Goal: Task Accomplishment & Management: Use online tool/utility

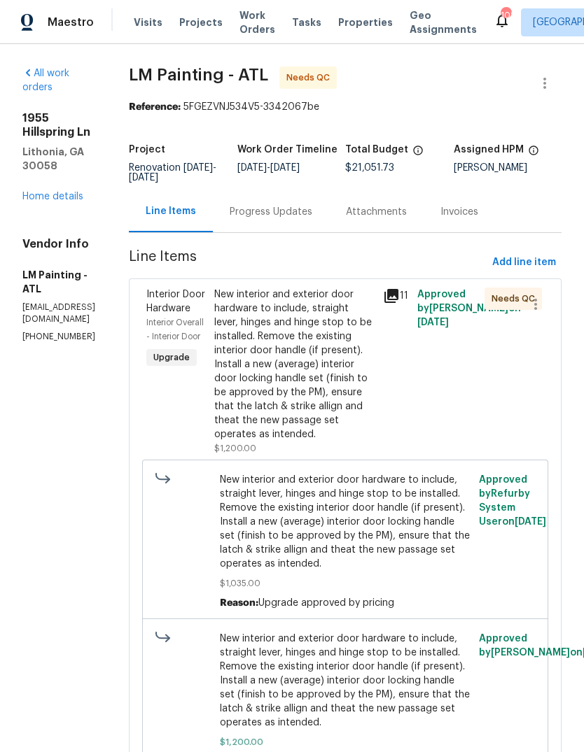
click at [69, 192] on link "Home details" at bounding box center [52, 197] width 61 height 10
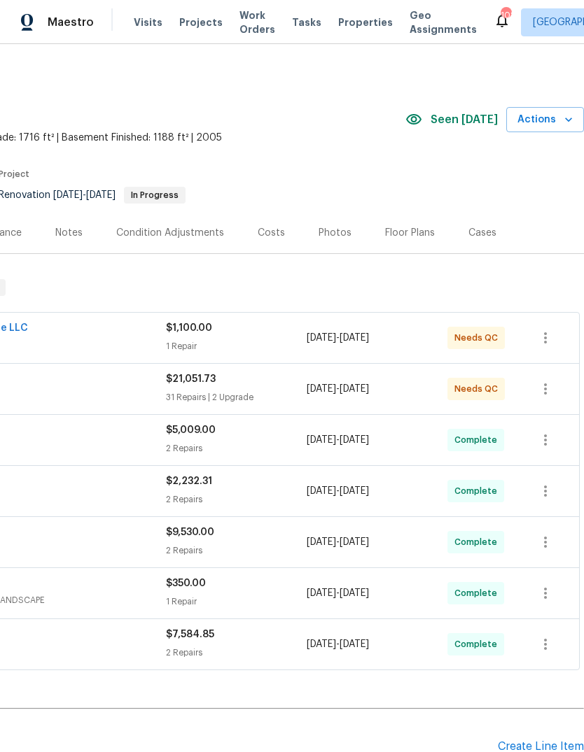
scroll to position [0, 207]
click at [344, 228] on div "Photos" at bounding box center [335, 232] width 66 height 41
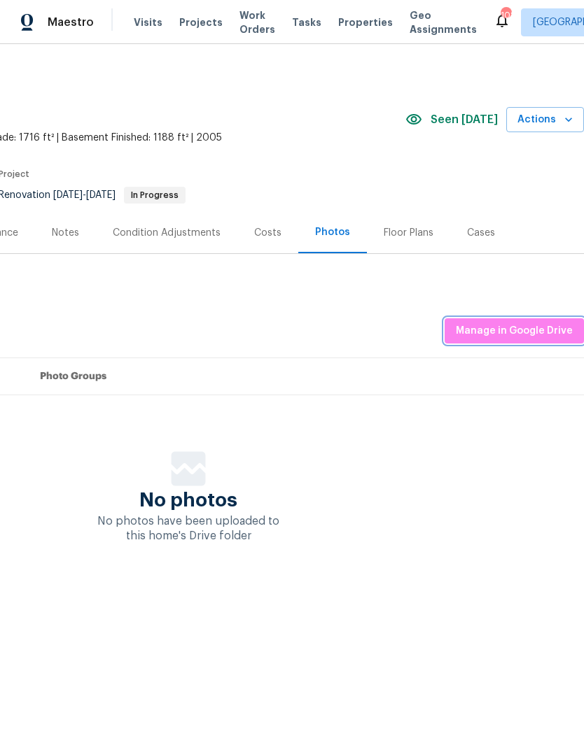
click at [528, 334] on span "Manage in Google Drive" at bounding box center [513, 331] width 117 height 17
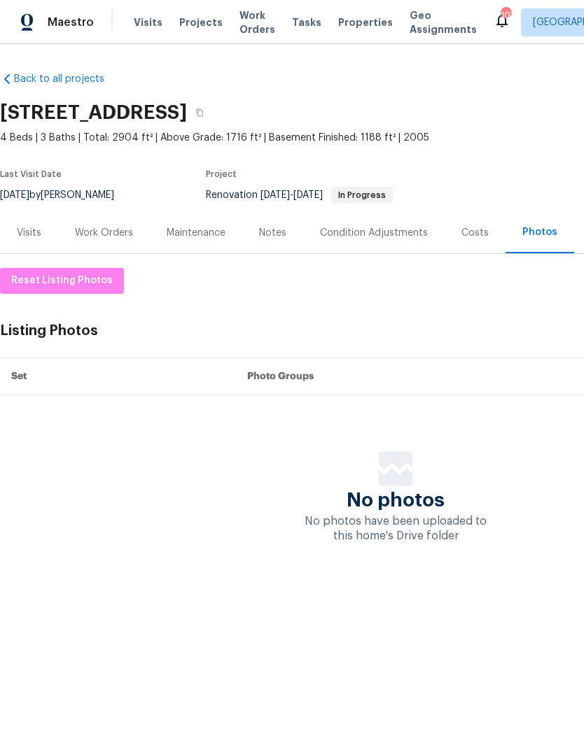
click at [101, 231] on div "Work Orders" at bounding box center [104, 233] width 58 height 14
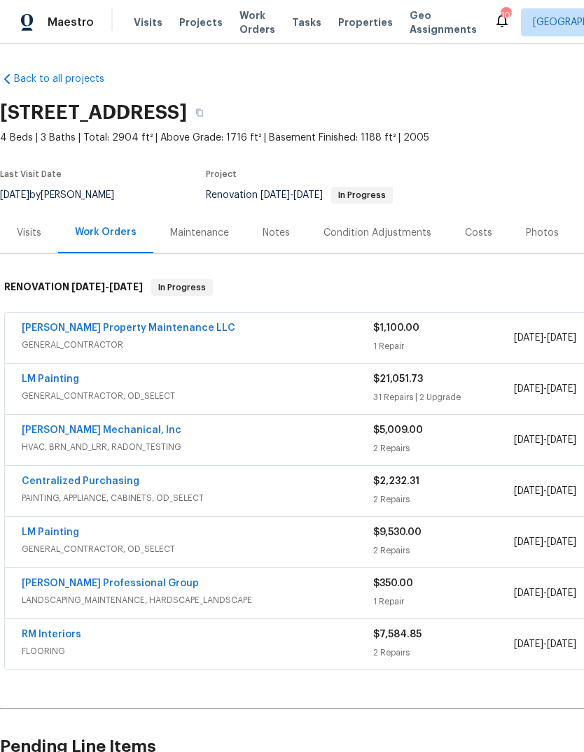
click at [45, 376] on link "LM Painting" at bounding box center [50, 379] width 57 height 10
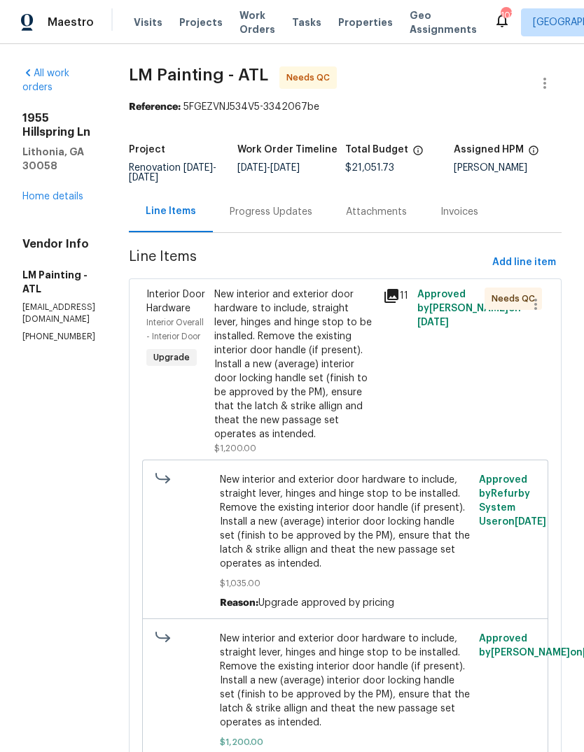
click at [354, 416] on div "New interior and exterior door hardware to include, straight lever, hinges and …" at bounding box center [294, 365] width 161 height 154
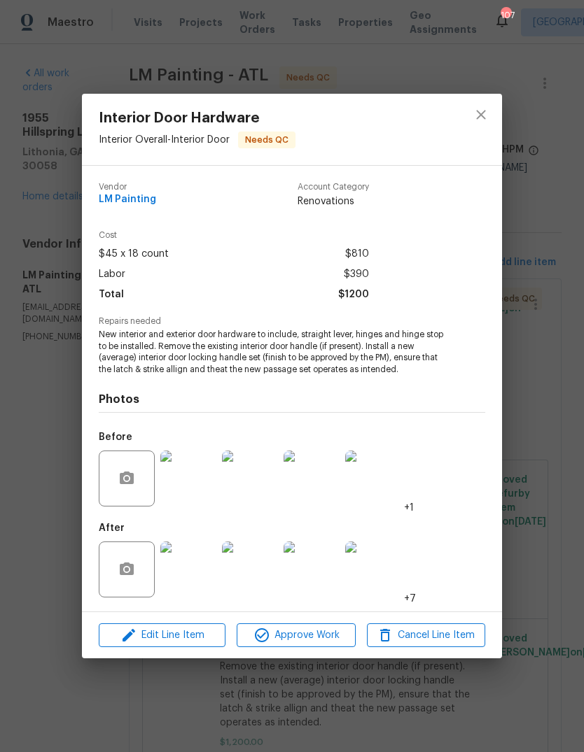
click at [549, 380] on div "Interior Door Hardware Interior Overall - Interior Door Needs QC Vendor LM Pain…" at bounding box center [292, 376] width 584 height 752
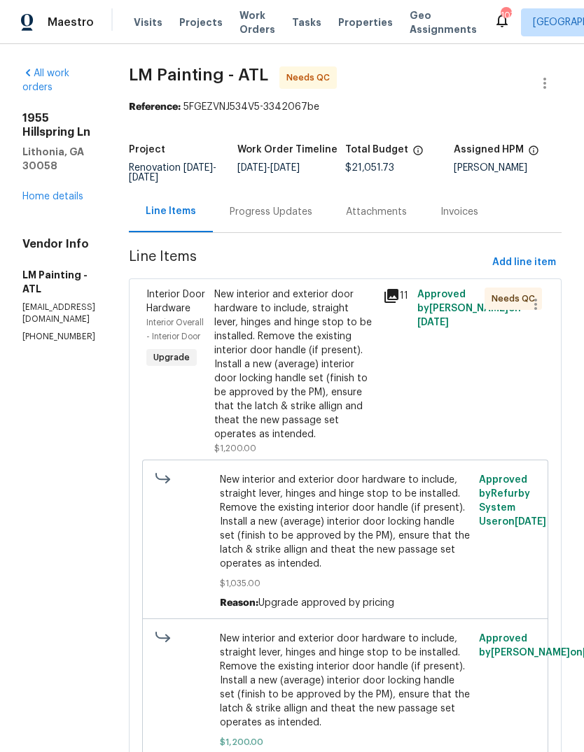
click at [346, 420] on div "New interior and exterior door hardware to include, straight lever, hinges and …" at bounding box center [294, 365] width 161 height 154
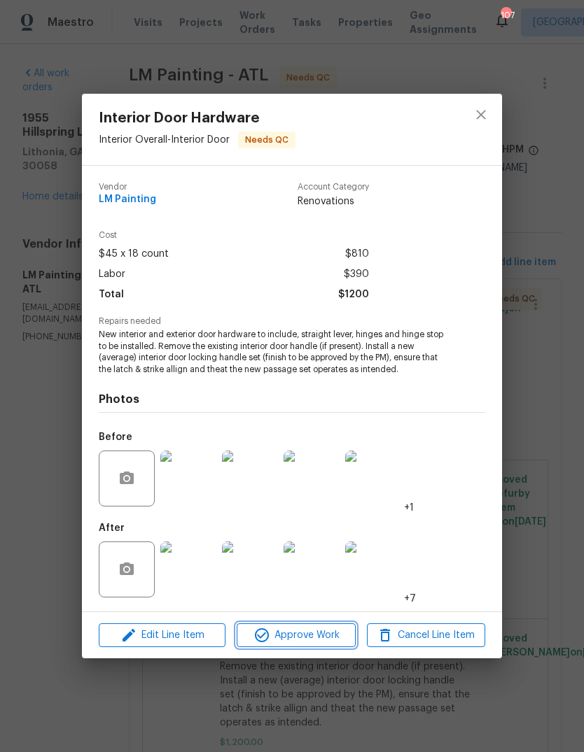
click at [327, 637] on span "Approve Work" at bounding box center [296, 635] width 110 height 17
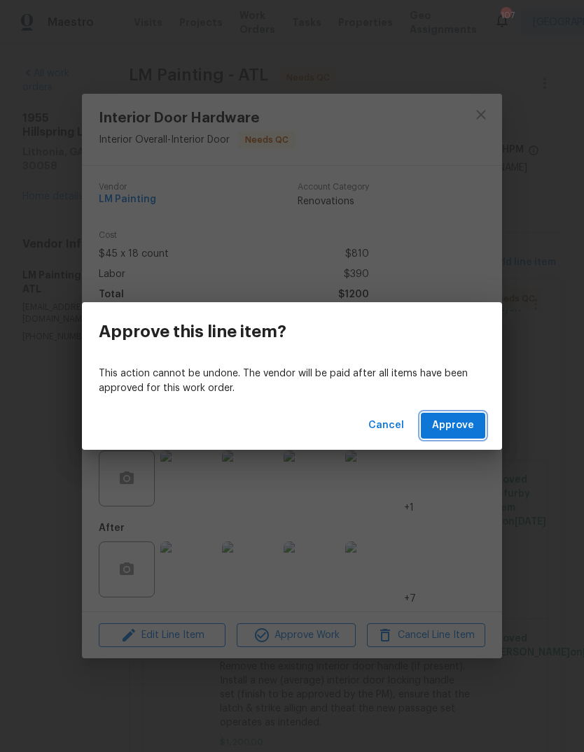
click at [465, 434] on span "Approve" at bounding box center [453, 425] width 42 height 17
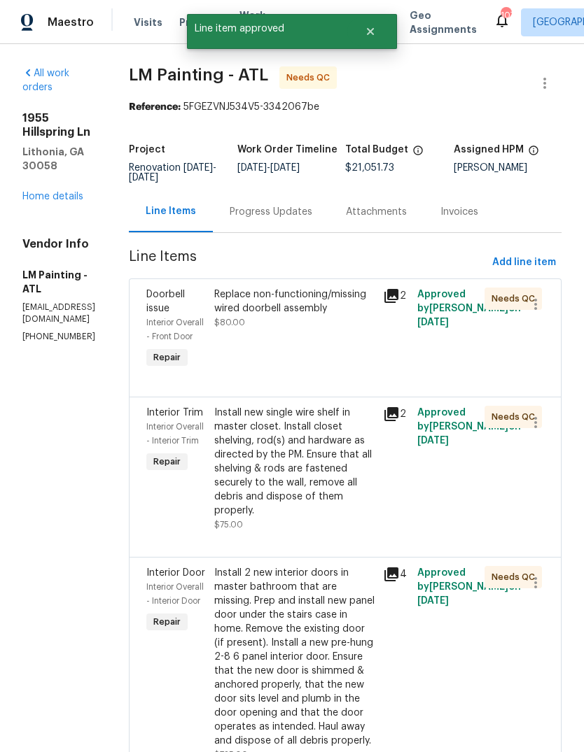
click at [357, 362] on div "Replace non-functioning/missing wired doorbell assembly $80.00" at bounding box center [294, 329] width 169 height 92
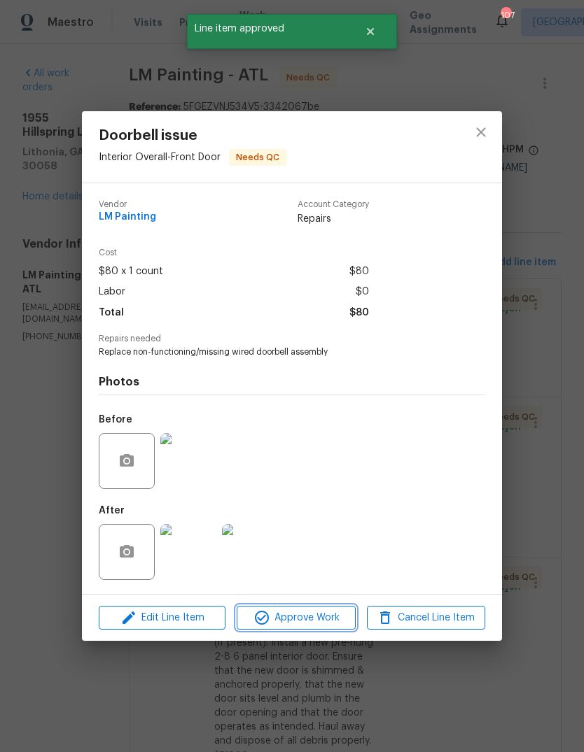
click at [325, 615] on span "Approve Work" at bounding box center [296, 617] width 110 height 17
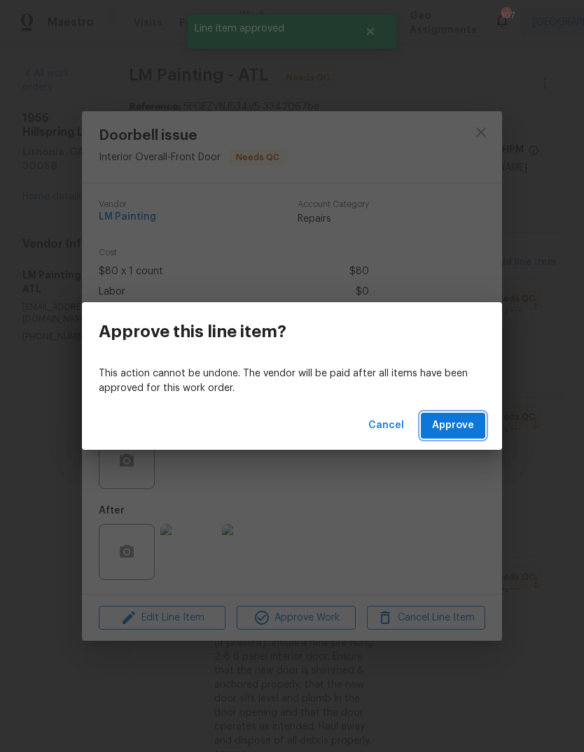
click at [466, 430] on span "Approve" at bounding box center [453, 425] width 42 height 17
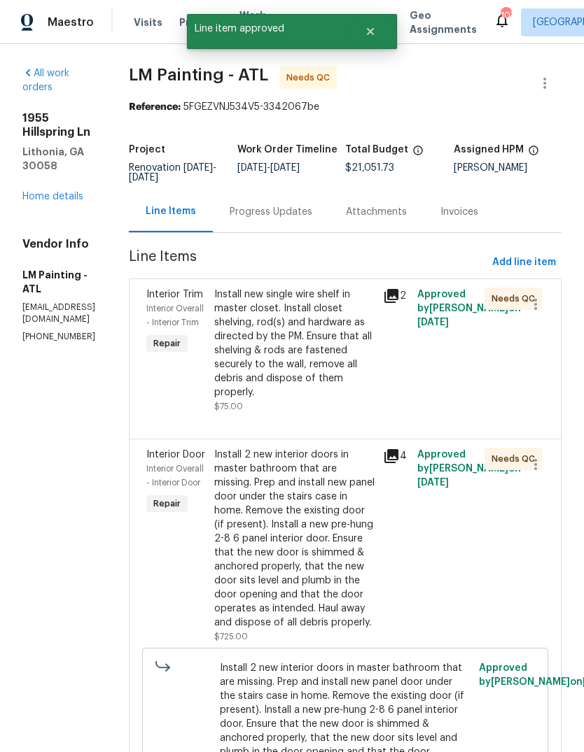
click at [360, 400] on div "Install new single wire shelf in master closet. Install closet shelving, rod(s)…" at bounding box center [294, 344] width 161 height 112
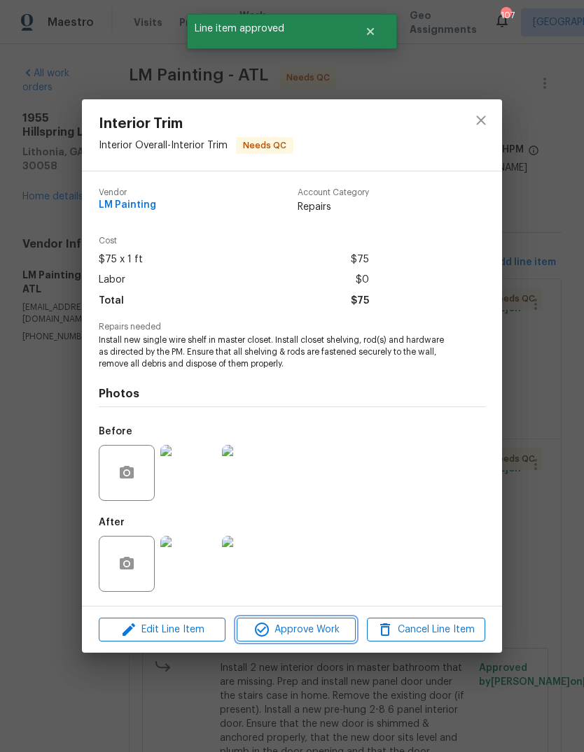
click at [335, 628] on span "Approve Work" at bounding box center [296, 629] width 110 height 17
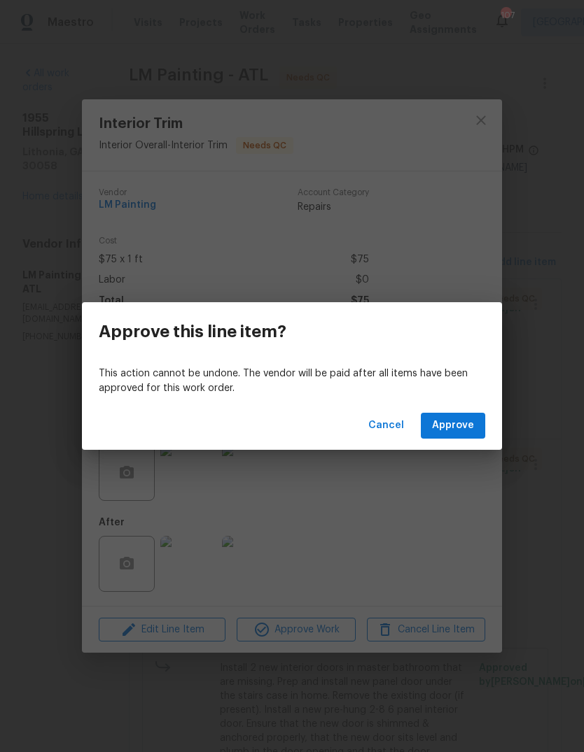
click at [466, 447] on div "Cancel Approve" at bounding box center [292, 426] width 420 height 48
click at [467, 427] on span "Approve" at bounding box center [453, 425] width 42 height 17
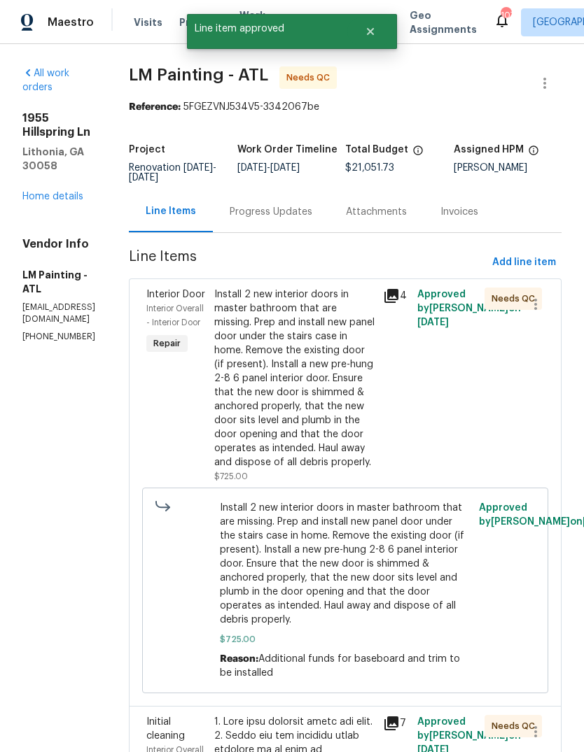
click at [357, 465] on div "Install 2 new interior doors in master bathroom that are missing. Prep and inst…" at bounding box center [294, 379] width 161 height 182
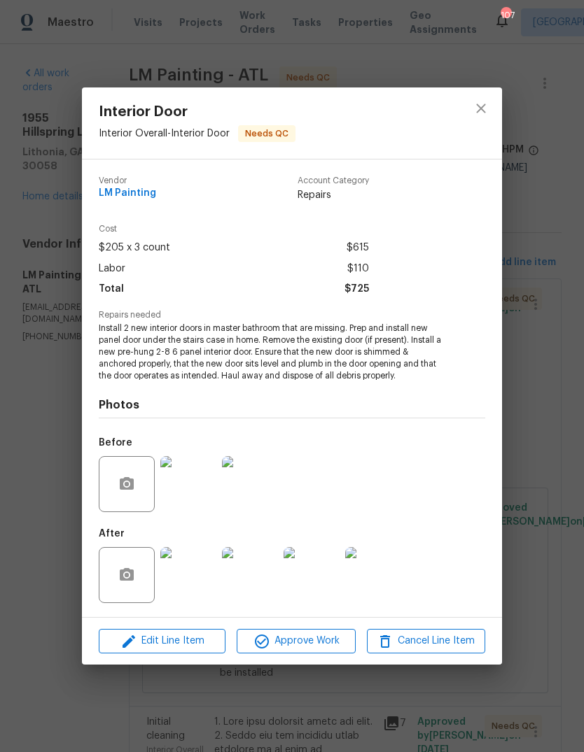
click at [551, 397] on div "Interior Door Interior Overall - Interior Door Needs QC Vendor LM Painting Acco…" at bounding box center [292, 376] width 584 height 752
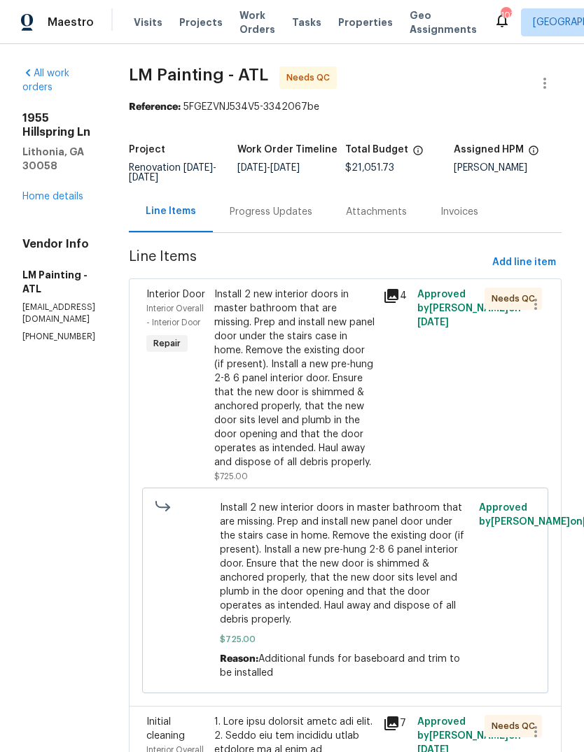
click at [55, 192] on link "Home details" at bounding box center [52, 197] width 61 height 10
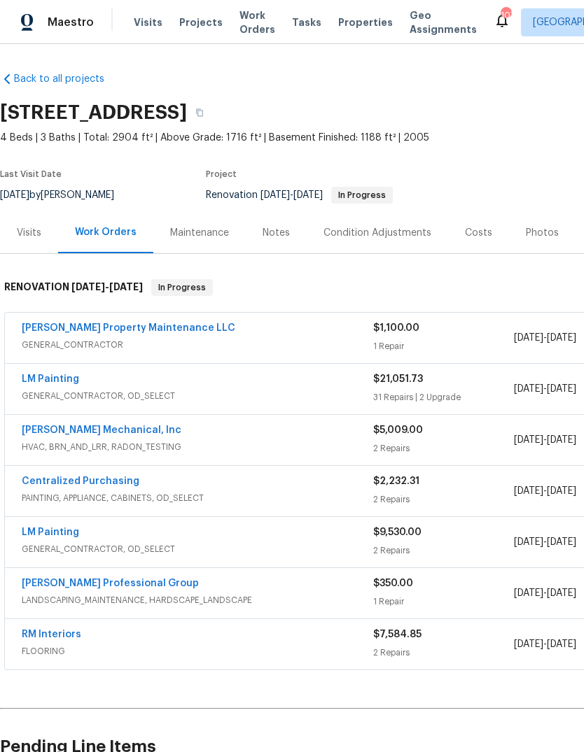
click at [415, 234] on div "Condition Adjustments" at bounding box center [377, 233] width 108 height 14
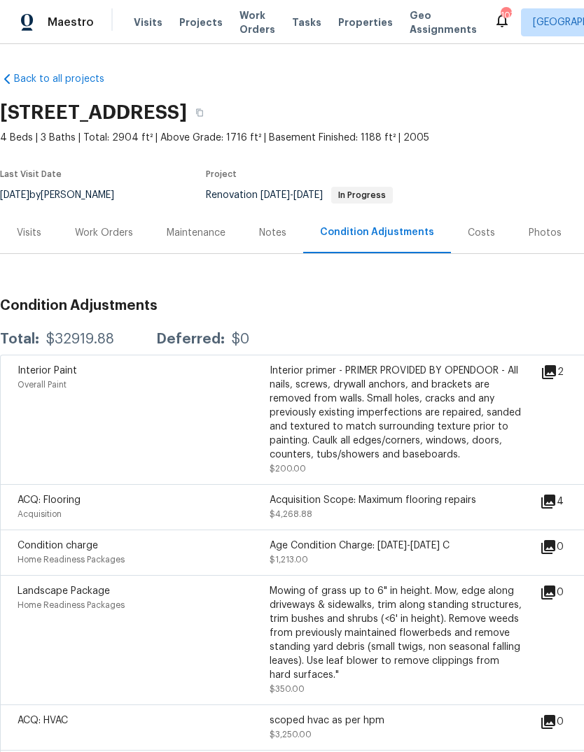
click at [90, 234] on div "Work Orders" at bounding box center [104, 233] width 58 height 14
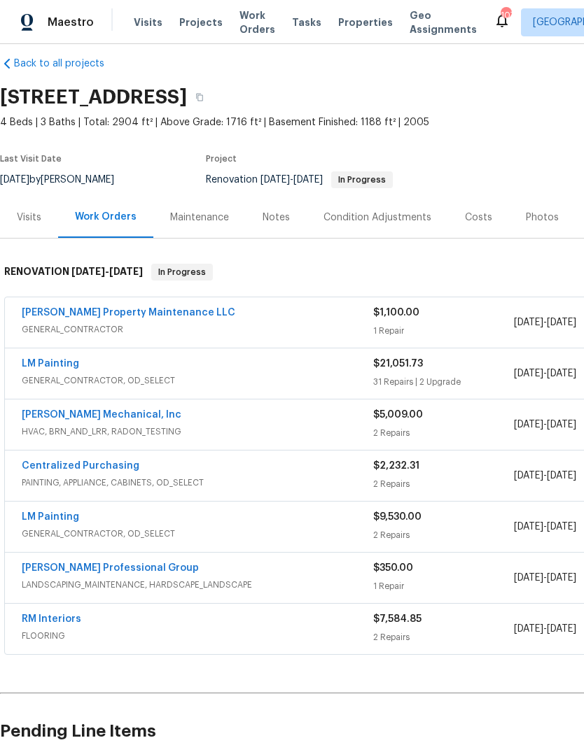
scroll to position [15, 0]
click at [37, 360] on link "LM Painting" at bounding box center [50, 364] width 57 height 10
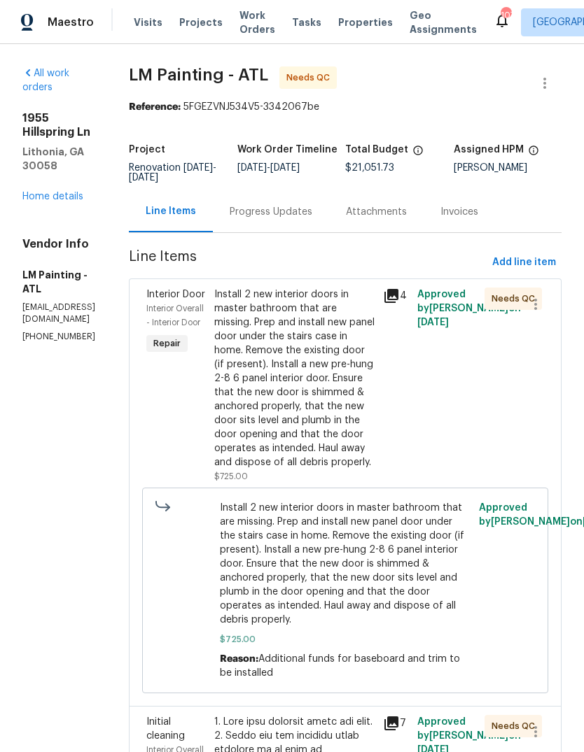
click at [363, 414] on div "Install 2 new interior doors in master bathroom that are missing. Prep and inst…" at bounding box center [294, 379] width 161 height 182
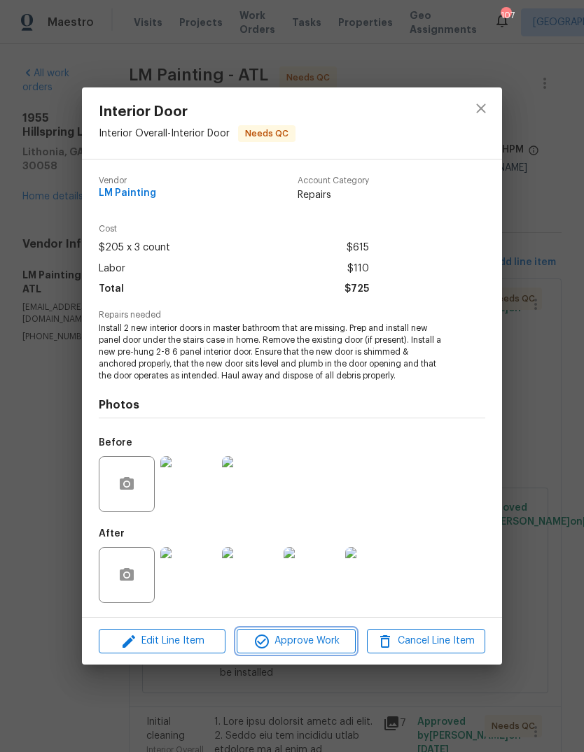
click at [316, 635] on span "Approve Work" at bounding box center [296, 640] width 110 height 17
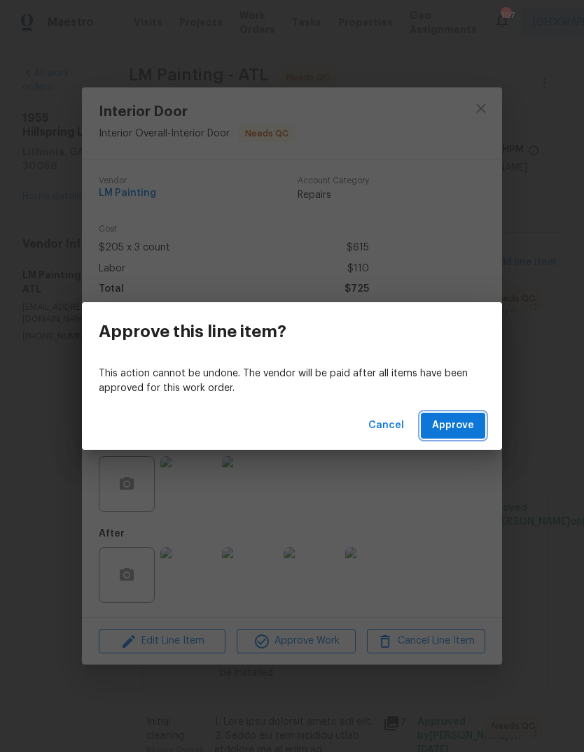
click at [465, 421] on span "Approve" at bounding box center [453, 425] width 42 height 17
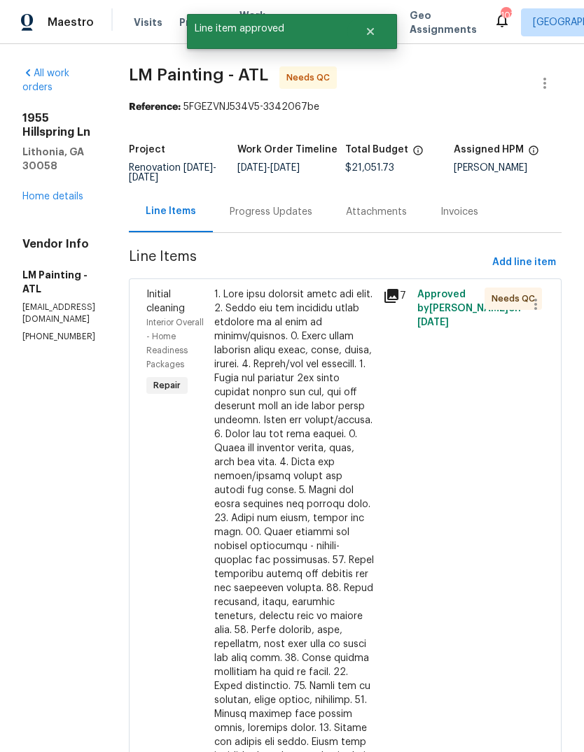
click at [351, 385] on div at bounding box center [294, 582] width 161 height 588
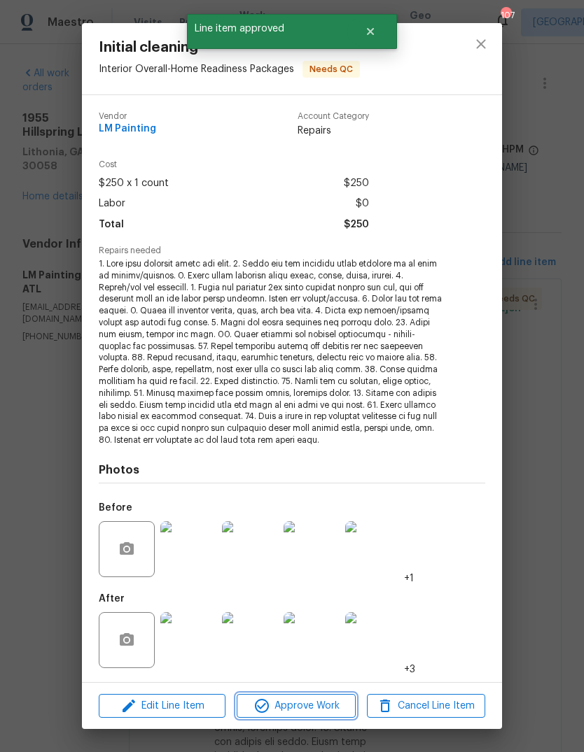
click at [322, 698] on span "Approve Work" at bounding box center [296, 706] width 110 height 17
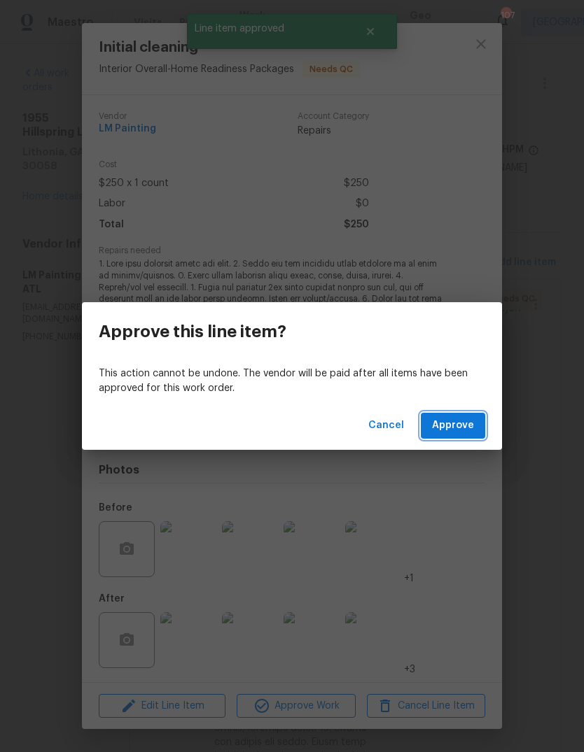
click at [457, 425] on span "Approve" at bounding box center [453, 425] width 42 height 17
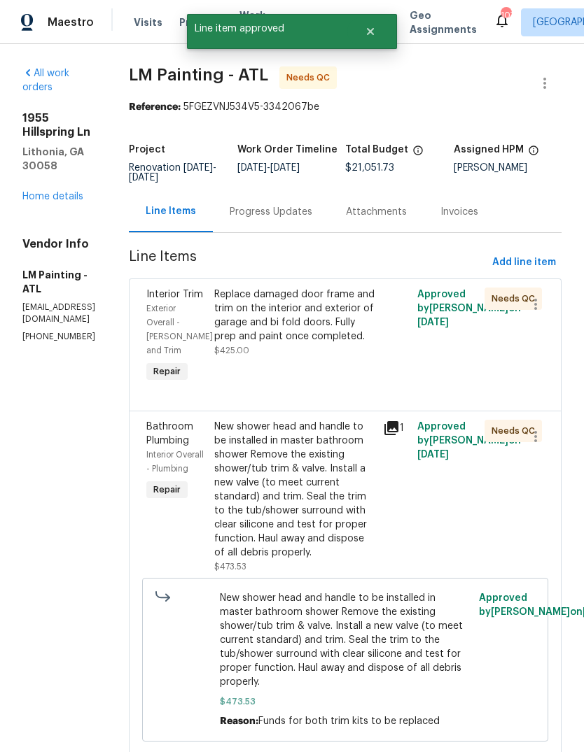
click at [350, 344] on div "Replace damaged door frame and trim on the interior and exterior of garage and …" at bounding box center [294, 316] width 161 height 56
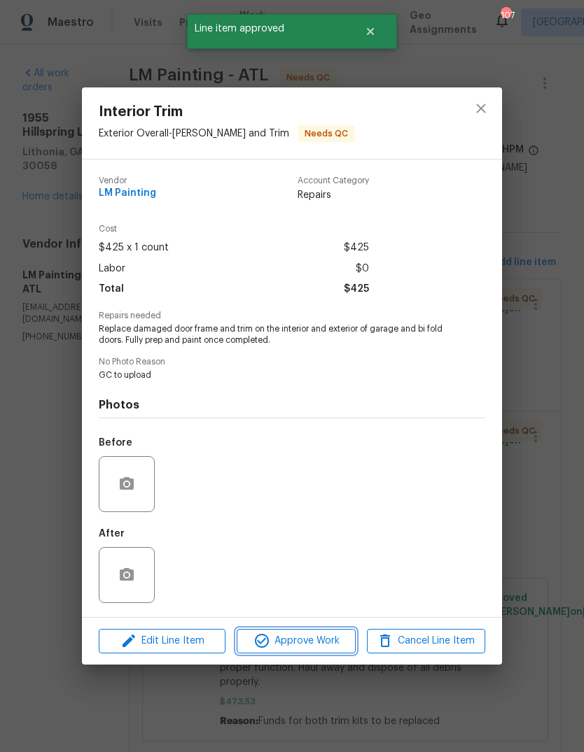
click at [323, 643] on span "Approve Work" at bounding box center [296, 640] width 110 height 17
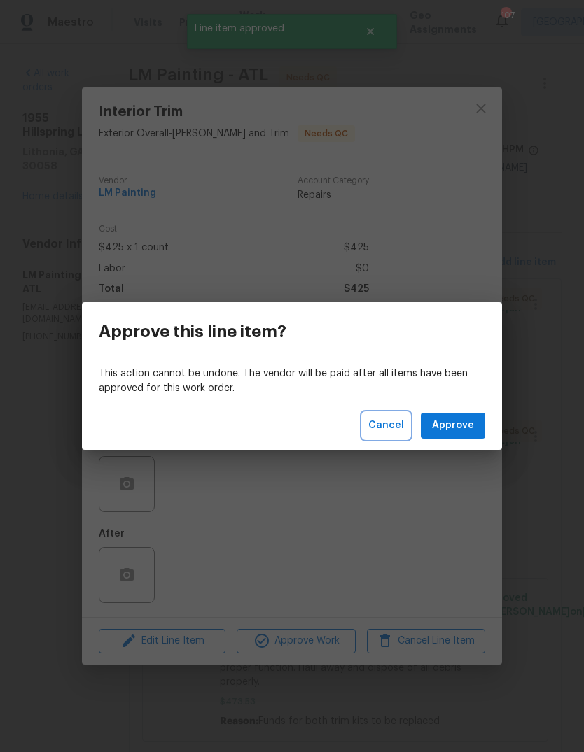
click at [388, 423] on span "Cancel" at bounding box center [386, 425] width 36 height 17
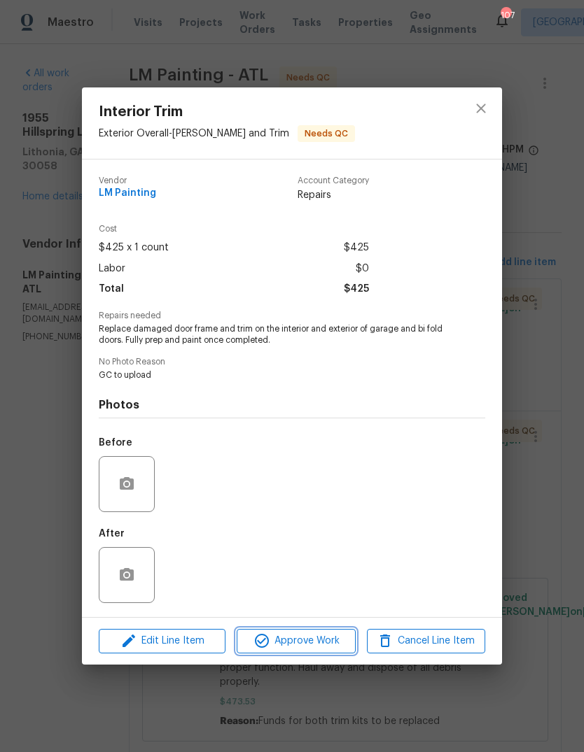
click at [322, 642] on span "Approve Work" at bounding box center [296, 640] width 110 height 17
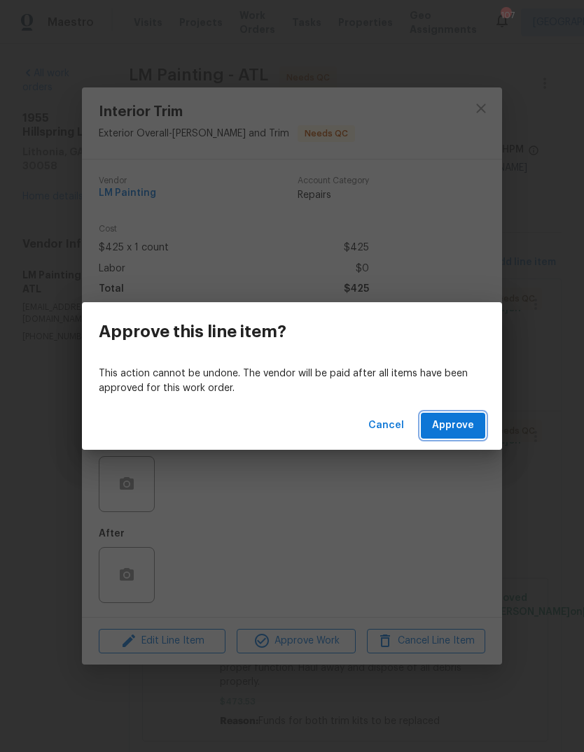
click at [469, 426] on span "Approve" at bounding box center [453, 425] width 42 height 17
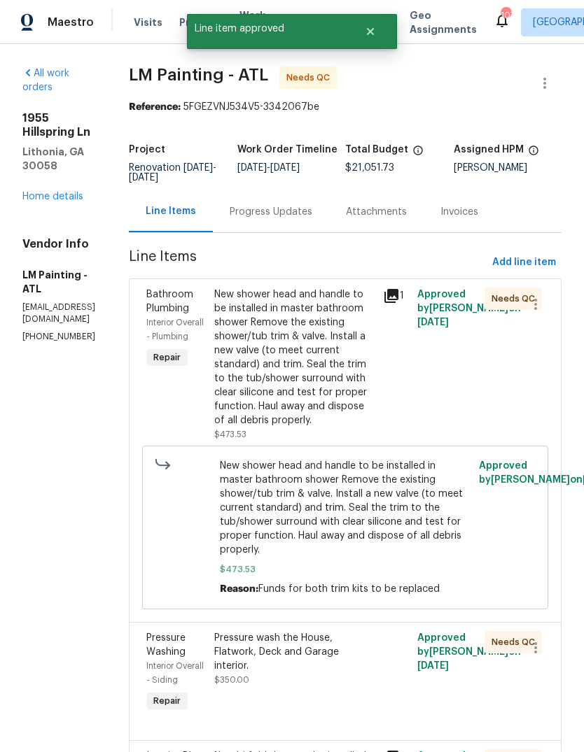
click at [355, 388] on div "New shower head and handle to be installed in master bathroom shower Remove the…" at bounding box center [294, 358] width 161 height 140
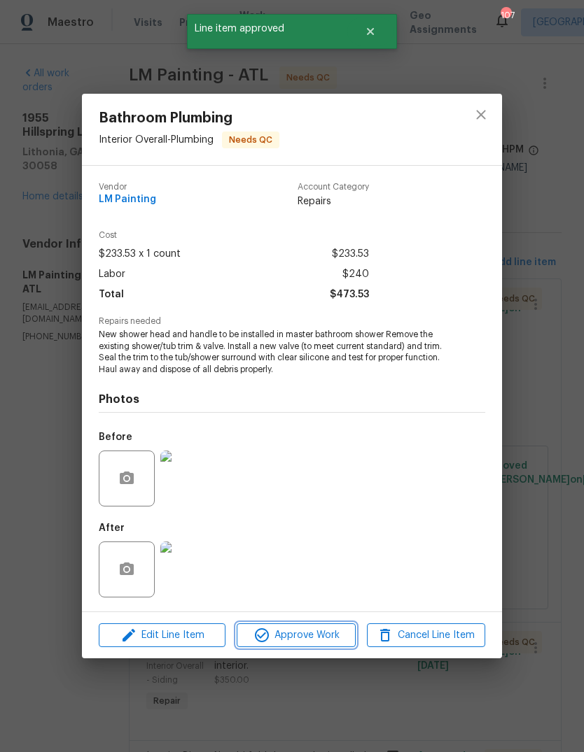
click at [320, 631] on span "Approve Work" at bounding box center [296, 635] width 110 height 17
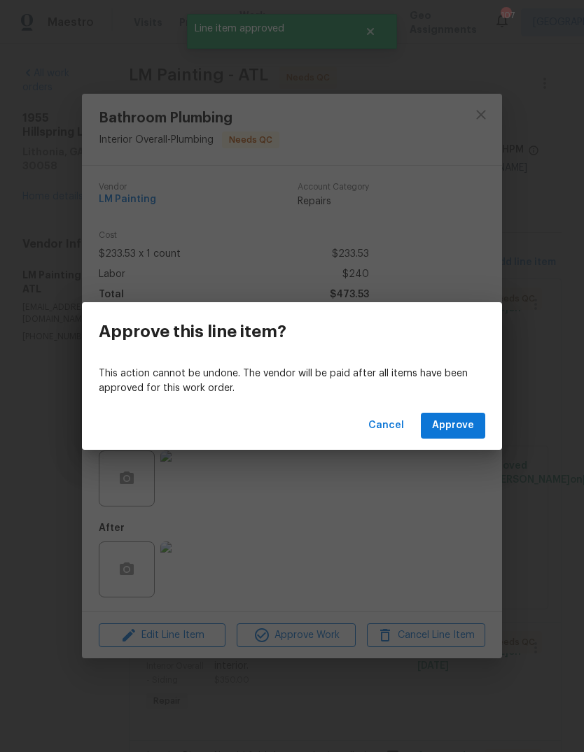
click at [465, 432] on span "Approve" at bounding box center [453, 425] width 42 height 17
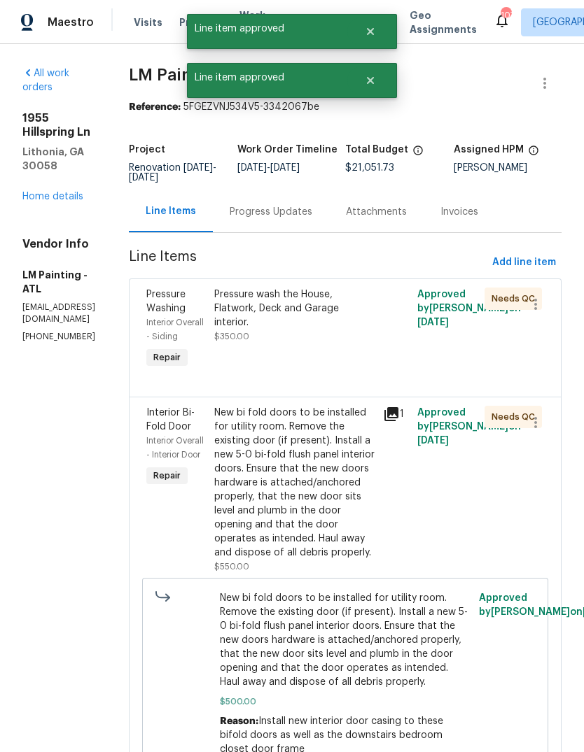
click at [369, 362] on div "Pressure wash the House, Flatwork, Deck and Garage interior. $350.00" at bounding box center [294, 329] width 169 height 92
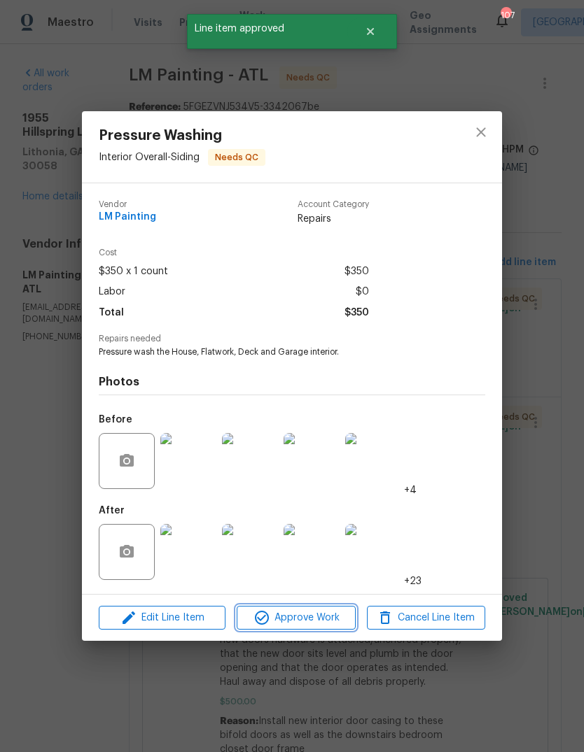
click at [325, 621] on span "Approve Work" at bounding box center [296, 617] width 110 height 17
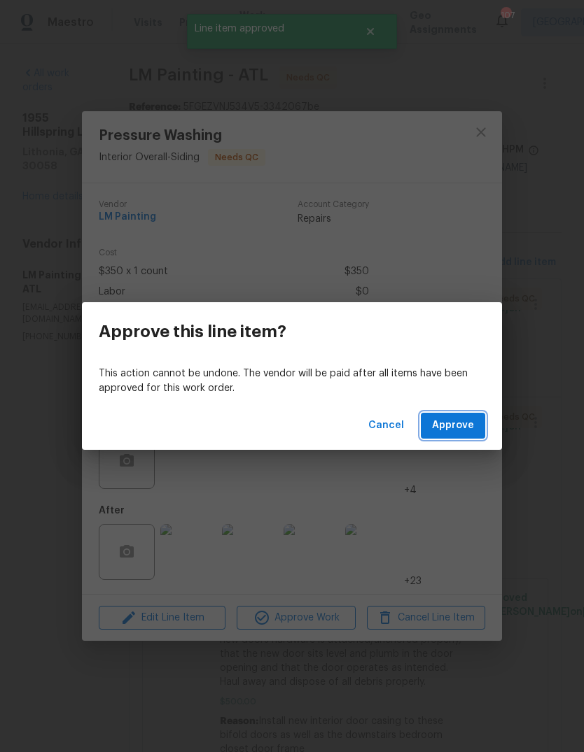
click at [466, 430] on span "Approve" at bounding box center [453, 425] width 42 height 17
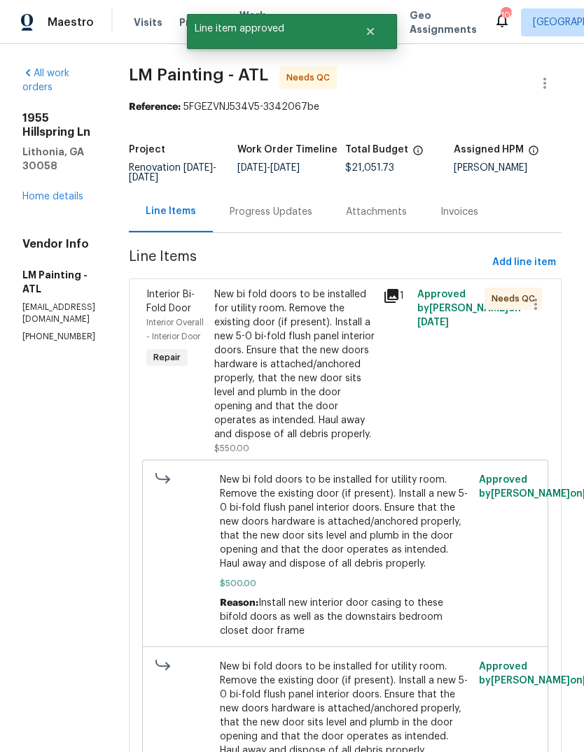
click at [369, 414] on div "New bi fold doors to be installed for utility room. Remove the existing door (i…" at bounding box center [294, 365] width 161 height 154
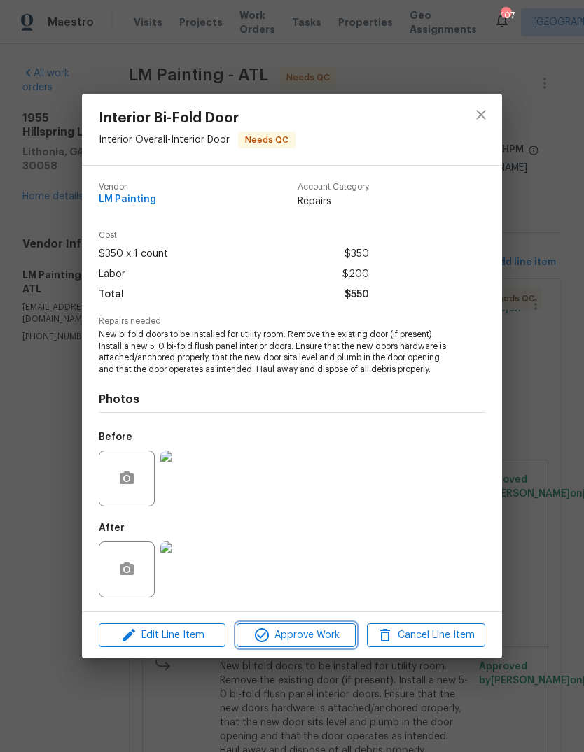
click at [337, 637] on span "Approve Work" at bounding box center [296, 635] width 110 height 17
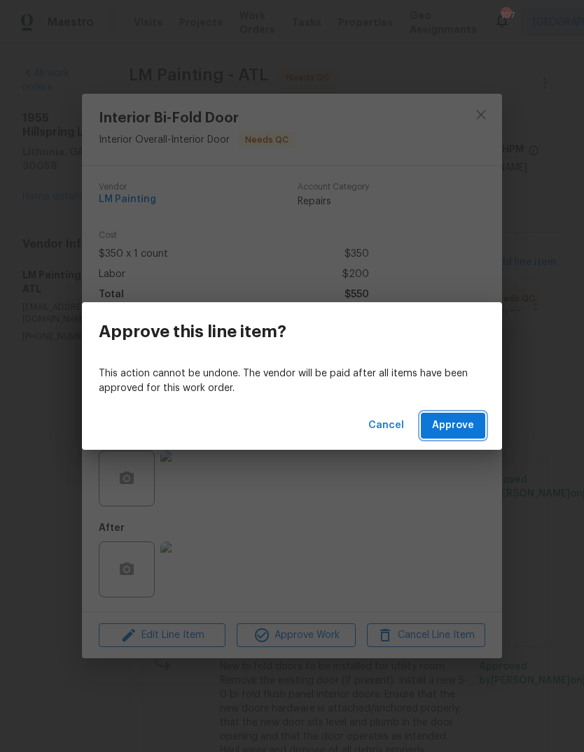
click at [472, 430] on span "Approve" at bounding box center [453, 425] width 42 height 17
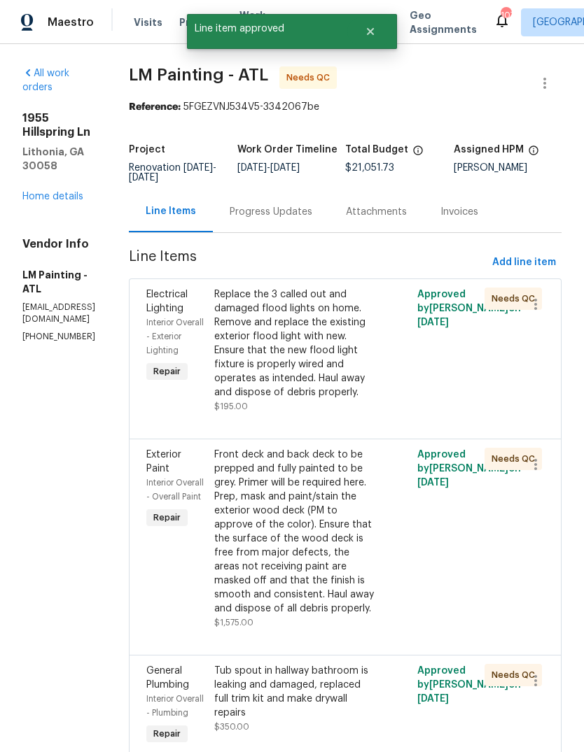
click at [362, 394] on div "Replace the 3 called out and damaged flood lights on home. Remove and replace t…" at bounding box center [294, 344] width 161 height 112
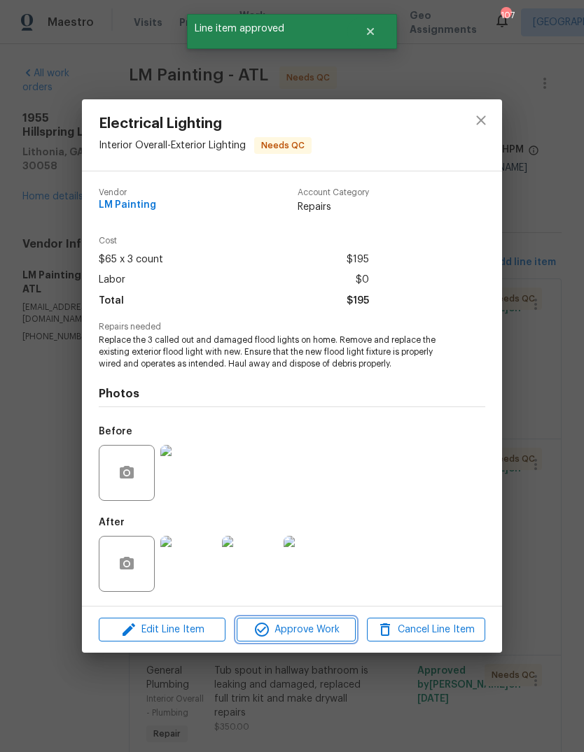
click at [311, 634] on span "Approve Work" at bounding box center [296, 629] width 110 height 17
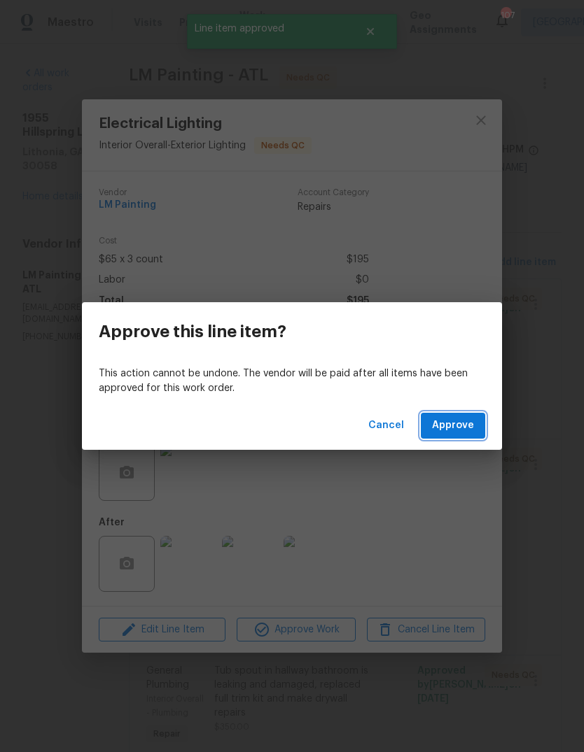
click at [464, 437] on button "Approve" at bounding box center [452, 426] width 64 height 26
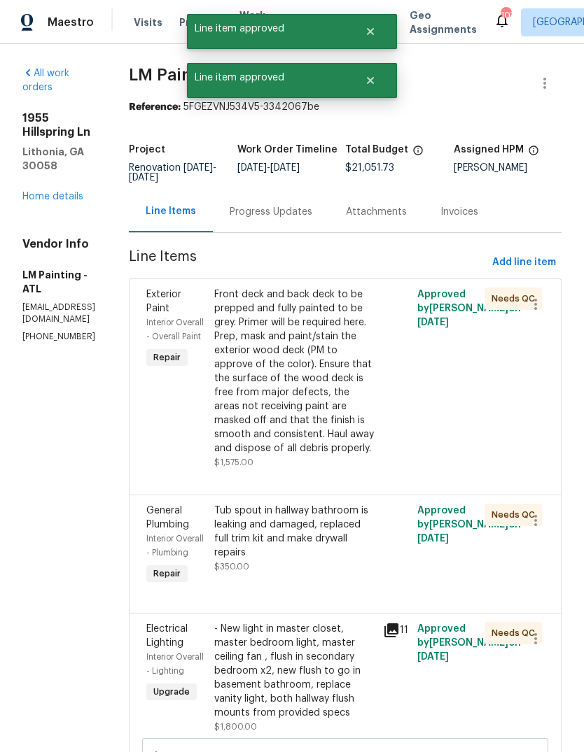
click at [362, 419] on div "Front deck and back deck to be prepped and fully painted to be grey. Primer wil…" at bounding box center [294, 372] width 161 height 168
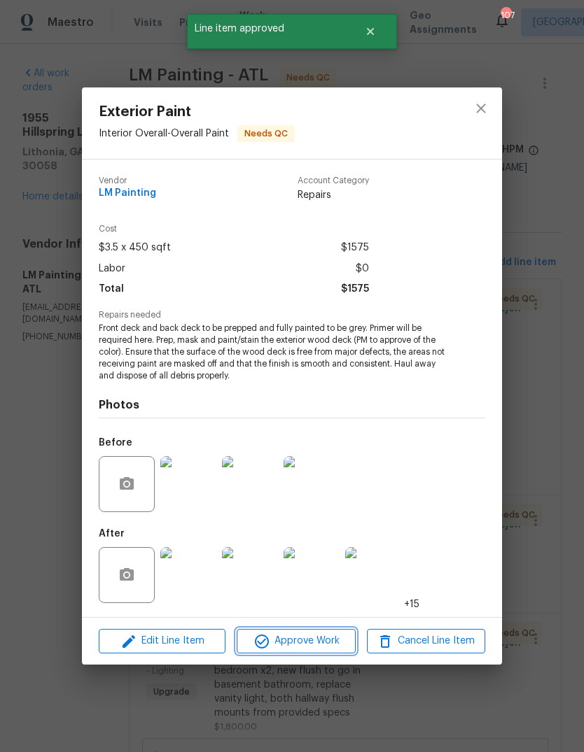
click at [335, 644] on span "Approve Work" at bounding box center [296, 640] width 110 height 17
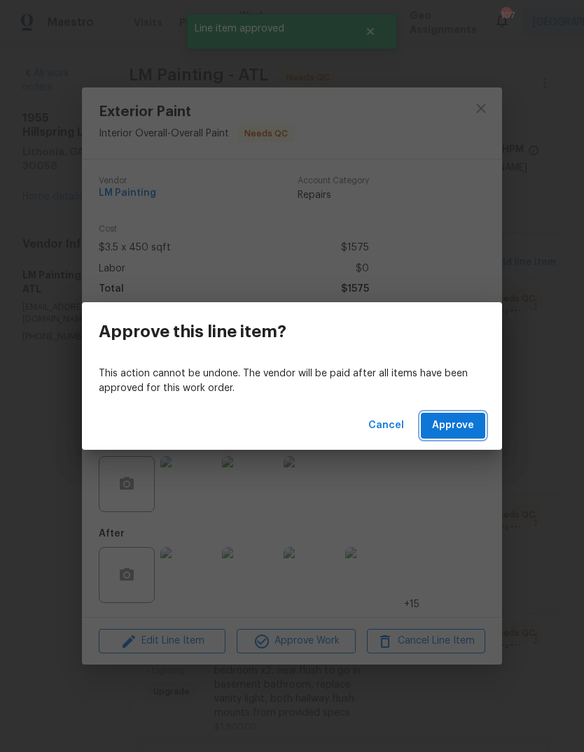
click at [467, 438] on button "Approve" at bounding box center [452, 426] width 64 height 26
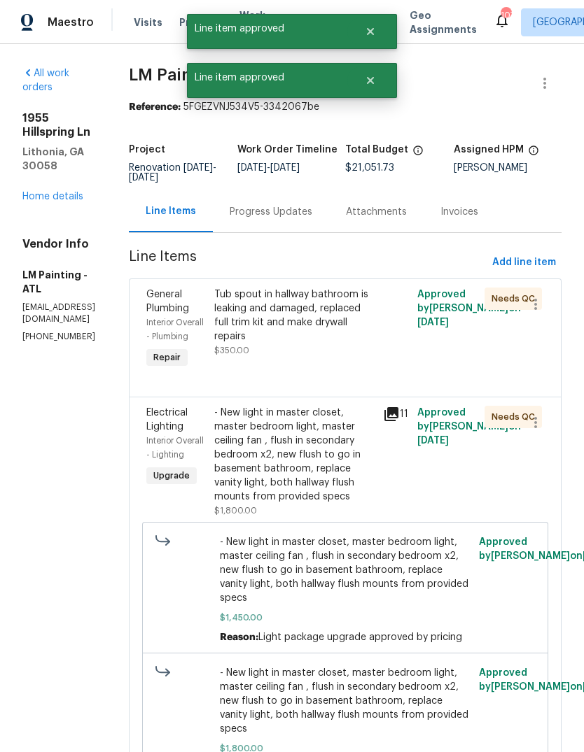
click at [376, 376] on div "Tub spout in hallway bathroom is leaking and damaged, replaced full trim kit an…" at bounding box center [294, 329] width 169 height 92
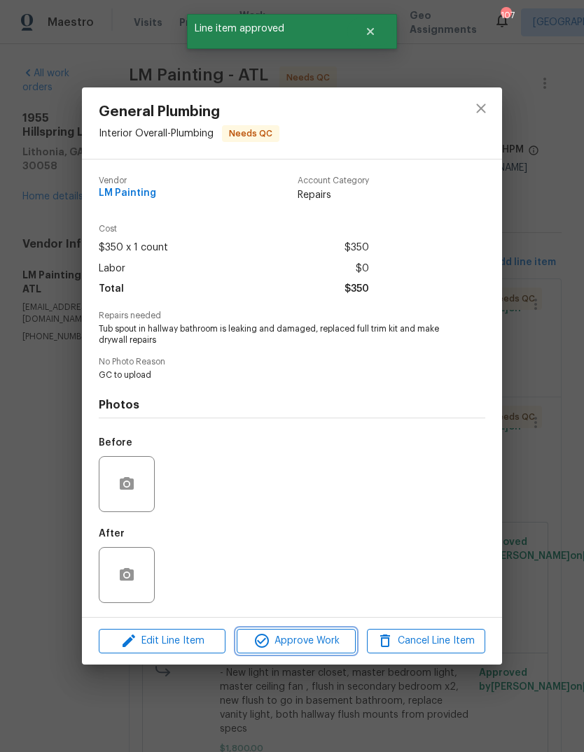
click at [325, 639] on span "Approve Work" at bounding box center [296, 640] width 110 height 17
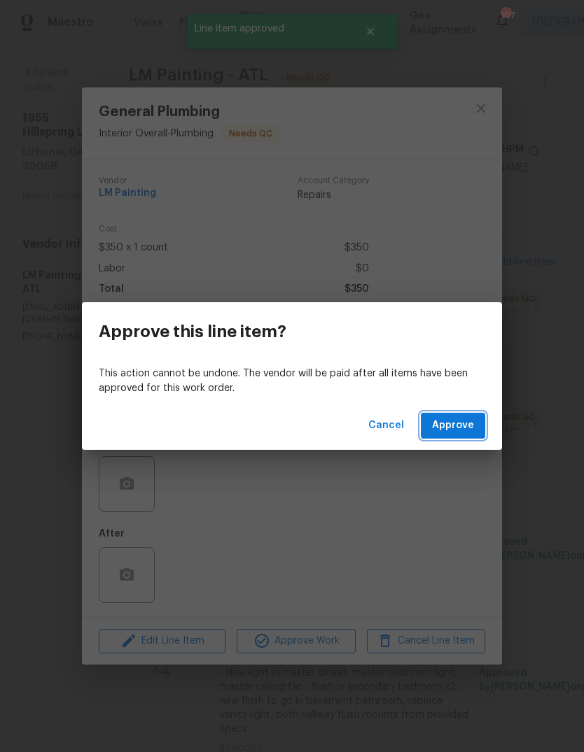
click at [460, 428] on span "Approve" at bounding box center [453, 425] width 42 height 17
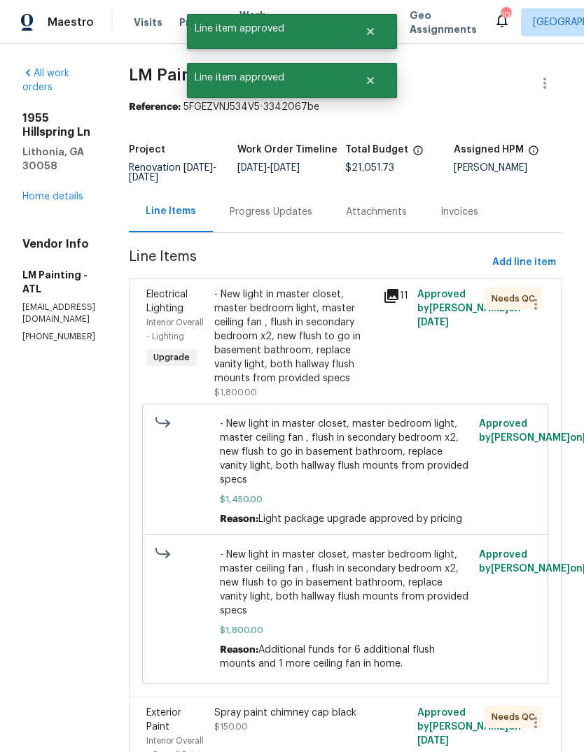
click at [365, 386] on div "- New light in master closet, master bedroom light, master ceiling fan , flush …" at bounding box center [294, 337] width 161 height 98
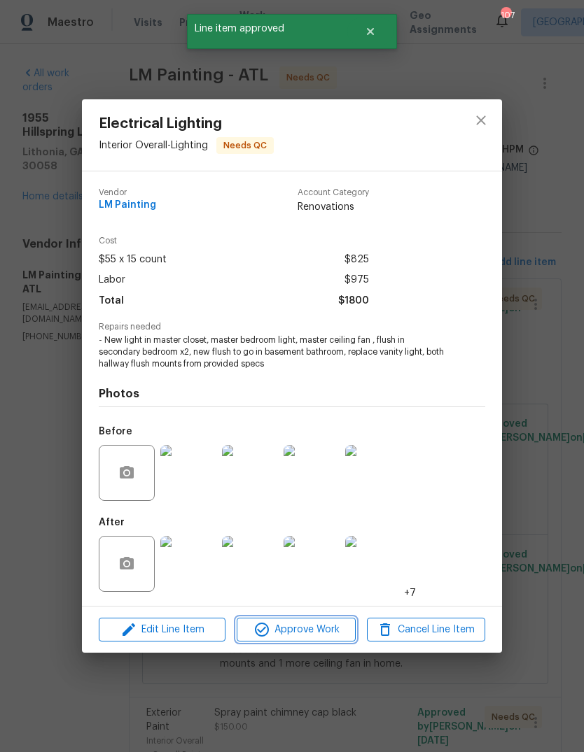
click at [325, 627] on span "Approve Work" at bounding box center [296, 629] width 110 height 17
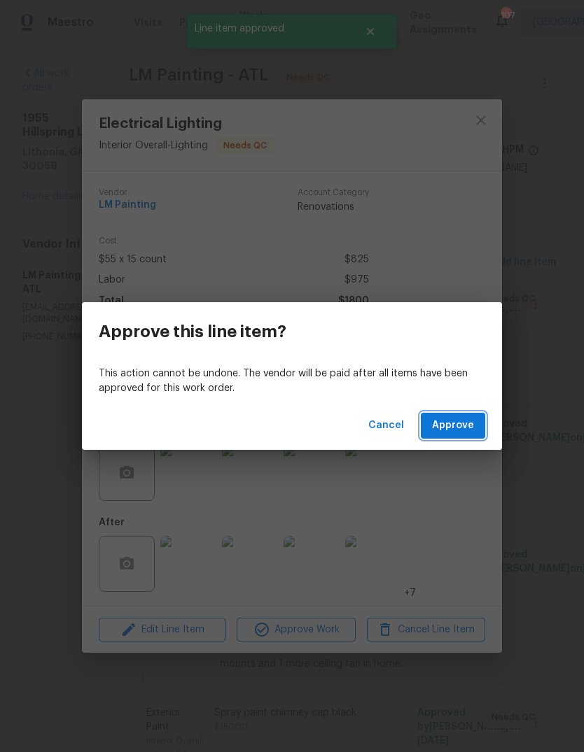
click at [460, 425] on span "Approve" at bounding box center [453, 425] width 42 height 17
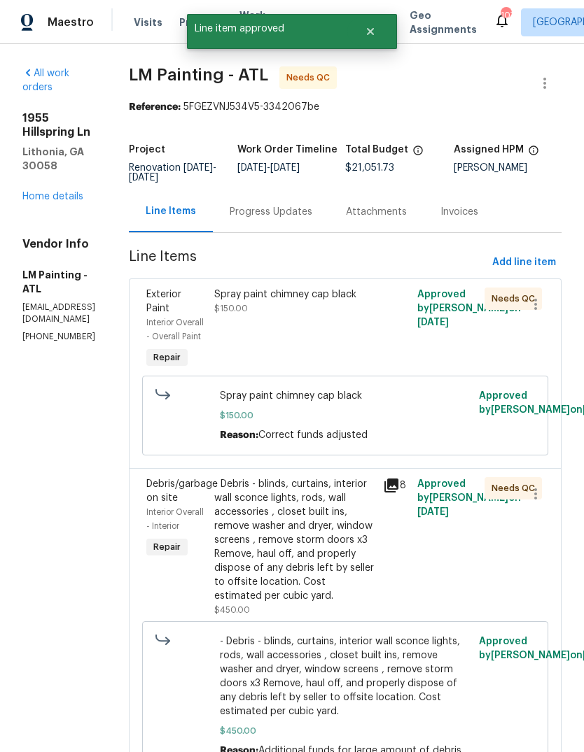
click at [360, 360] on div "Spray paint chimney cap black $150.00" at bounding box center [294, 329] width 169 height 92
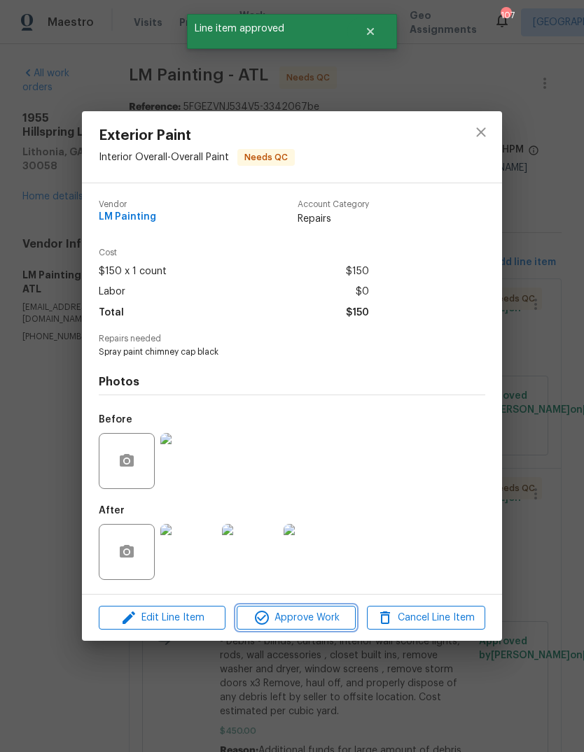
click at [316, 616] on span "Approve Work" at bounding box center [296, 617] width 110 height 17
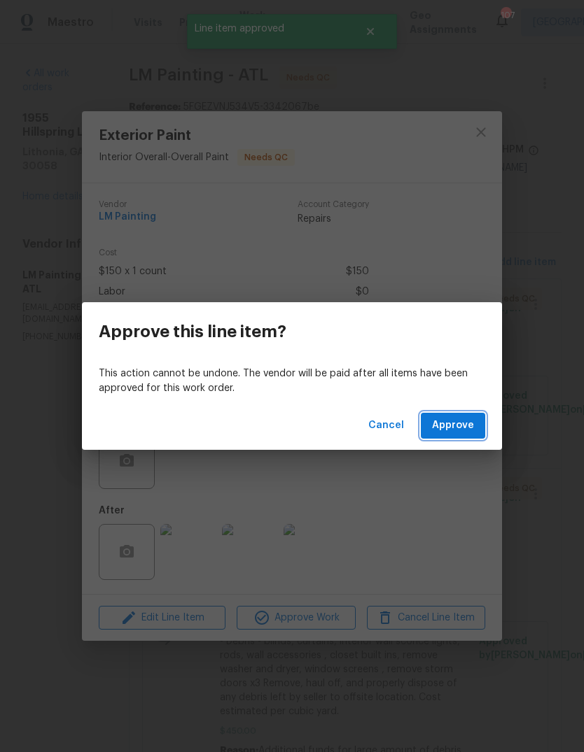
click at [461, 438] on button "Approve" at bounding box center [452, 426] width 64 height 26
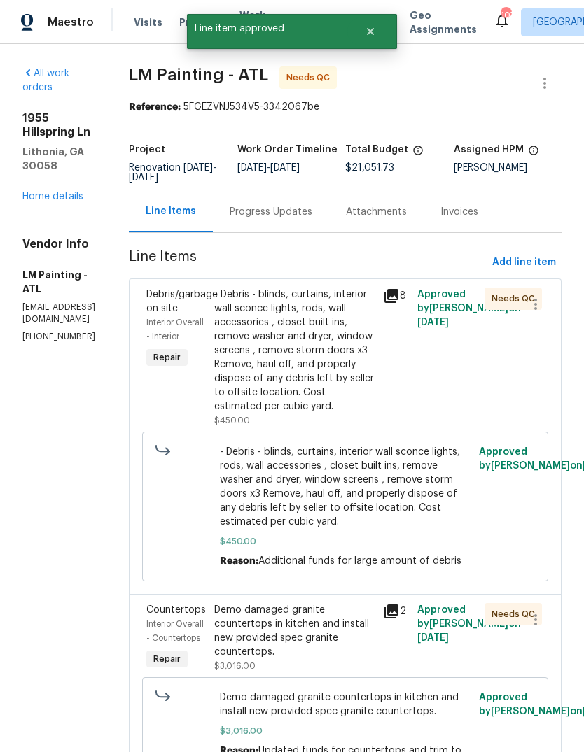
click at [357, 383] on div "- Debris - blinds, curtains, interior wall sconce lights, rods, wall accessorie…" at bounding box center [294, 351] width 161 height 126
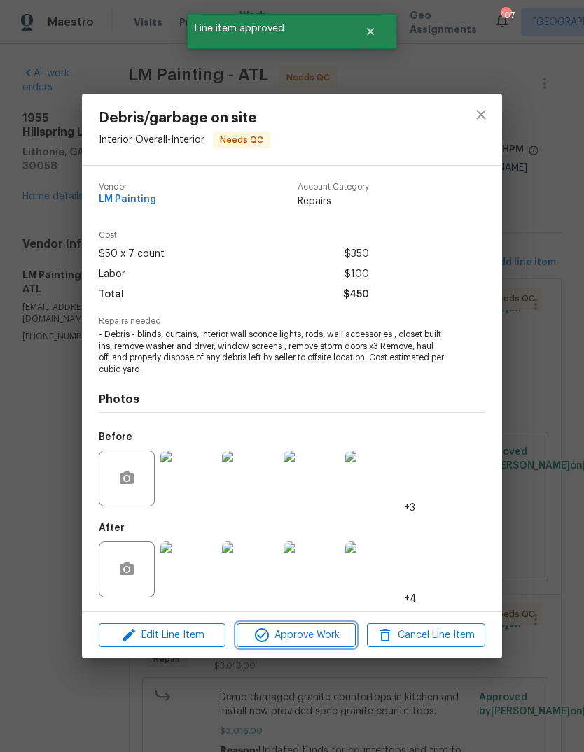
click at [325, 635] on span "Approve Work" at bounding box center [296, 635] width 110 height 17
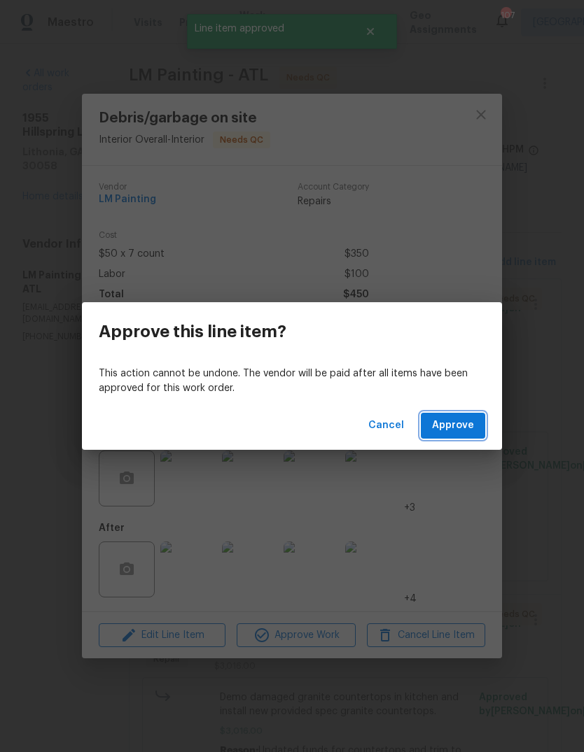
click at [450, 437] on button "Approve" at bounding box center [452, 426] width 64 height 26
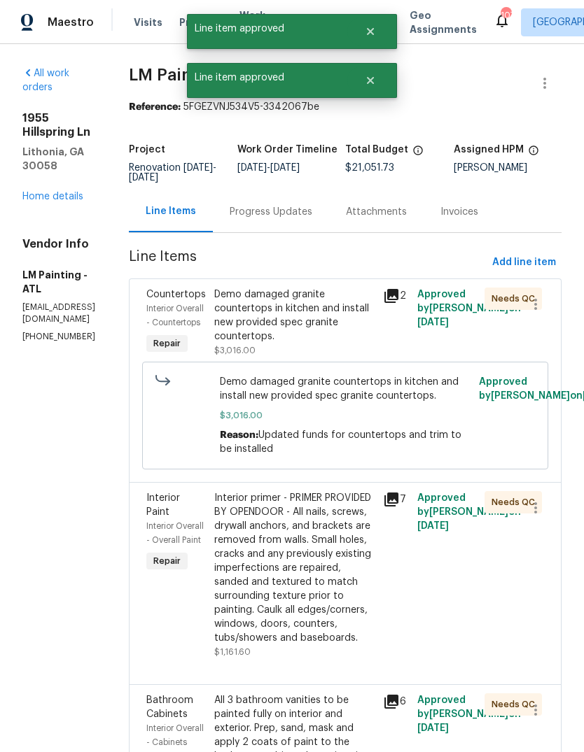
click at [359, 358] on div "Demo damaged granite countertops in kitchen and install new provided spec grani…" at bounding box center [294, 323] width 161 height 70
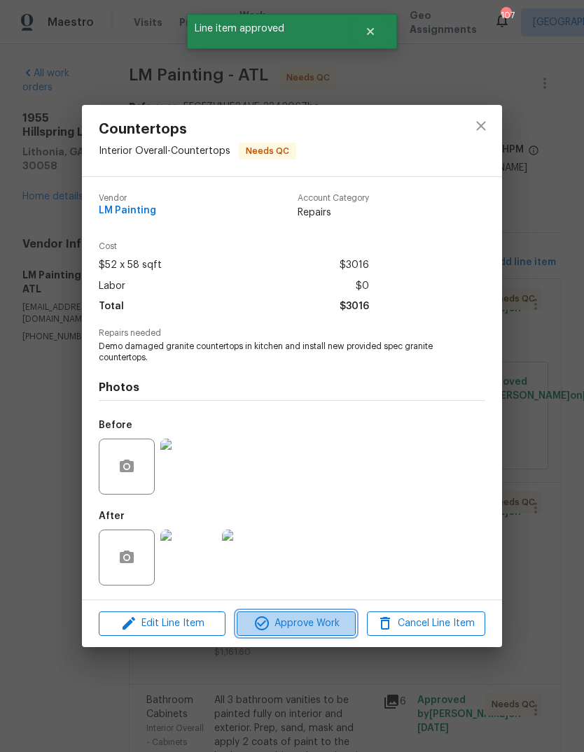
click at [325, 632] on span "Approve Work" at bounding box center [296, 623] width 110 height 17
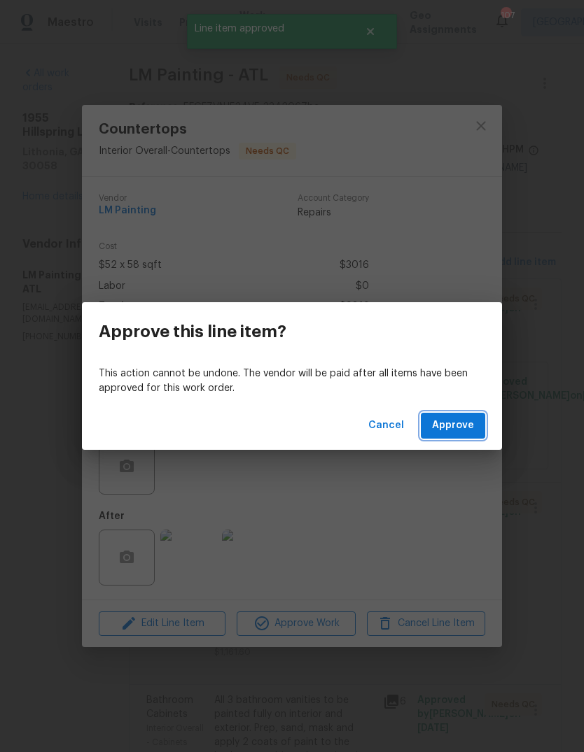
click at [458, 438] on button "Approve" at bounding box center [452, 426] width 64 height 26
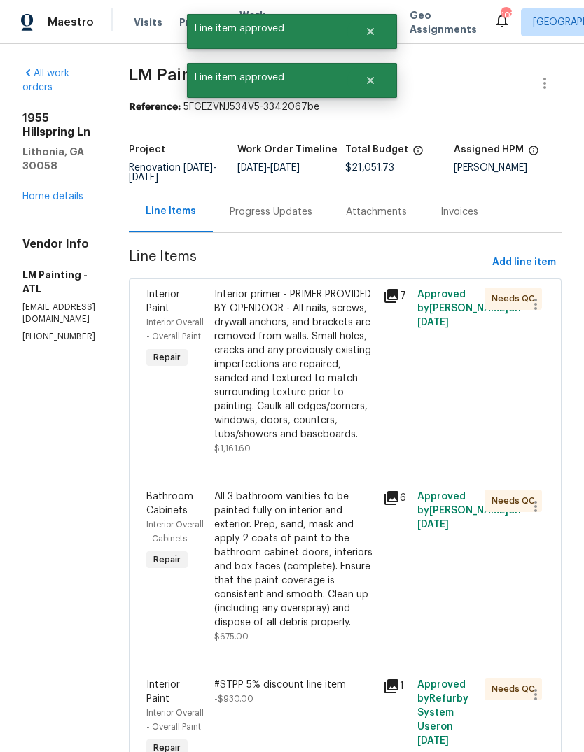
click at [365, 348] on div "Interior primer - PRIMER PROVIDED BY OPENDOOR - All nails, screws, drywall anch…" at bounding box center [294, 365] width 161 height 154
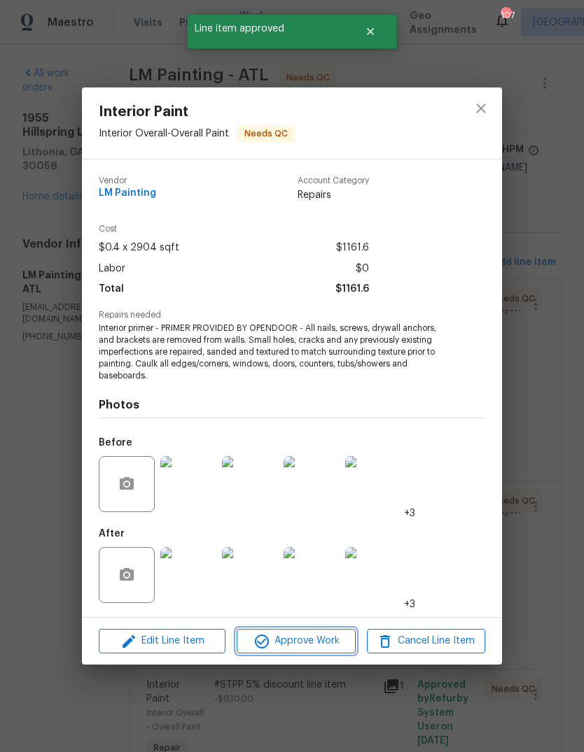
click at [323, 631] on button "Approve Work" at bounding box center [295, 641] width 118 height 24
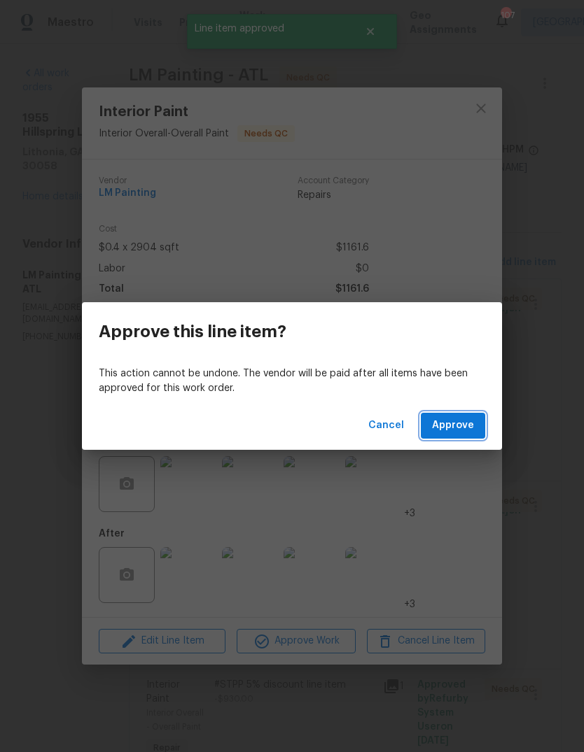
click at [456, 436] on button "Approve" at bounding box center [452, 426] width 64 height 26
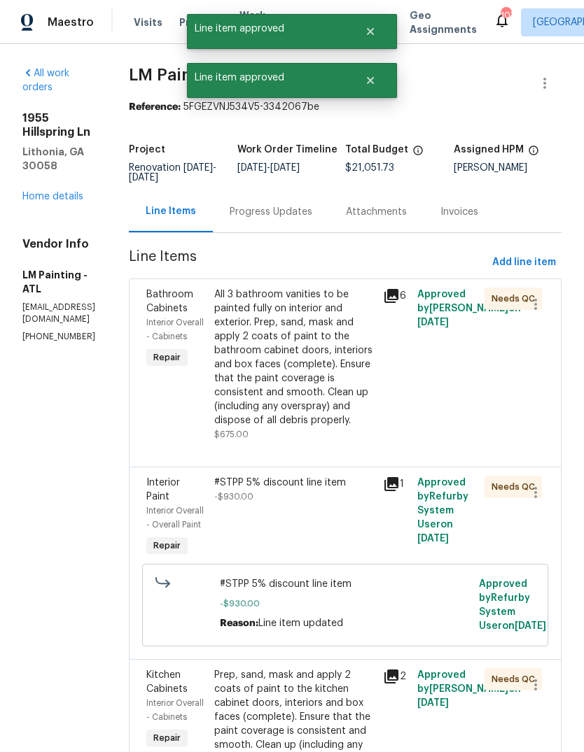
click at [372, 358] on div "All 3 bathroom vanities to be painted fully on interior and exterior. Prep, san…" at bounding box center [294, 358] width 161 height 140
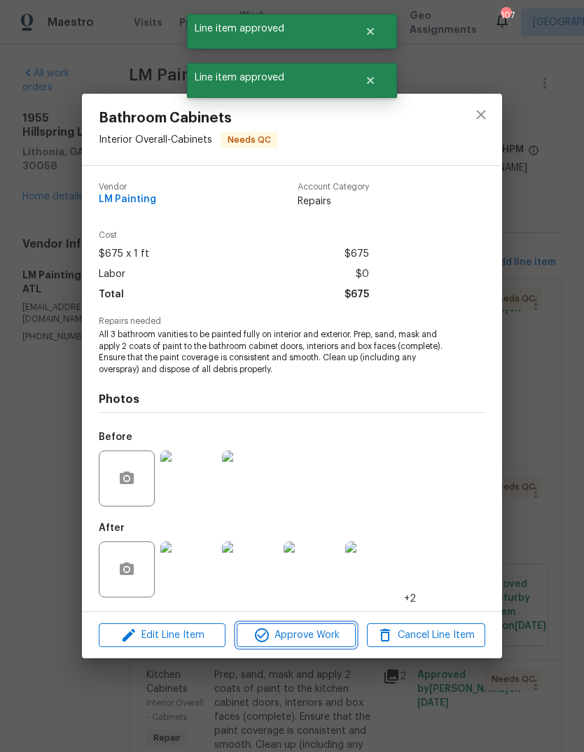
click at [328, 625] on button "Approve Work" at bounding box center [295, 635] width 118 height 24
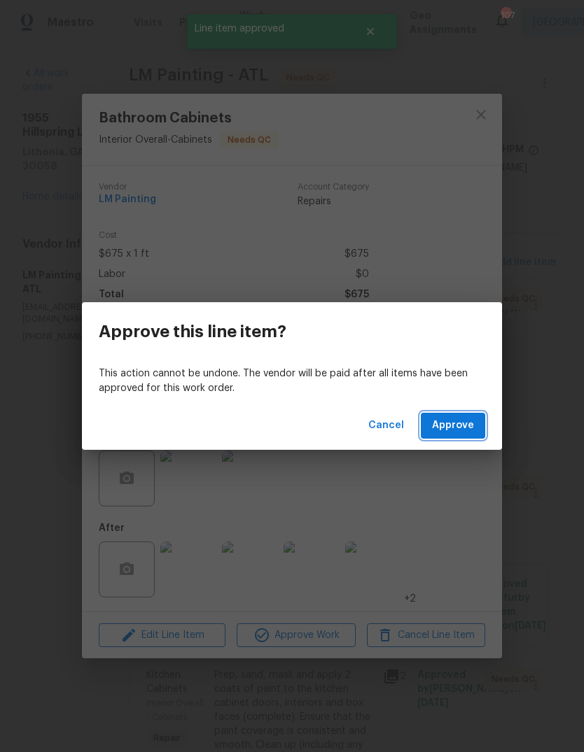
click at [456, 433] on span "Approve" at bounding box center [453, 425] width 42 height 17
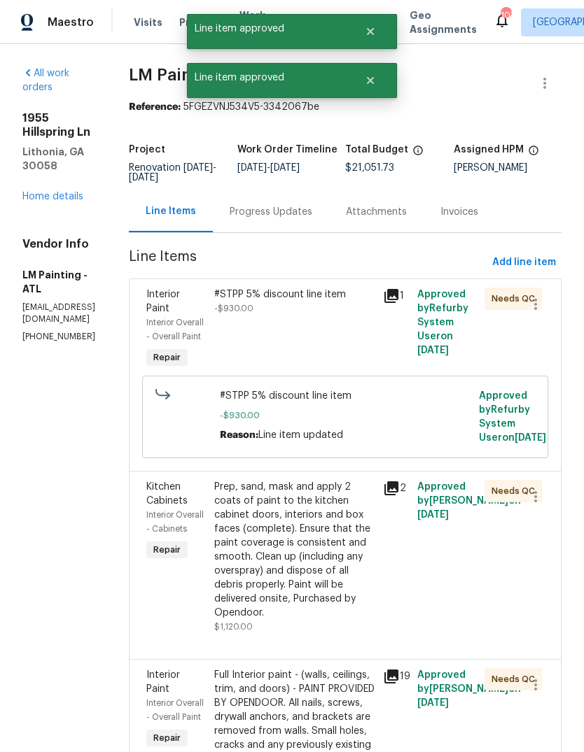
click at [369, 360] on div "#STPP 5% discount line item -$930.00" at bounding box center [294, 329] width 169 height 92
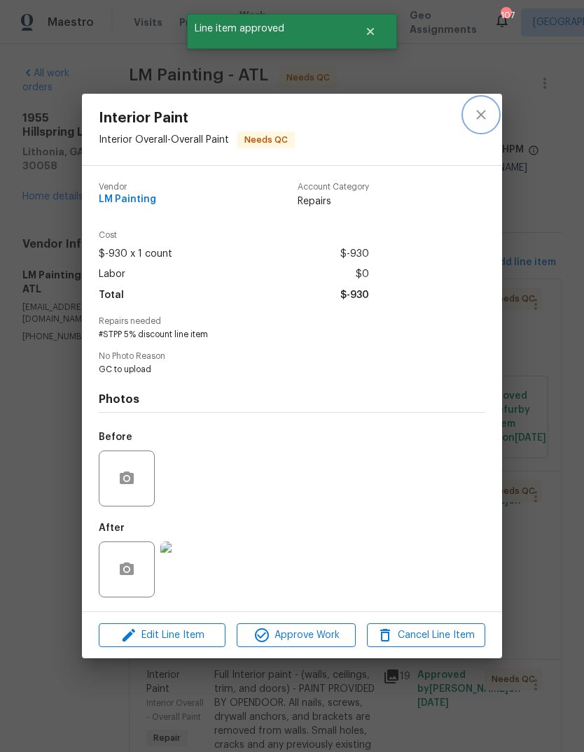
click at [482, 113] on icon "close" at bounding box center [480, 114] width 17 height 17
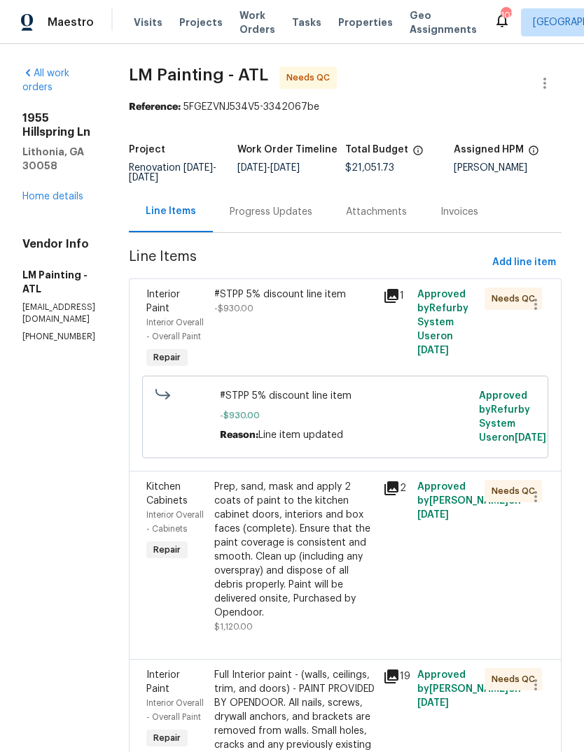
click at [350, 316] on div "#STPP 5% discount line item -$930.00" at bounding box center [294, 302] width 161 height 28
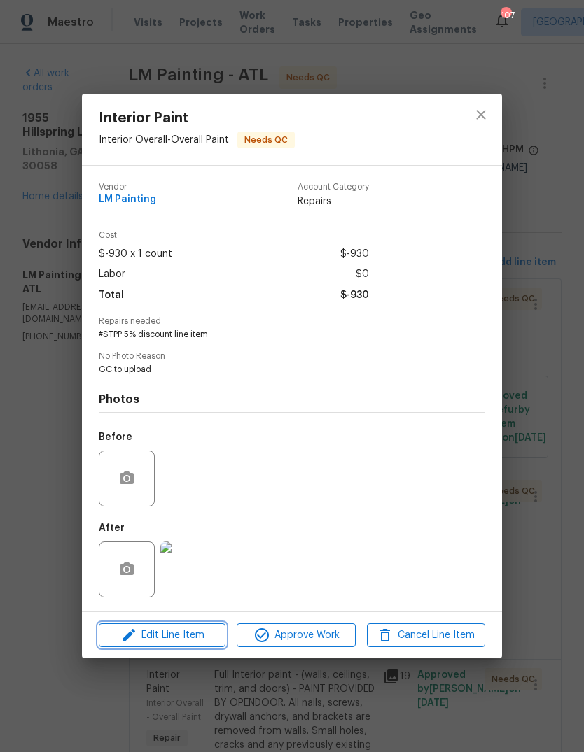
click at [138, 637] on span "Edit Line Item" at bounding box center [162, 635] width 118 height 17
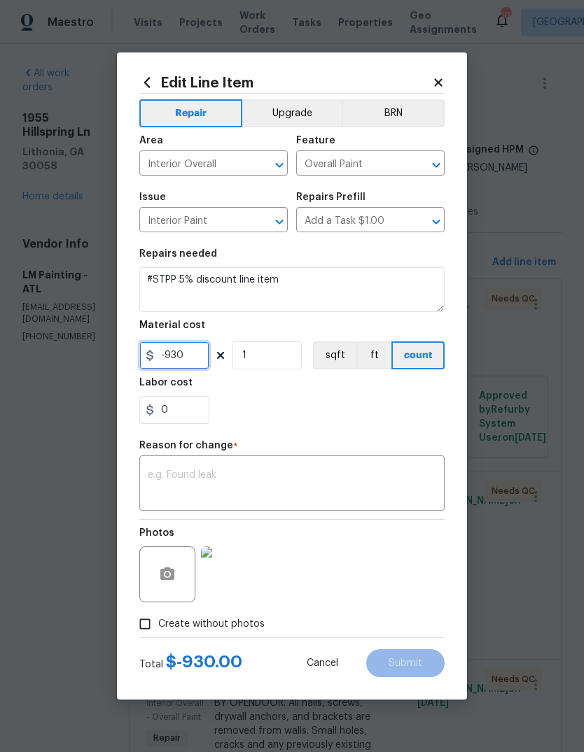
click at [167, 356] on input "-930" at bounding box center [174, 355] width 70 height 28
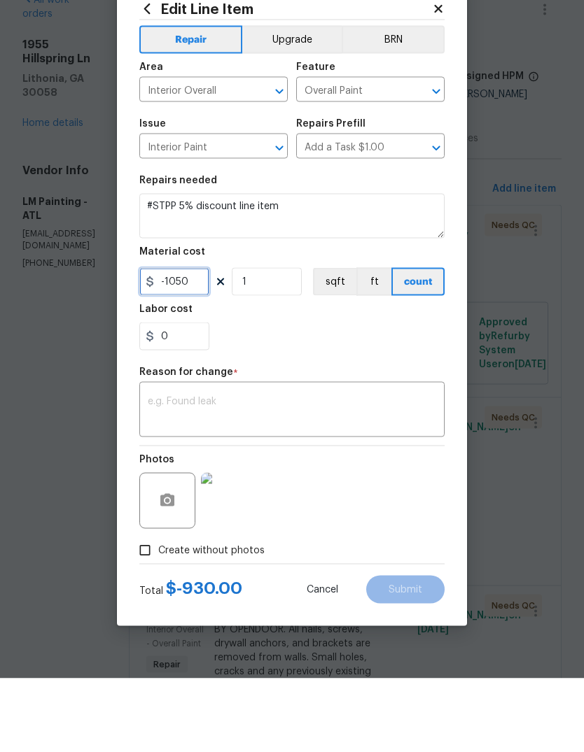
type input "-1050"
click at [416, 470] on textarea at bounding box center [292, 484] width 288 height 29
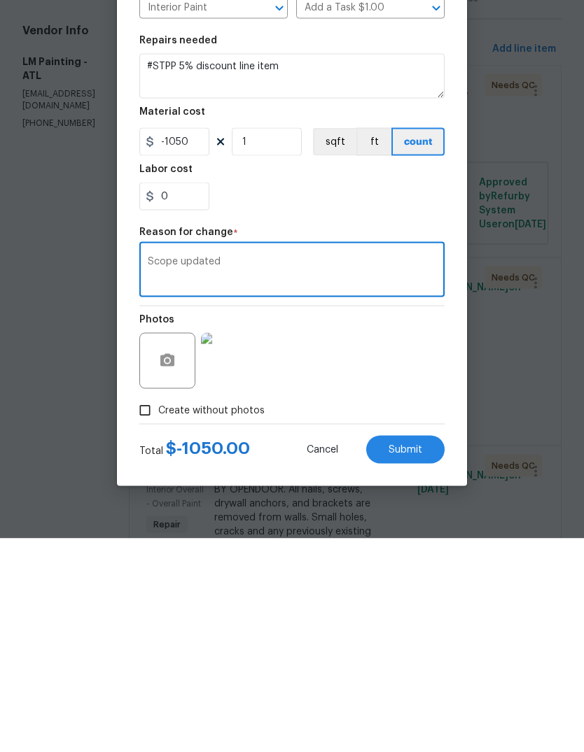
type textarea "Scope updated"
click at [437, 649] on button "Submit" at bounding box center [405, 663] width 78 height 28
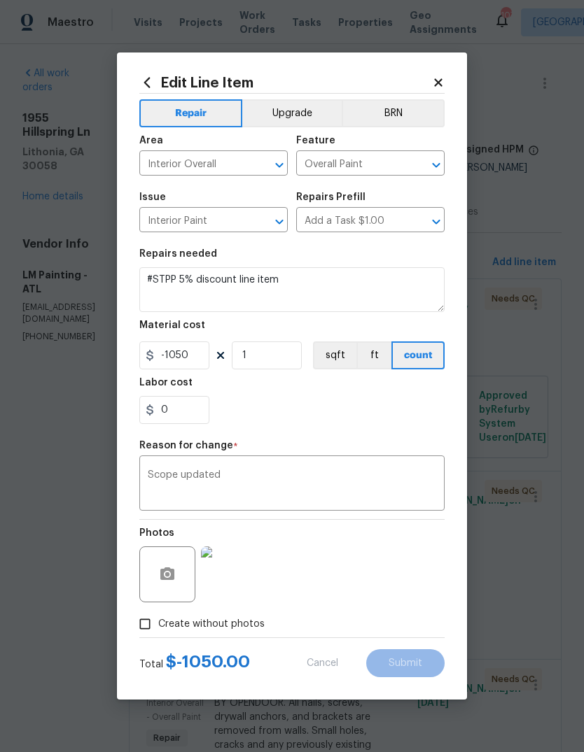
type input "-930"
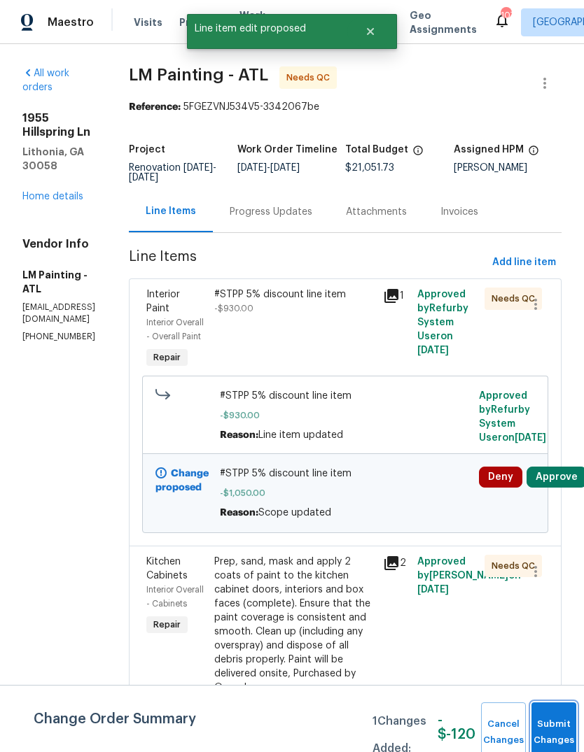
click at [551, 725] on button "Submit Changes" at bounding box center [553, 732] width 45 height 60
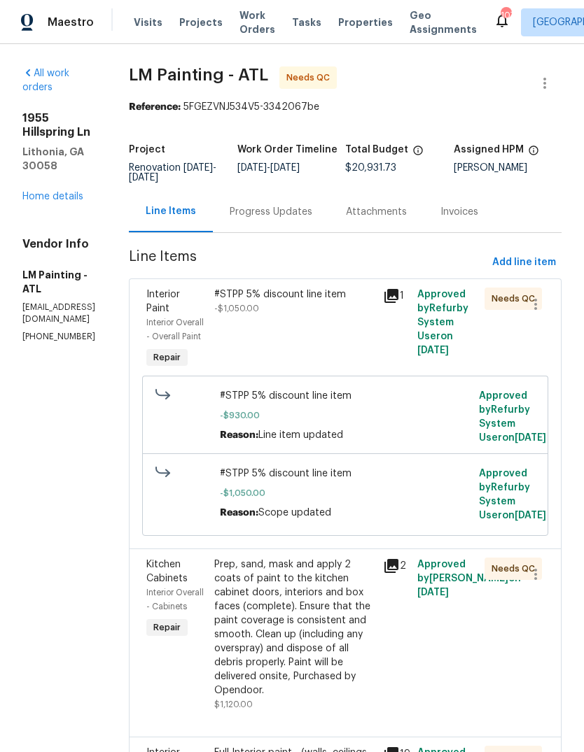
click at [350, 302] on div "#STPP 5% discount line item" at bounding box center [294, 295] width 161 height 14
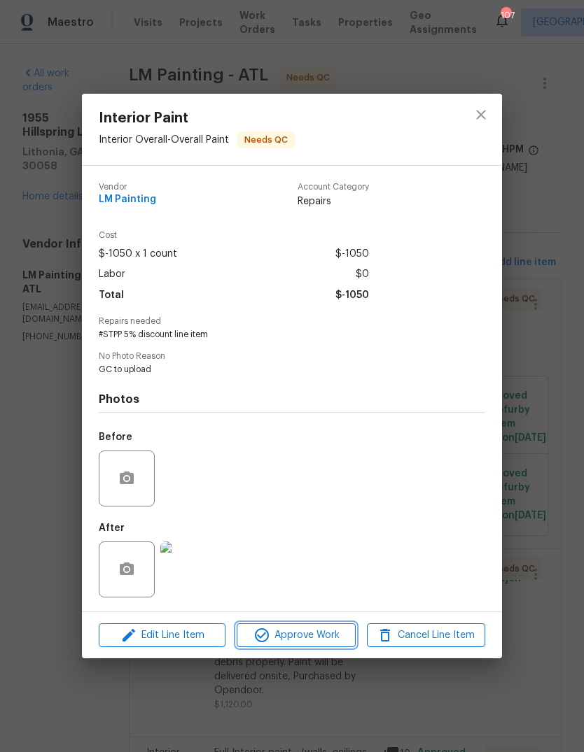
click at [317, 636] on span "Approve Work" at bounding box center [296, 635] width 110 height 17
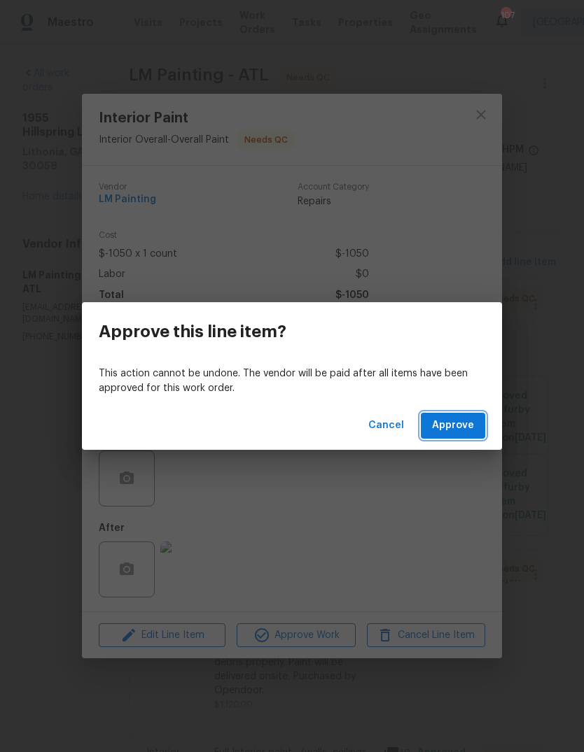
click at [453, 431] on span "Approve" at bounding box center [453, 425] width 42 height 17
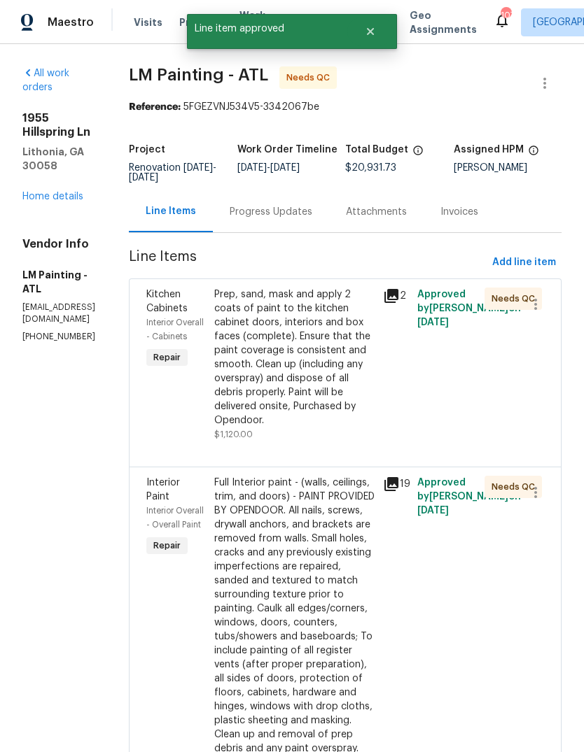
click at [344, 388] on div "Prep, sand, mask and apply 2 coats of paint to the kitchen cabinet doors, inter…" at bounding box center [294, 358] width 161 height 140
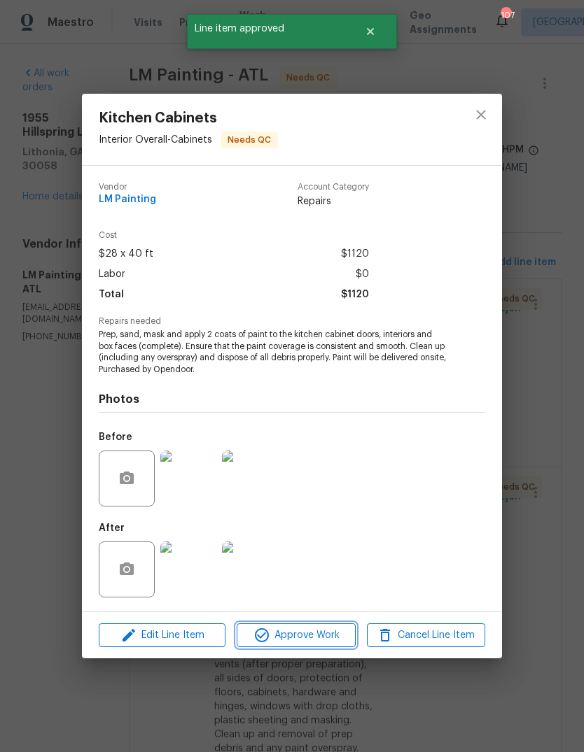
click at [328, 631] on span "Approve Work" at bounding box center [296, 635] width 110 height 17
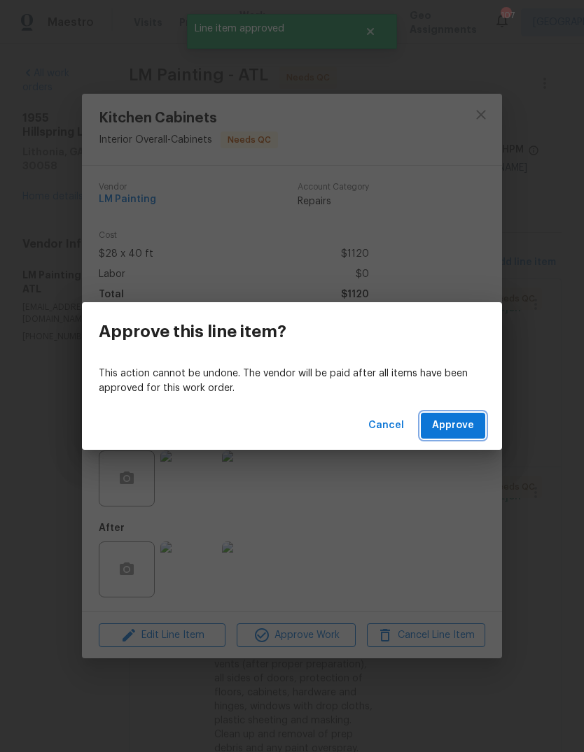
click at [453, 426] on span "Approve" at bounding box center [453, 425] width 42 height 17
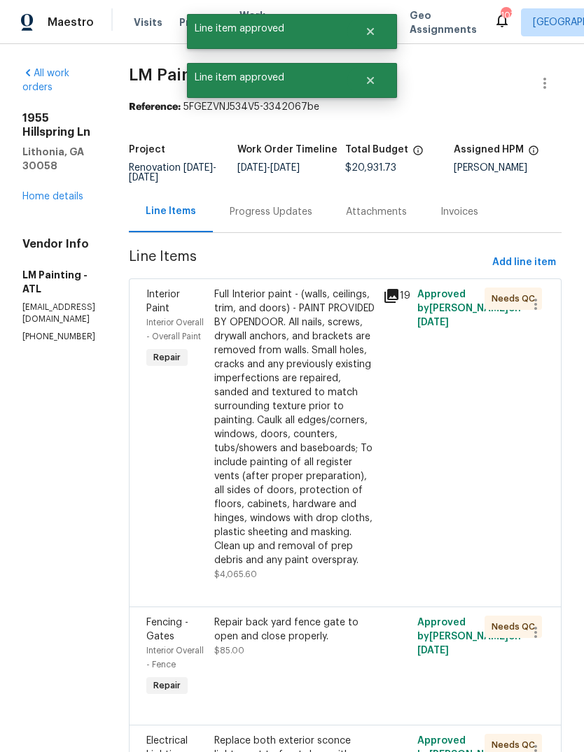
click at [346, 393] on div "Full Interior paint - (walls, ceilings, trim, and doors) - PAINT PROVIDED BY OP…" at bounding box center [294, 428] width 161 height 280
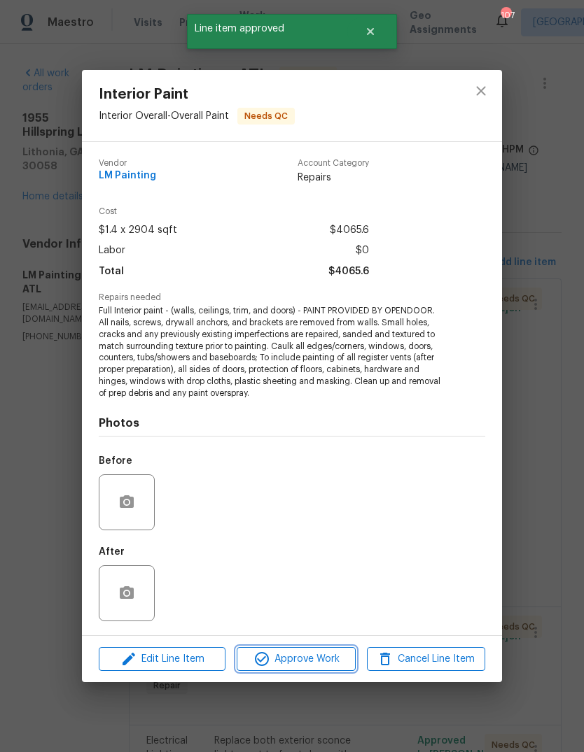
click at [305, 670] on button "Approve Work" at bounding box center [295, 659] width 118 height 24
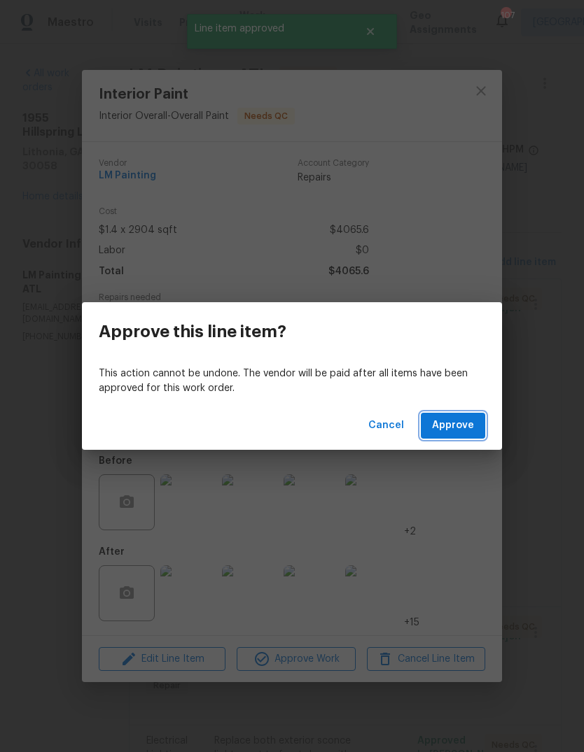
click at [472, 419] on span "Approve" at bounding box center [453, 425] width 42 height 17
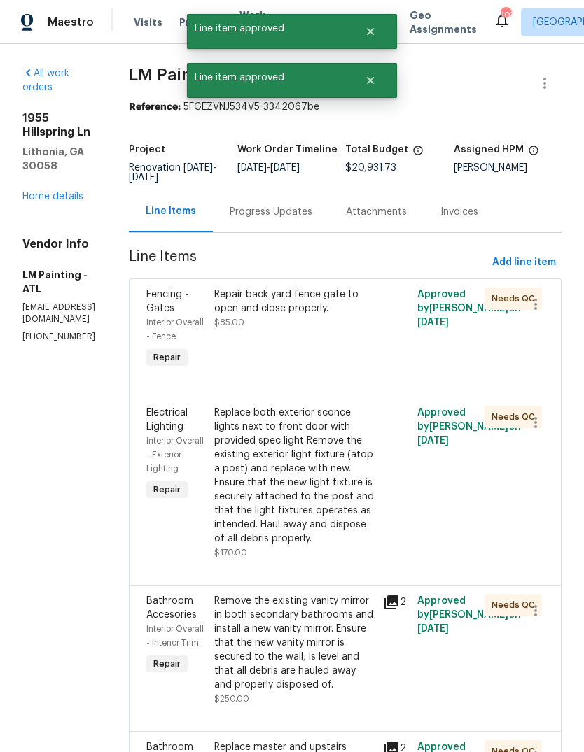
click at [358, 330] on div "Repair back yard fence gate to open and close properly. $85.00" at bounding box center [294, 309] width 161 height 42
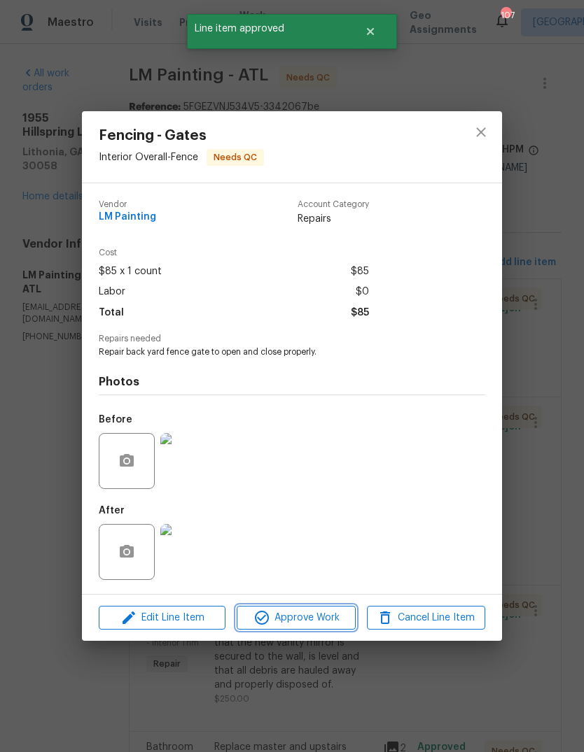
click at [311, 623] on span "Approve Work" at bounding box center [296, 617] width 110 height 17
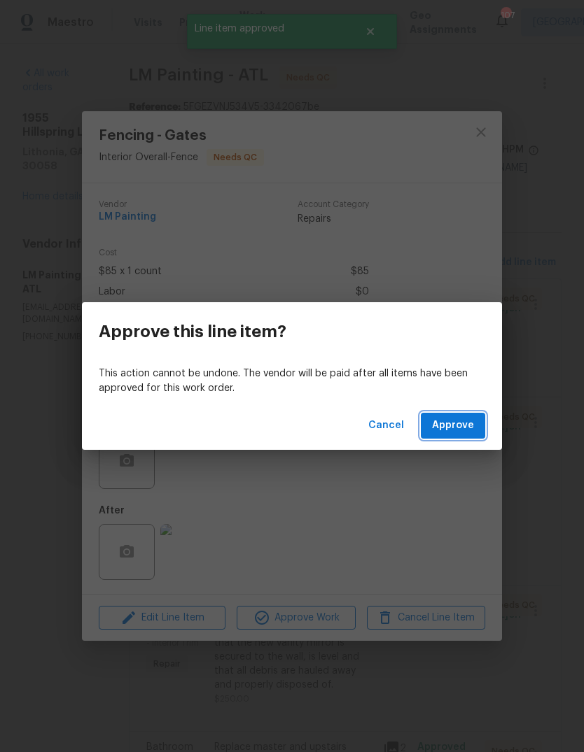
click at [453, 427] on span "Approve" at bounding box center [453, 425] width 42 height 17
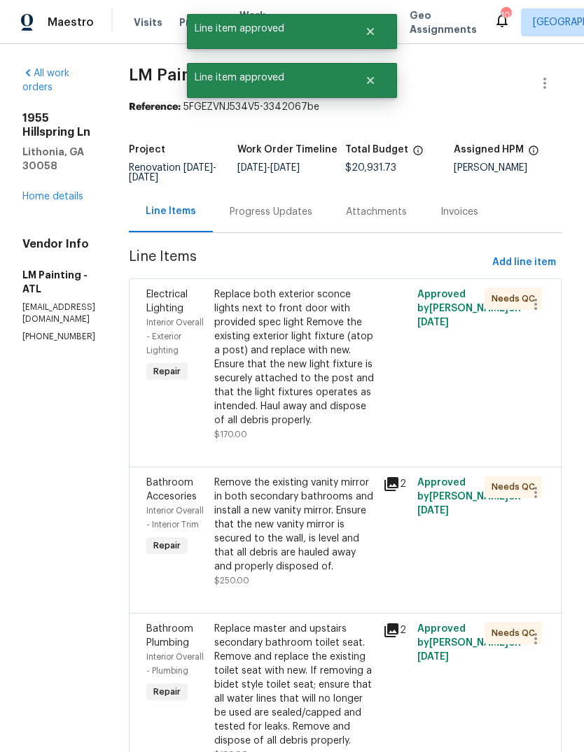
click at [341, 342] on div "Replace both exterior sconce lights next to front door with provided spec light…" at bounding box center [294, 358] width 161 height 140
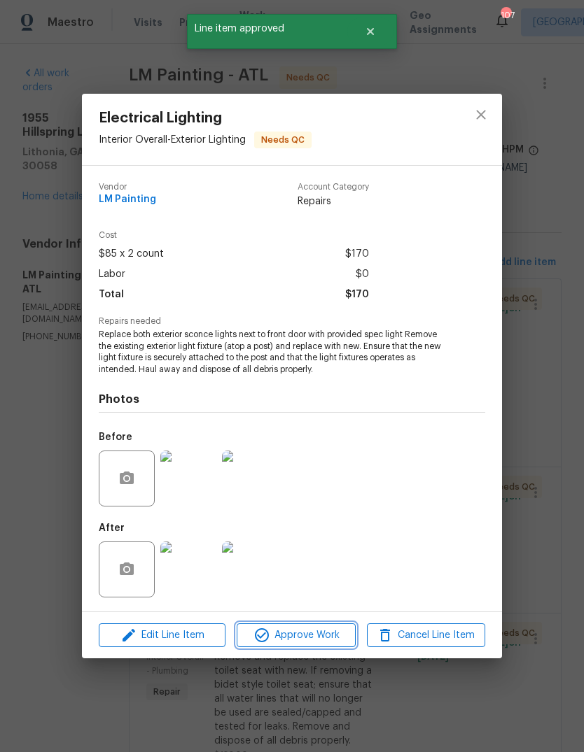
click at [325, 647] on button "Approve Work" at bounding box center [295, 635] width 118 height 24
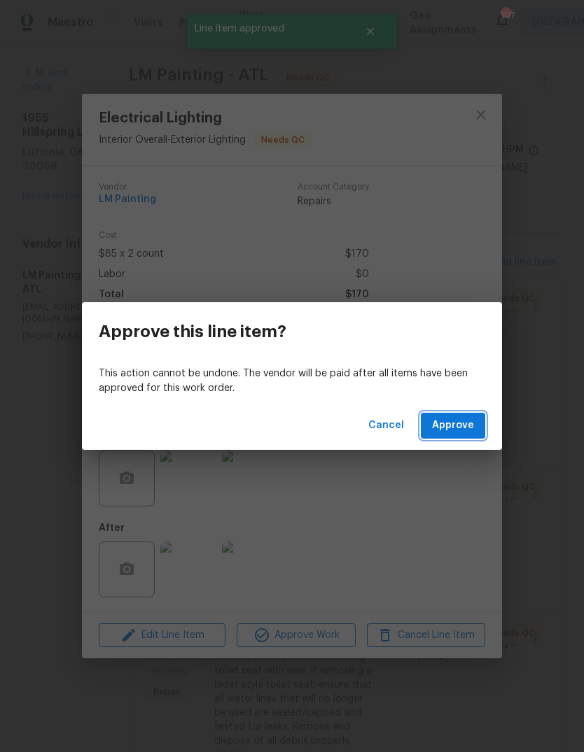
click at [458, 434] on button "Approve" at bounding box center [452, 426] width 64 height 26
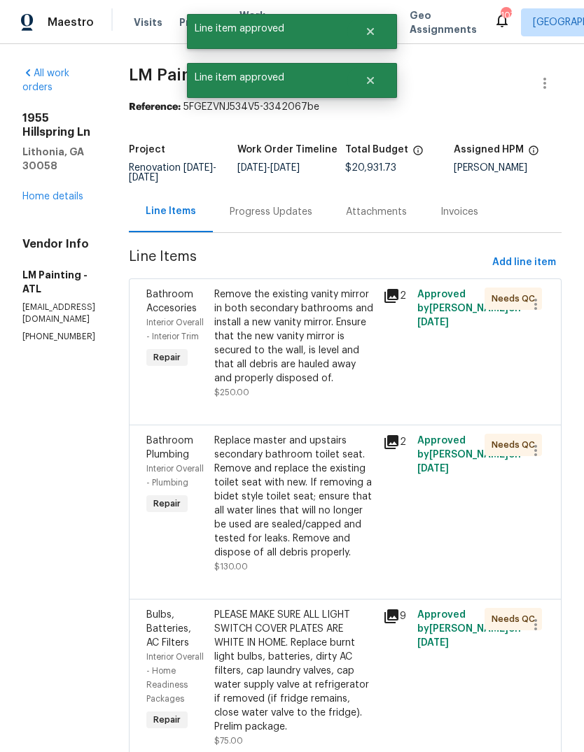
click at [343, 384] on div "Remove the existing vanity mirror in both secondary bathrooms and install a new…" at bounding box center [294, 337] width 161 height 98
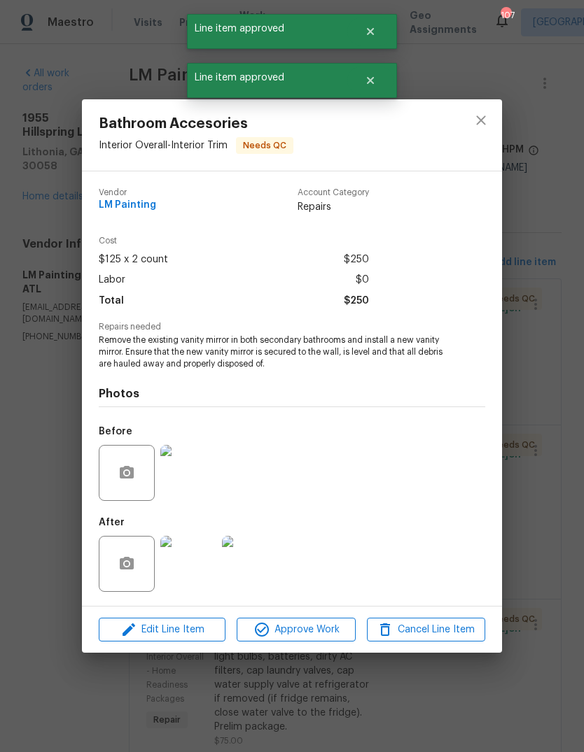
click at [306, 637] on span "Approve Work" at bounding box center [296, 629] width 110 height 17
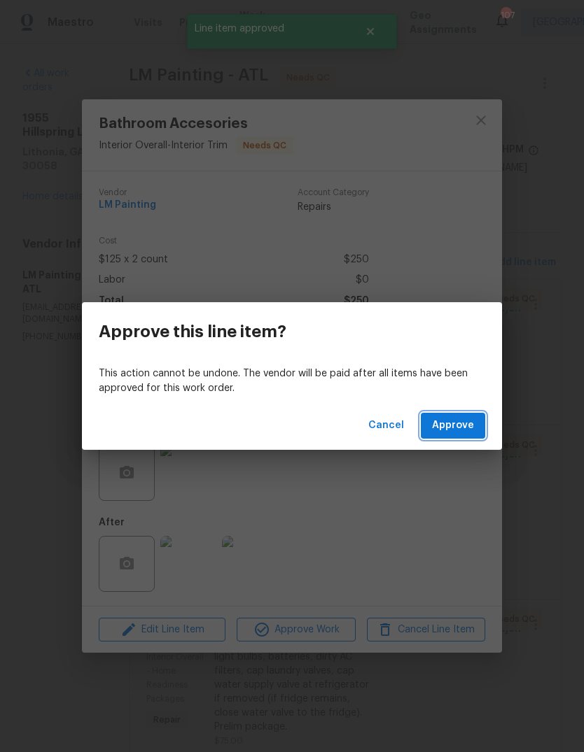
click at [462, 427] on span "Approve" at bounding box center [453, 425] width 42 height 17
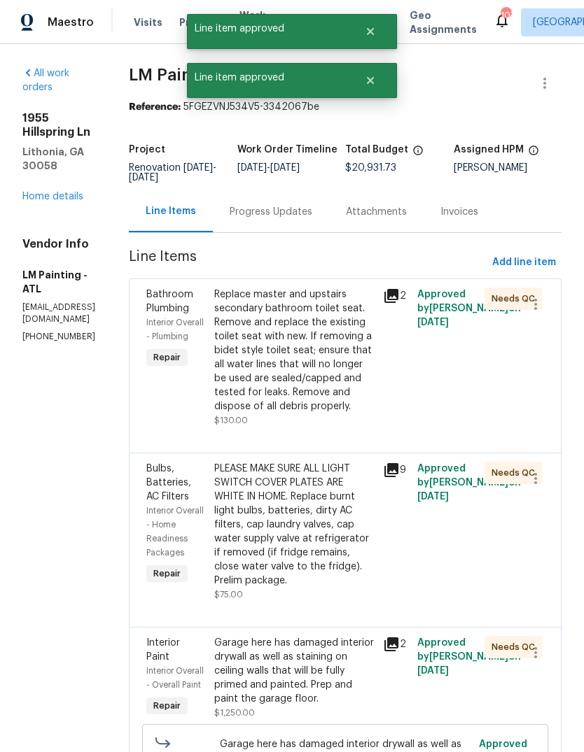
click at [360, 336] on div "Replace master and upstairs secondary bathroom toilet seat. Remove and replace …" at bounding box center [294, 351] width 161 height 126
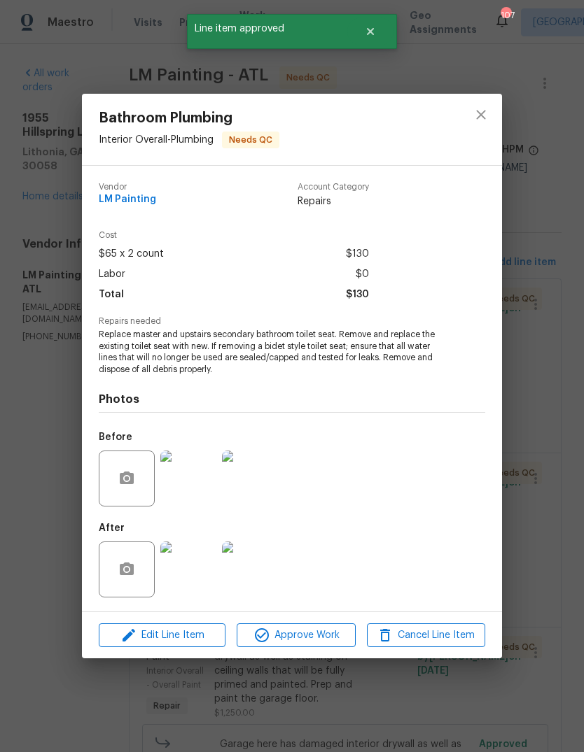
click at [319, 634] on span "Approve Work" at bounding box center [296, 635] width 110 height 17
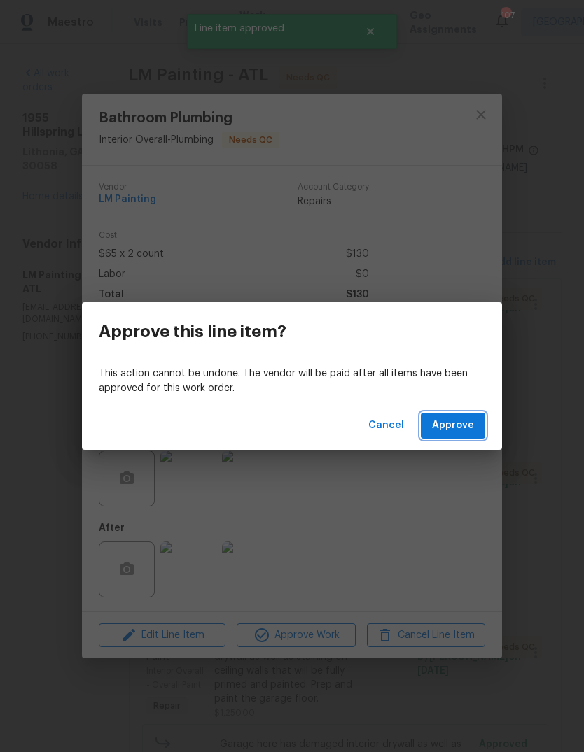
click at [455, 427] on span "Approve" at bounding box center [453, 425] width 42 height 17
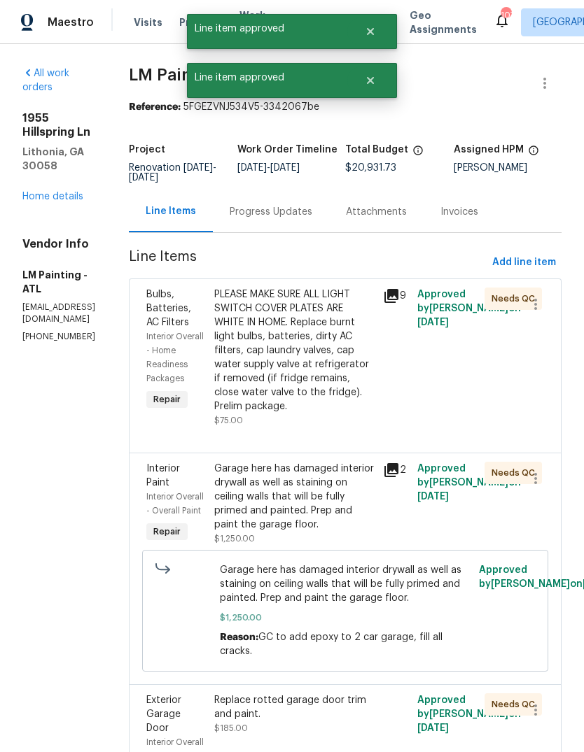
click at [352, 381] on div "PLEASE MAKE SURE ALL LIGHT SWITCH COVER PLATES ARE WHITE IN HOME. Replace burnt…" at bounding box center [294, 351] width 161 height 126
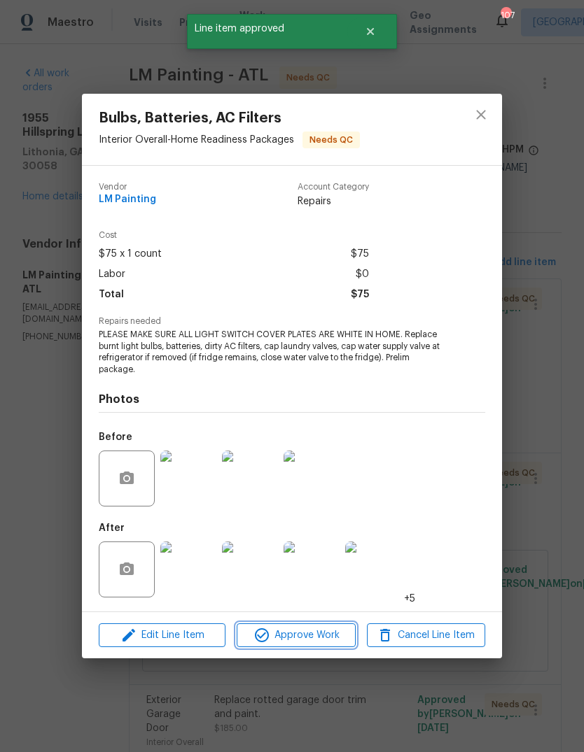
click at [303, 630] on span "Approve Work" at bounding box center [296, 635] width 110 height 17
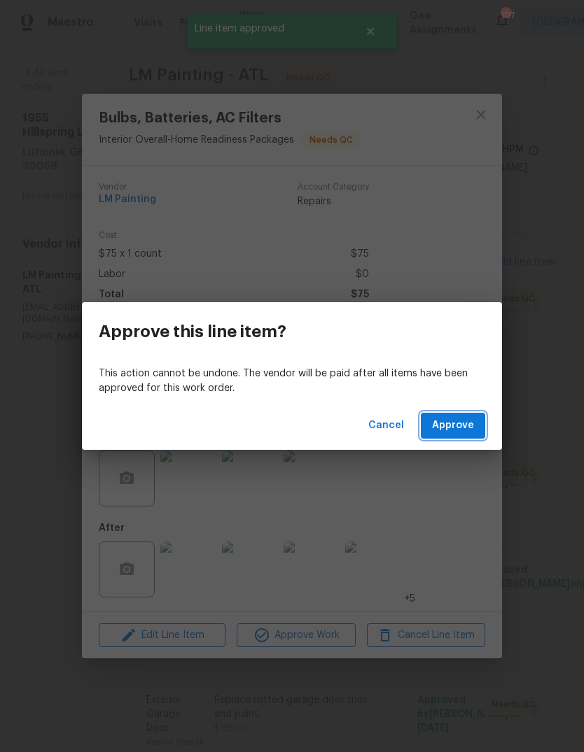
click at [467, 433] on span "Approve" at bounding box center [453, 425] width 42 height 17
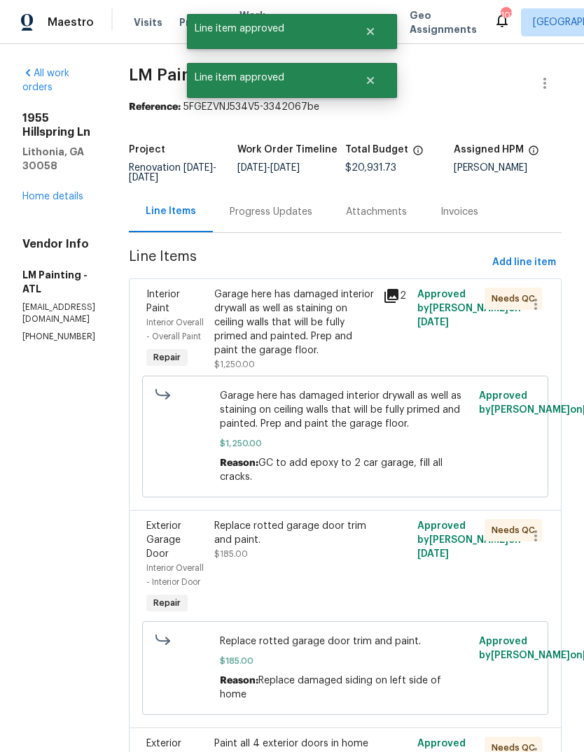
click at [366, 372] on div "Garage here has damaged interior drywall as well as staining on ceiling walls t…" at bounding box center [294, 330] width 161 height 84
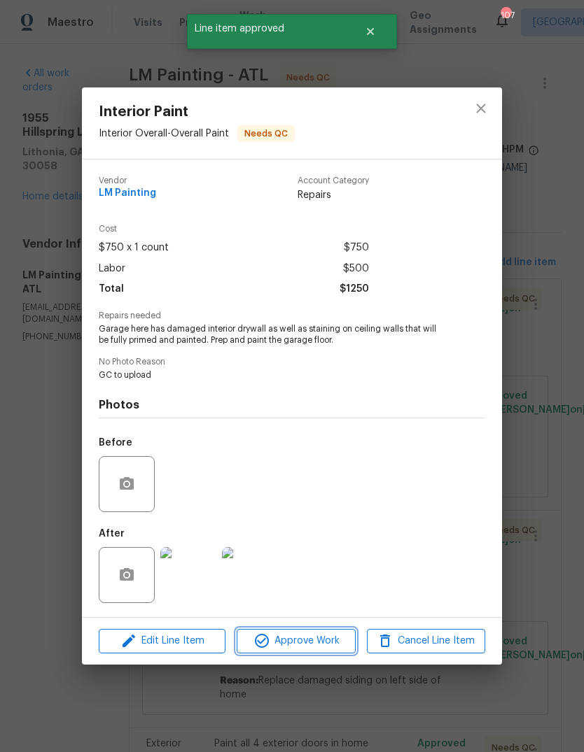
click at [320, 653] on button "Approve Work" at bounding box center [295, 641] width 118 height 24
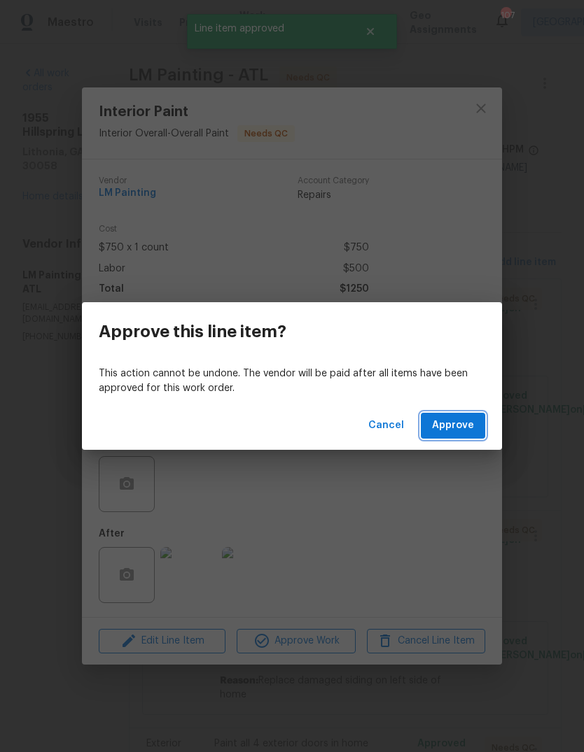
click at [476, 428] on button "Approve" at bounding box center [452, 426] width 64 height 26
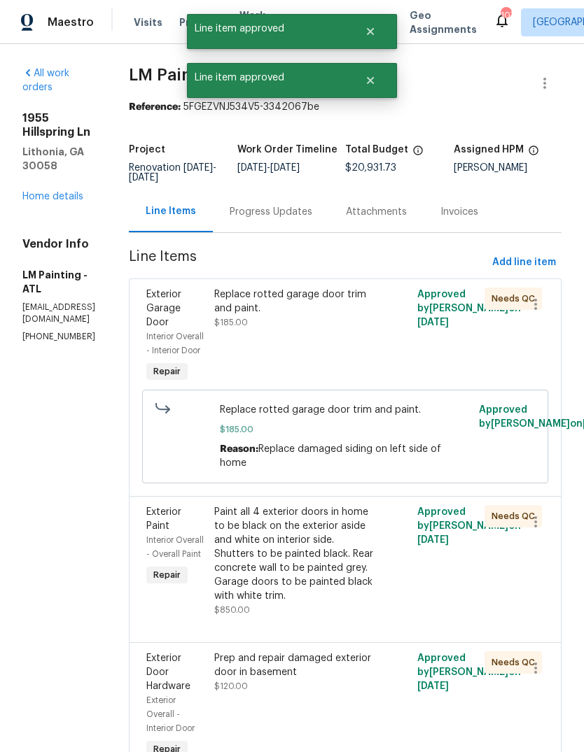
click at [375, 327] on div "Replace rotted garage door trim and paint. $185.00" at bounding box center [294, 309] width 161 height 42
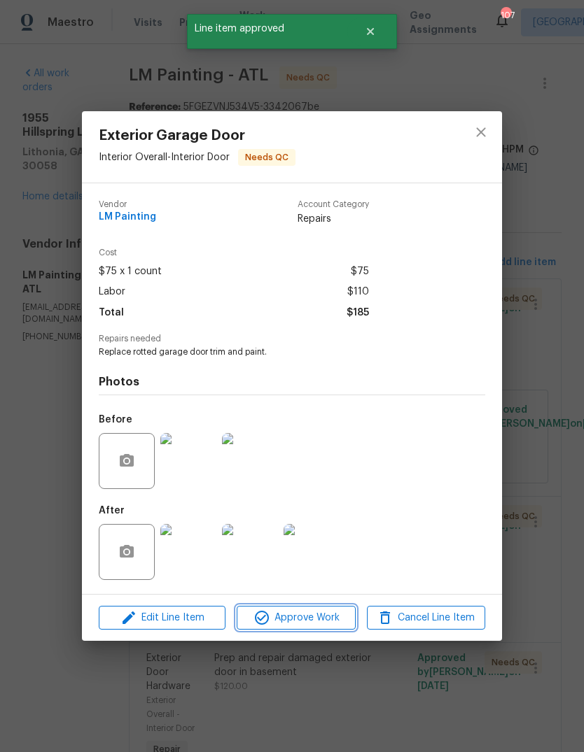
click at [320, 617] on span "Approve Work" at bounding box center [296, 617] width 110 height 17
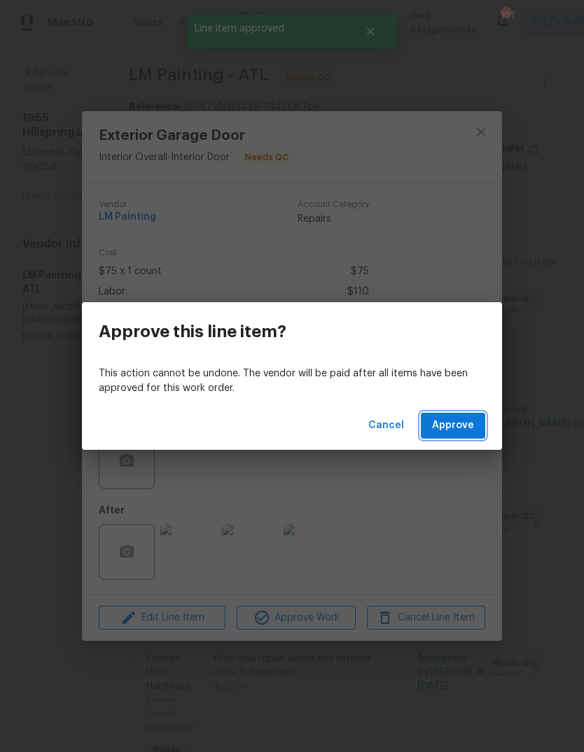
click at [470, 433] on span "Approve" at bounding box center [453, 425] width 42 height 17
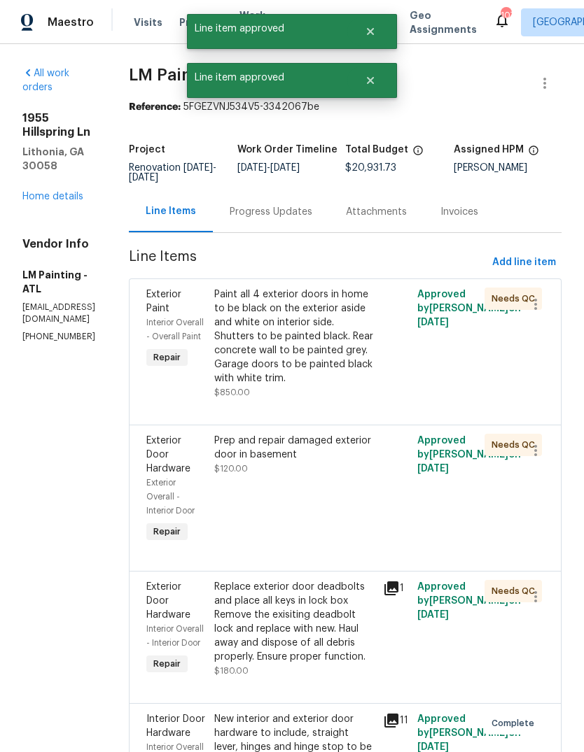
click at [369, 348] on div "Paint all 4 exterior doors in home to be black on the exterior aside and white …" at bounding box center [294, 337] width 161 height 98
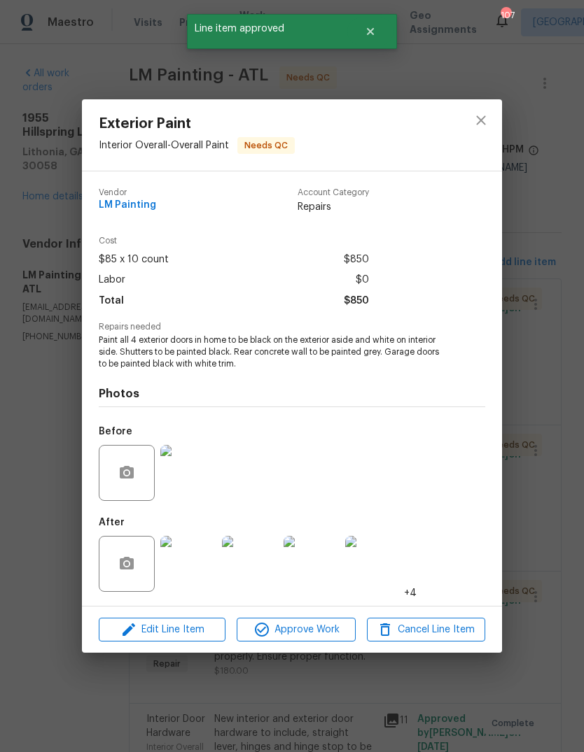
click at [317, 628] on span "Approve Work" at bounding box center [296, 629] width 110 height 17
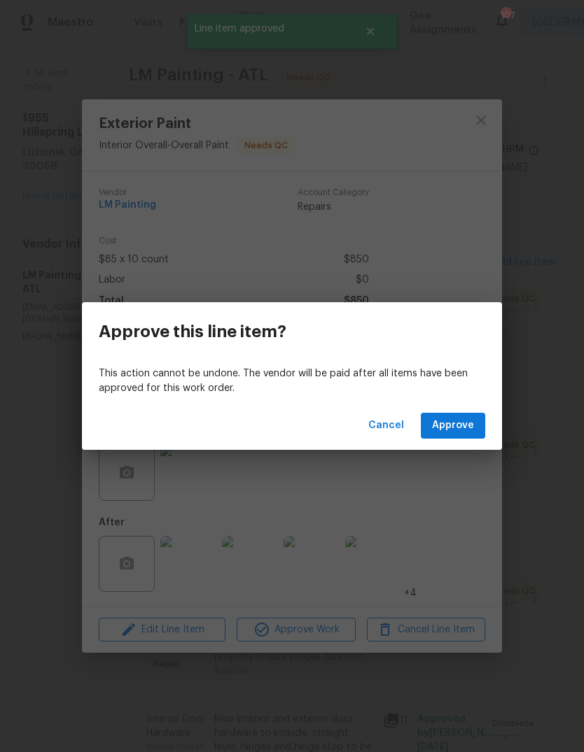
click at [456, 447] on div "Cancel Approve" at bounding box center [292, 426] width 420 height 48
click at [466, 427] on span "Approve" at bounding box center [453, 425] width 42 height 17
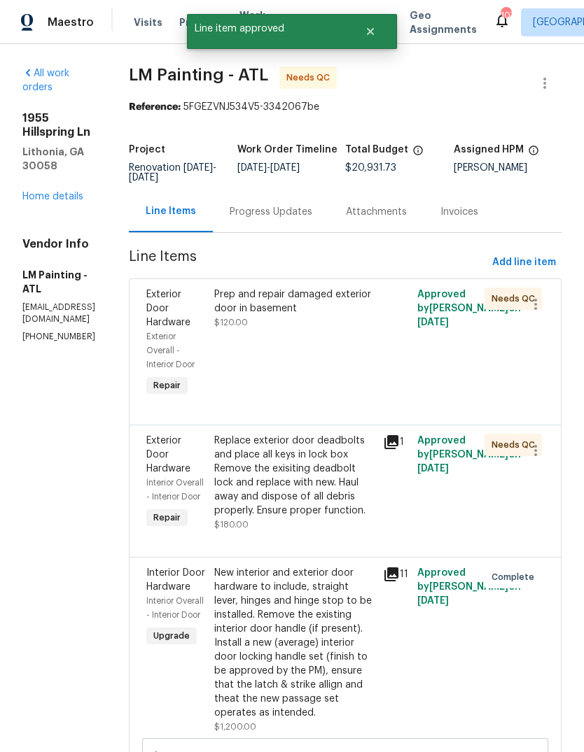
click at [358, 355] on div "Prep and repair damaged exterior door in basement $120.00" at bounding box center [294, 343] width 169 height 120
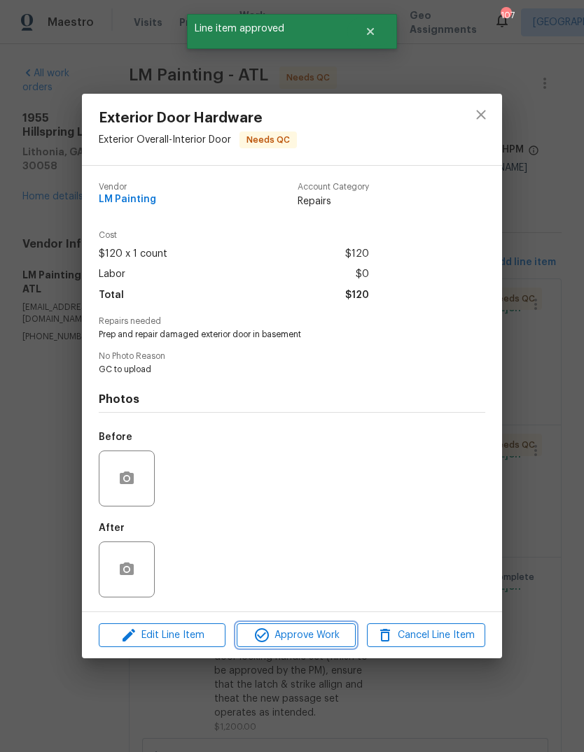
click at [323, 646] on button "Approve Work" at bounding box center [295, 635] width 118 height 24
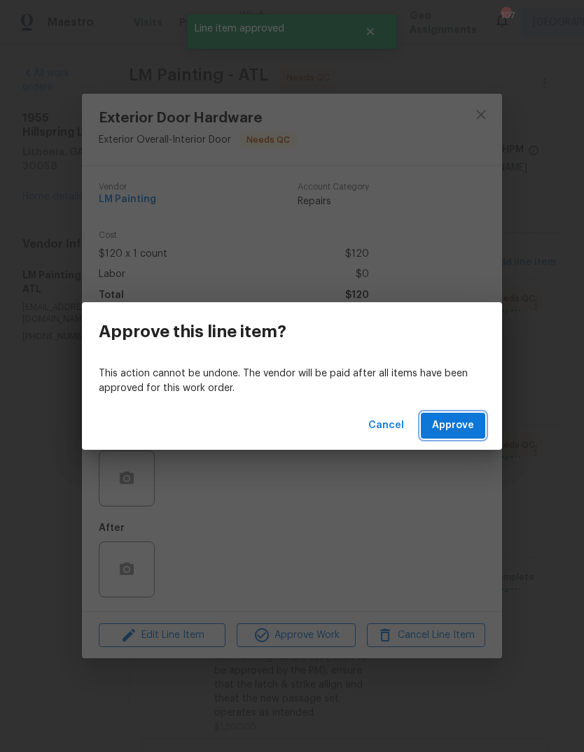
click at [463, 437] on button "Approve" at bounding box center [452, 426] width 64 height 26
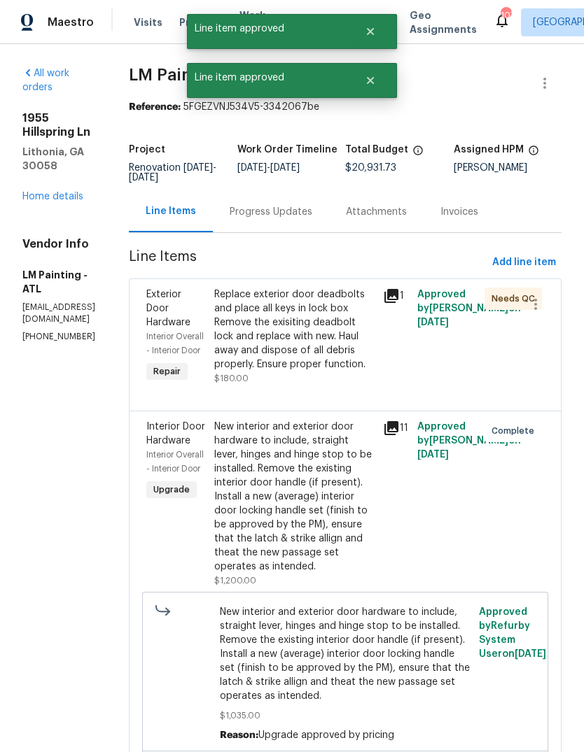
click at [370, 372] on div "Replace exterior door deadbolts and place all keys in lock box Remove the exisi…" at bounding box center [294, 330] width 161 height 84
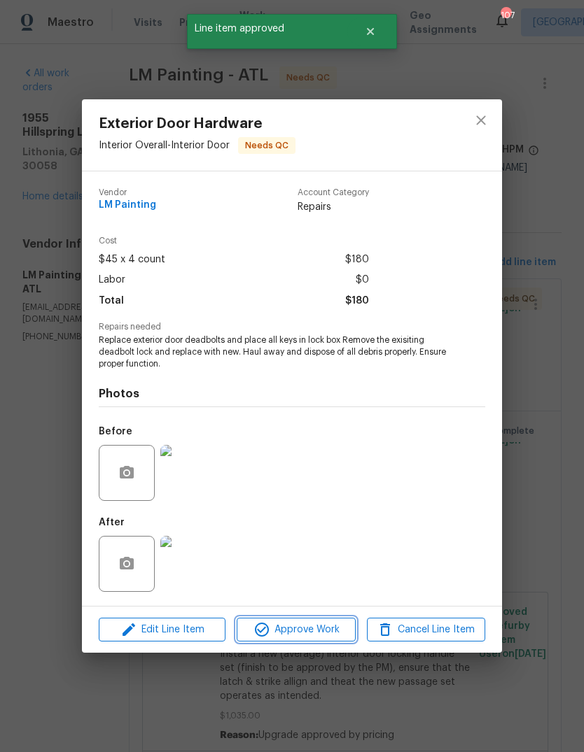
click at [325, 624] on span "Approve Work" at bounding box center [296, 629] width 110 height 17
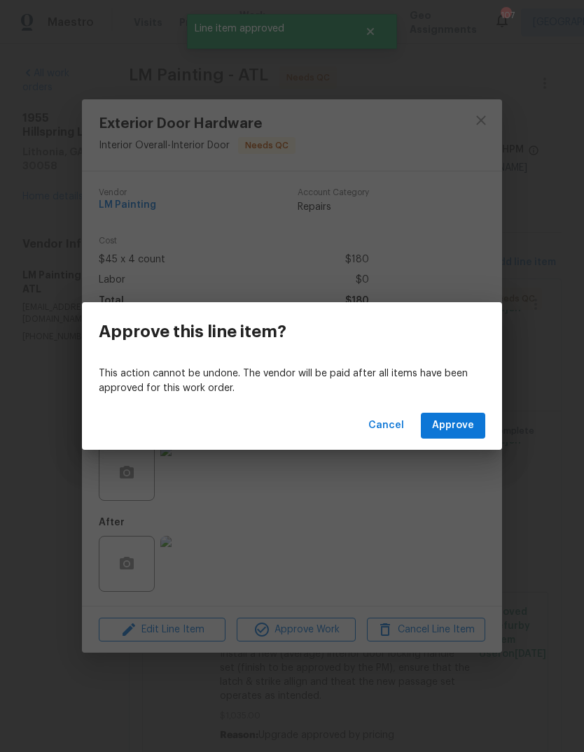
click at [457, 448] on div "Cancel Approve" at bounding box center [292, 426] width 420 height 48
click at [465, 431] on span "Approve" at bounding box center [453, 425] width 42 height 17
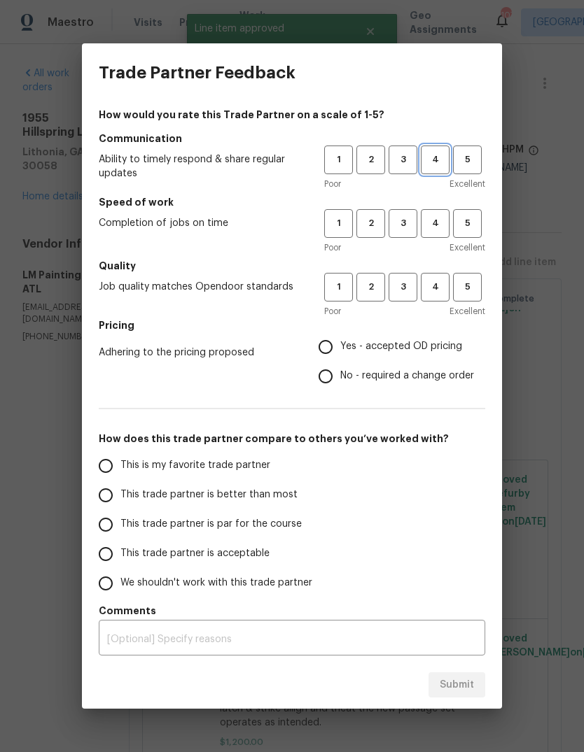
click at [442, 152] on span "4" at bounding box center [435, 160] width 26 height 16
click at [439, 216] on span "4" at bounding box center [435, 223] width 26 height 16
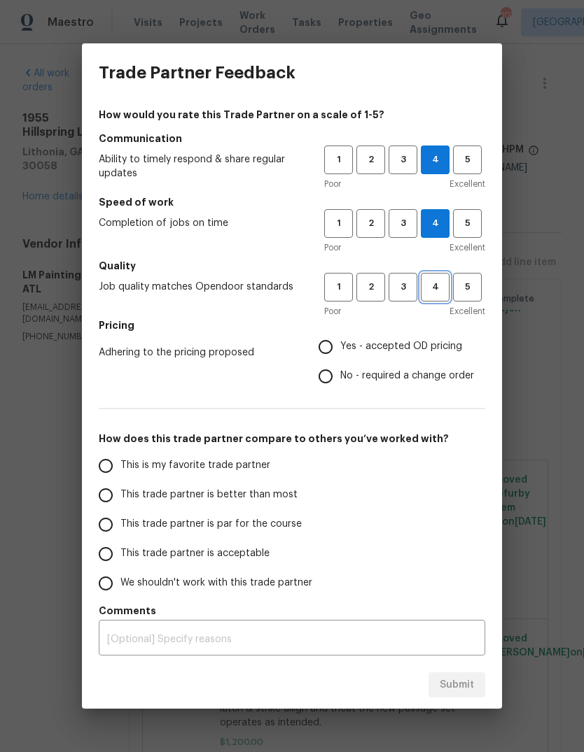
click at [443, 285] on span "4" at bounding box center [435, 287] width 26 height 16
click at [416, 344] on span "Yes - accepted OD pricing" at bounding box center [401, 346] width 122 height 15
click at [340, 344] on input "Yes - accepted OD pricing" at bounding box center [325, 346] width 29 height 29
radio input "true"
click at [234, 468] on span "This is my favorite trade partner" at bounding box center [195, 465] width 150 height 15
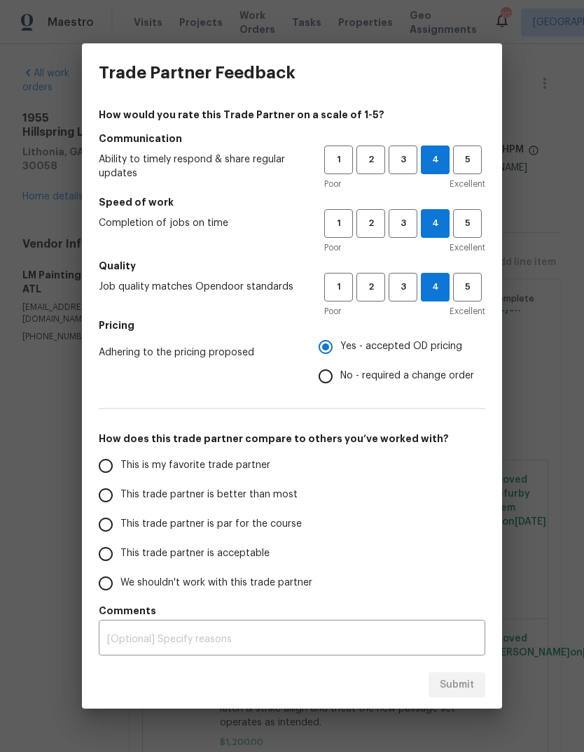
click at [120, 468] on input "This is my favorite trade partner" at bounding box center [105, 465] width 29 height 29
click at [458, 681] on span "Submit" at bounding box center [456, 685] width 34 height 17
radio input "true"
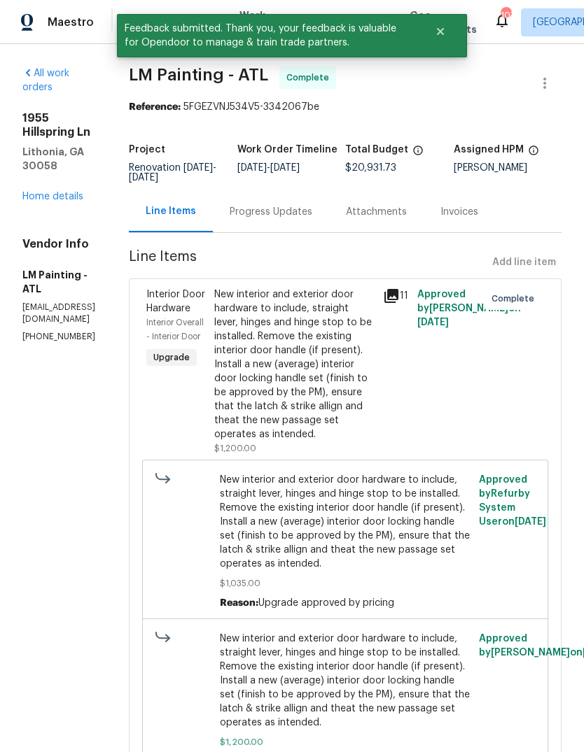
click at [53, 192] on link "Home details" at bounding box center [52, 197] width 61 height 10
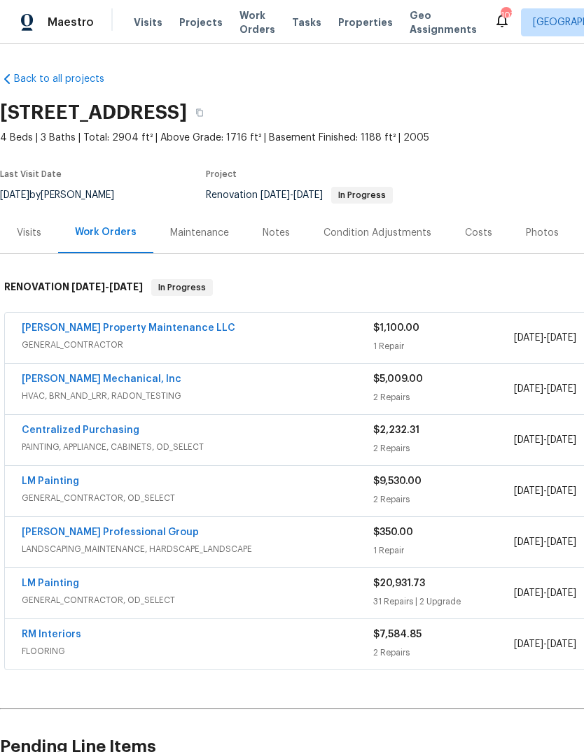
click at [145, 325] on link "Glen Property Maintenance LLC" at bounding box center [128, 328] width 213 height 10
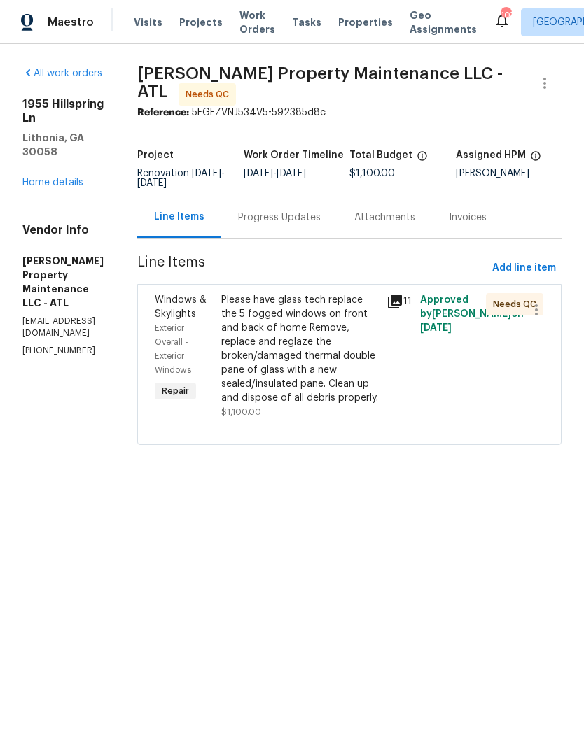
click at [320, 225] on div "Progress Updates" at bounding box center [279, 218] width 83 height 14
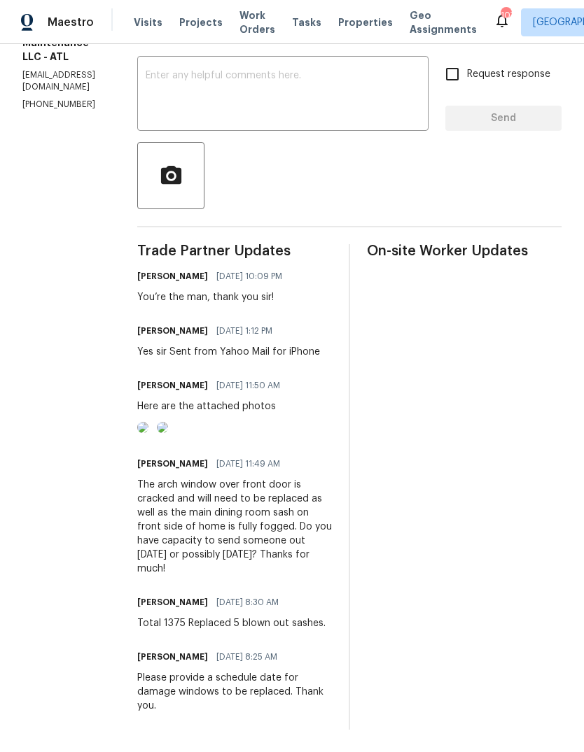
scroll to position [290, 0]
click at [381, 73] on textarea at bounding box center [283, 95] width 274 height 49
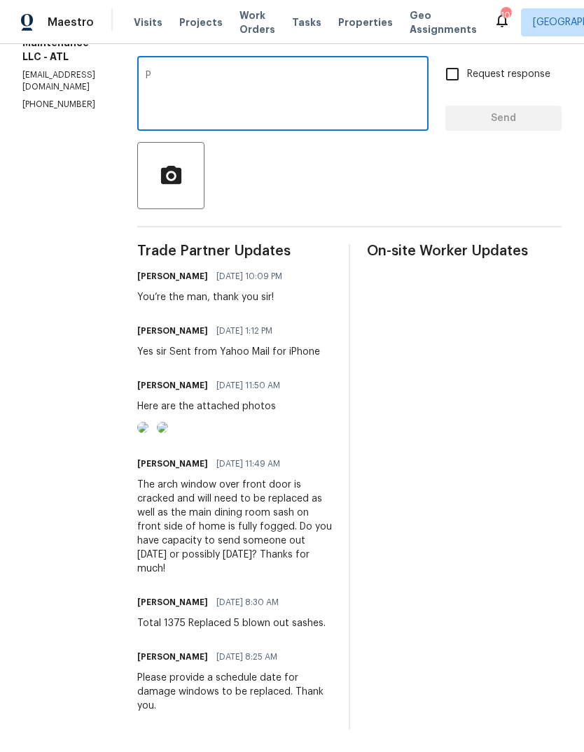
scroll to position [282, 0]
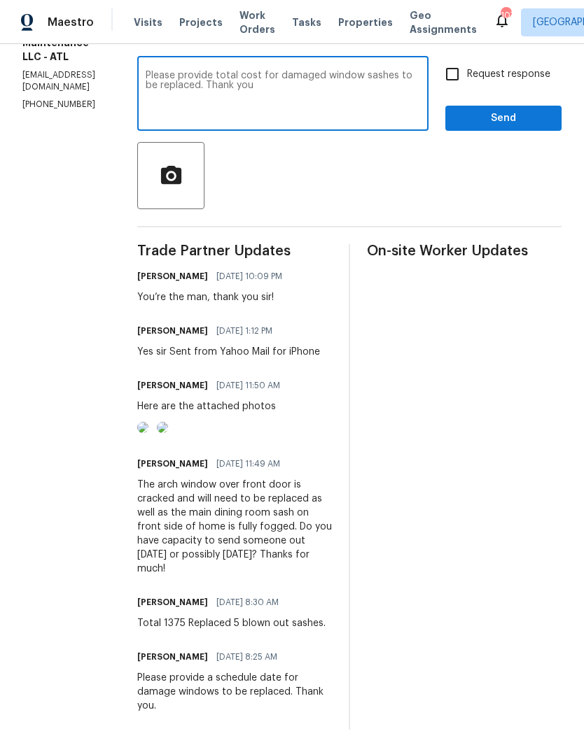
type textarea "Please provide total cost for damaged window sashes to be replaced. Thank you"
click at [502, 110] on span "Send" at bounding box center [503, 118] width 94 height 17
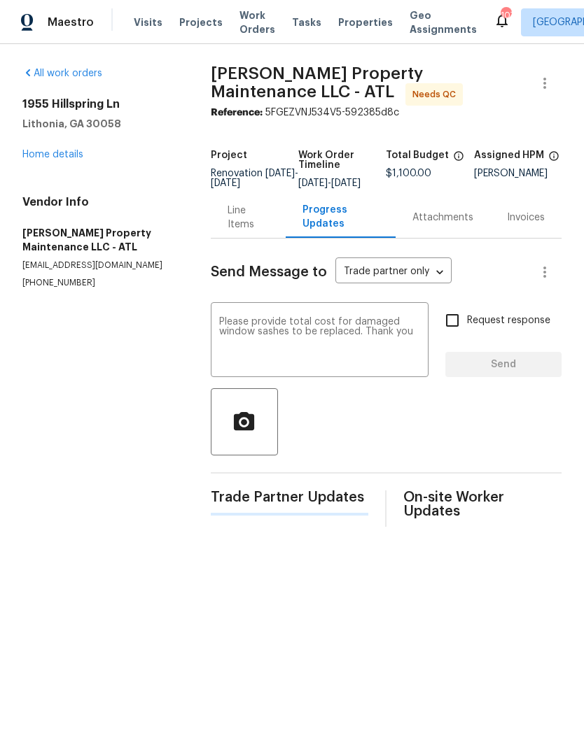
scroll to position [0, 0]
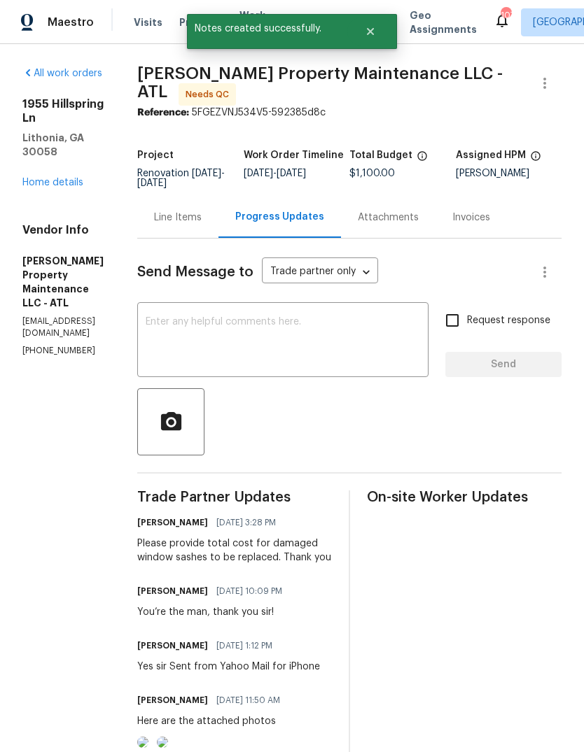
click at [46, 178] on link "Home details" at bounding box center [52, 183] width 61 height 10
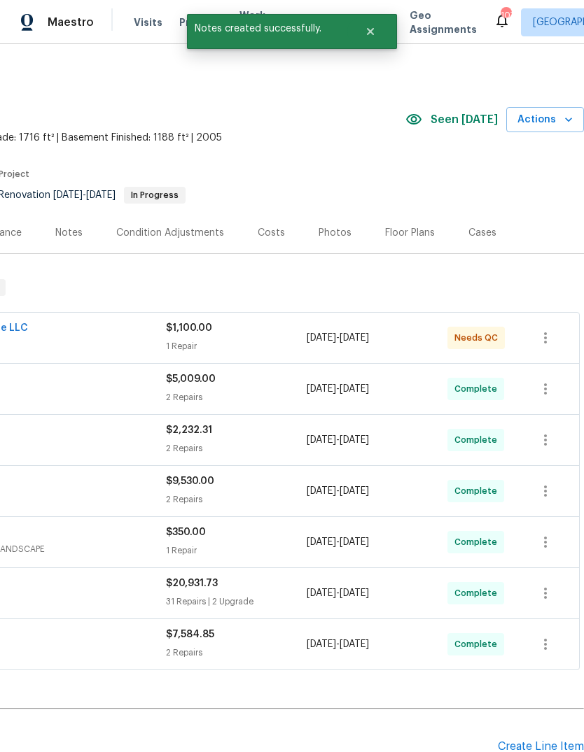
scroll to position [0, 207]
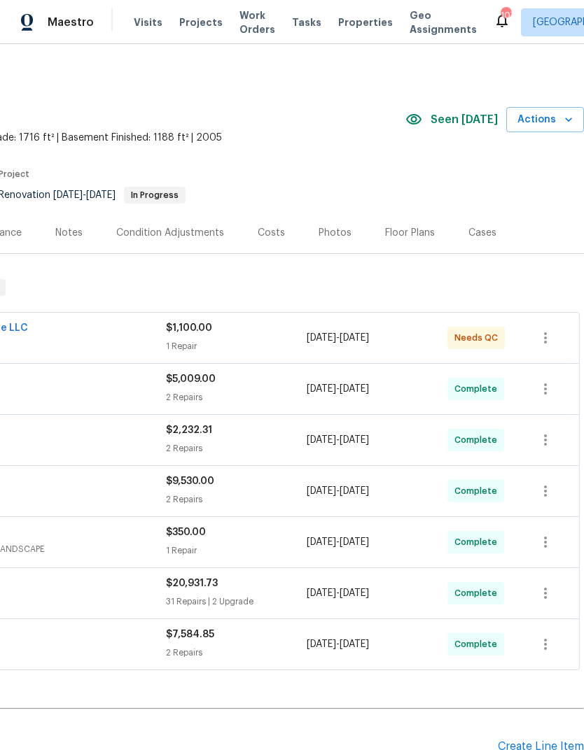
click at [195, 242] on div "Condition Adjustments" at bounding box center [169, 232] width 141 height 41
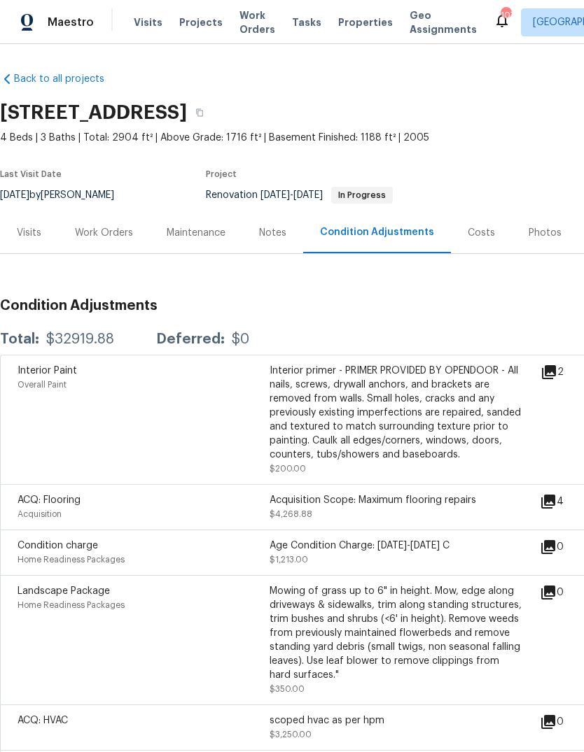
click at [472, 212] on div "Costs" at bounding box center [481, 232] width 61 height 41
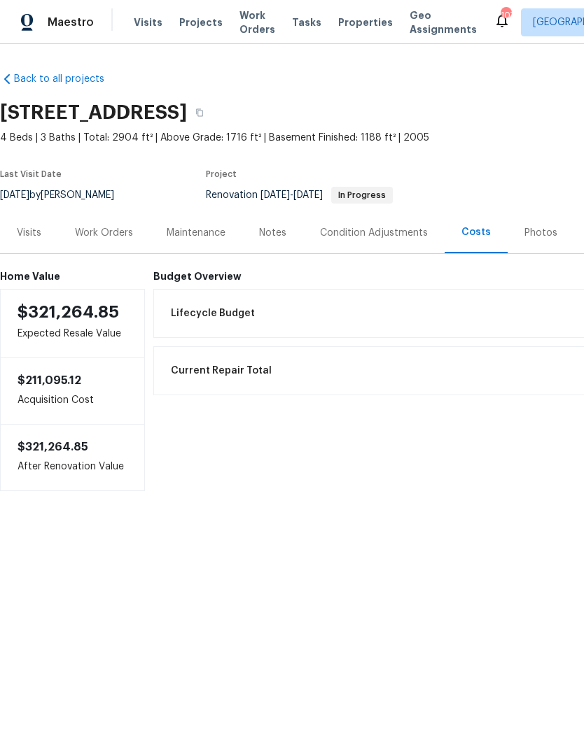
click at [395, 237] on div "Condition Adjustments" at bounding box center [374, 233] width 108 height 14
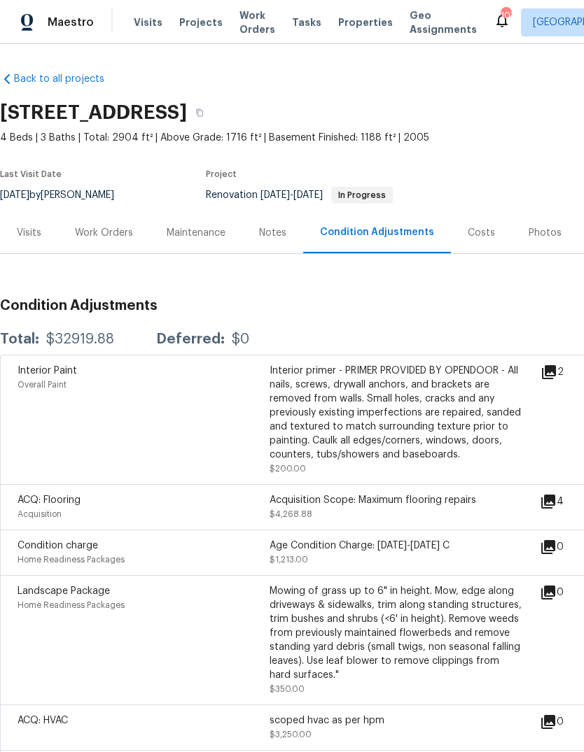
click at [124, 226] on div "Work Orders" at bounding box center [104, 233] width 58 height 14
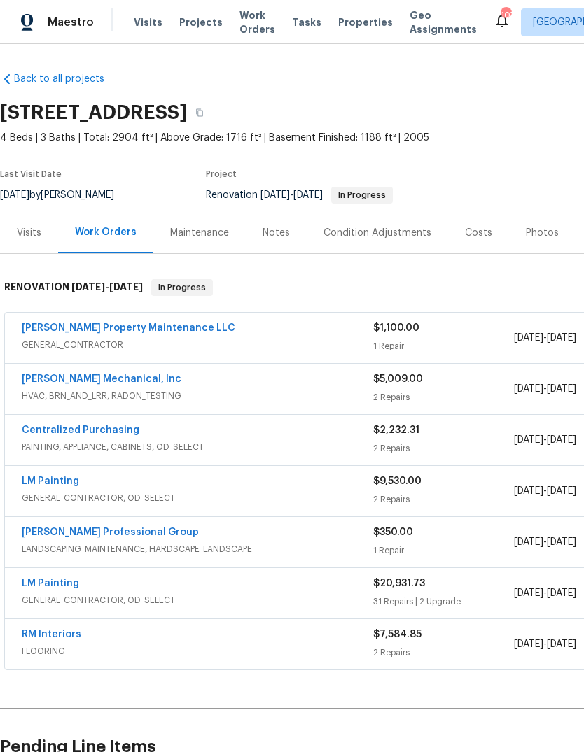
click at [37, 579] on link "LM Painting" at bounding box center [50, 584] width 57 height 10
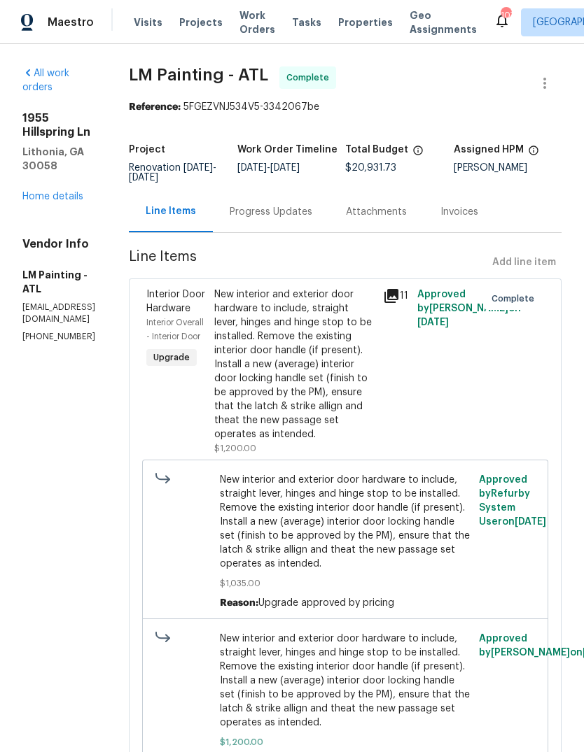
click at [312, 215] on div "Progress Updates" at bounding box center [270, 212] width 83 height 14
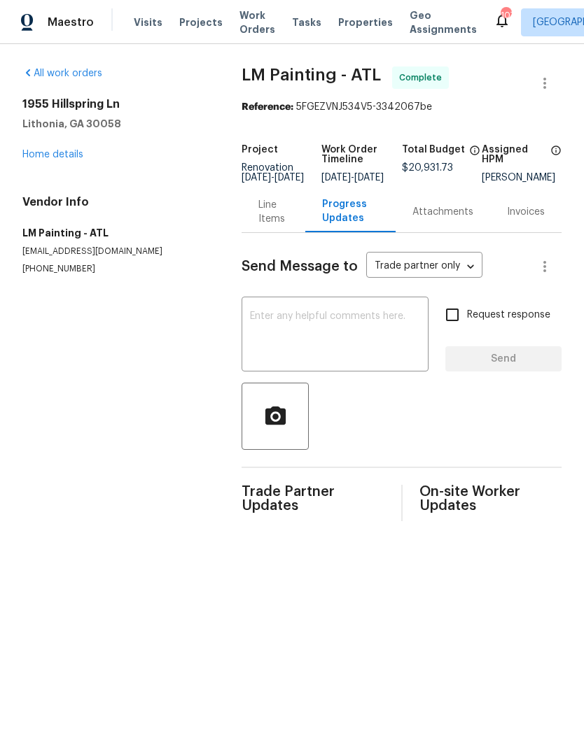
click at [71, 154] on link "Home details" at bounding box center [52, 155] width 61 height 10
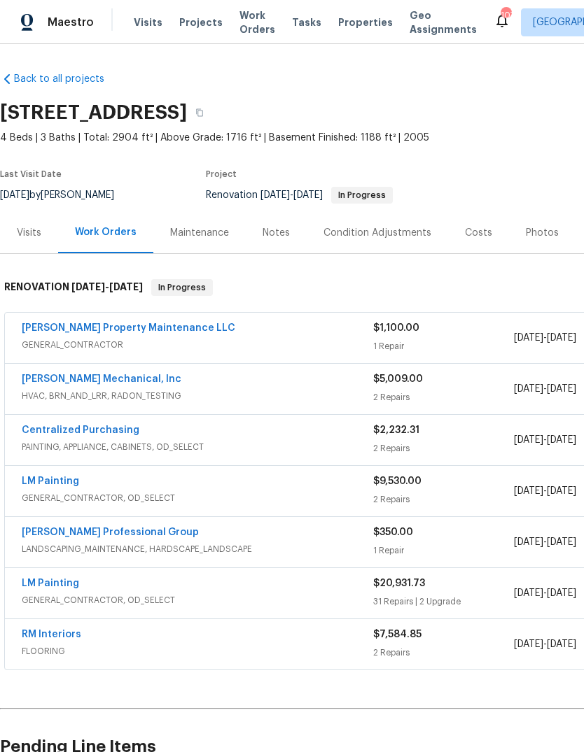
click at [411, 225] on div "Condition Adjustments" at bounding box center [376, 232] width 141 height 41
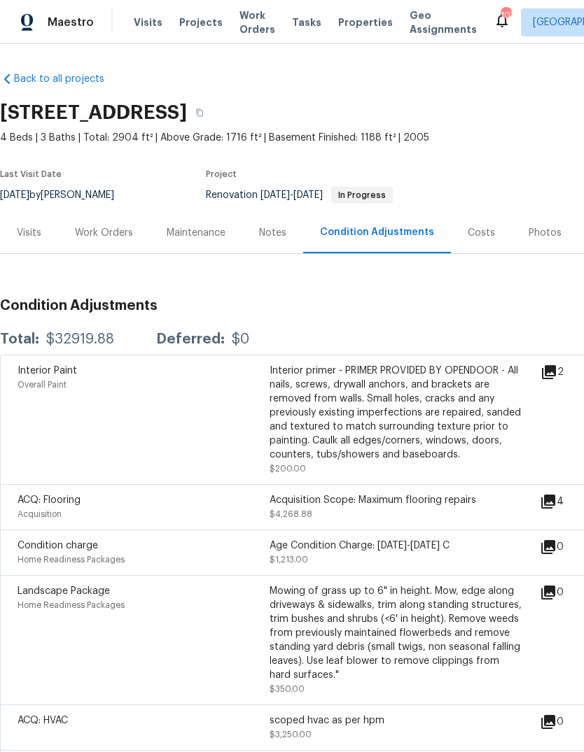
click at [273, 212] on div "Notes" at bounding box center [272, 232] width 61 height 41
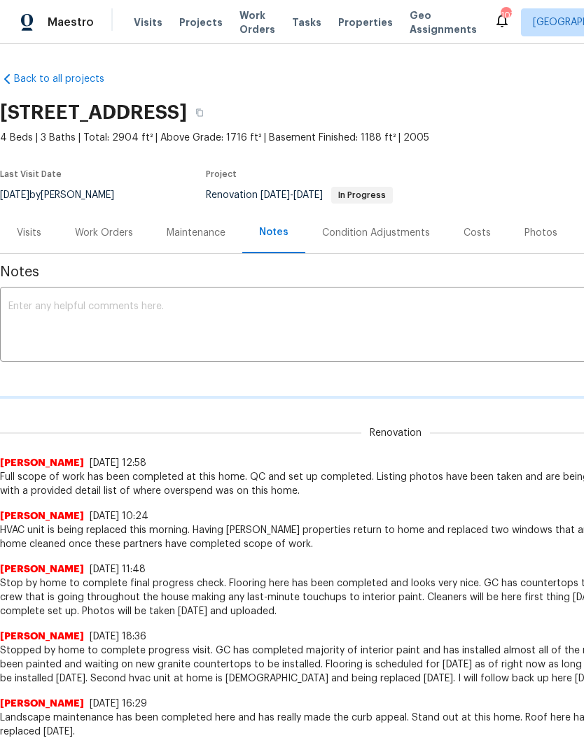
click at [325, 310] on textarea at bounding box center [395, 326] width 774 height 49
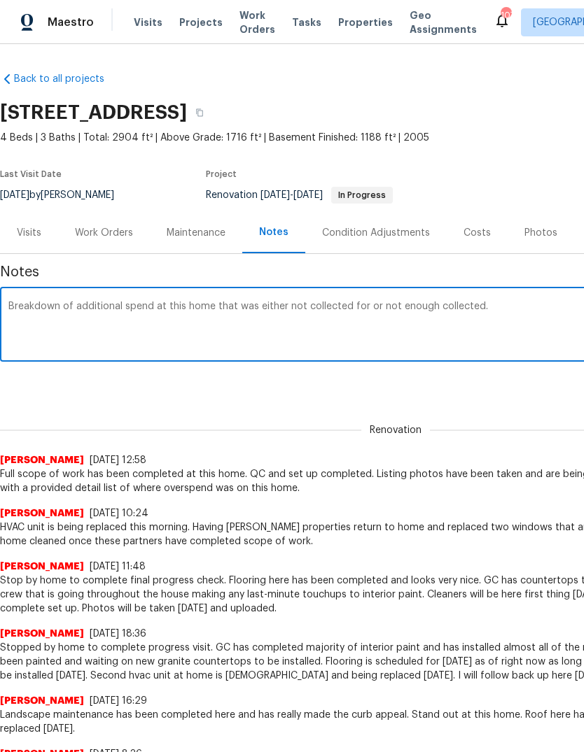
click at [26, 324] on textarea "Breakdown of additional spend at this home that was either not collected for or…" at bounding box center [395, 326] width 774 height 49
paste textarea "Upgrades $1800 lights $1,200 door hardware Flooring $7,584 - $3,300 over collec…"
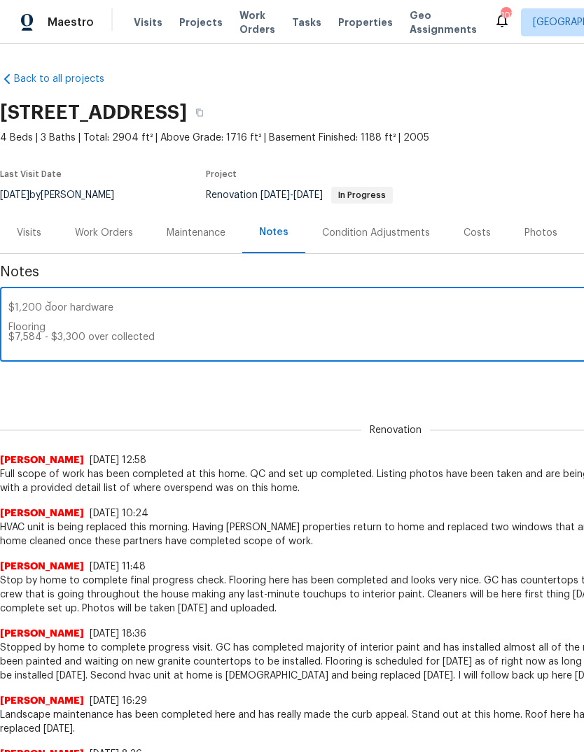
scroll to position [41, 0]
click at [45, 332] on textarea "Breakdown of additional spend at this home that was either not collected for or…" at bounding box center [395, 326] width 774 height 49
click at [51, 342] on textarea "Breakdown of additional spend at this home that was either not collected for or…" at bounding box center [395, 326] width 774 height 49
click at [51, 332] on textarea "Breakdown of additional spend at this home that was either not collected for or…" at bounding box center [395, 326] width 774 height 49
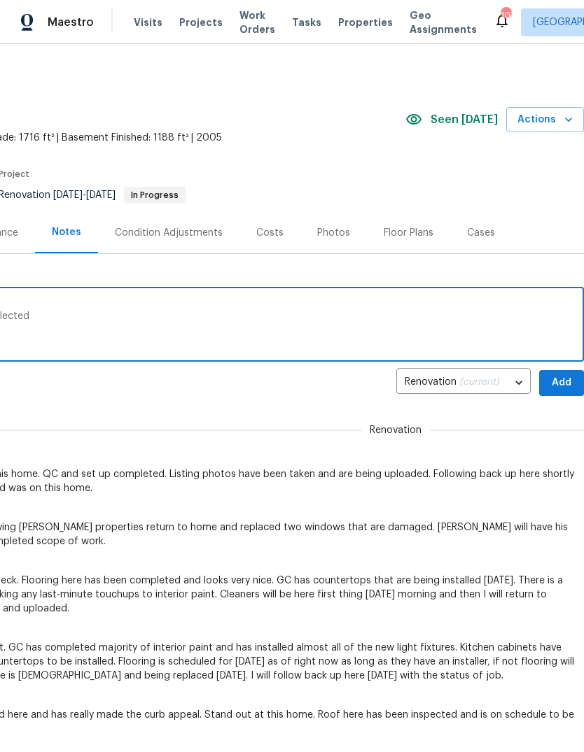
scroll to position [0, 207]
type textarea "Breakdown of additional spend at this home that was either not collected for or…"
click at [565, 383] on span "Add" at bounding box center [561, 382] width 22 height 17
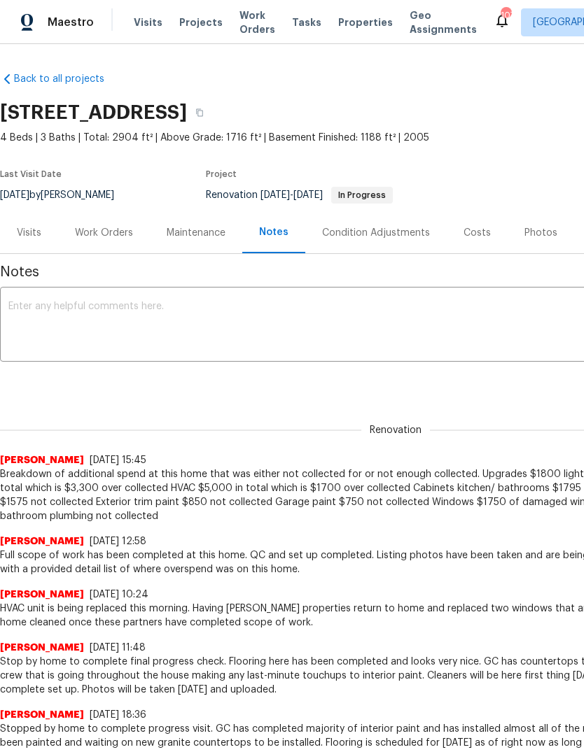
scroll to position [0, 0]
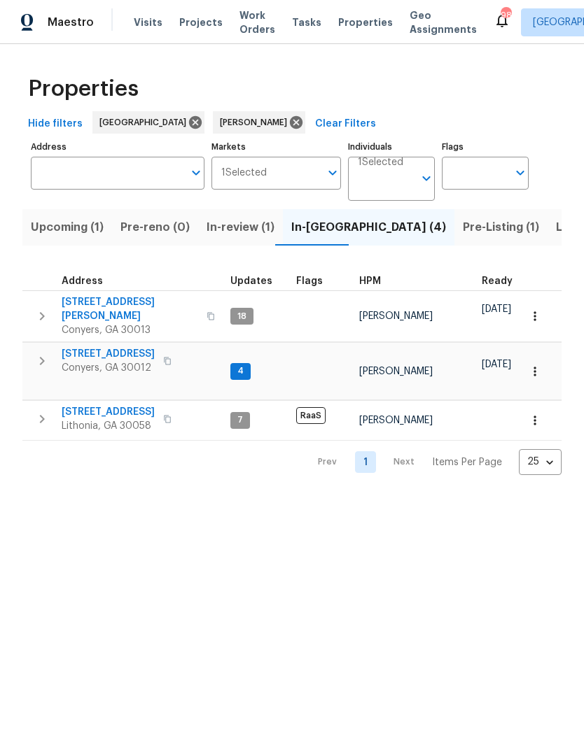
click at [35, 309] on icon "button" at bounding box center [42, 316] width 17 height 17
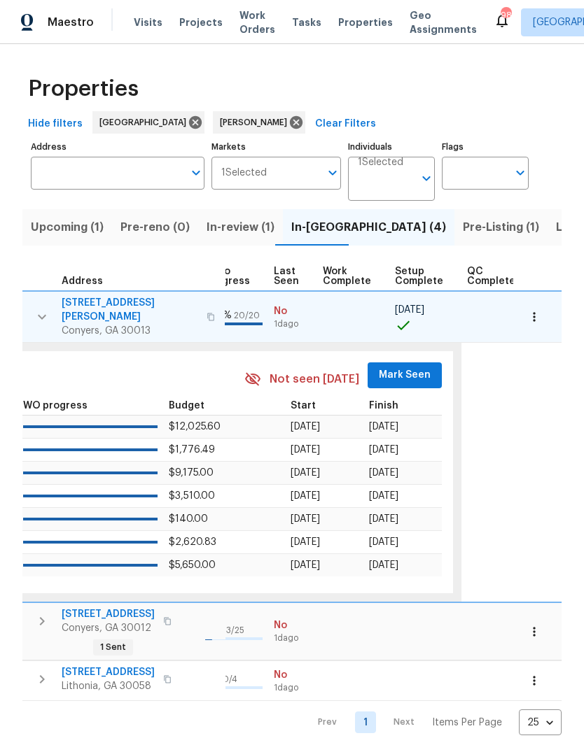
click at [402, 367] on span "Mark Seen" at bounding box center [405, 375] width 52 height 17
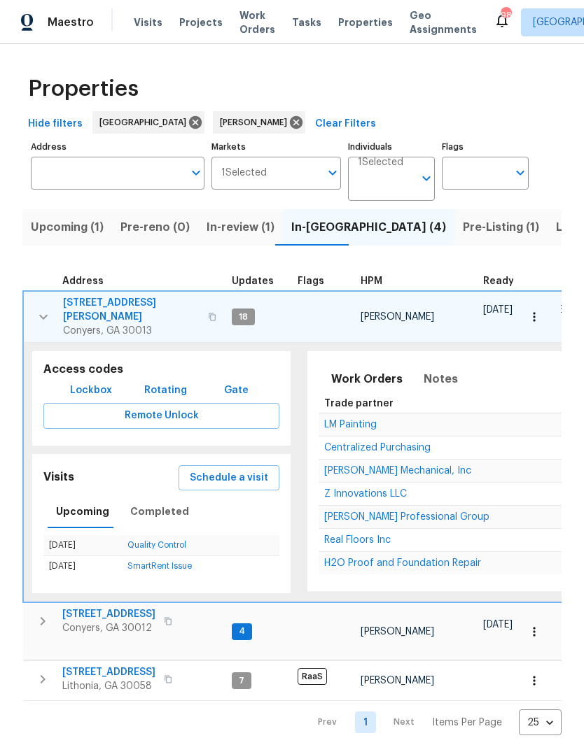
click at [43, 311] on icon "button" at bounding box center [43, 317] width 17 height 17
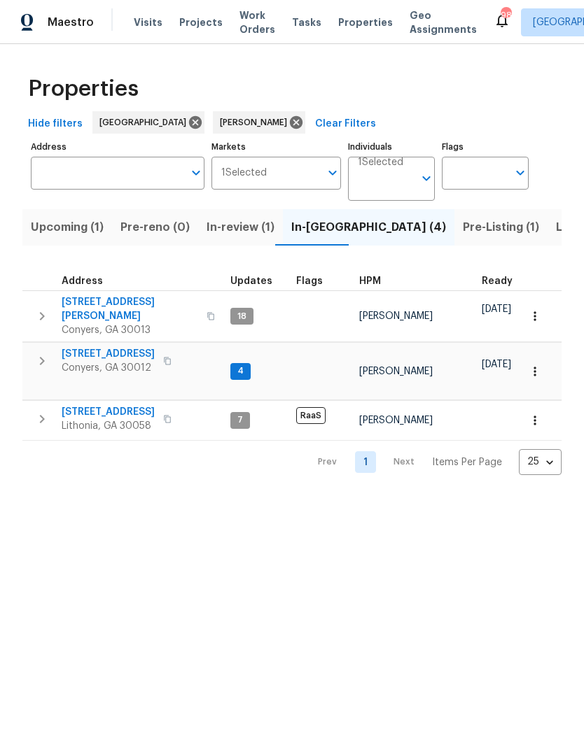
click at [41, 353] on icon "button" at bounding box center [42, 361] width 17 height 17
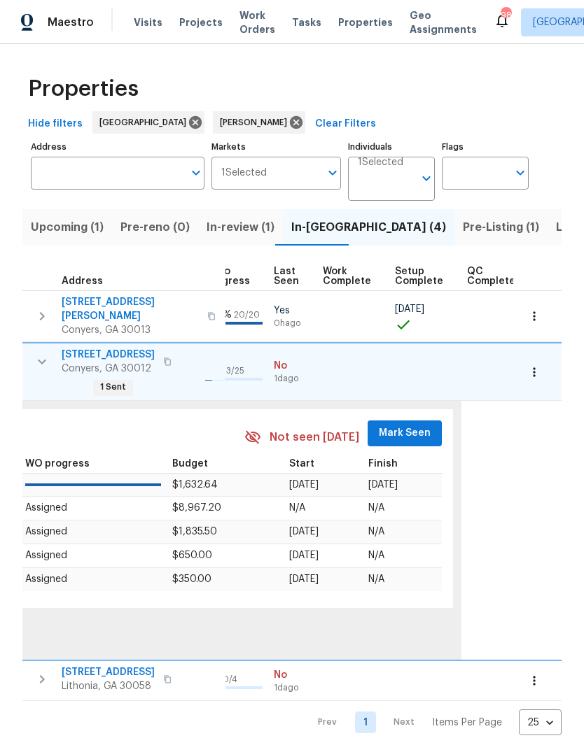
click at [402, 425] on span "Mark Seen" at bounding box center [405, 433] width 52 height 17
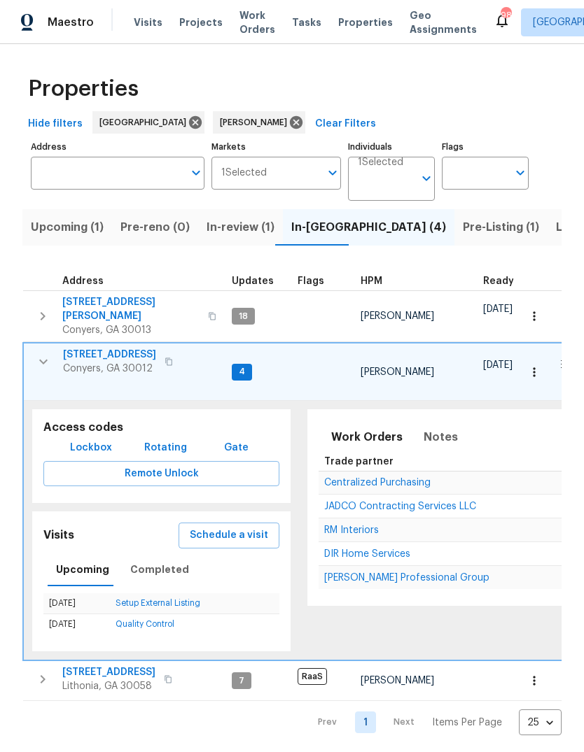
click at [46, 360] on icon "button" at bounding box center [43, 362] width 8 height 5
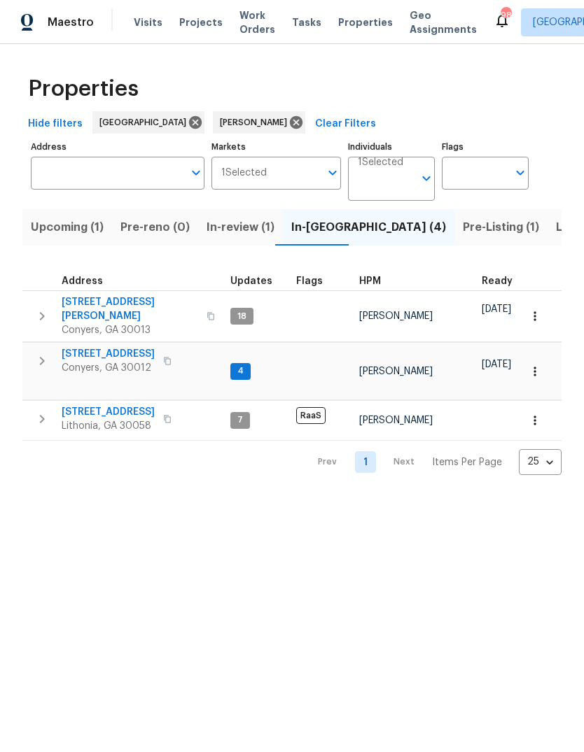
click at [41, 415] on icon "button" at bounding box center [42, 419] width 5 height 8
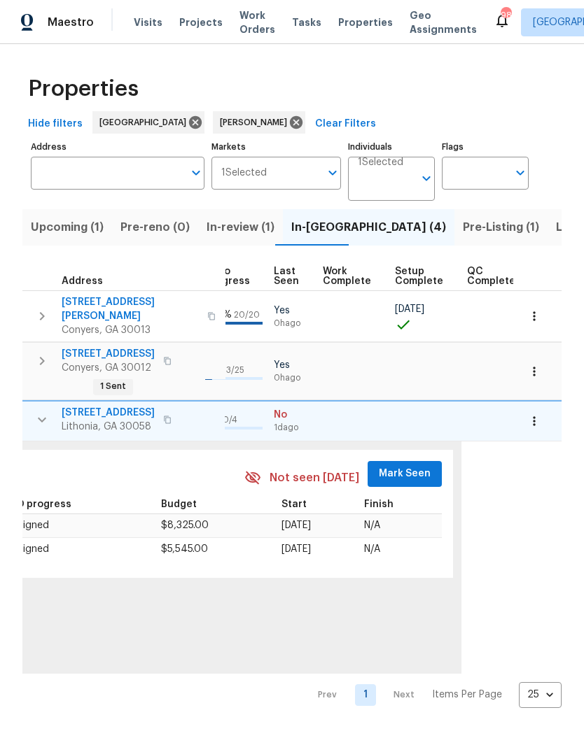
click at [402, 465] on span "Mark Seen" at bounding box center [405, 473] width 52 height 17
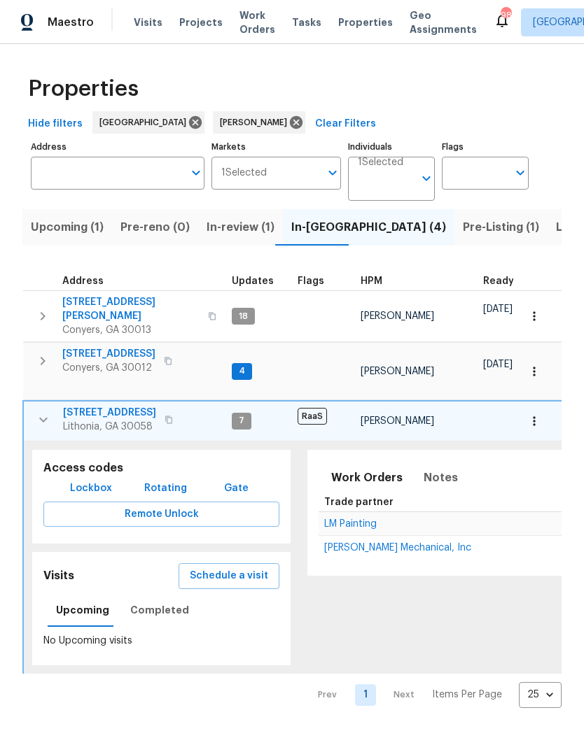
click at [85, 304] on span "[STREET_ADDRESS][PERSON_NAME]" at bounding box center [130, 309] width 137 height 28
click at [78, 347] on span "2204 Evening Mist Ln" at bounding box center [108, 354] width 93 height 14
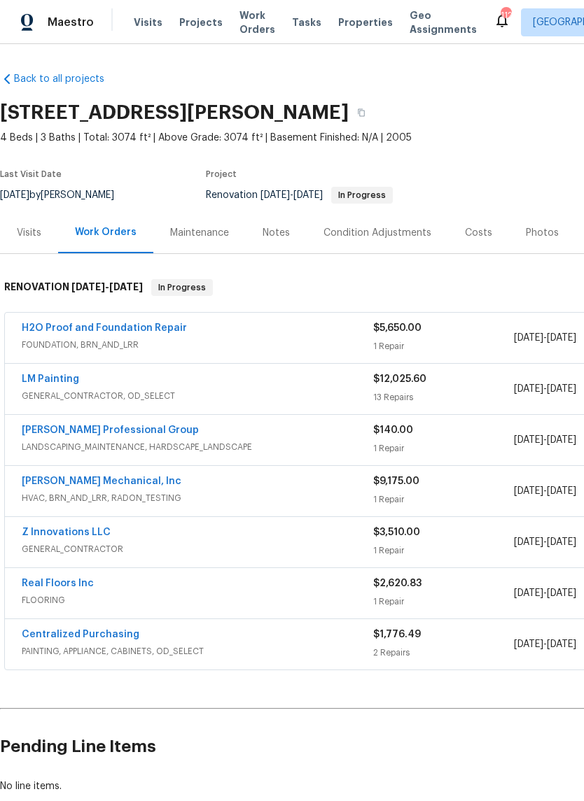
click at [162, 327] on link "H2O Proof and Foundation Repair" at bounding box center [104, 328] width 165 height 10
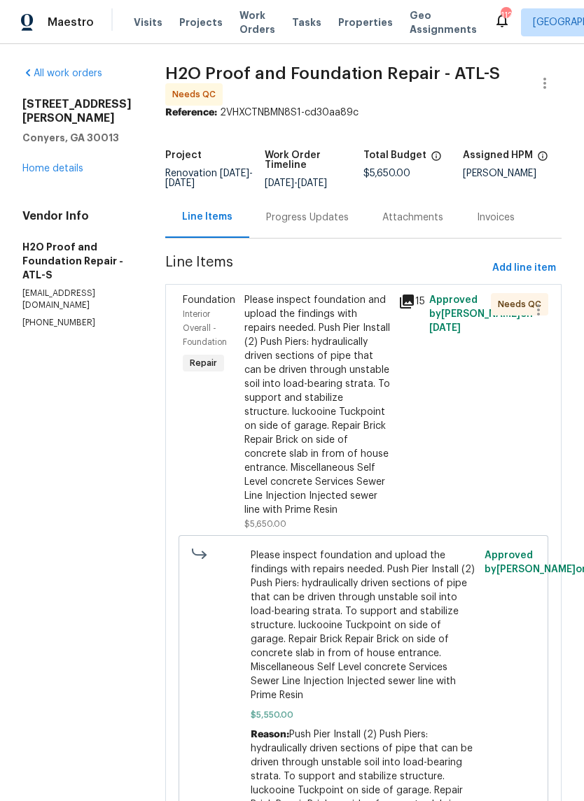
click at [293, 344] on div "Please inspect foundation and upload the findings with repairs needed. Push Pie…" at bounding box center [317, 405] width 146 height 224
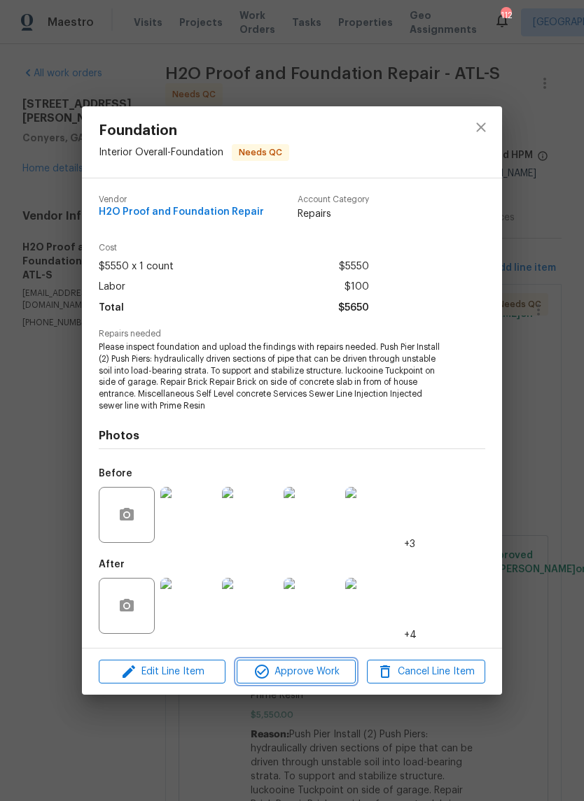
click at [304, 662] on button "Approve Work" at bounding box center [295, 672] width 118 height 24
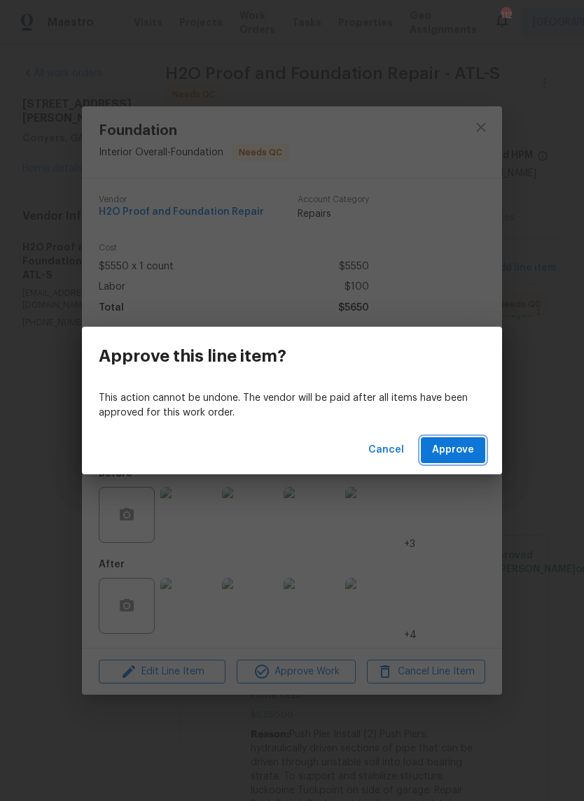
click at [459, 448] on span "Approve" at bounding box center [453, 449] width 42 height 17
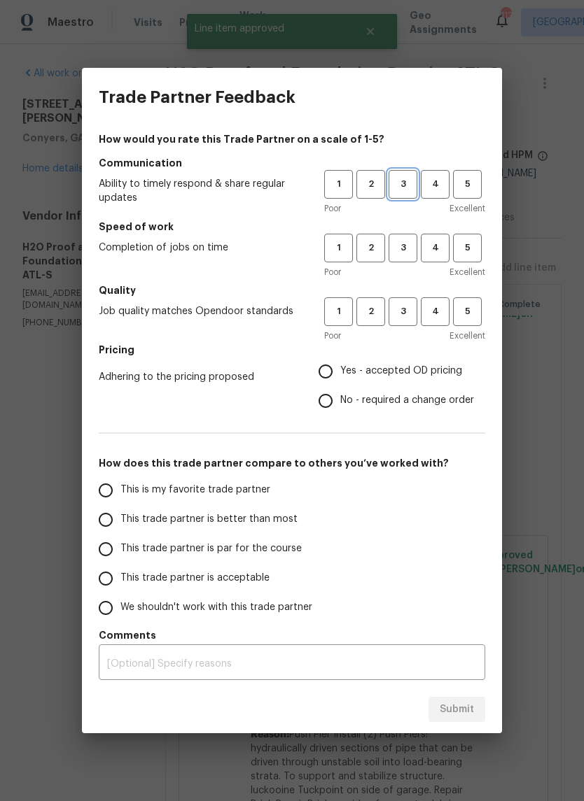
click at [411, 189] on span "3" at bounding box center [403, 184] width 26 height 16
click at [407, 248] on span "3" at bounding box center [403, 248] width 26 height 16
click at [407, 298] on button "3" at bounding box center [402, 311] width 29 height 29
click at [417, 374] on span "Yes - accepted OD pricing" at bounding box center [401, 371] width 122 height 15
click at [340, 374] on input "Yes - accepted OD pricing" at bounding box center [325, 371] width 29 height 29
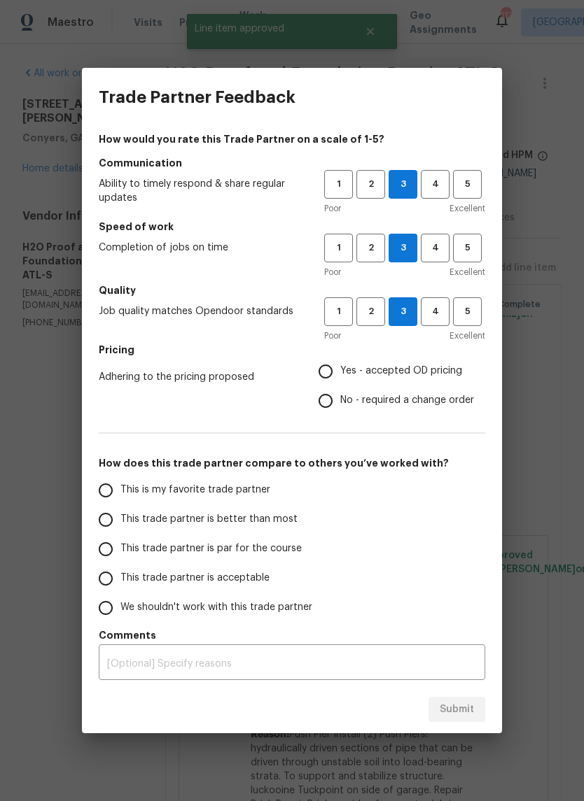
radio input "true"
click at [111, 490] on input "This is my favorite trade partner" at bounding box center [105, 490] width 29 height 29
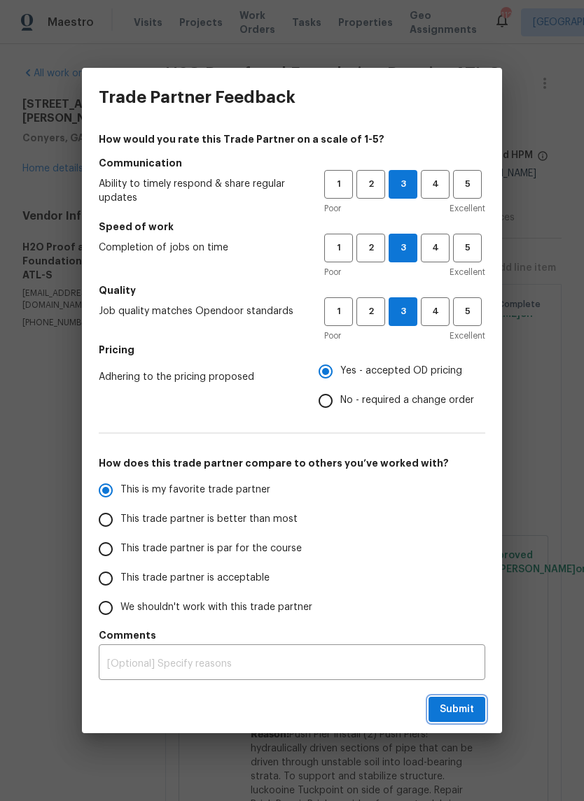
click at [474, 706] on button "Submit" at bounding box center [456, 710] width 57 height 26
radio input "true"
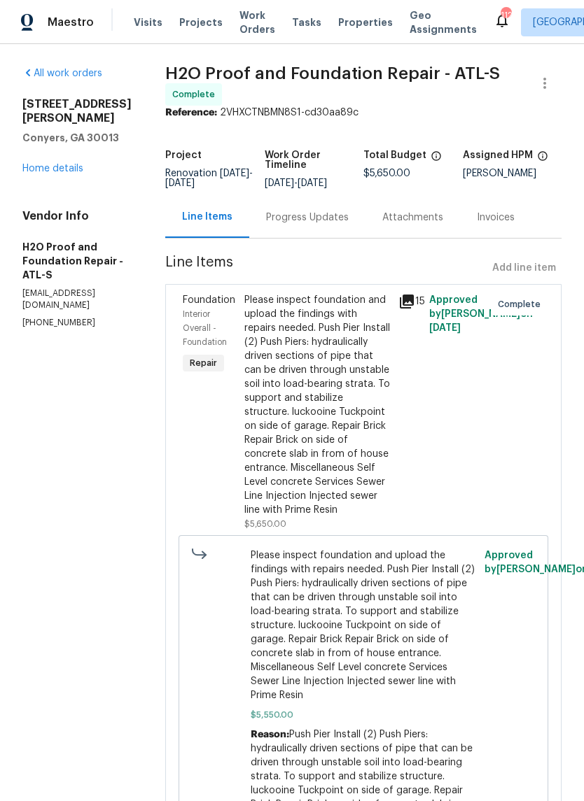
radio input "false"
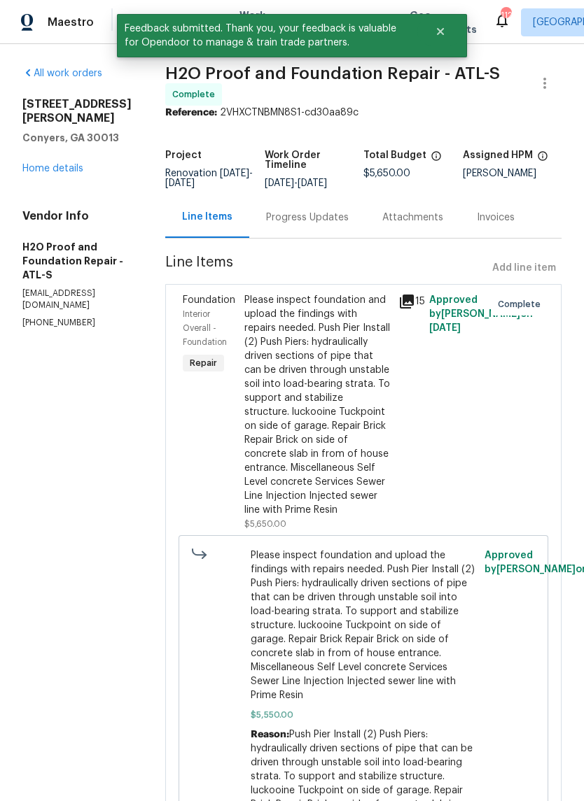
click at [44, 174] on link "Home details" at bounding box center [52, 169] width 61 height 10
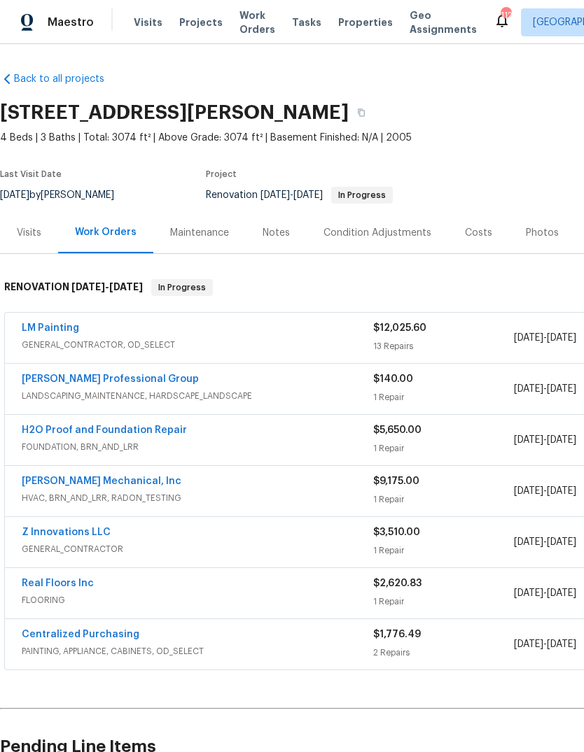
click at [43, 323] on link "LM Painting" at bounding box center [50, 328] width 57 height 10
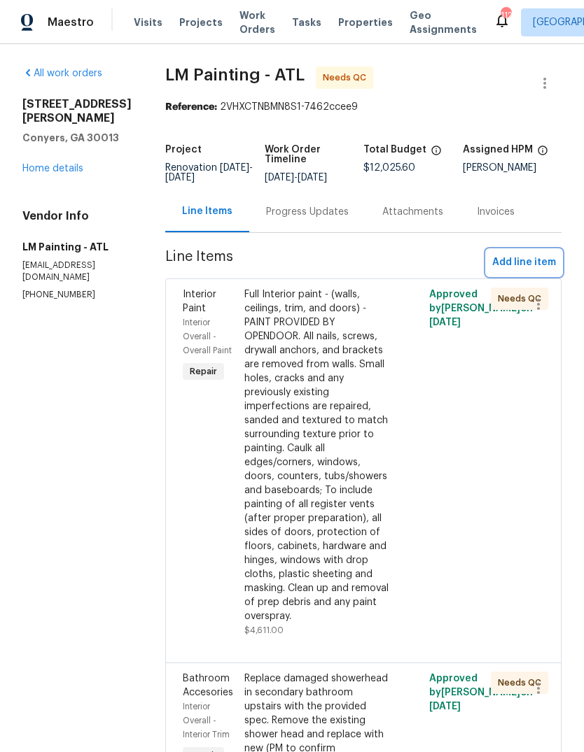
click at [538, 269] on span "Add line item" at bounding box center [524, 262] width 64 height 17
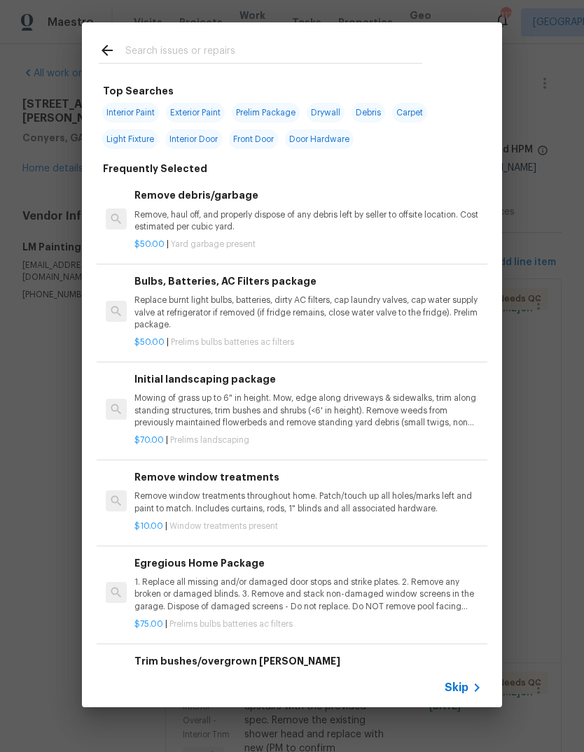
click at [365, 49] on input "text" at bounding box center [273, 52] width 297 height 21
click at [143, 110] on span "Interior Paint" at bounding box center [130, 113] width 57 height 20
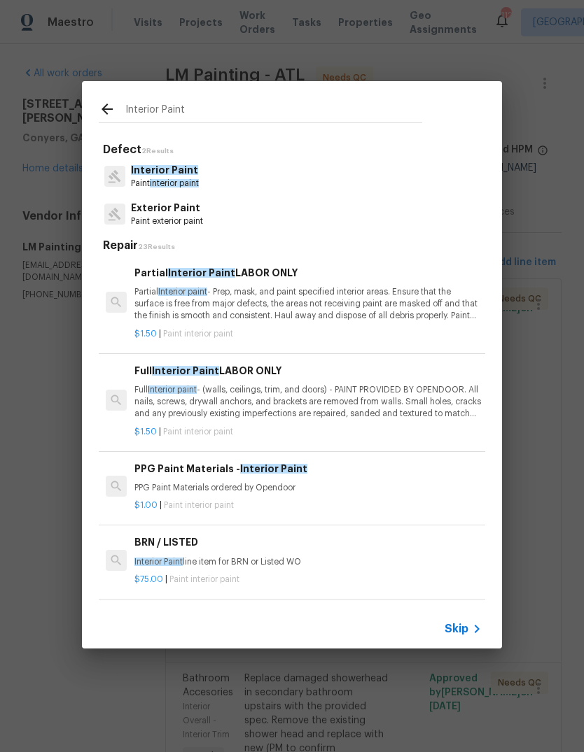
click at [255, 104] on input "Interior Paint" at bounding box center [273, 111] width 297 height 21
click at [209, 105] on input "Interior Paint" at bounding box center [273, 111] width 297 height 21
click at [192, 113] on input "Interior Paint" at bounding box center [273, 111] width 297 height 21
type input "I"
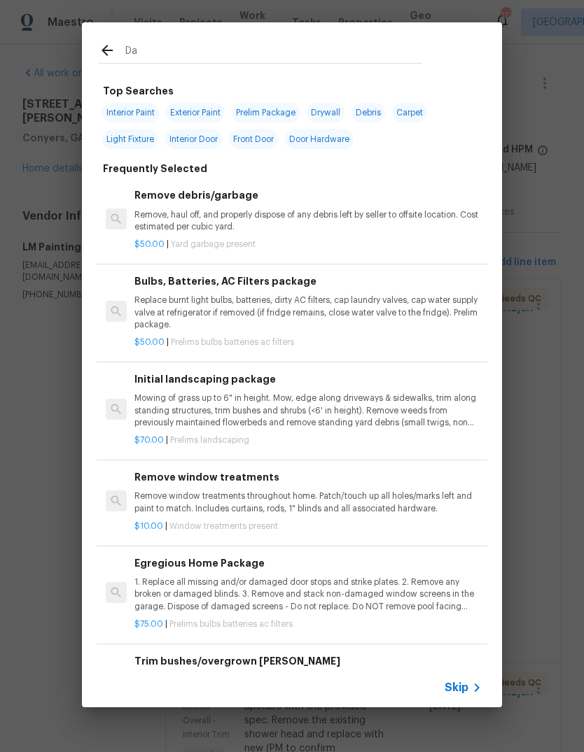
type input "Dap"
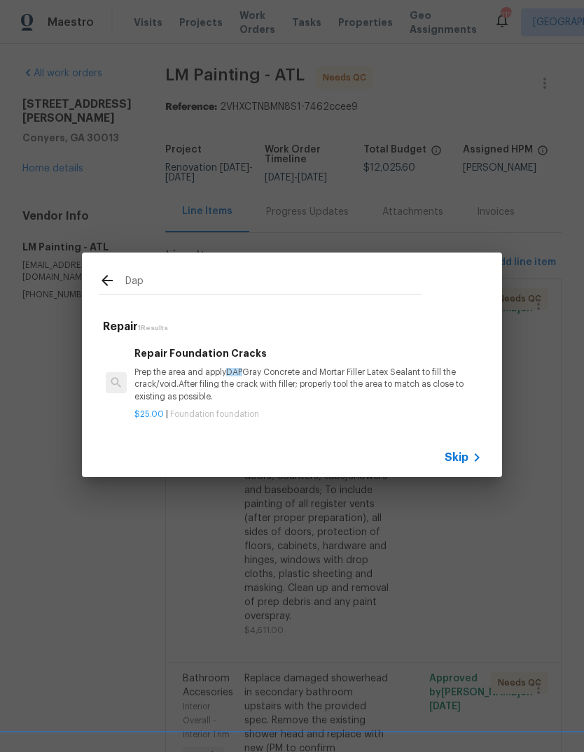
click at [159, 374] on p "Prep the area and apply DAP Gray Concrete and Mortar Filler Latex Sealant to fi…" at bounding box center [307, 385] width 347 height 36
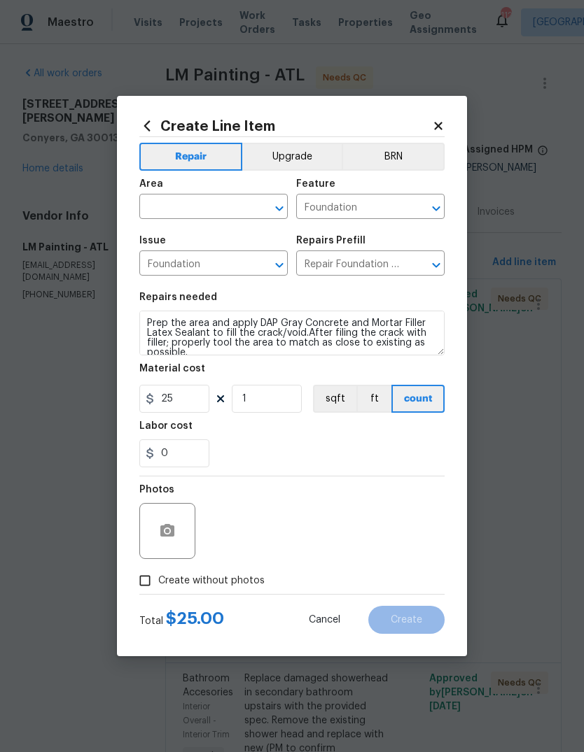
click at [233, 202] on input "text" at bounding box center [193, 208] width 109 height 22
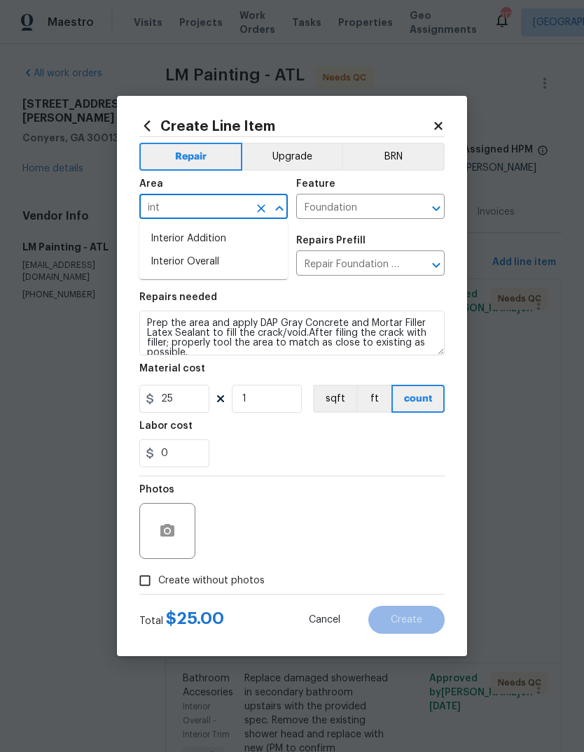
click at [220, 262] on li "Interior Overall" at bounding box center [213, 261] width 148 height 23
type input "Interior Overall"
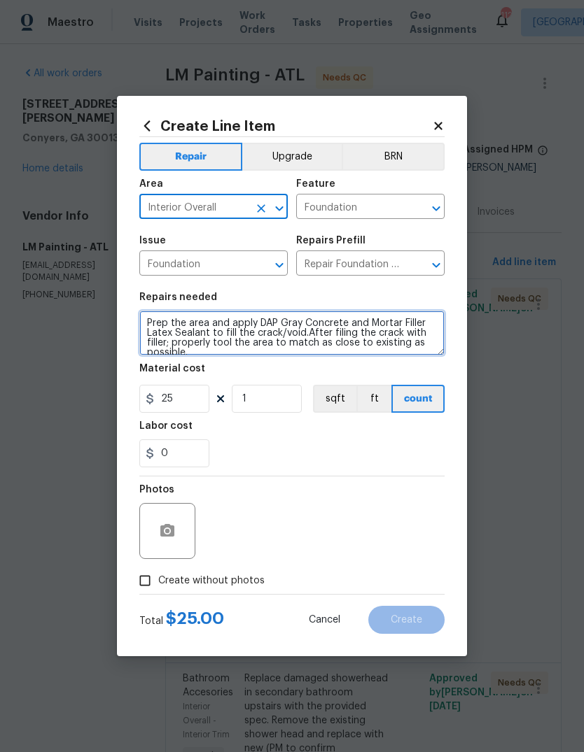
click at [277, 355] on textarea "Prep the area and apply DAP Gray Concrete and Mortar Filler Latex Sealant to fi…" at bounding box center [291, 333] width 305 height 45
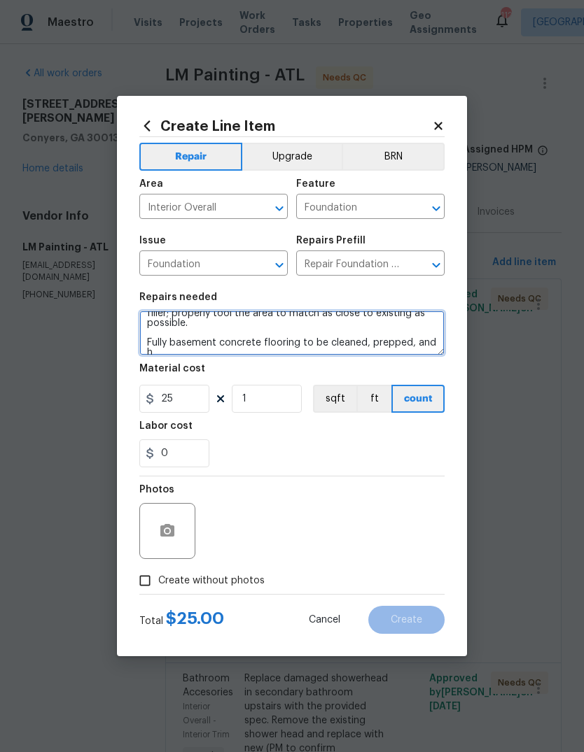
scroll to position [32, 0]
type textarea "Prep the area and apply DAP Gray Concrete and Mortar Filler Latex Sealant to fi…"
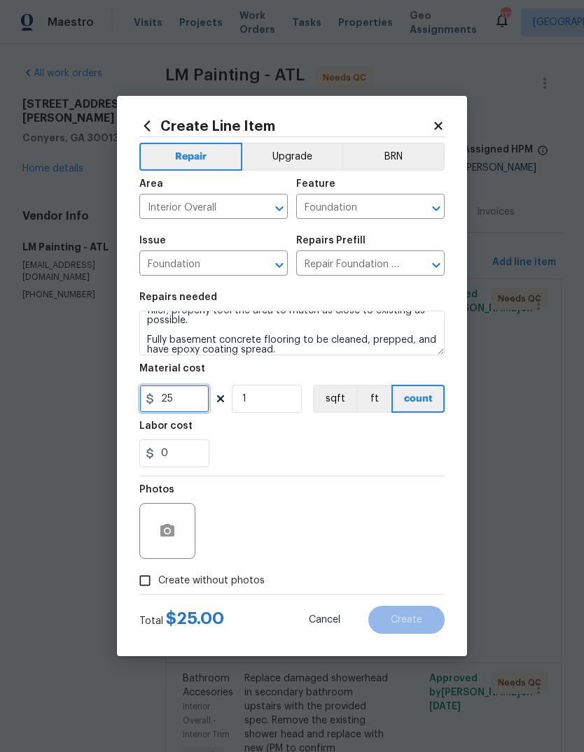
click at [168, 407] on input "25" at bounding box center [174, 399] width 70 height 28
type input "1.5"
click at [269, 402] on input "1" at bounding box center [267, 399] width 70 height 28
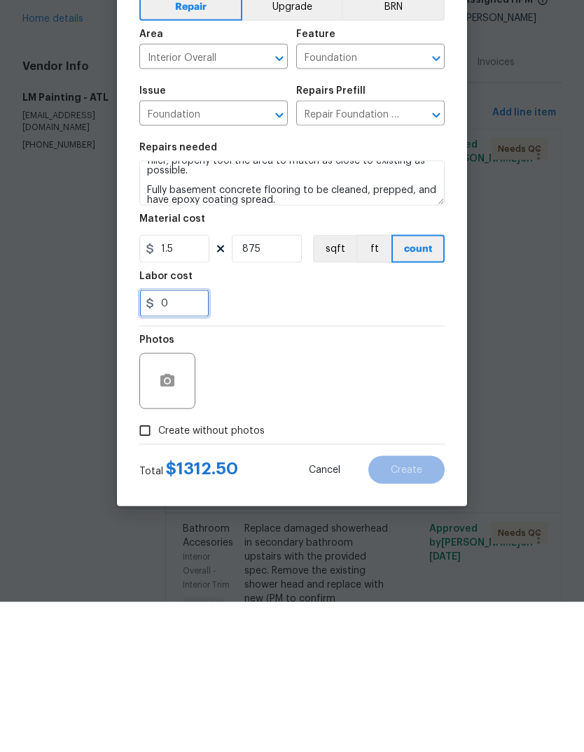
click at [178, 439] on input "0" at bounding box center [174, 453] width 70 height 28
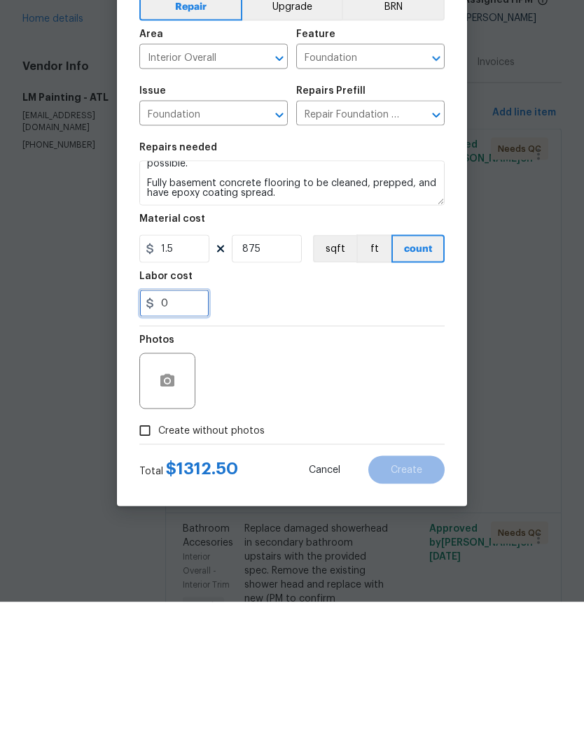
scroll to position [39, 0]
click at [276, 385] on input "875" at bounding box center [267, 399] width 70 height 28
type input "950"
click at [184, 439] on input "0" at bounding box center [174, 453] width 70 height 28
type input "435"
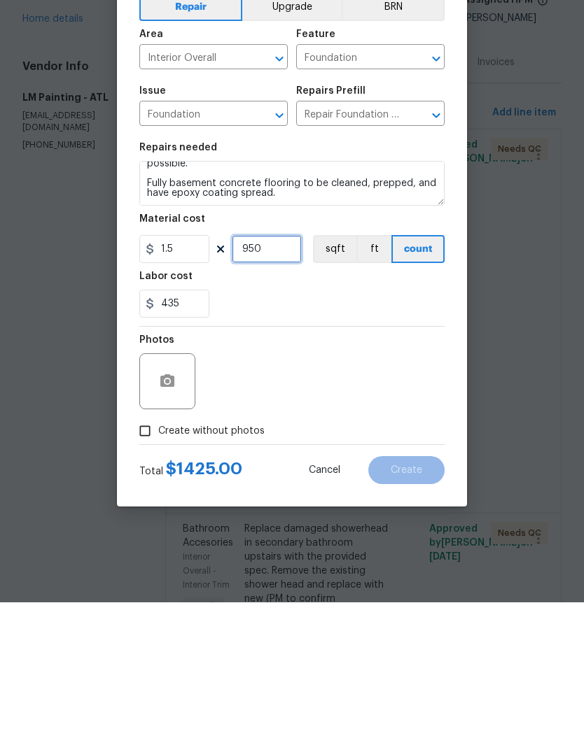
click at [278, 385] on input "950" at bounding box center [267, 399] width 70 height 28
click at [167, 524] on icon "button" at bounding box center [167, 530] width 14 height 13
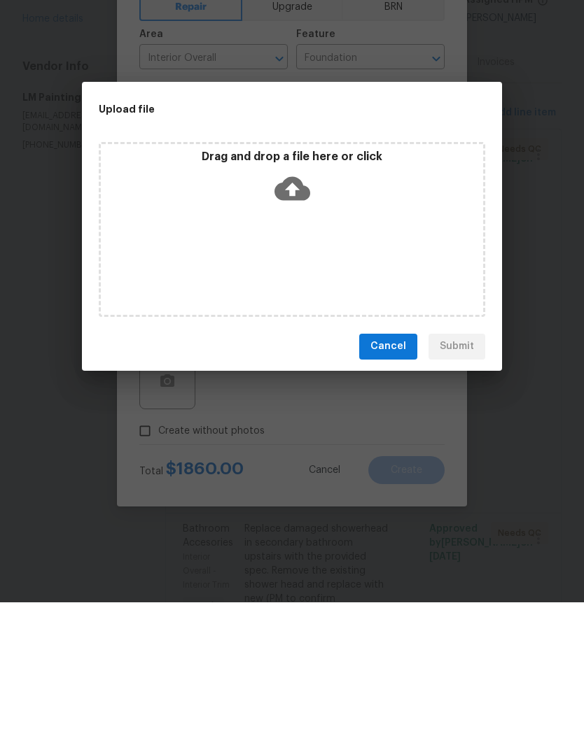
scroll to position [52, 0]
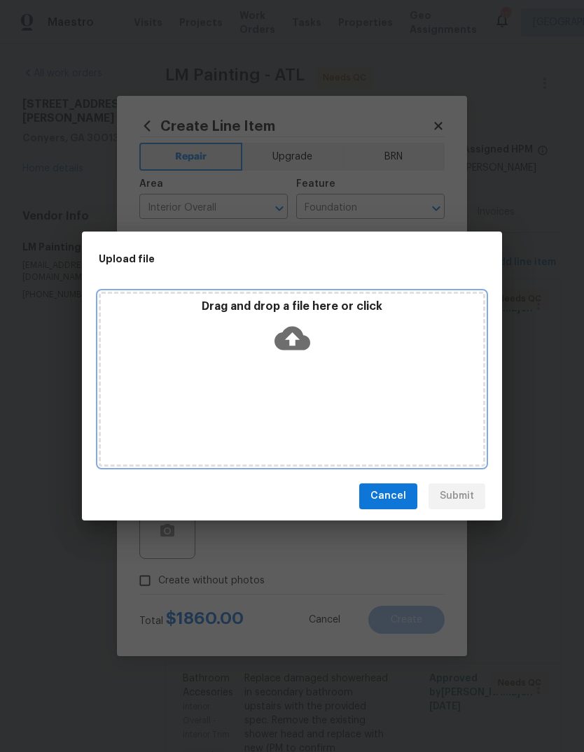
click at [308, 330] on icon at bounding box center [292, 338] width 36 height 36
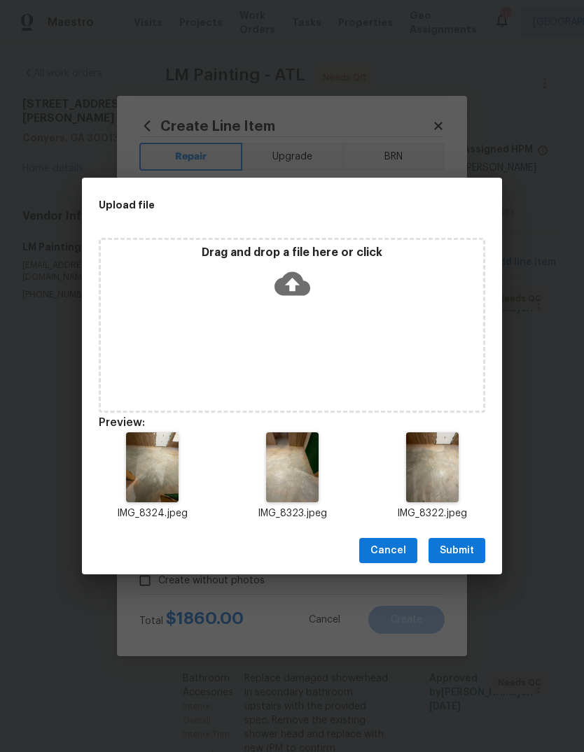
click at [465, 544] on span "Submit" at bounding box center [456, 550] width 34 height 17
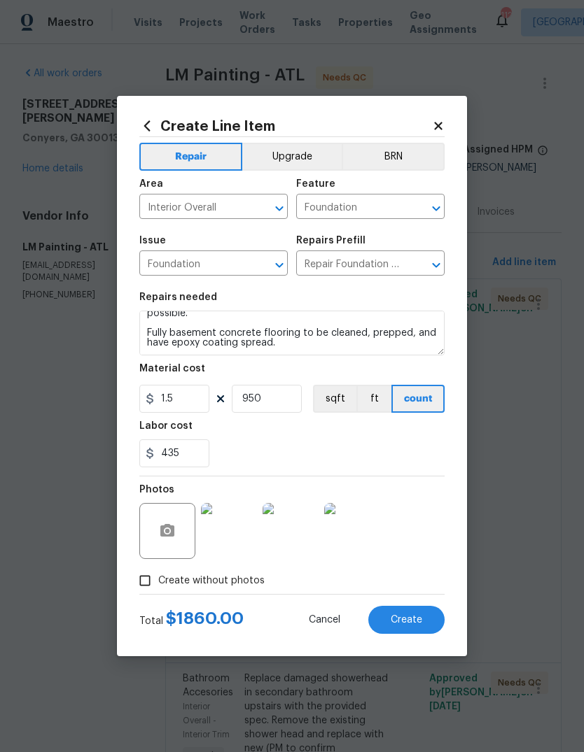
click at [425, 617] on button "Create" at bounding box center [406, 620] width 76 height 28
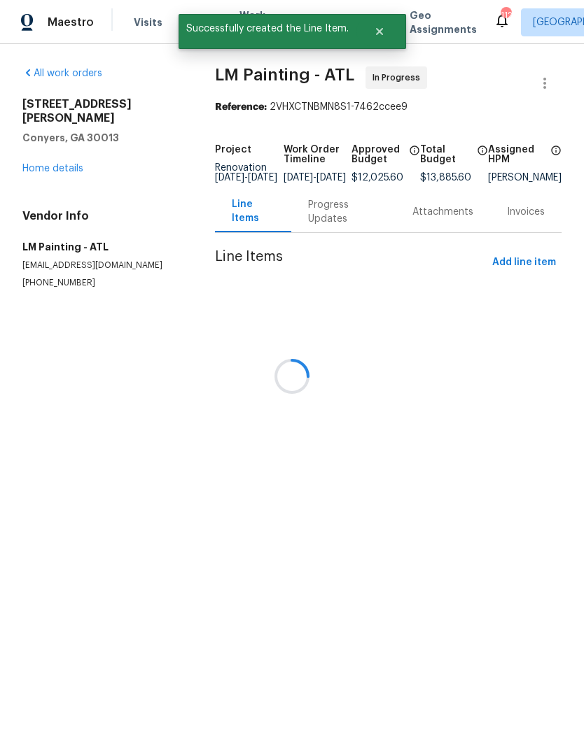
scroll to position [0, 0]
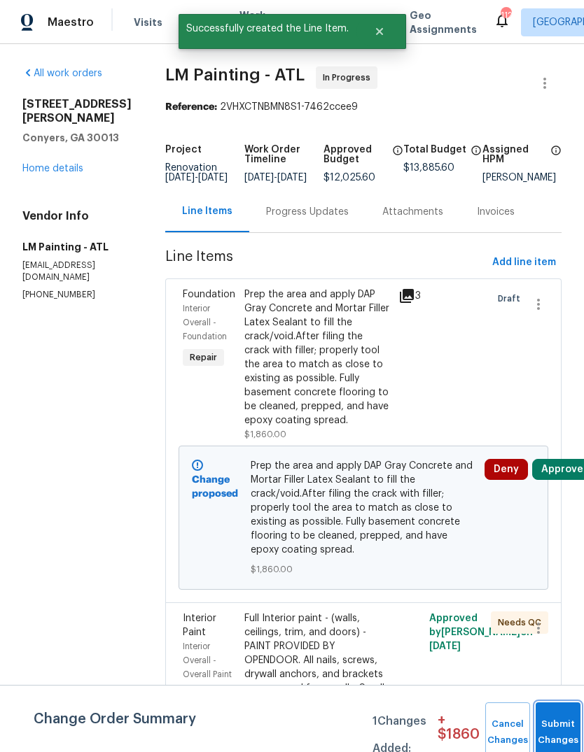
click at [553, 720] on button "Submit Changes" at bounding box center [557, 732] width 45 height 60
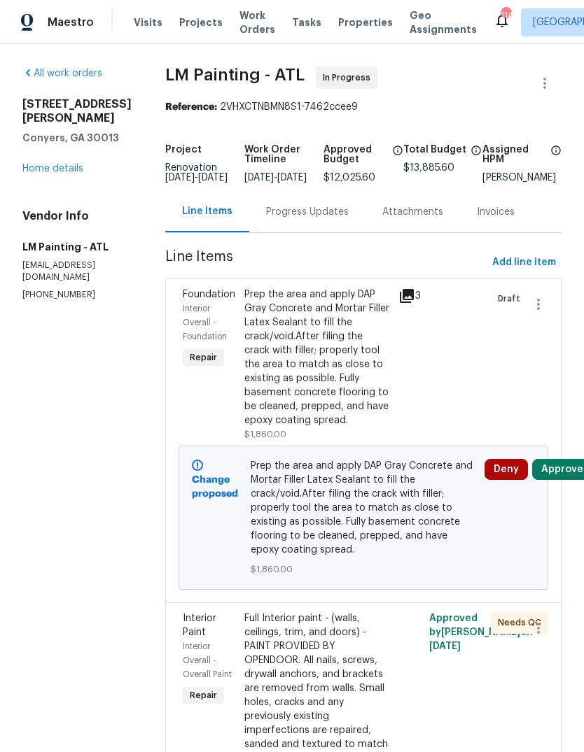
click at [43, 164] on link "Home details" at bounding box center [52, 169] width 61 height 10
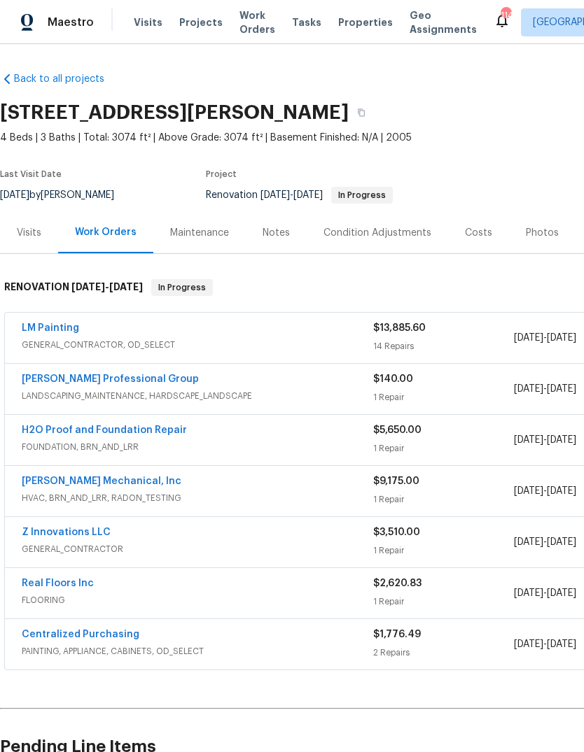
click at [474, 232] on div "Costs" at bounding box center [478, 233] width 27 height 14
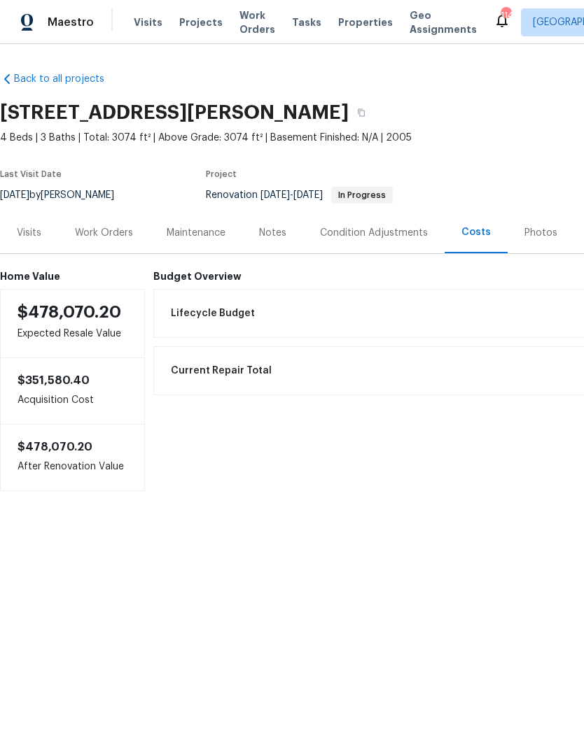
click at [134, 228] on div "Work Orders" at bounding box center [104, 232] width 92 height 41
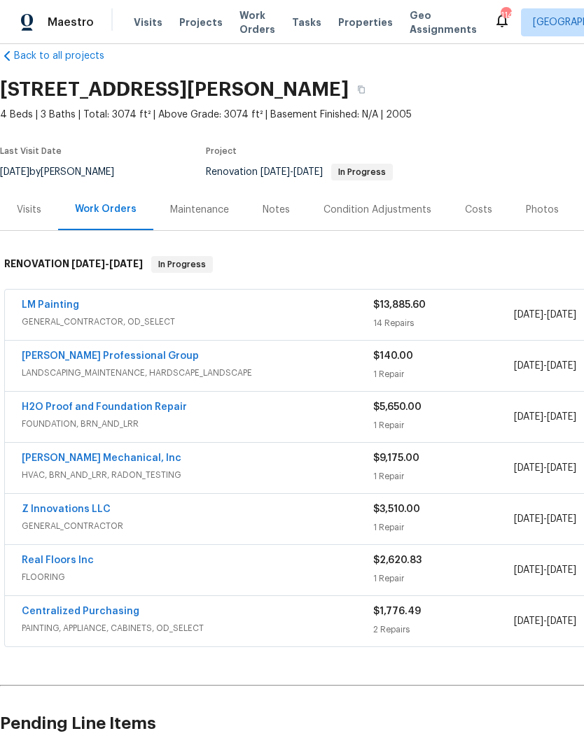
scroll to position [22, 0]
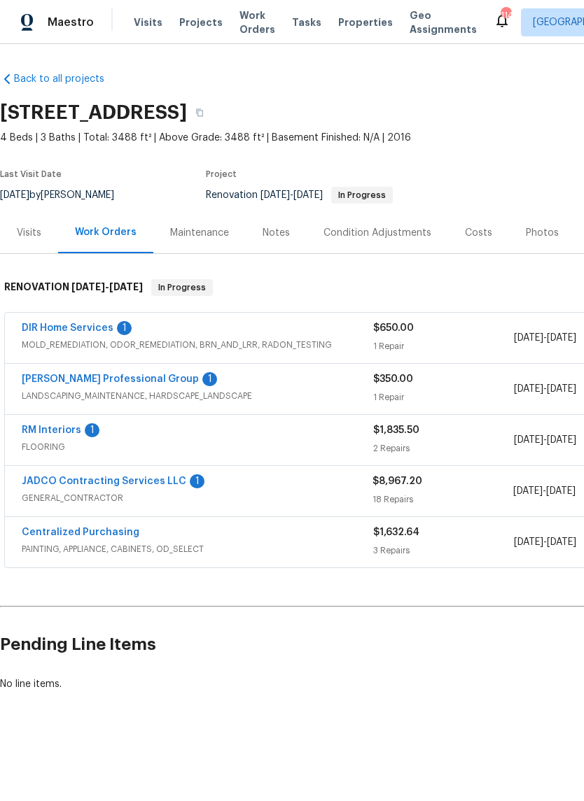
click at [57, 330] on link "DIR Home Services" at bounding box center [68, 328] width 92 height 10
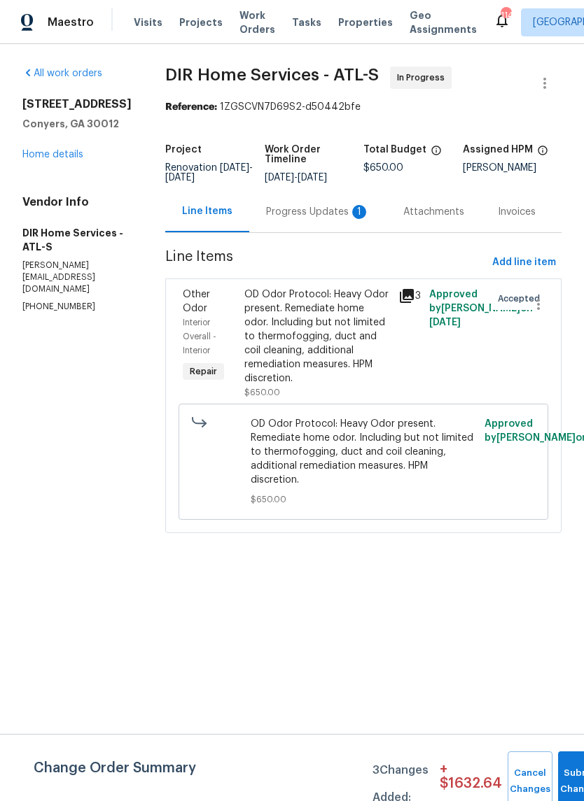
click at [327, 229] on div "Progress Updates 1" at bounding box center [317, 211] width 137 height 41
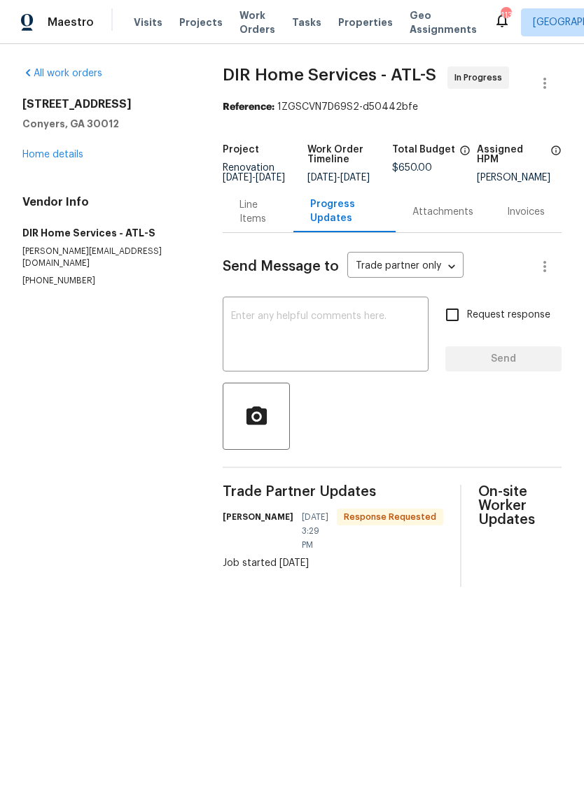
click at [379, 334] on textarea at bounding box center [325, 335] width 189 height 49
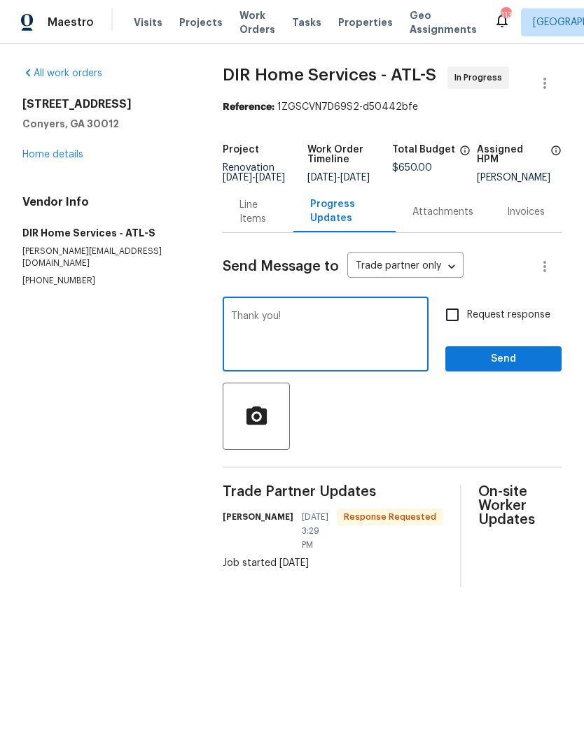
type textarea "Thank you!"
click at [519, 368] on span "Send" at bounding box center [503, 359] width 94 height 17
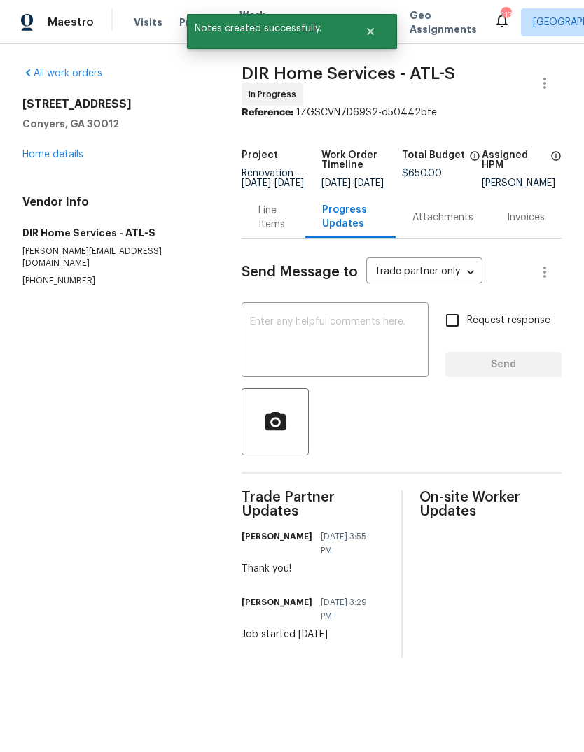
click at [258, 223] on div "Line Items" at bounding box center [273, 218] width 30 height 28
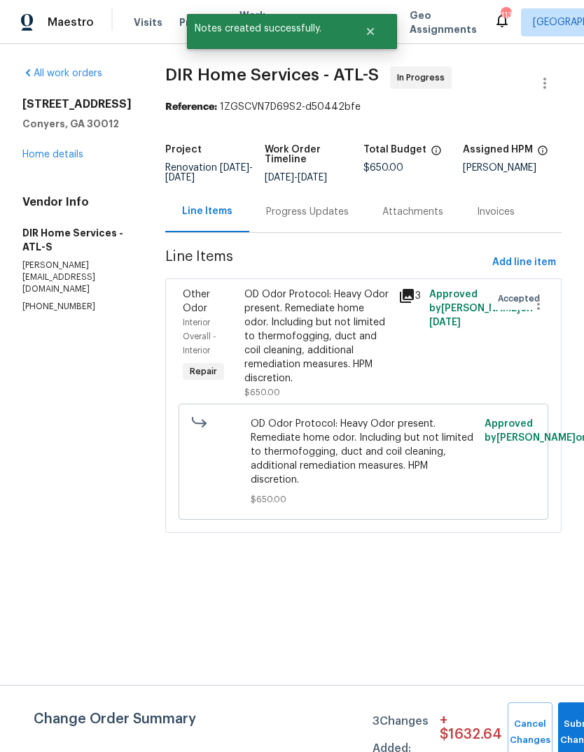
click at [337, 357] on div "OD Odor Protocol: Heavy Odor present. Remediate home odor. Including but not li…" at bounding box center [317, 337] width 146 height 98
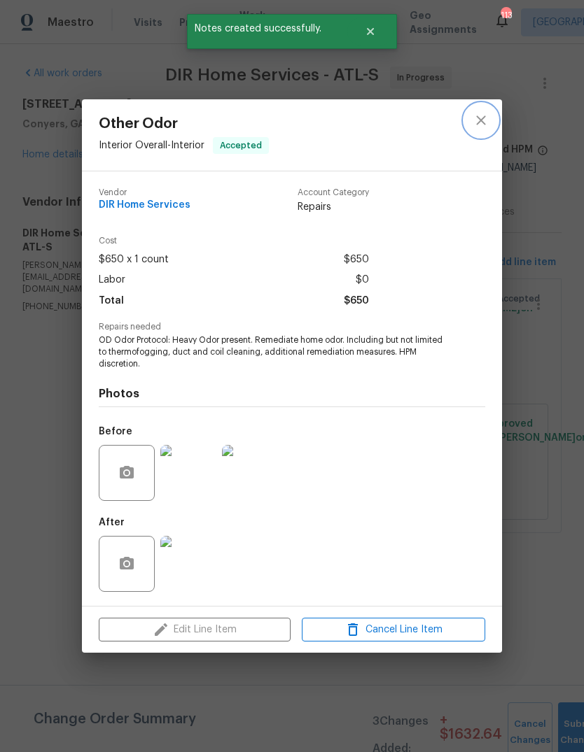
click at [486, 116] on icon "close" at bounding box center [480, 120] width 17 height 17
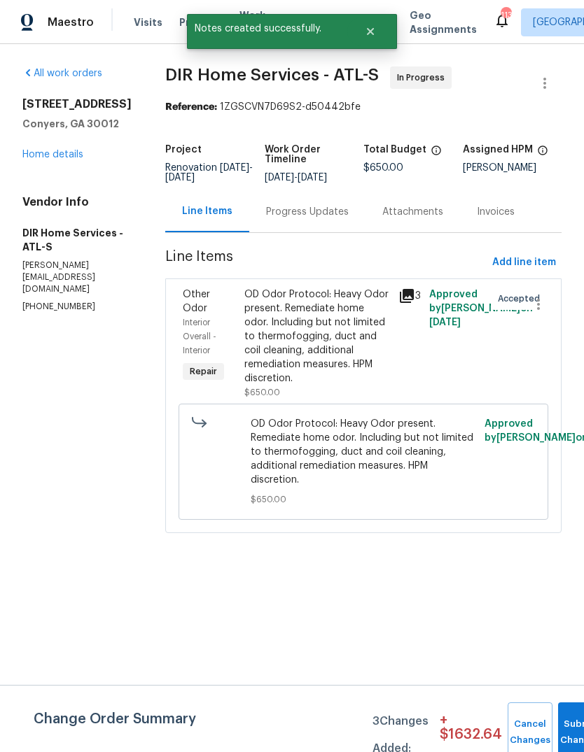
click at [353, 465] on span "OD Odor Protocol: Heavy Odor present. Remediate home odor. Including but not li…" at bounding box center [363, 452] width 226 height 70
click at [359, 445] on span "OD Odor Protocol: Heavy Odor present. Remediate home odor. Including but not li…" at bounding box center [363, 452] width 226 height 70
click at [214, 330] on span "Interior Overall - Interior" at bounding box center [200, 336] width 34 height 36
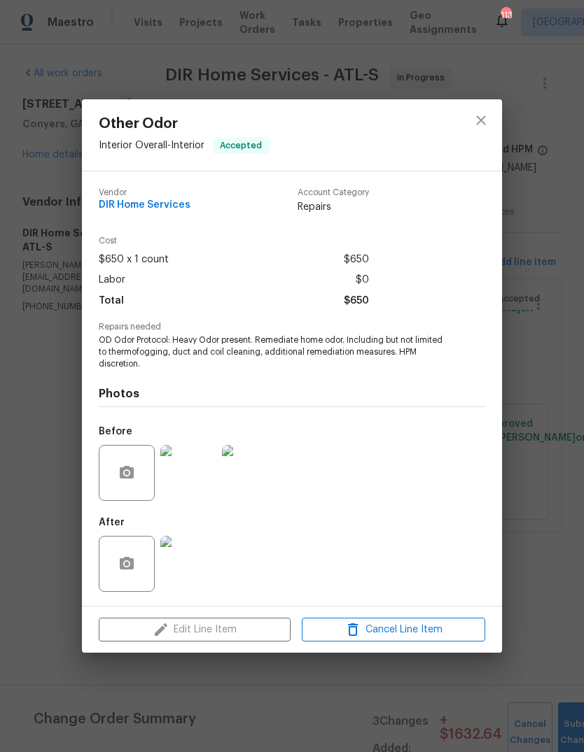
click at [181, 629] on div "Edit Line Item Cancel Line Item" at bounding box center [292, 630] width 420 height 47
click at [191, 632] on div "Edit Line Item Cancel Line Item" at bounding box center [292, 630] width 420 height 47
click at [192, 632] on div "Edit Line Item Cancel Line Item" at bounding box center [292, 630] width 420 height 47
click at [485, 120] on icon "close" at bounding box center [480, 120] width 17 height 17
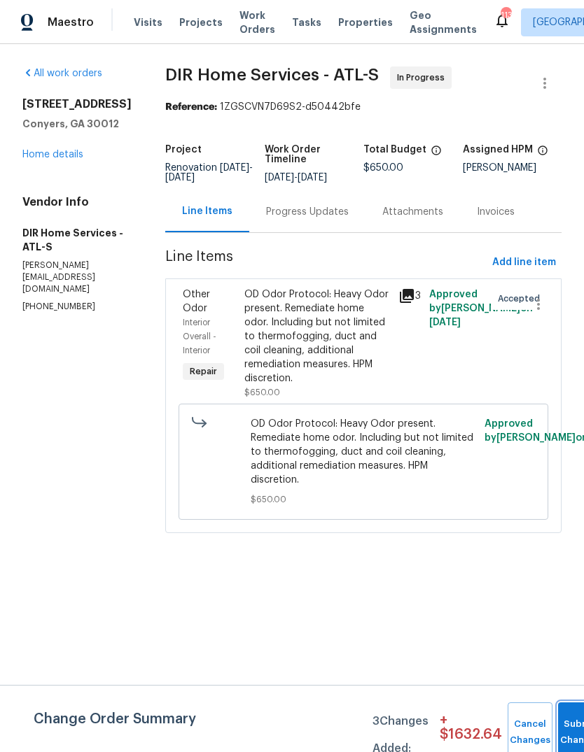
click at [568, 707] on button "Submit Changes" at bounding box center [580, 732] width 45 height 60
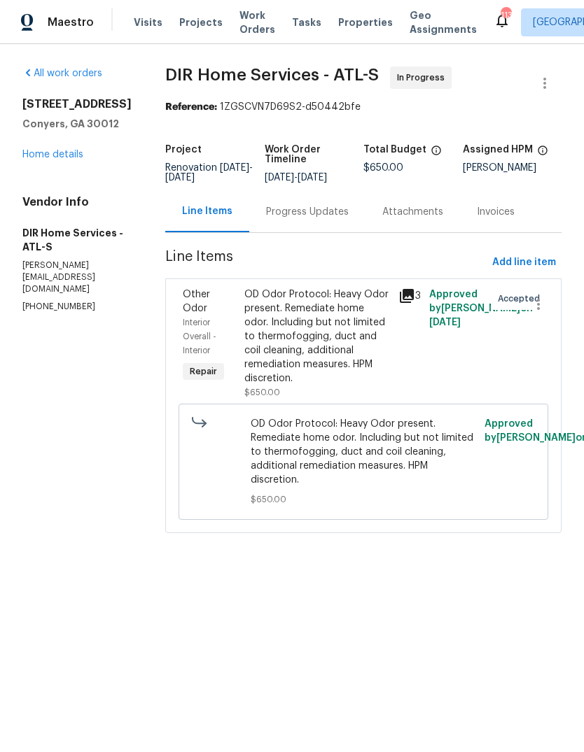
click at [352, 337] on div "OD Odor Protocol: Heavy Odor present. Remediate home odor. Including but not li…" at bounding box center [317, 337] width 146 height 98
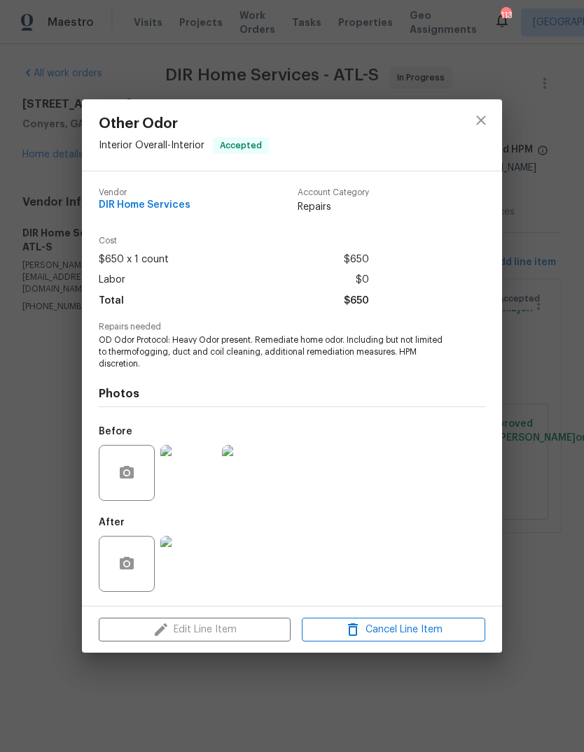
click at [167, 625] on div "Edit Line Item Cancel Line Item" at bounding box center [292, 630] width 420 height 47
click at [478, 114] on icon "close" at bounding box center [480, 120] width 17 height 17
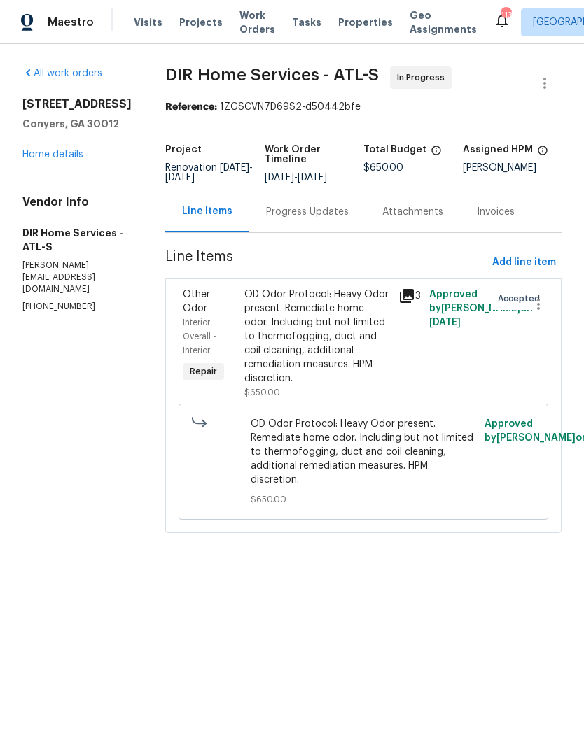
click at [71, 150] on link "Home details" at bounding box center [52, 155] width 61 height 10
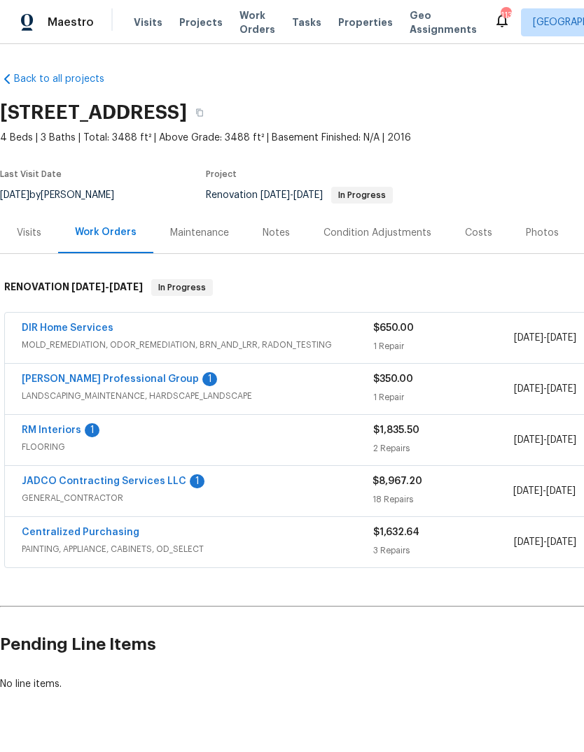
click at [50, 376] on link "[PERSON_NAME] Professional Group" at bounding box center [110, 379] width 177 height 10
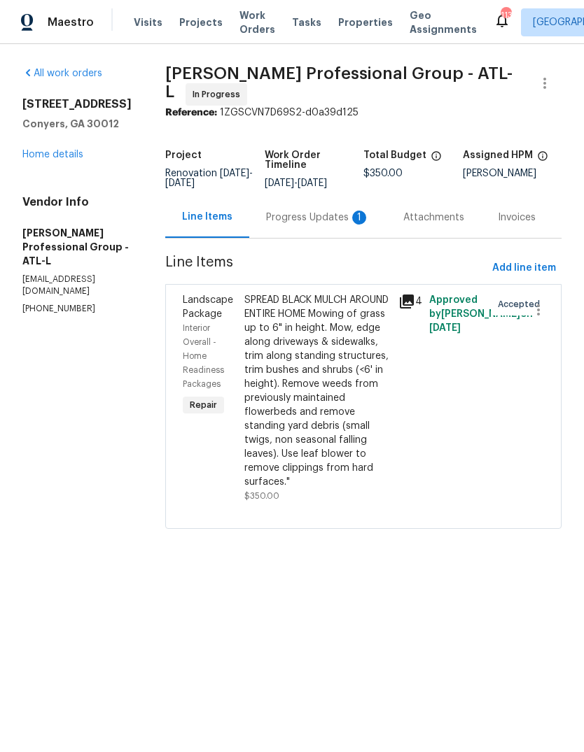
click at [339, 225] on div "Progress Updates 1" at bounding box center [318, 218] width 104 height 14
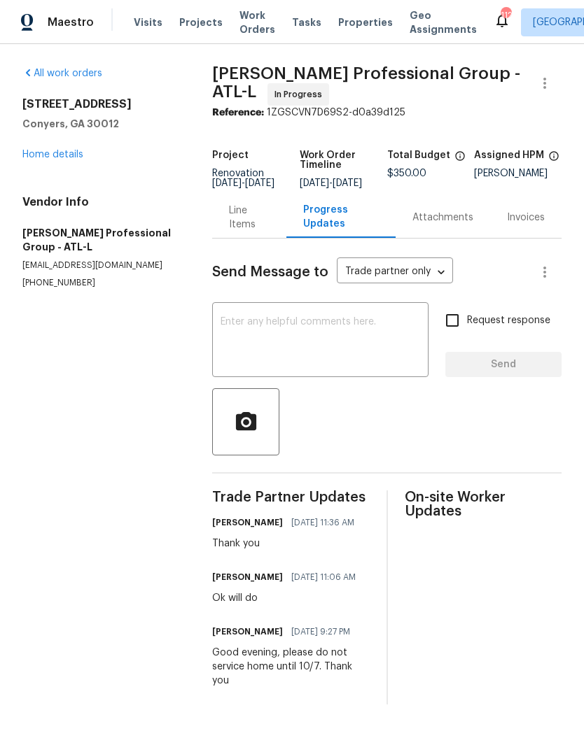
click at [75, 155] on link "Home details" at bounding box center [52, 155] width 61 height 10
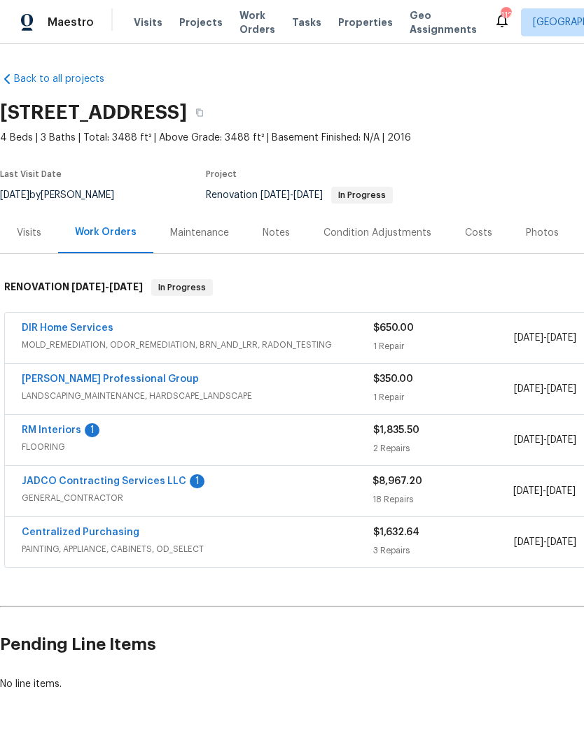
click at [48, 425] on link "RM Interiors" at bounding box center [51, 430] width 59 height 10
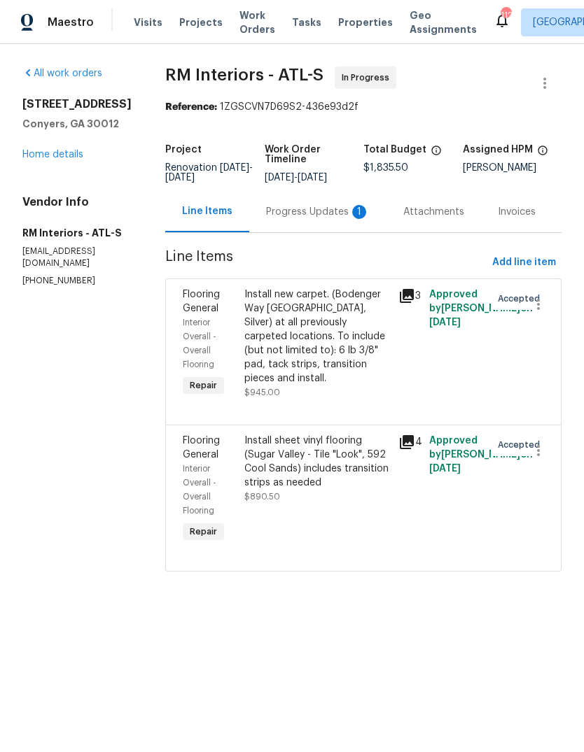
click at [318, 199] on div "Progress Updates 1" at bounding box center [317, 211] width 137 height 41
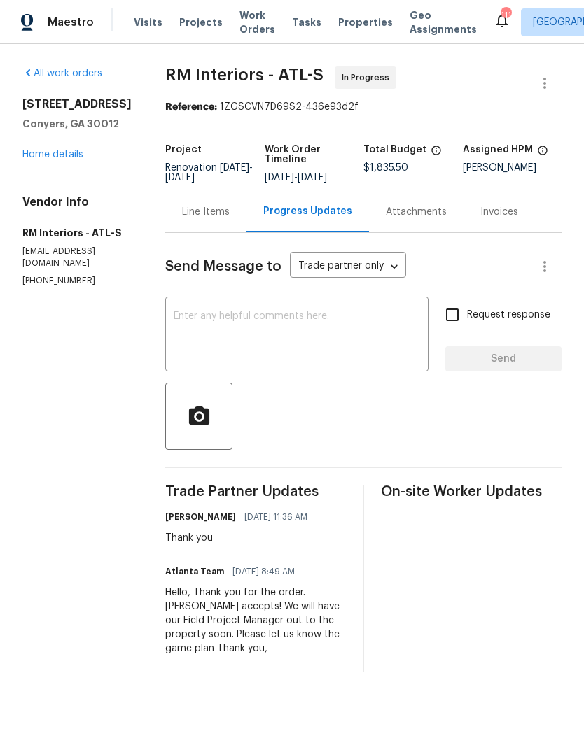
click at [339, 317] on textarea at bounding box center [297, 335] width 246 height 49
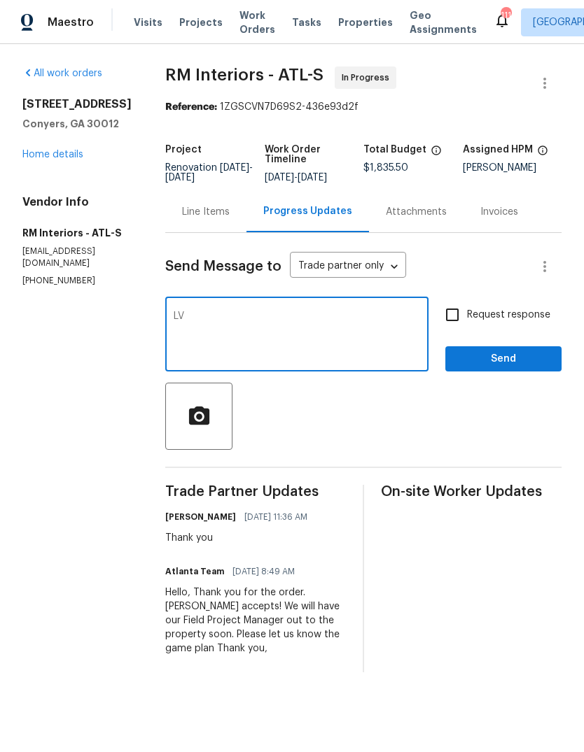
type textarea "L"
type textarea "Floating LVP to be installed in main living areas on main level, in bathrooms, …"
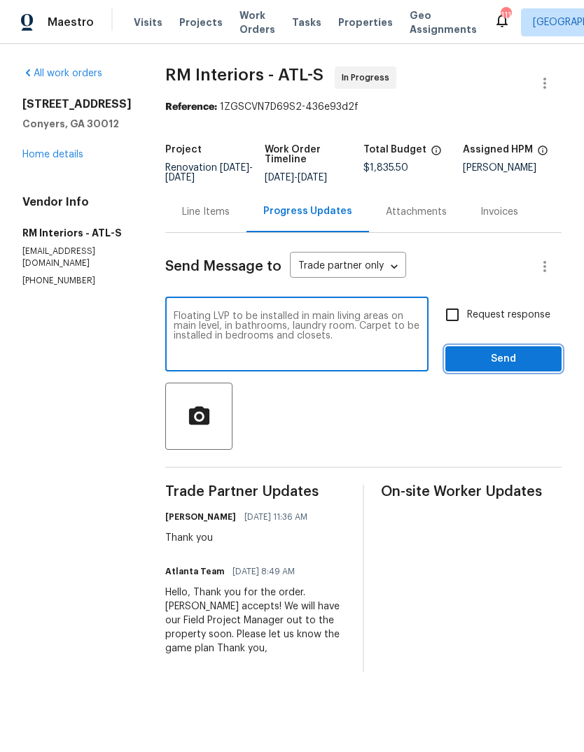
click at [528, 355] on span "Send" at bounding box center [503, 359] width 94 height 17
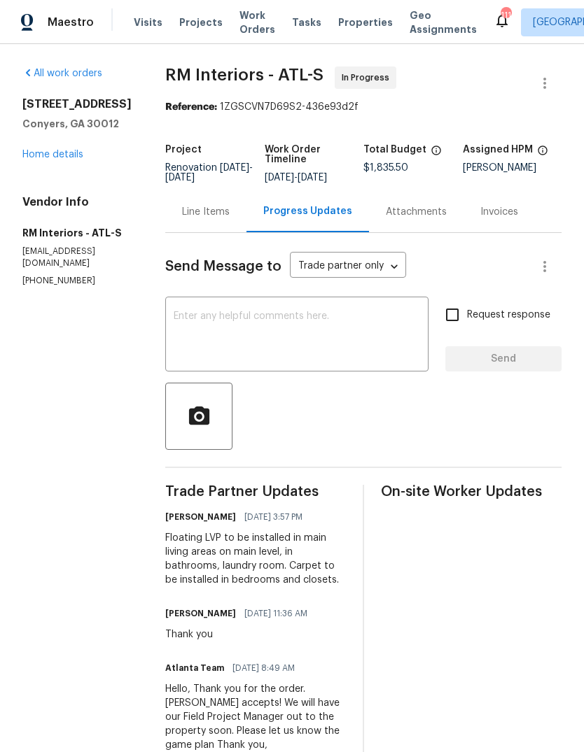
click at [195, 203] on div "Line Items" at bounding box center [205, 211] width 81 height 41
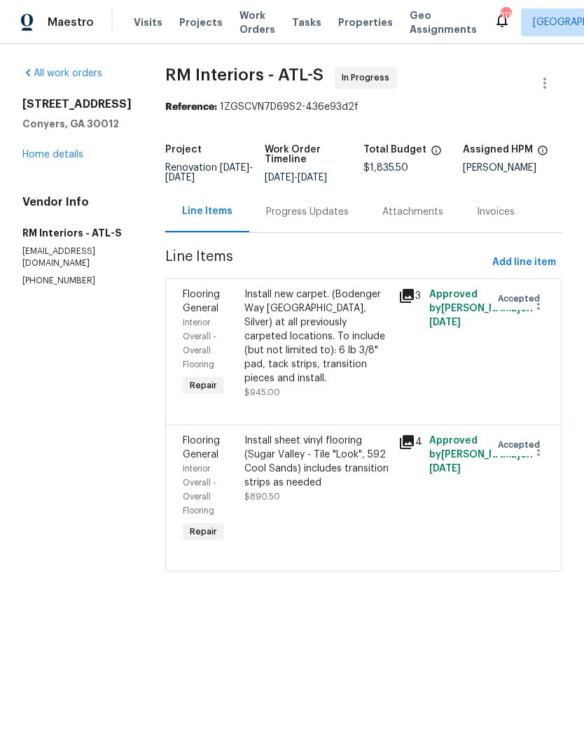
click at [352, 455] on div "Install sheet vinyl flooring (Sugar Valley - Tile "Look", 592 Cool Sands) inclu…" at bounding box center [317, 462] width 146 height 56
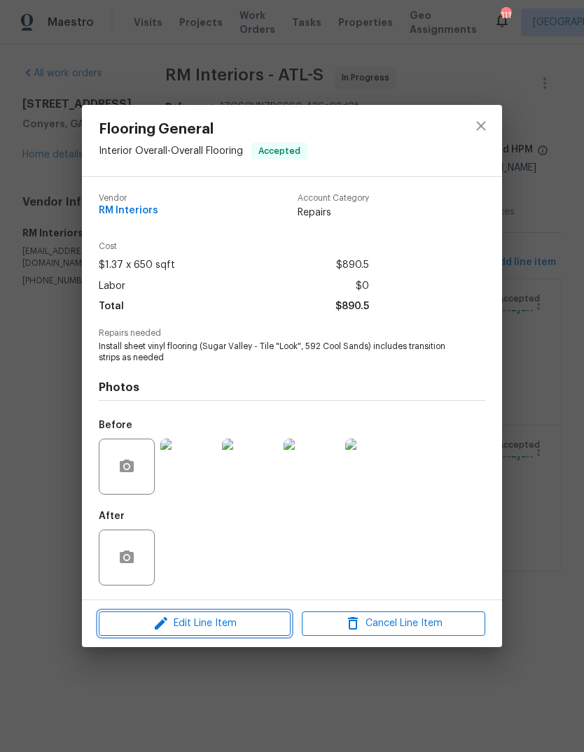
click at [181, 626] on span "Edit Line Item" at bounding box center [194, 623] width 183 height 17
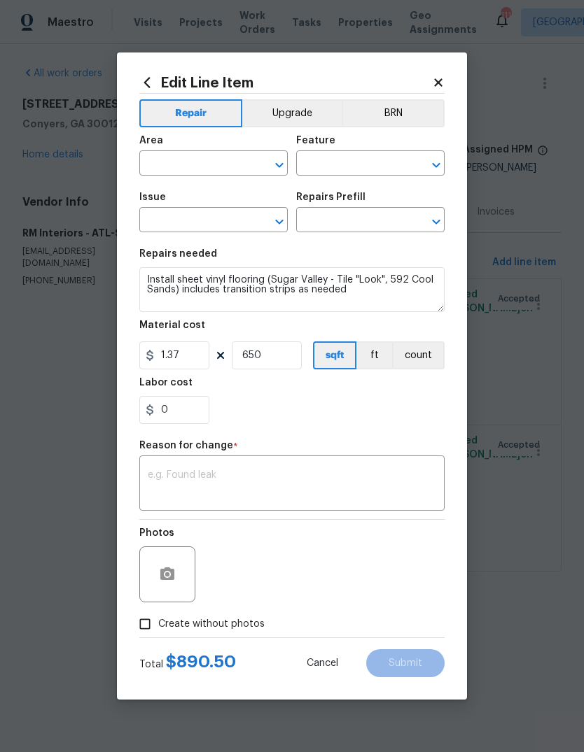
type input "Interior Overall"
type input "Overall Flooring"
type input "Flooring General"
click at [438, 220] on icon "Open" at bounding box center [436, 221] width 8 height 5
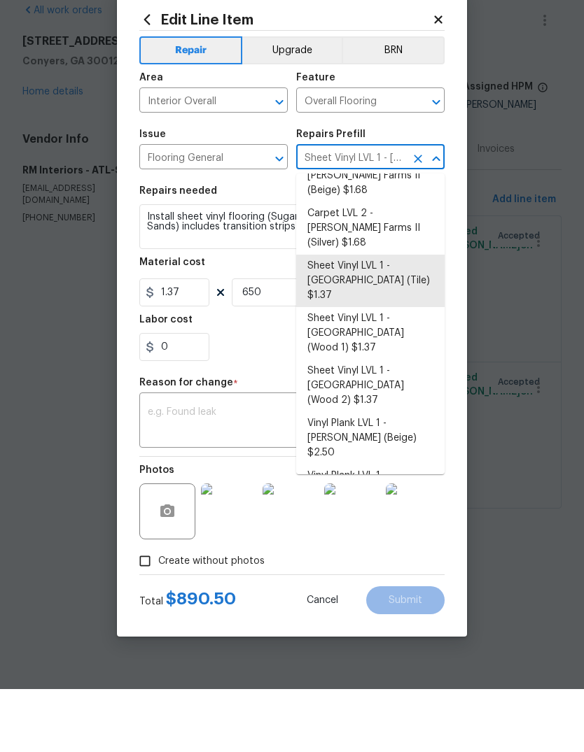
scroll to position [105, 0]
click at [407, 618] on li "Vinyl Plank LVL 2 - Best Door 4.5 (Brown) $3.22" at bounding box center [370, 637] width 148 height 38
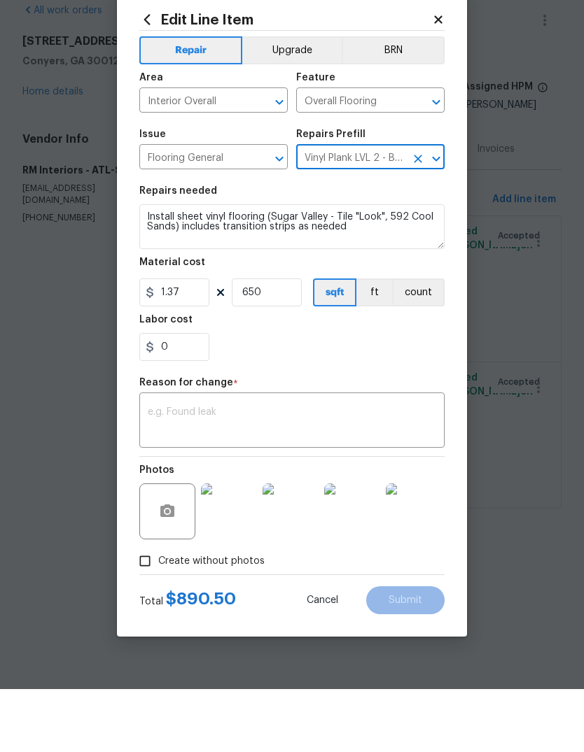
type input "Sheet Vinyl LVL 1 - [GEOGRAPHIC_DATA] (Tile) $1.37"
type textarea "Install LVP (Best Door 4.5 490 Cuppa [PERSON_NAME]) Includes transitions, glue …"
type input "Vinyl Plank LVL 2 - Best Door 4.5 (Brown) $3.22"
type input "3.22"
click at [397, 470] on textarea at bounding box center [292, 484] width 288 height 29
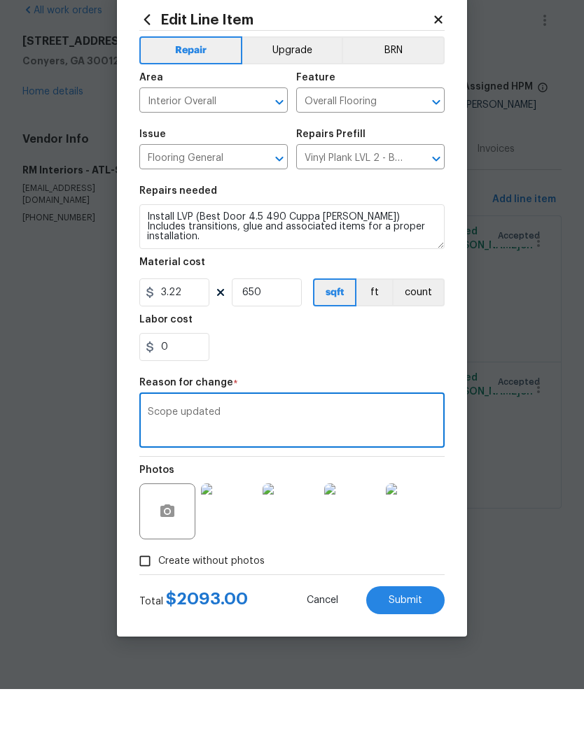
type textarea "Scope updated"
click at [273, 341] on input "650" at bounding box center [267, 355] width 70 height 28
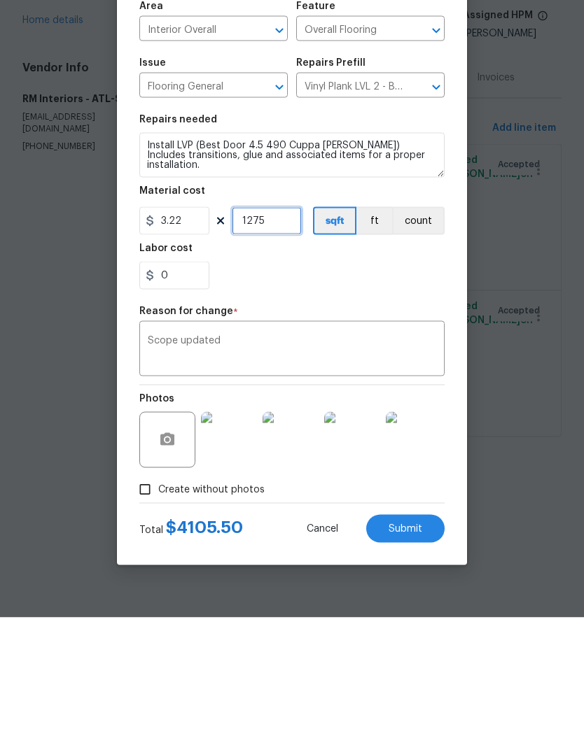
type input "1275"
click at [392, 470] on textarea "Scope updated" at bounding box center [292, 484] width 288 height 29
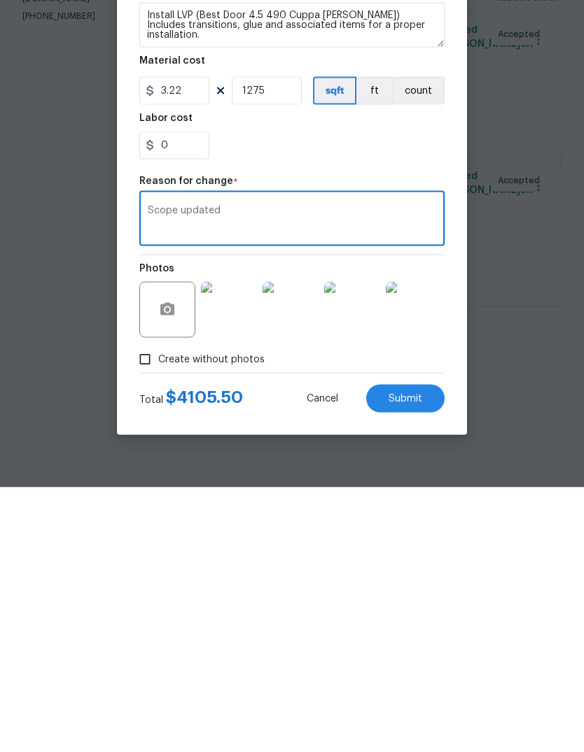
click at [422, 649] on button "Submit" at bounding box center [405, 663] width 78 height 28
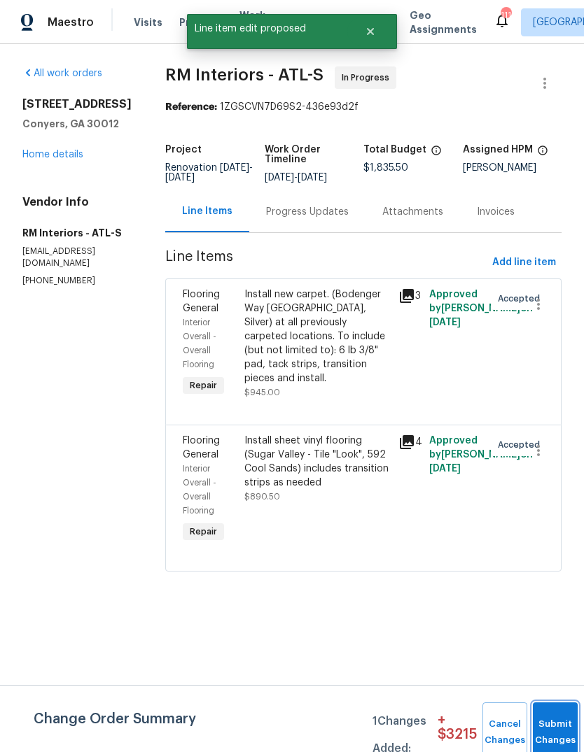
click at [556, 723] on button "Submit Changes" at bounding box center [554, 732] width 45 height 60
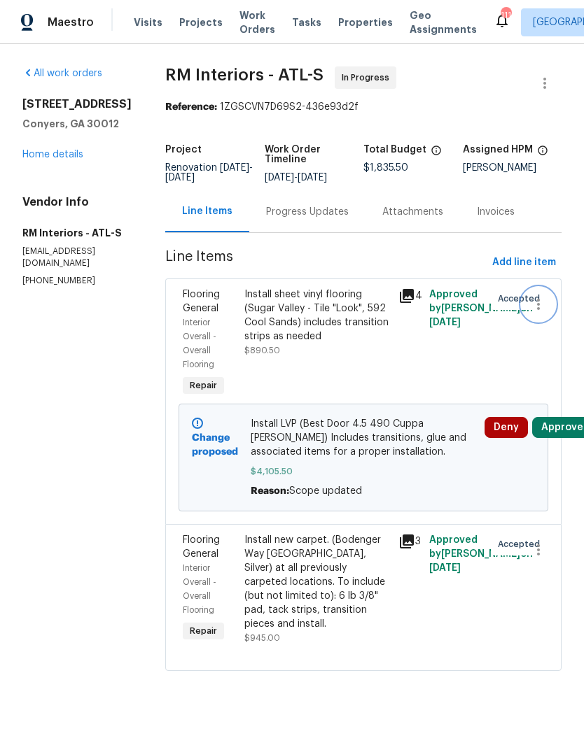
click at [537, 304] on icon "button" at bounding box center [538, 304] width 3 height 11
click at [549, 310] on li "Cancel" at bounding box center [545, 304] width 54 height 23
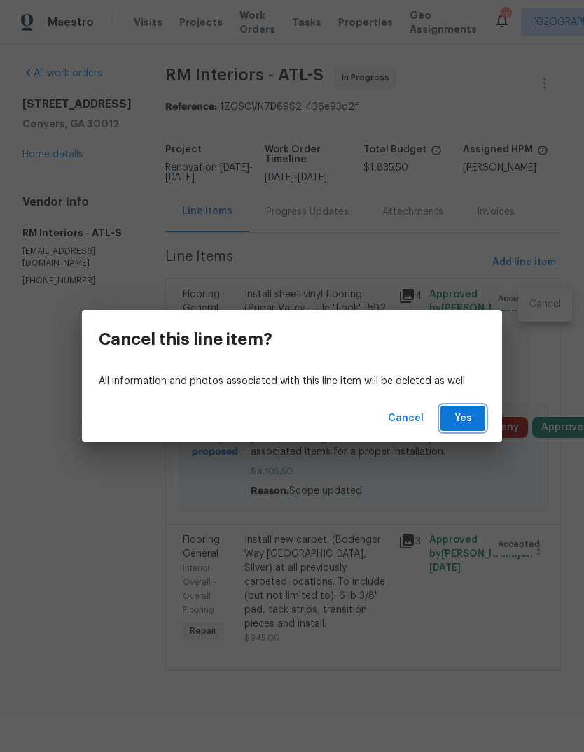
click at [473, 419] on span "Yes" at bounding box center [462, 418] width 22 height 17
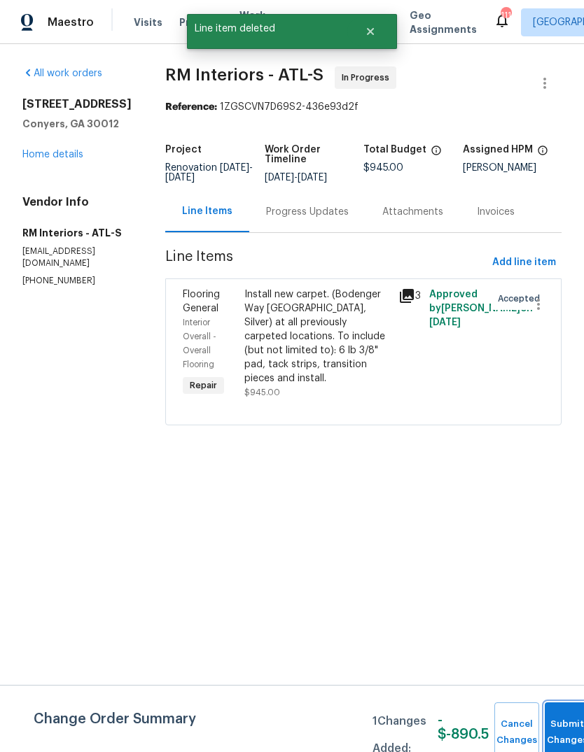
click at [558, 719] on button "Submit Changes" at bounding box center [566, 732] width 45 height 60
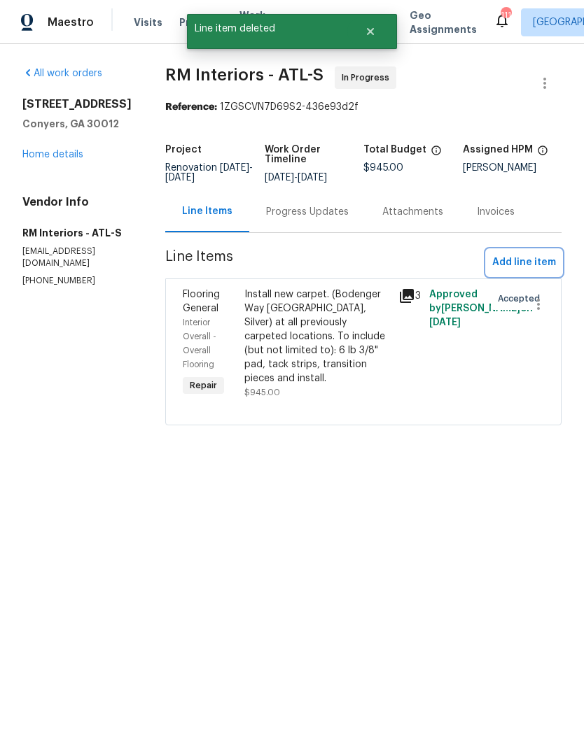
click at [531, 267] on span "Add line item" at bounding box center [524, 262] width 64 height 17
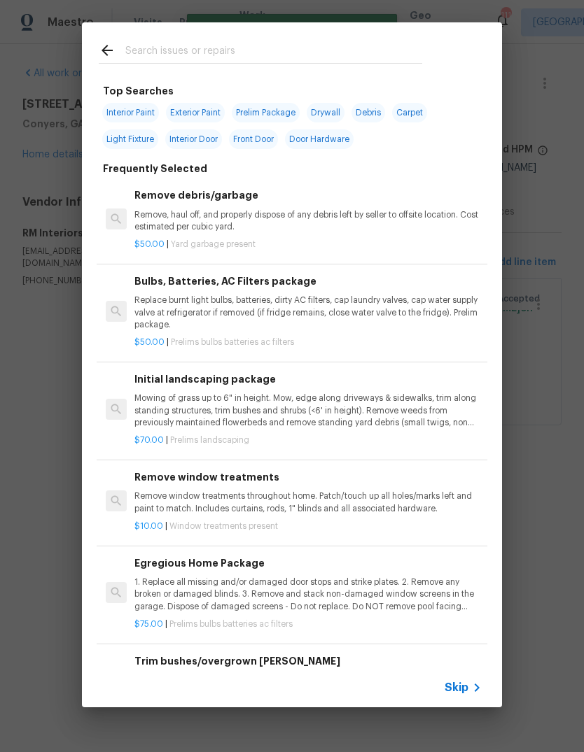
click at [294, 50] on input "text" at bounding box center [273, 52] width 297 height 21
type input "Floor"
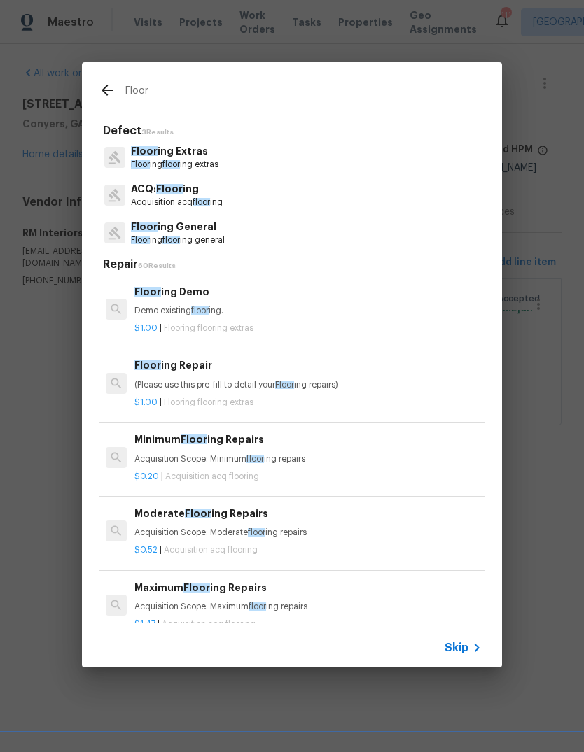
click at [214, 232] on p "Floor ing General" at bounding box center [178, 227] width 94 height 15
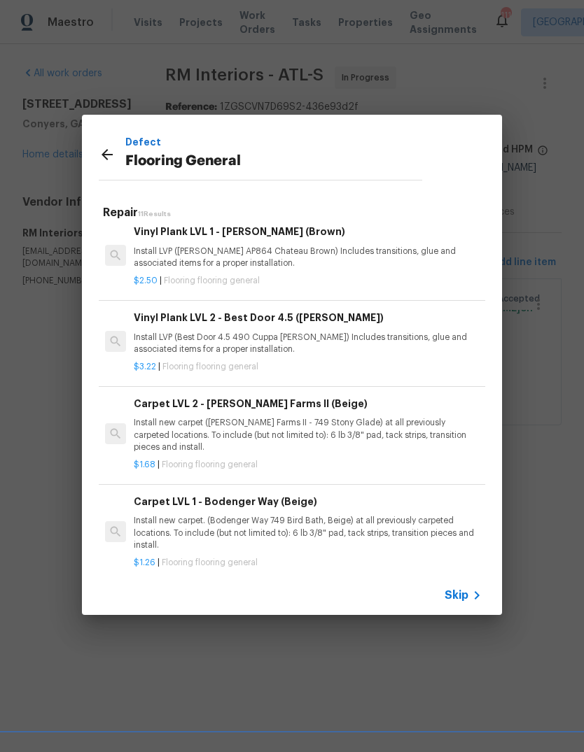
scroll to position [352, 1]
click at [243, 342] on p "Install LVP (Best Door 4.5 490 Cuppa [PERSON_NAME]) Includes transitions, glue …" at bounding box center [306, 343] width 347 height 24
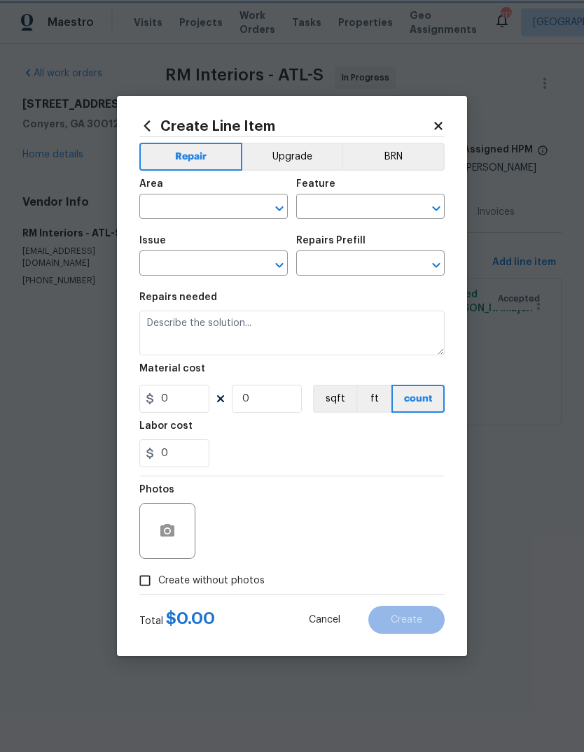
type input "Overall Flooring"
type input "Flooring General"
type input "Vinyl Plank LVL 2 - Best Door 4.5 (Brown) $3.22"
type textarea "Install LVP (Best Door 4.5 490 Cuppa [PERSON_NAME]) Includes transitions, glue …"
type input "3.22"
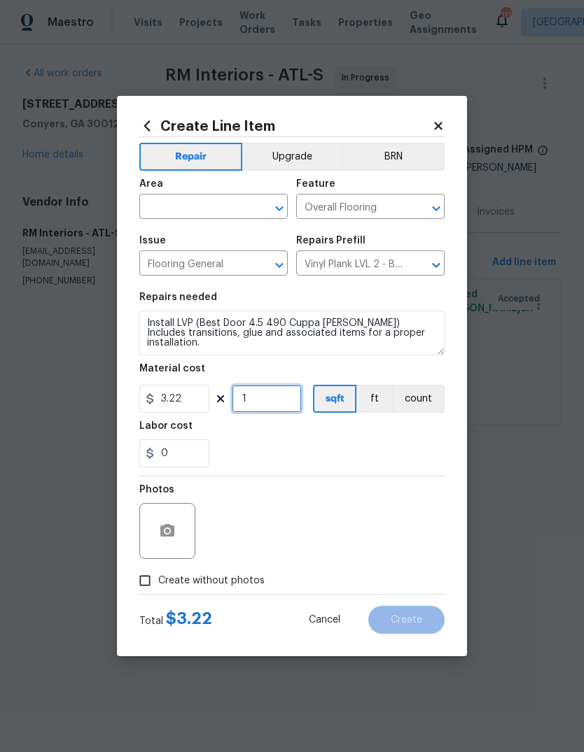
click at [282, 409] on input "1" at bounding box center [267, 399] width 70 height 28
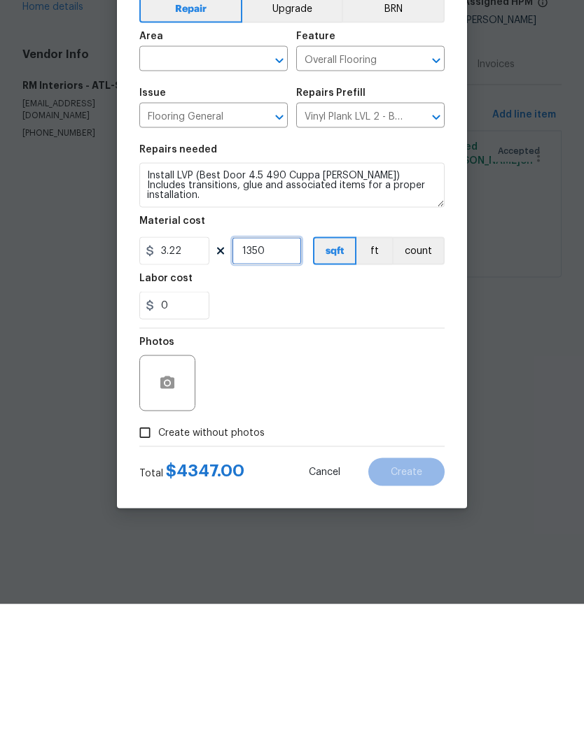
type input "1350"
click at [232, 197] on input "text" at bounding box center [193, 208] width 109 height 22
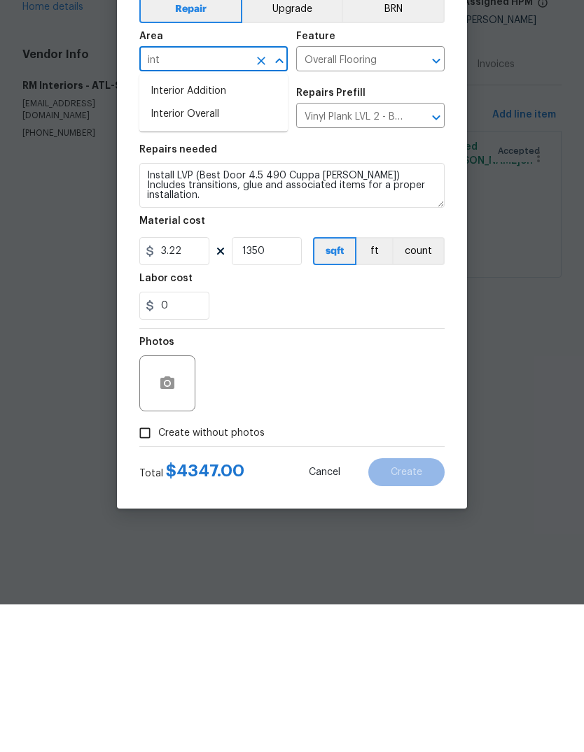
click at [209, 250] on li "Interior Overall" at bounding box center [213, 261] width 148 height 23
type input "Interior Overall"
click at [302, 143] on button "Upgrade" at bounding box center [292, 157] width 100 height 28
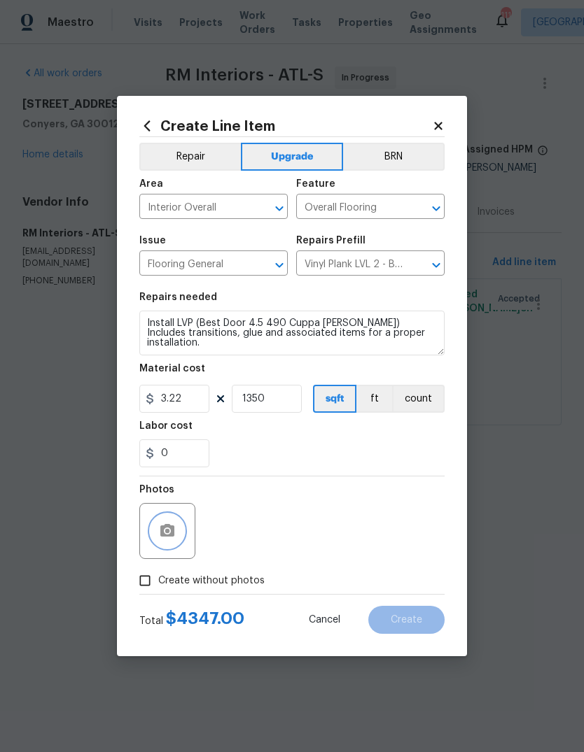
click at [160, 527] on icon "button" at bounding box center [167, 531] width 17 height 17
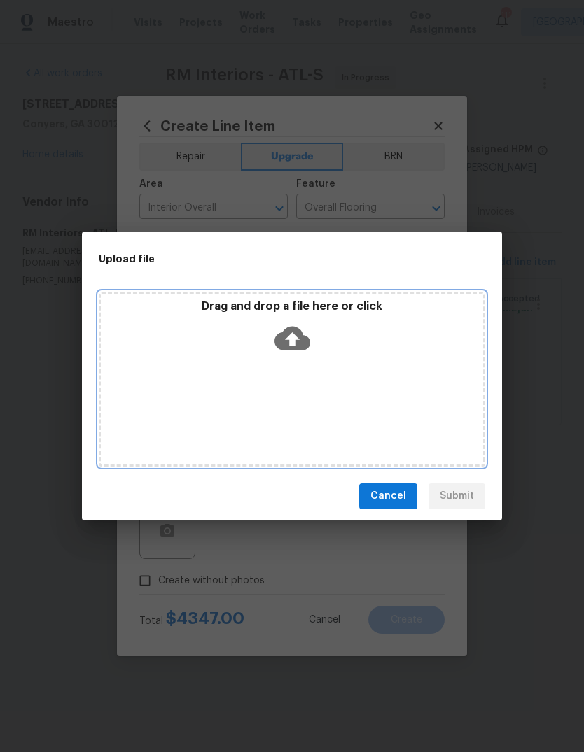
click at [305, 342] on icon at bounding box center [292, 338] width 36 height 24
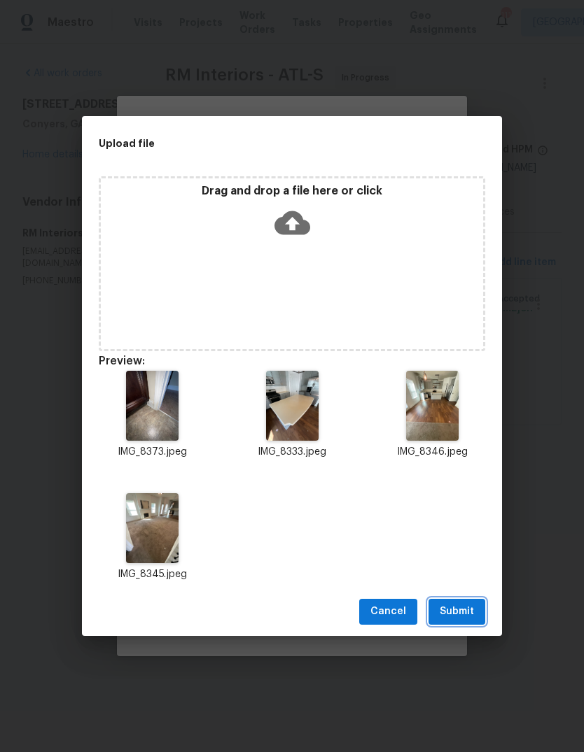
click at [464, 612] on span "Submit" at bounding box center [456, 611] width 34 height 17
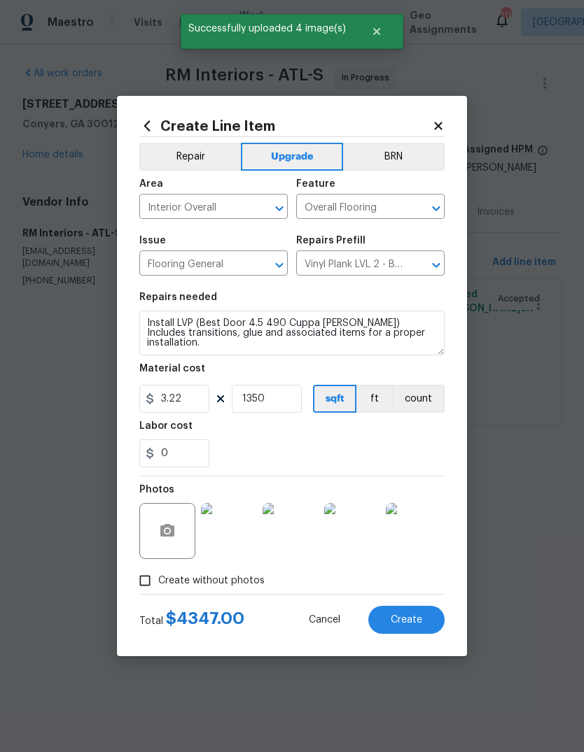
click at [425, 617] on button "Create" at bounding box center [406, 620] width 76 height 28
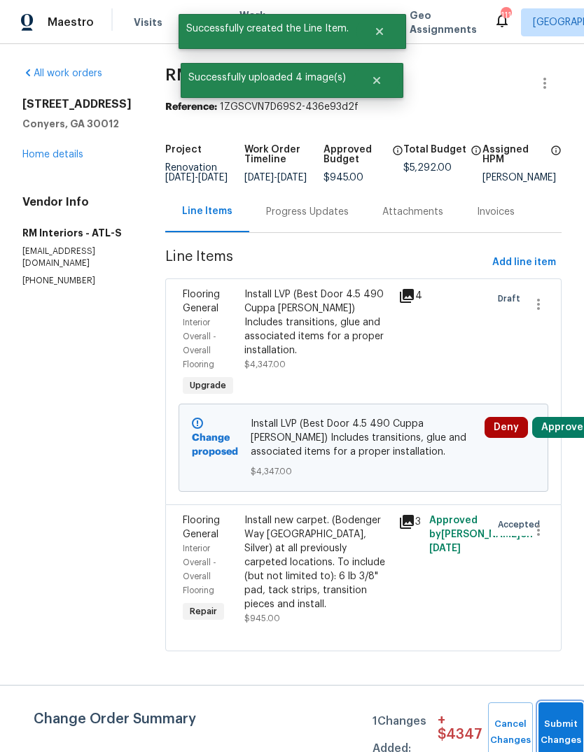
click at [562, 723] on button "Submit Changes" at bounding box center [560, 732] width 45 height 60
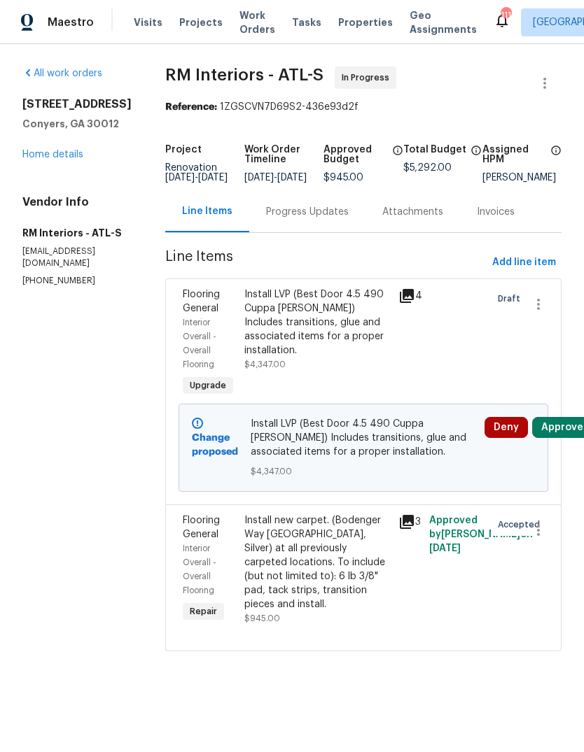
click at [71, 160] on link "Home details" at bounding box center [52, 155] width 61 height 10
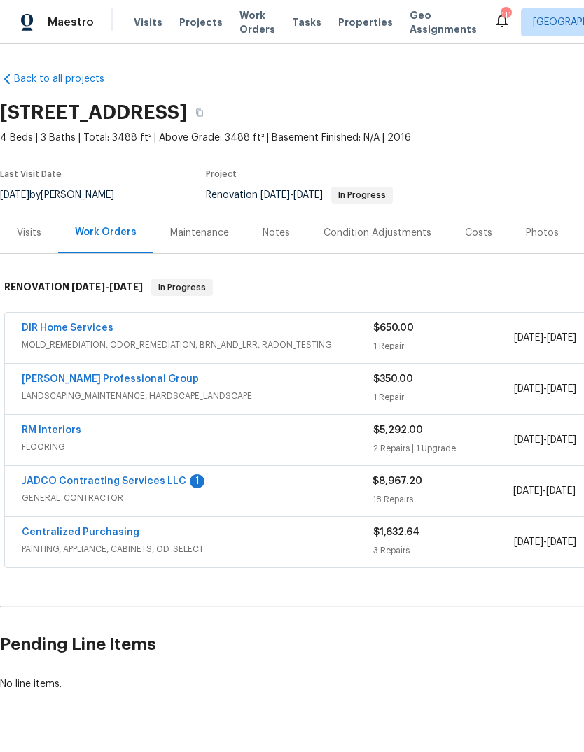
click at [62, 481] on link "JADCO Contracting Services LLC" at bounding box center [104, 481] width 164 height 10
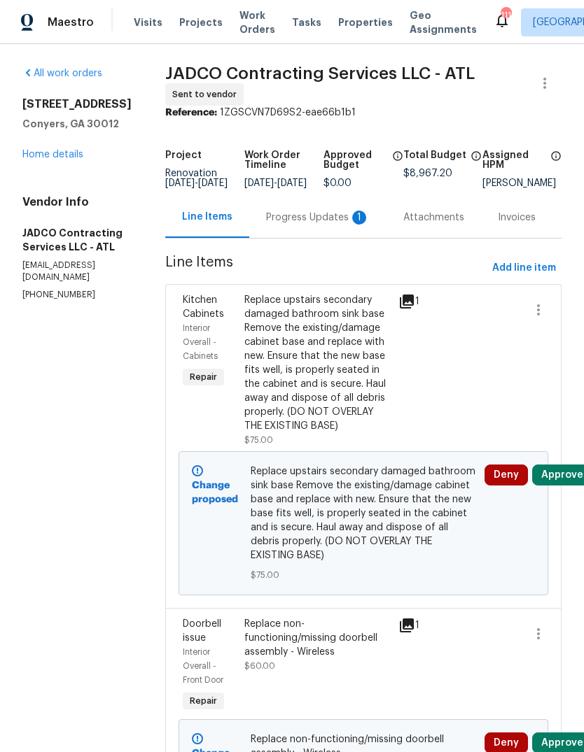
click at [320, 216] on div "Progress Updates 1" at bounding box center [318, 218] width 104 height 14
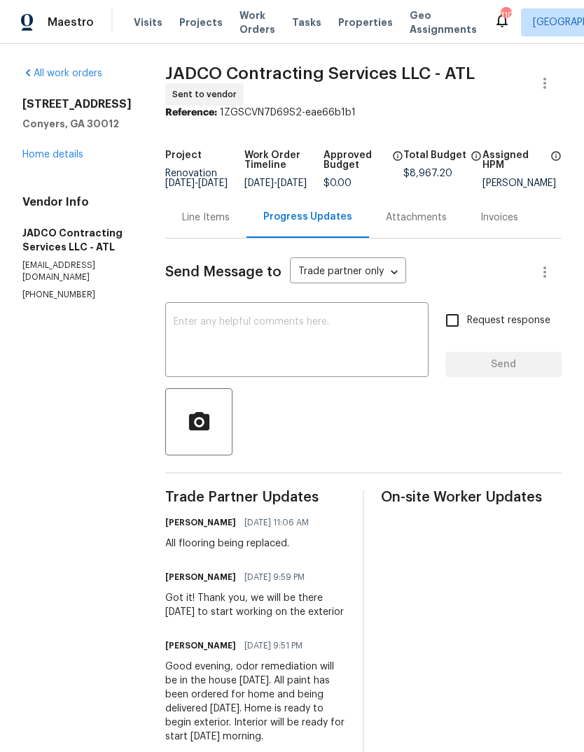
click at [361, 337] on textarea at bounding box center [297, 341] width 246 height 49
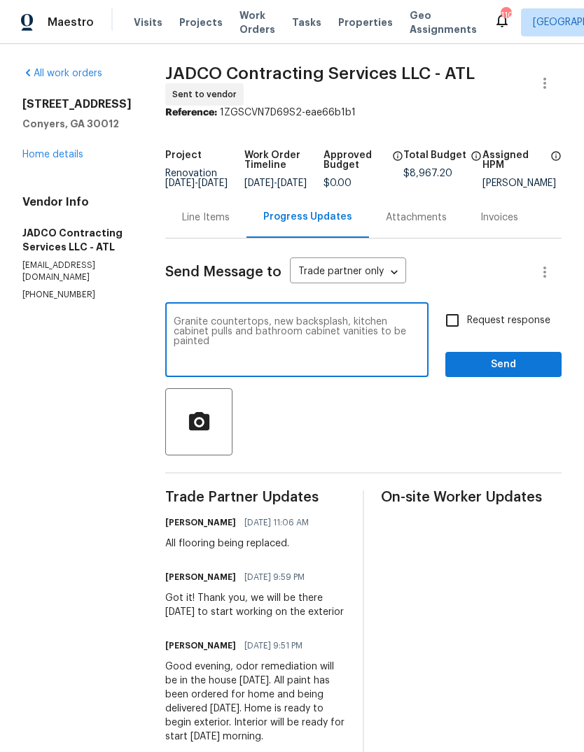
click at [213, 329] on textarea "Granite countertops, new backsplash, kitchen cabinet pulls and bathroom cabinet…" at bounding box center [297, 341] width 246 height 49
click at [404, 354] on textarea "Upgrades approved - Granite countertops, new backsplash, kitchen cabinet pulls …" at bounding box center [297, 341] width 246 height 49
type textarea "Upgrades approved - Granite countertops, new backsplash, kitchen cabinet pulls …"
click at [525, 374] on span "Send" at bounding box center [503, 364] width 94 height 17
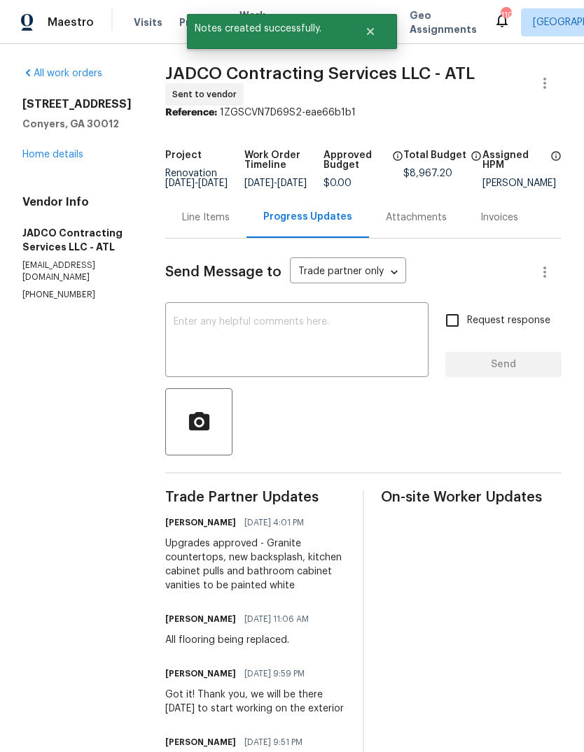
click at [229, 225] on div "Line Items" at bounding box center [206, 218] width 48 height 14
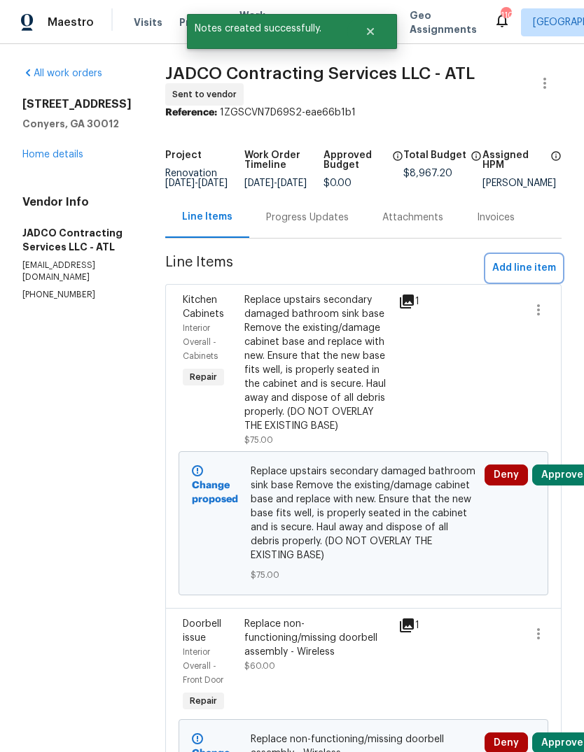
click at [539, 277] on span "Add line item" at bounding box center [524, 268] width 64 height 17
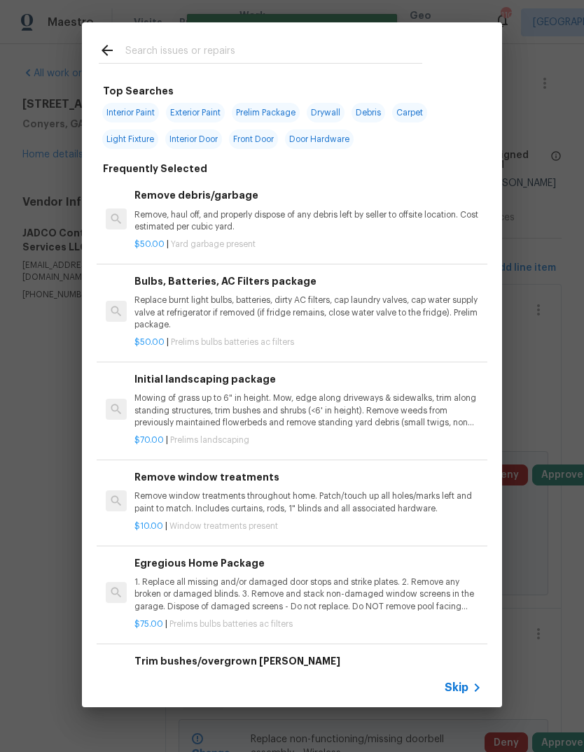
click at [318, 52] on input "text" at bounding box center [273, 52] width 297 height 21
type input "Countertops"
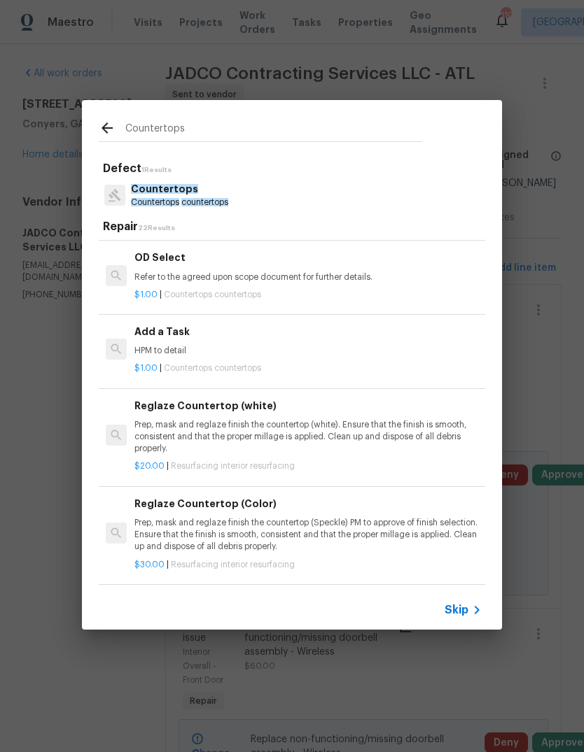
scroll to position [1419, 0]
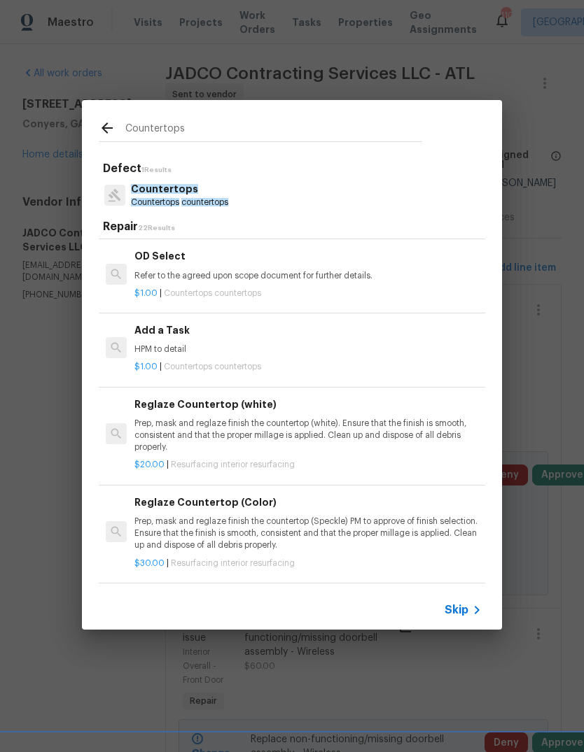
click at [182, 355] on div "$1.00 | Countertops countertops" at bounding box center [307, 363] width 347 height 17
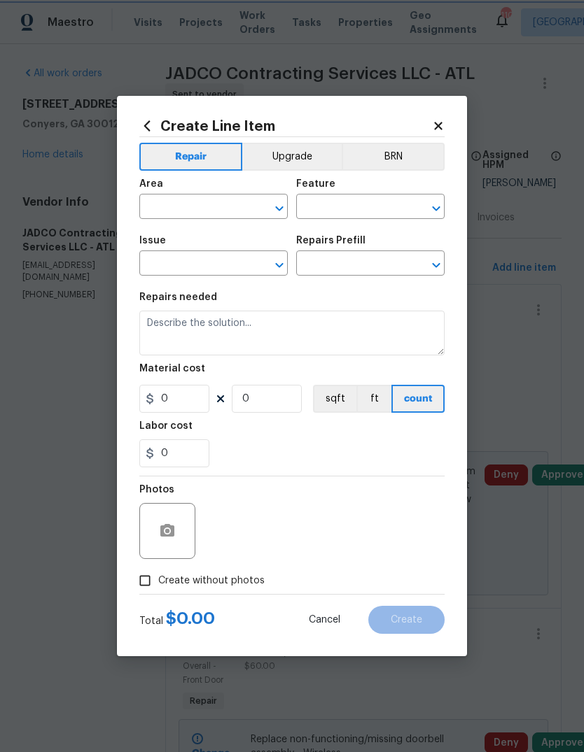
type input "Countertops"
type textarea "HPM to detail"
type input "1"
type input "Add a Task $1.00"
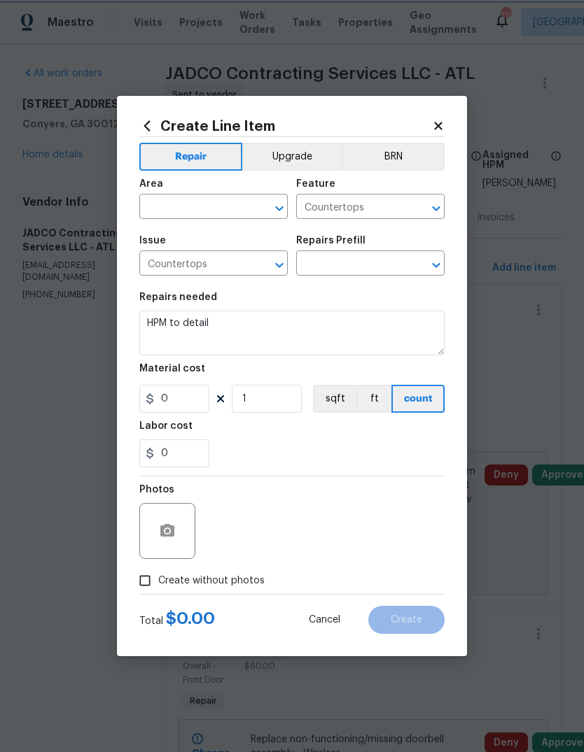
type input "1"
click at [229, 210] on input "text" at bounding box center [193, 208] width 109 height 22
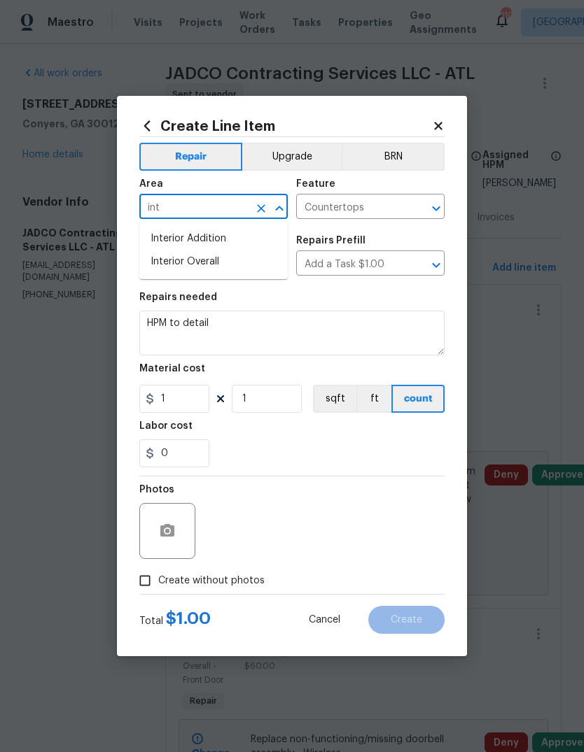
click at [206, 262] on li "Interior Overall" at bounding box center [213, 261] width 148 height 23
type input "Interior Overall"
click at [306, 161] on button "Upgrade" at bounding box center [292, 157] width 100 height 28
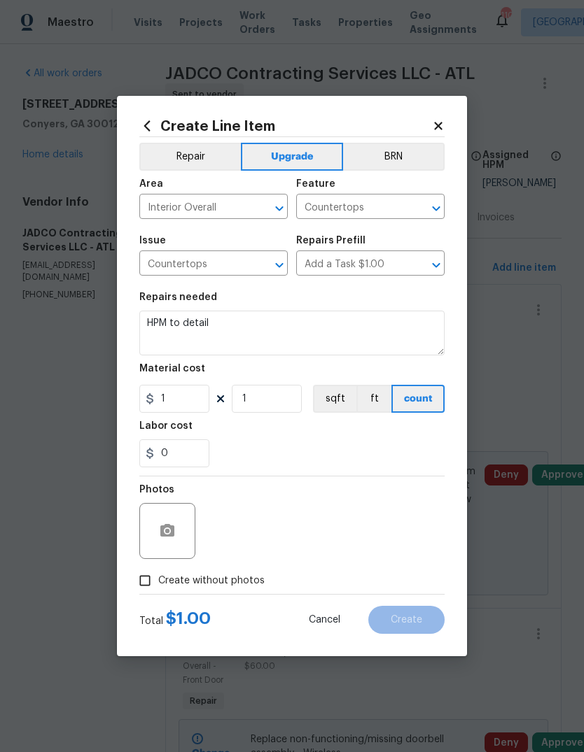
click at [323, 325] on textarea "HPM to detail" at bounding box center [291, 333] width 305 height 45
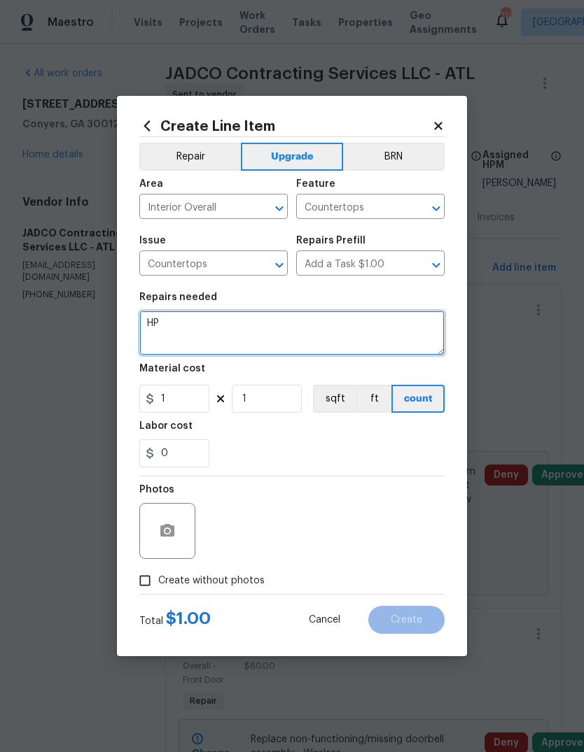
type textarea "H"
type textarea "Demo existing kitchen countertops and install new granite countertops provided …"
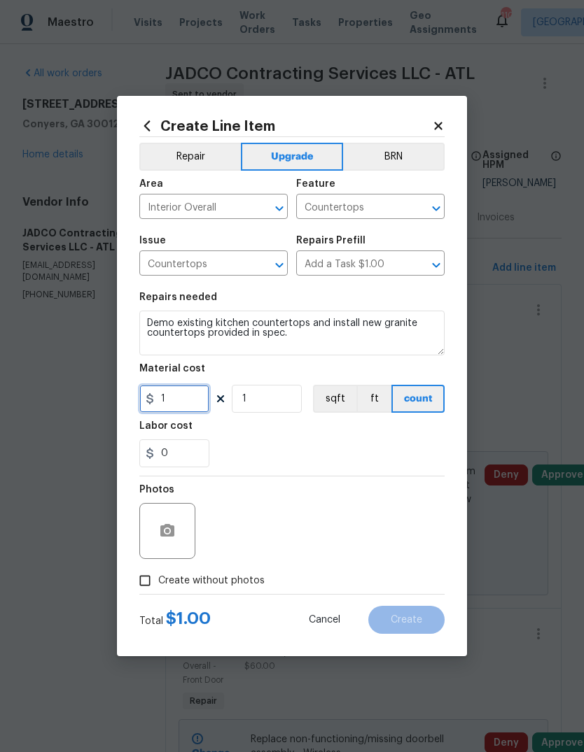
click at [177, 411] on input "1" at bounding box center [174, 399] width 70 height 28
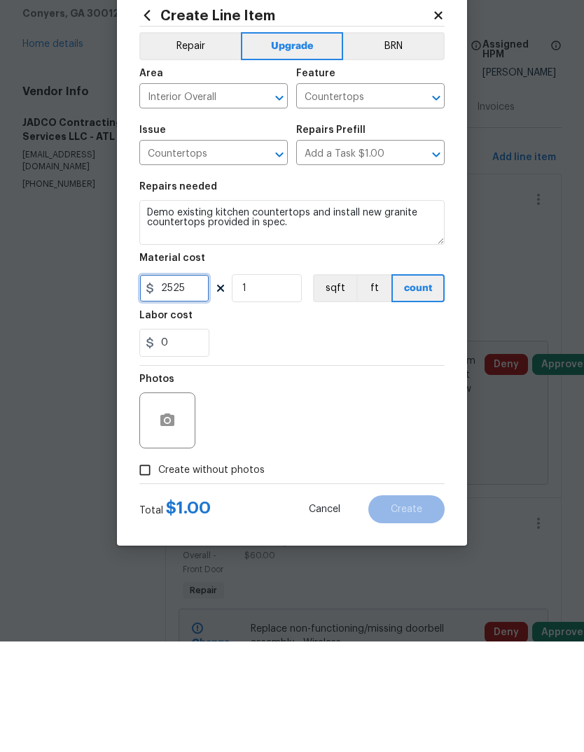
type input "2525"
click at [160, 523] on icon "button" at bounding box center [167, 531] width 17 height 17
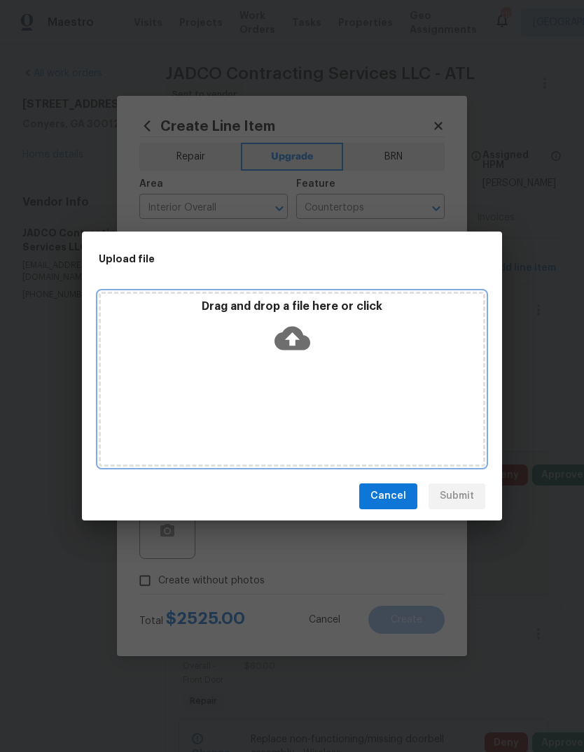
click at [300, 367] on div "Drag and drop a file here or click" at bounding box center [292, 379] width 386 height 175
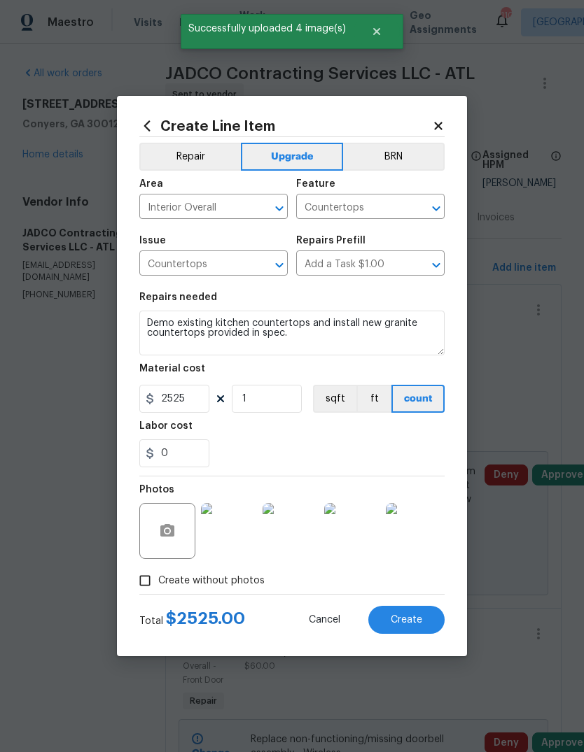
scroll to position [227, 0]
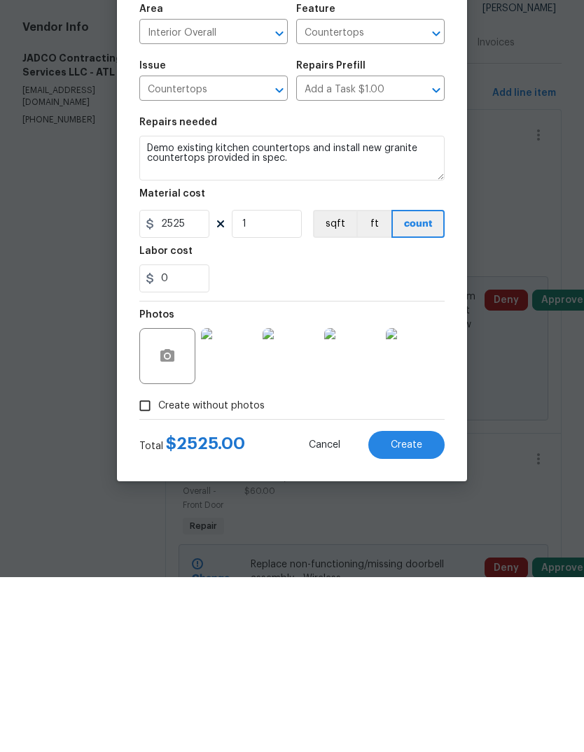
click at [421, 615] on span "Create" at bounding box center [405, 620] width 31 height 10
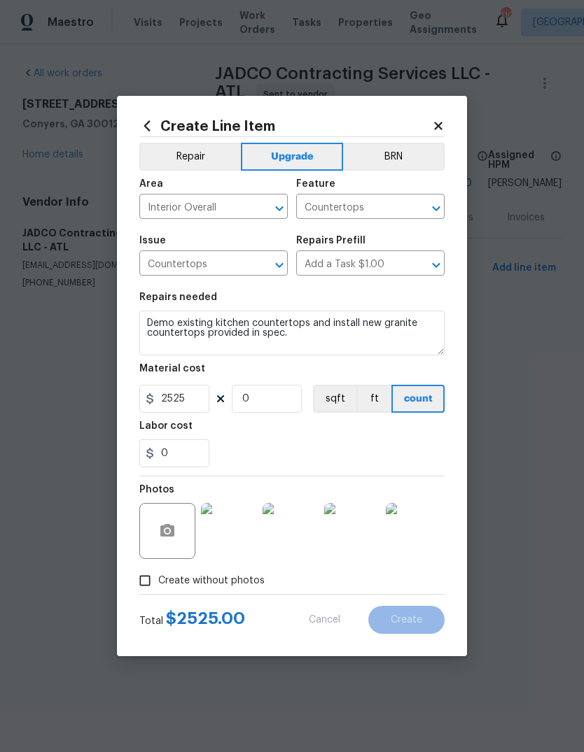
scroll to position [0, 0]
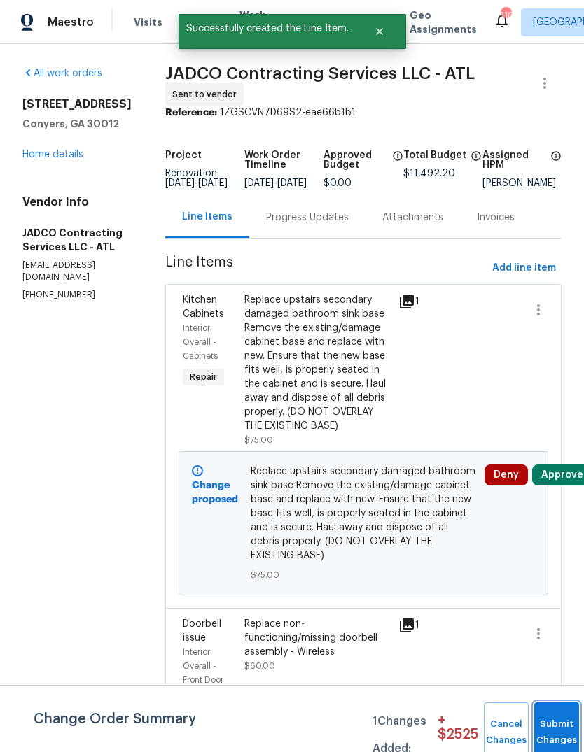
click at [556, 719] on button "Submit Changes" at bounding box center [556, 732] width 45 height 60
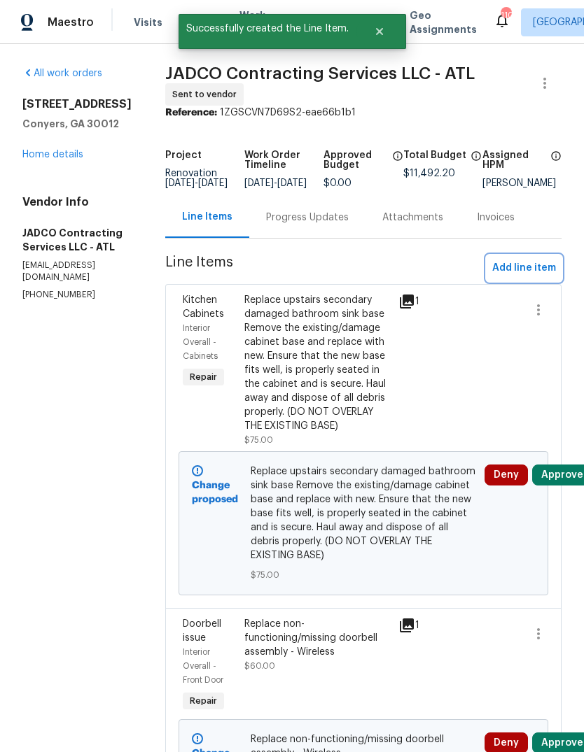
click at [530, 281] on button "Add line item" at bounding box center [523, 268] width 75 height 26
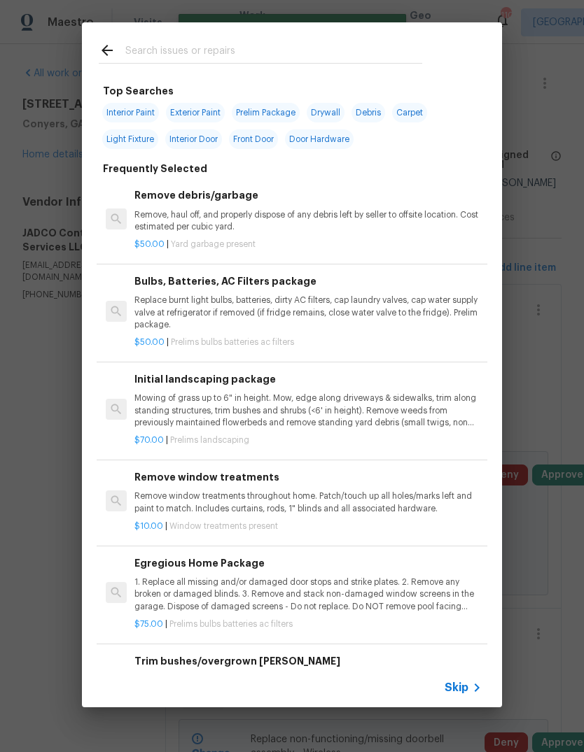
click at [309, 43] on input "text" at bounding box center [273, 52] width 297 height 21
type input "Cabinet"
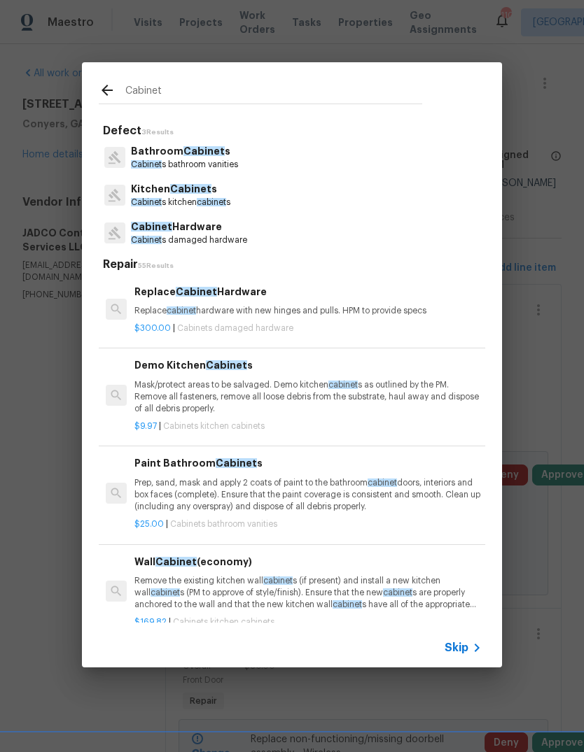
click at [223, 235] on p "Cabinet s damaged hardware" at bounding box center [189, 240] width 116 height 12
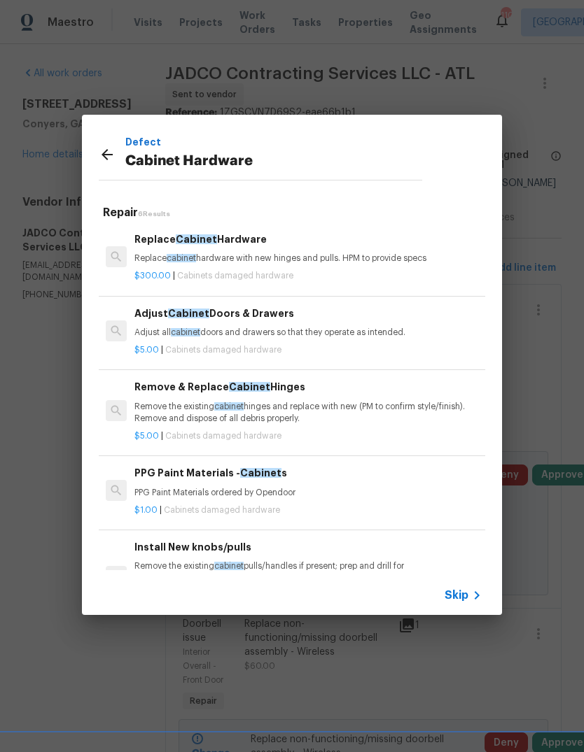
click at [287, 262] on p "Replace cabinet hardware with new hinges and pulls. HPM to provide specs" at bounding box center [307, 259] width 347 height 12
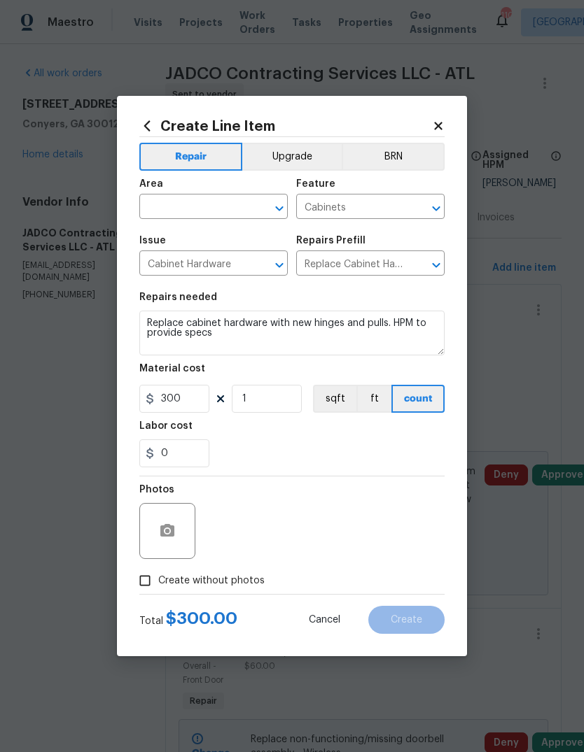
click at [232, 199] on input "text" at bounding box center [193, 208] width 109 height 22
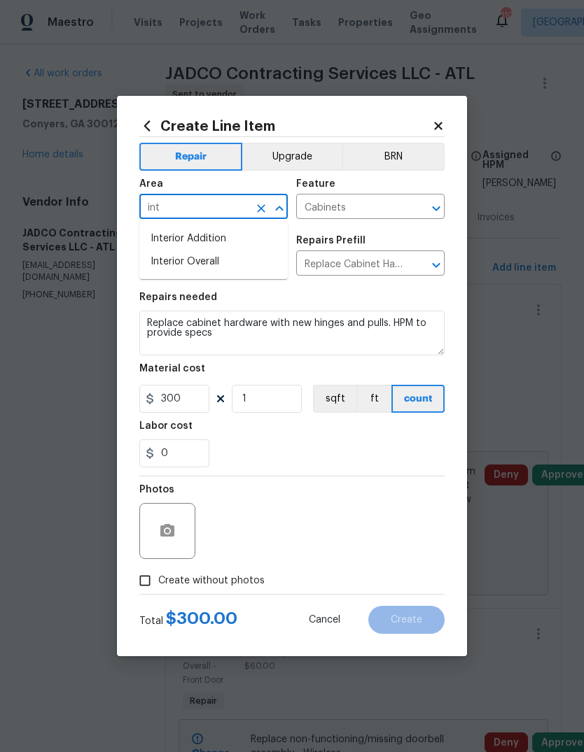
click at [215, 265] on li "Interior Overall" at bounding box center [213, 261] width 148 height 23
type input "Interior Overall"
click at [299, 162] on button "Upgrade" at bounding box center [292, 157] width 100 height 28
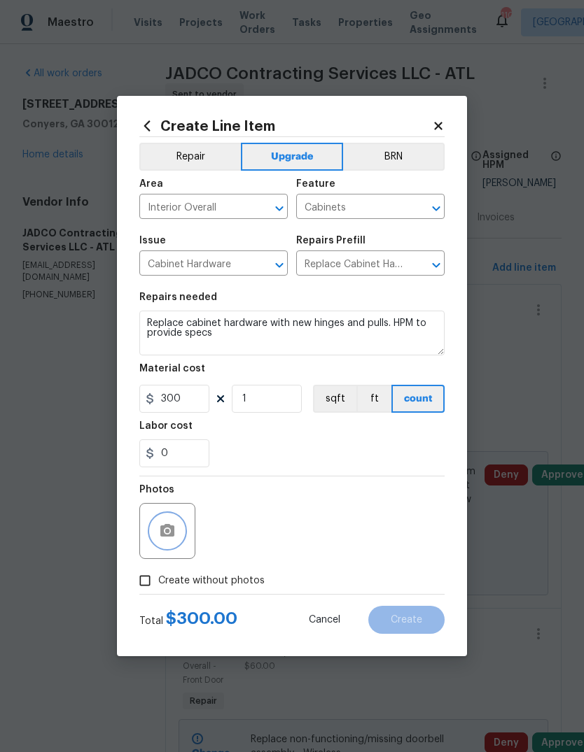
click at [169, 537] on icon "button" at bounding box center [167, 530] width 14 height 13
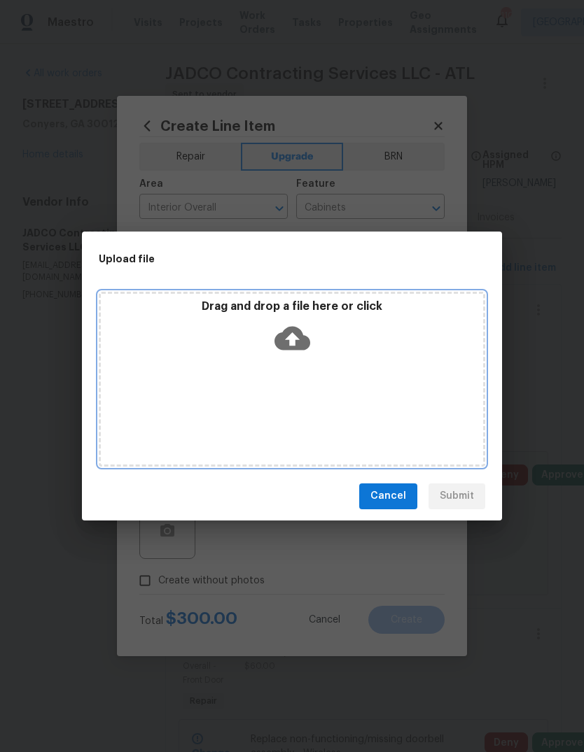
click at [306, 355] on icon at bounding box center [292, 338] width 36 height 36
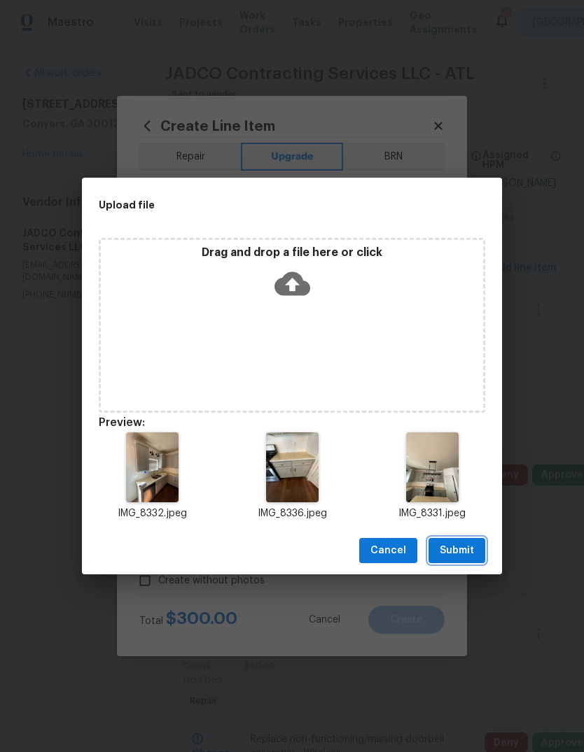
click at [465, 551] on span "Submit" at bounding box center [456, 550] width 34 height 17
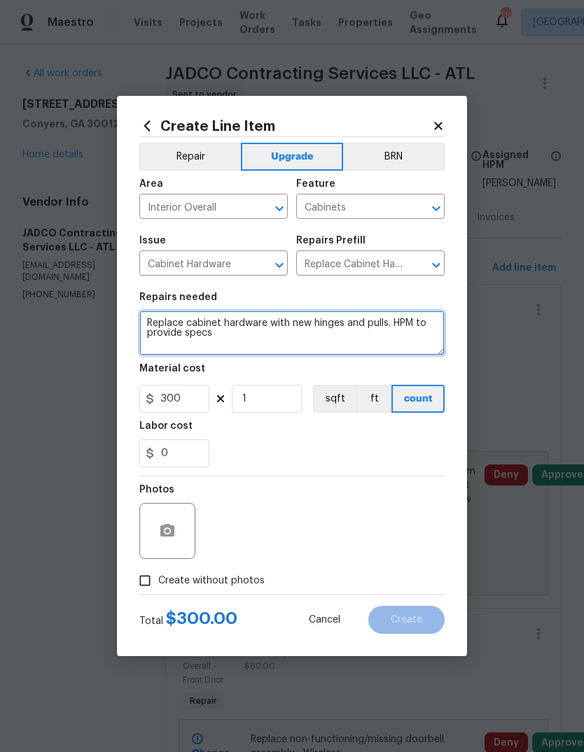
click at [396, 345] on textarea "Replace cabinet hardware with new hinges and pulls. HPM to provide specs" at bounding box center [291, 333] width 305 height 45
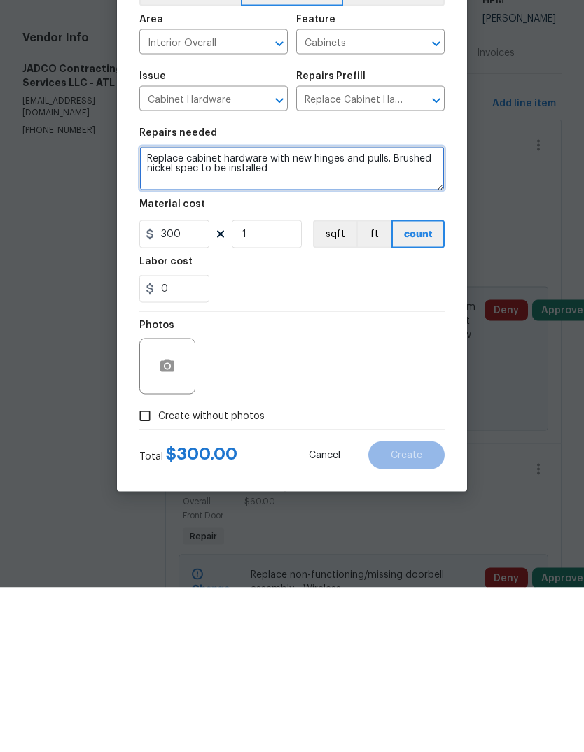
type textarea "Replace cabinet hardware with new hinges and pulls. Brushed nickel spec to be i…"
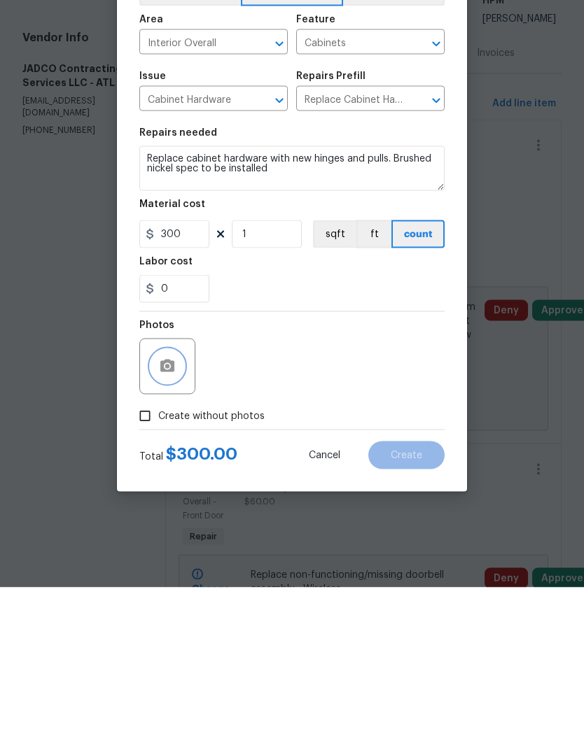
click at [164, 524] on icon "button" at bounding box center [167, 530] width 14 height 13
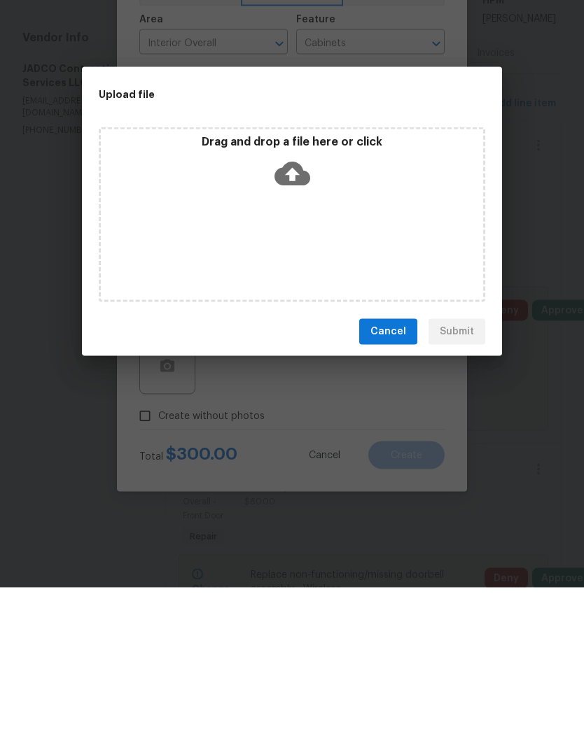
scroll to position [52, 0]
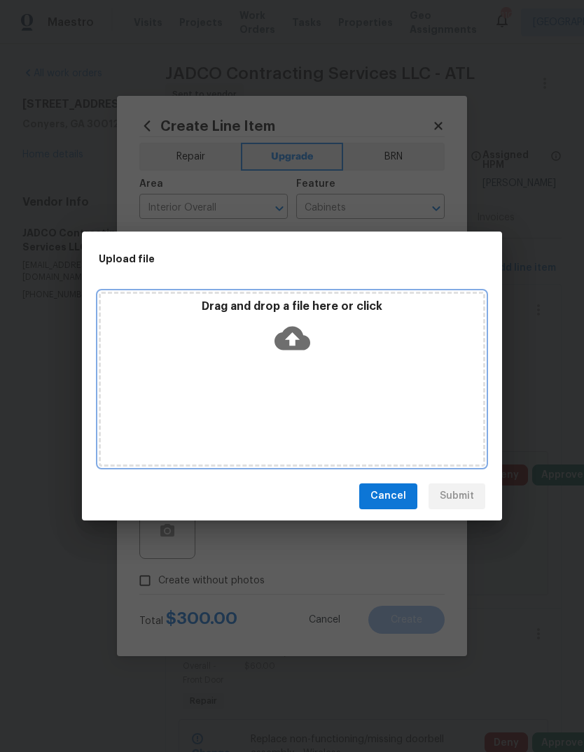
click at [313, 339] on div "Drag and drop a file here or click" at bounding box center [292, 329] width 382 height 60
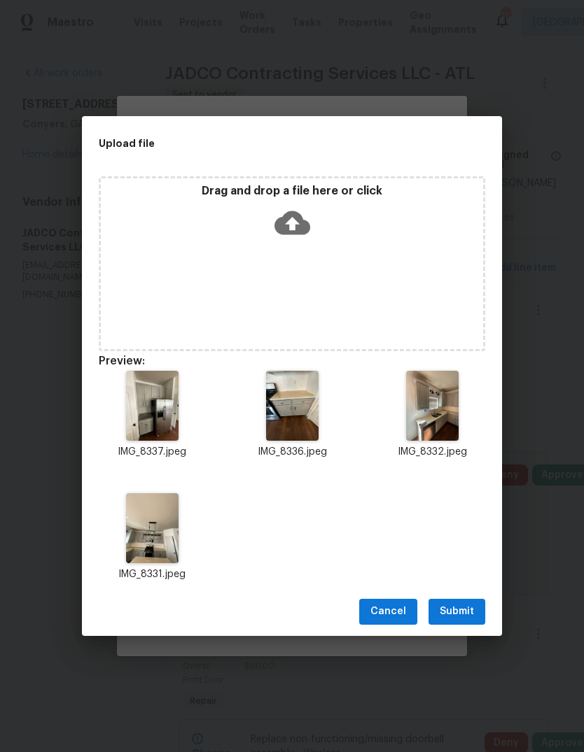
click at [463, 605] on span "Submit" at bounding box center [456, 611] width 34 height 17
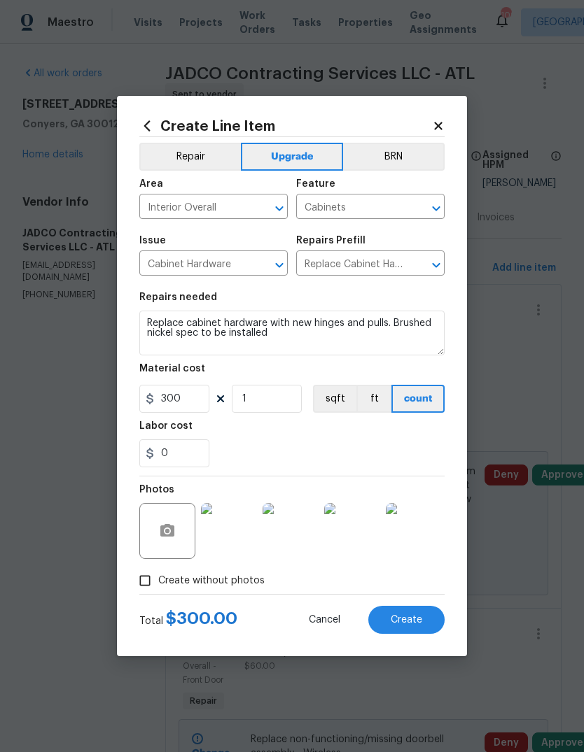
click at [423, 618] on button "Create" at bounding box center [406, 620] width 76 height 28
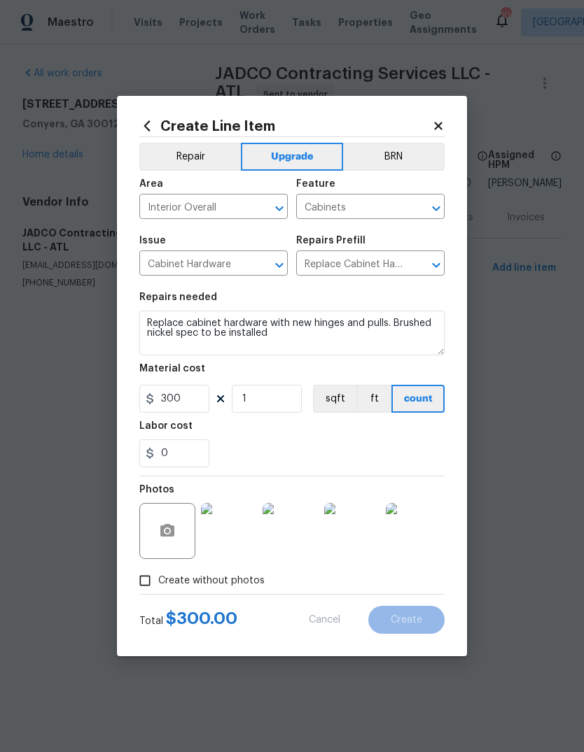
type input "0"
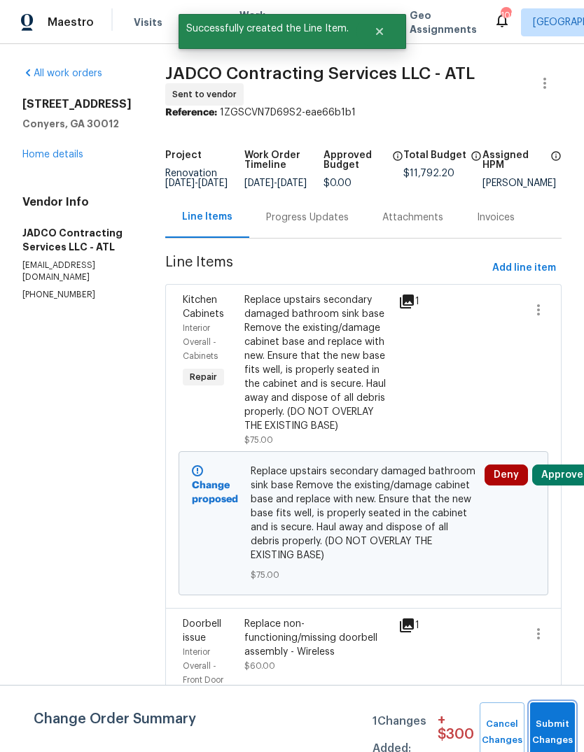
click at [551, 721] on button "Submit Changes" at bounding box center [552, 732] width 45 height 60
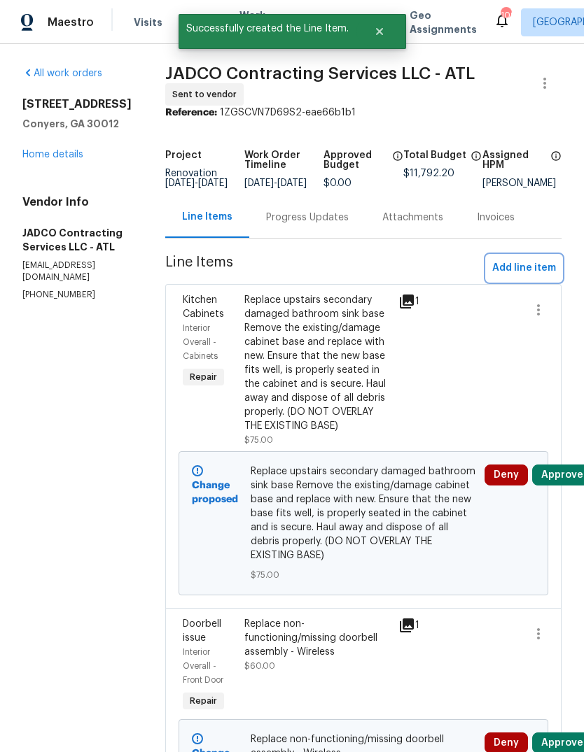
click at [530, 276] on span "Add line item" at bounding box center [524, 268] width 64 height 17
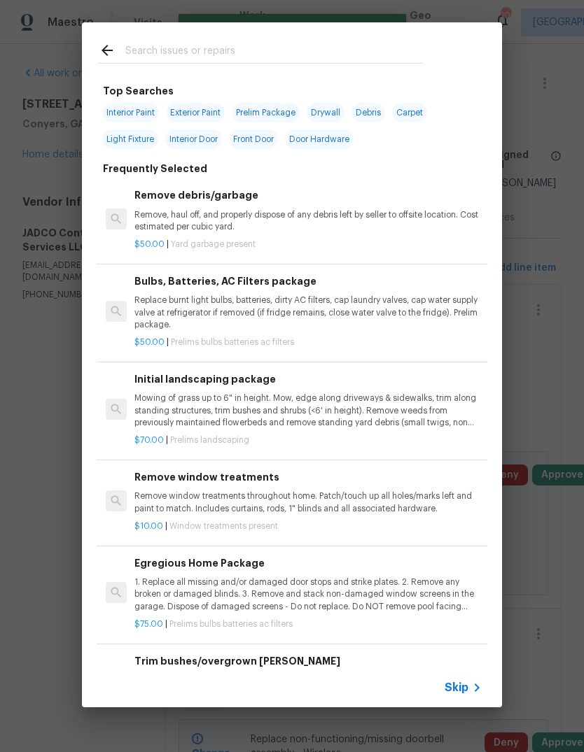
click at [264, 50] on input "text" at bounding box center [273, 52] width 297 height 21
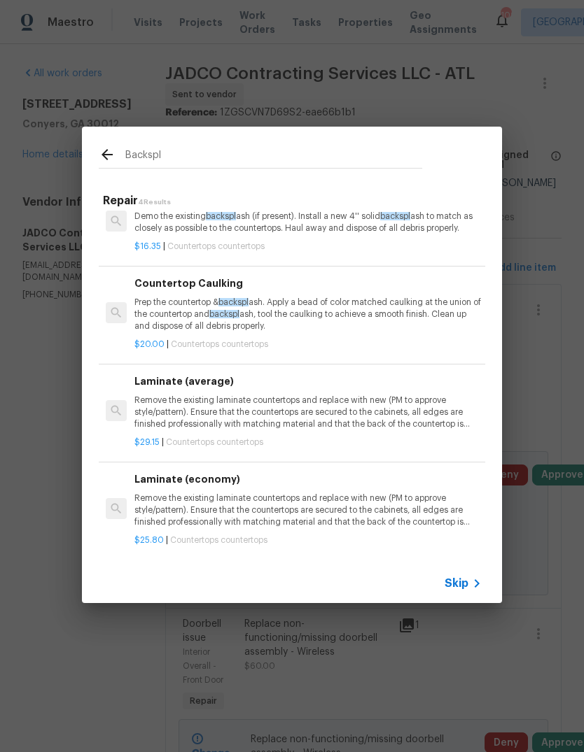
scroll to position [29, 0]
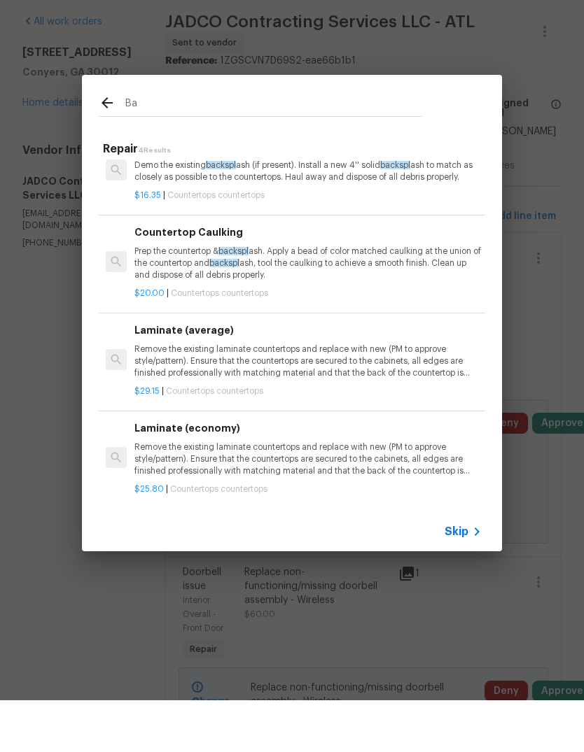
type input "B"
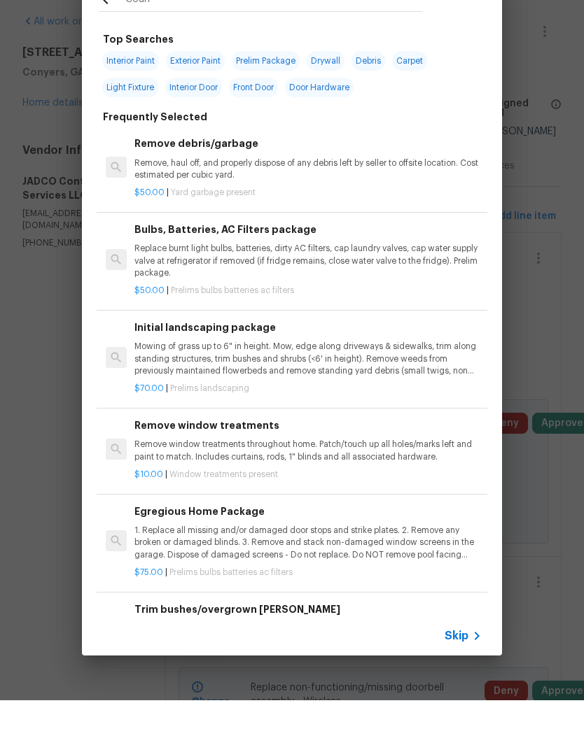
type input "Count"
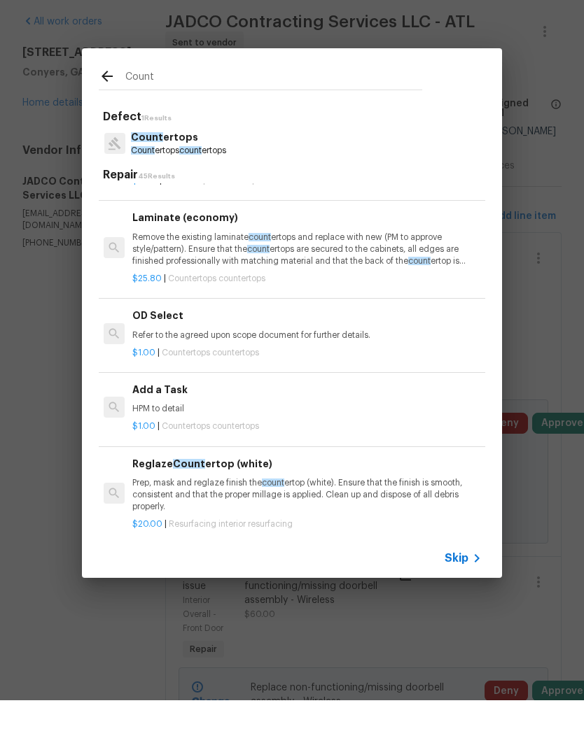
scroll to position [1306, 2]
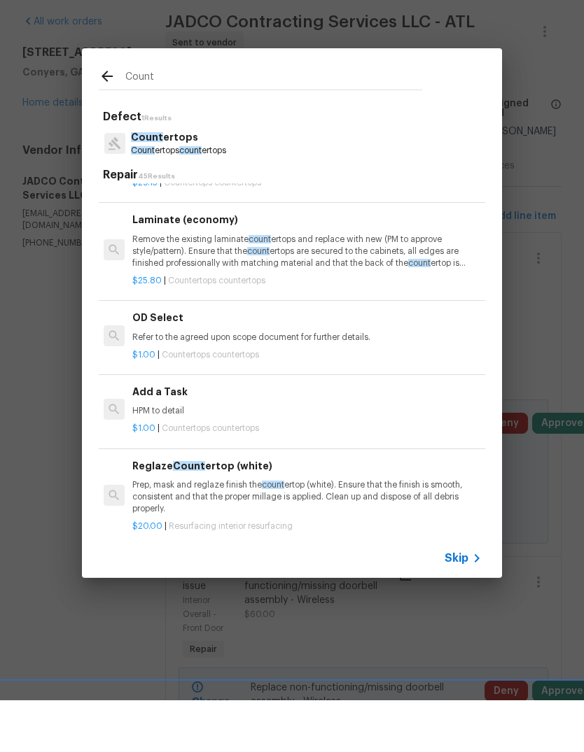
click at [172, 469] on div "$1.00 | Countertops countertops" at bounding box center [305, 477] width 347 height 17
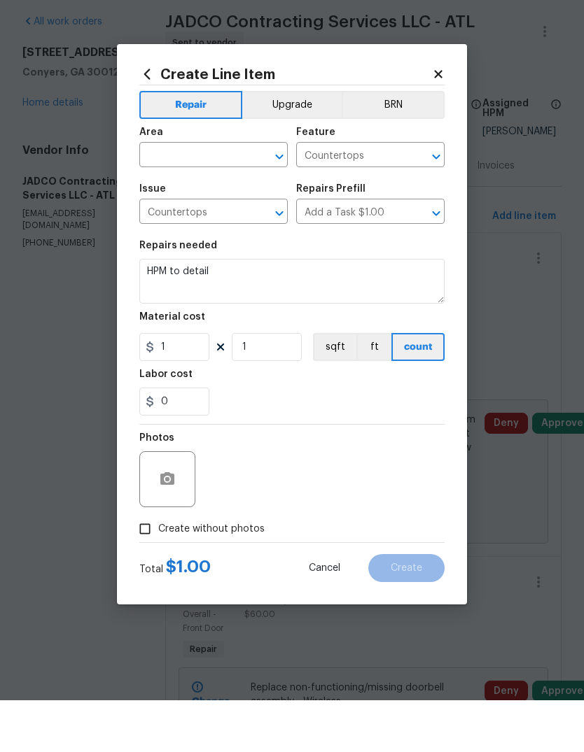
scroll to position [52, 0]
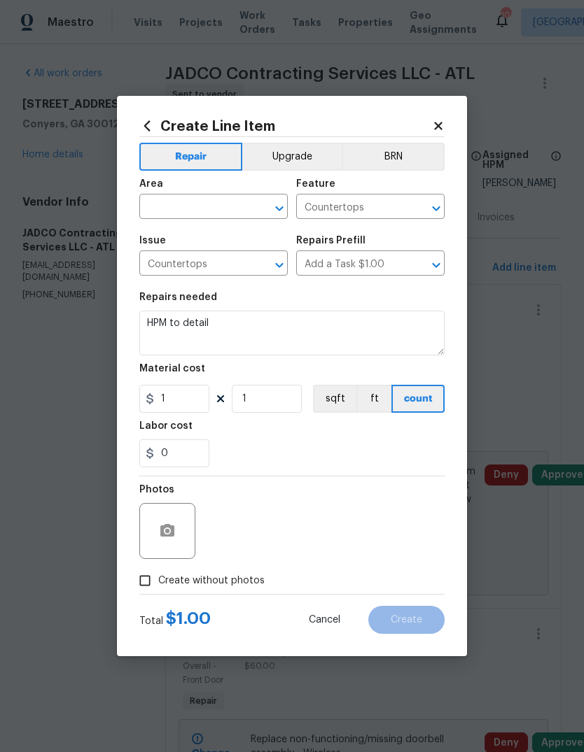
click at [306, 158] on button "Upgrade" at bounding box center [292, 157] width 100 height 28
click at [225, 213] on input "text" at bounding box center [193, 208] width 109 height 22
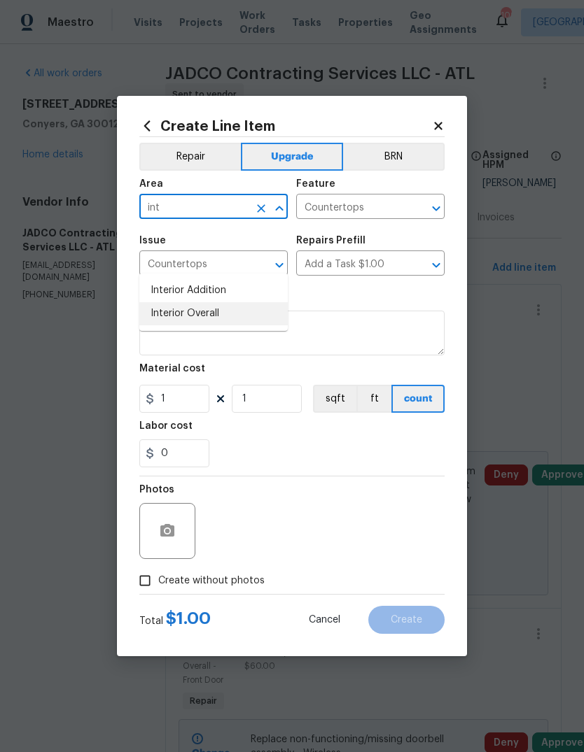
click at [218, 302] on li "Interior Overall" at bounding box center [213, 313] width 148 height 23
type input "Interior Overall"
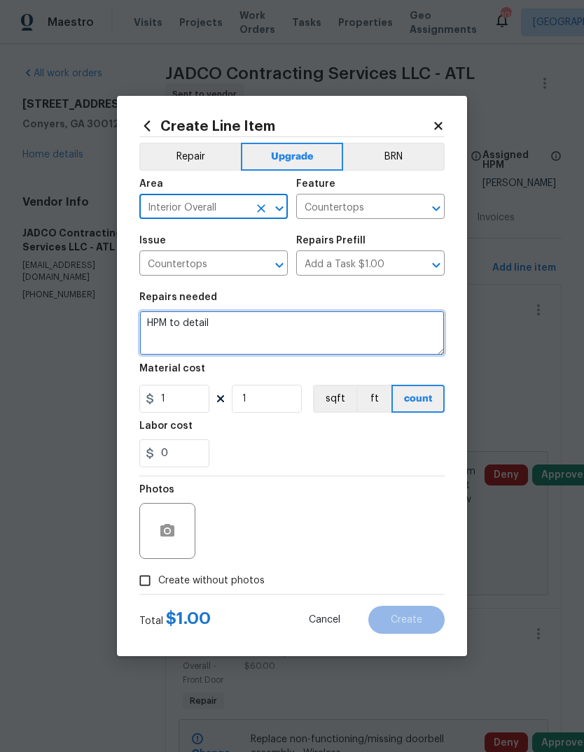
click at [284, 333] on textarea "HPM to detail" at bounding box center [291, 333] width 305 height 45
type textarea "H"
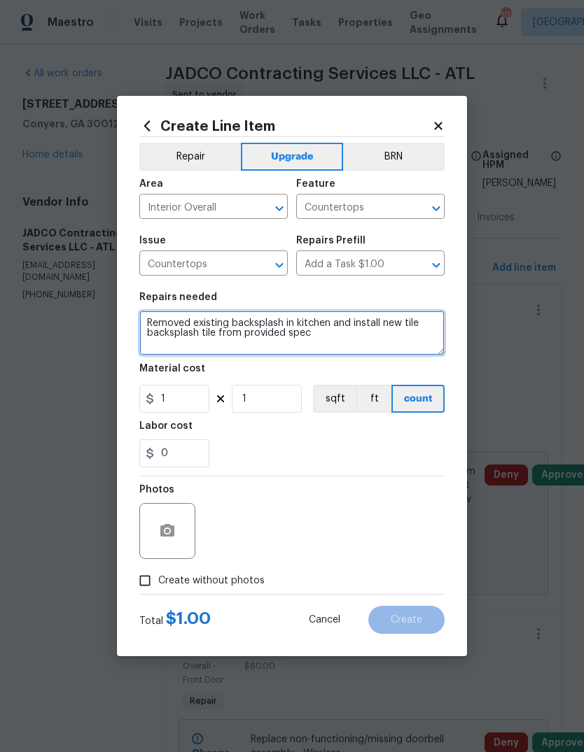
type textarea "Removed existing backsplash in kitchen and install new tile backsplash tile fro…"
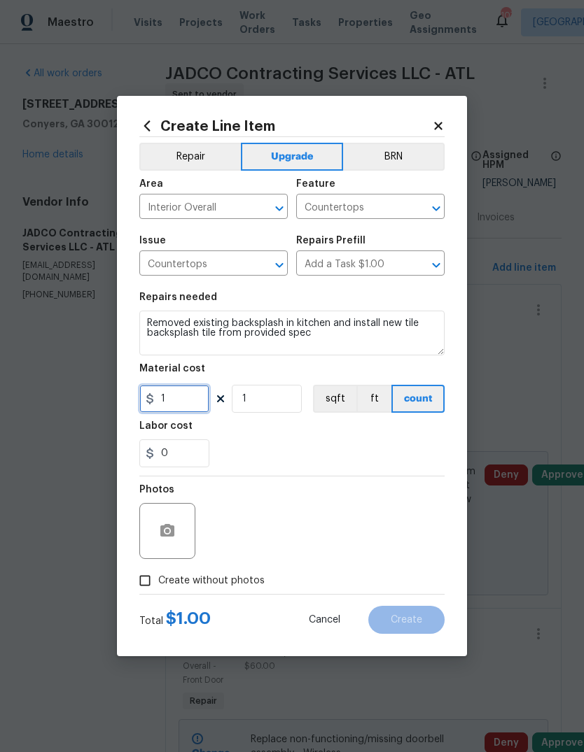
click at [169, 404] on input "1" at bounding box center [174, 399] width 70 height 28
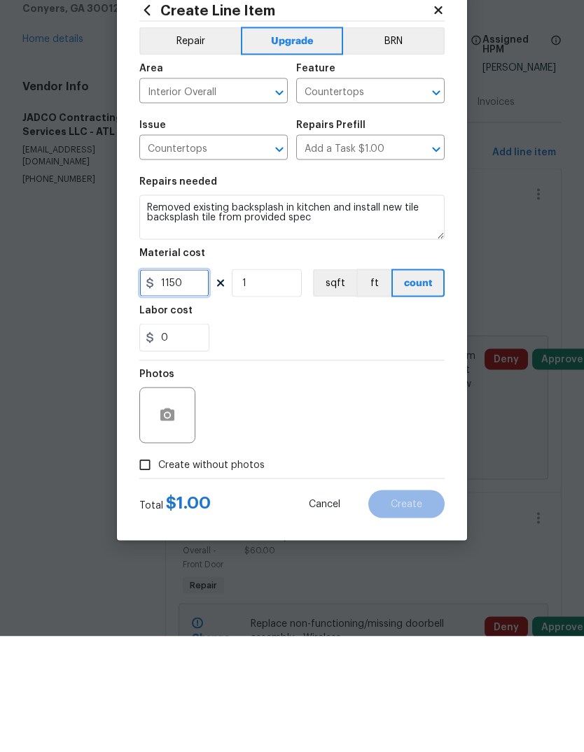
type input "1150"
click at [159, 523] on icon "button" at bounding box center [167, 531] width 17 height 17
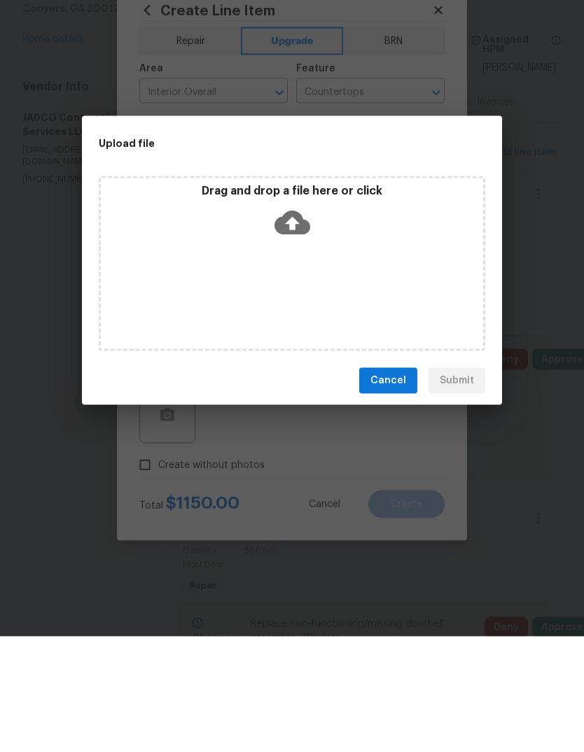
scroll to position [52, 0]
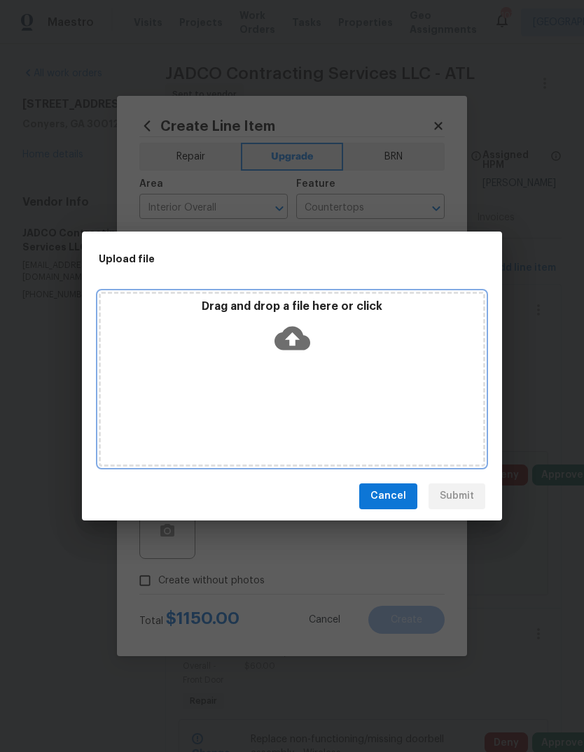
click at [313, 348] on div "Drag and drop a file here or click" at bounding box center [292, 329] width 382 height 60
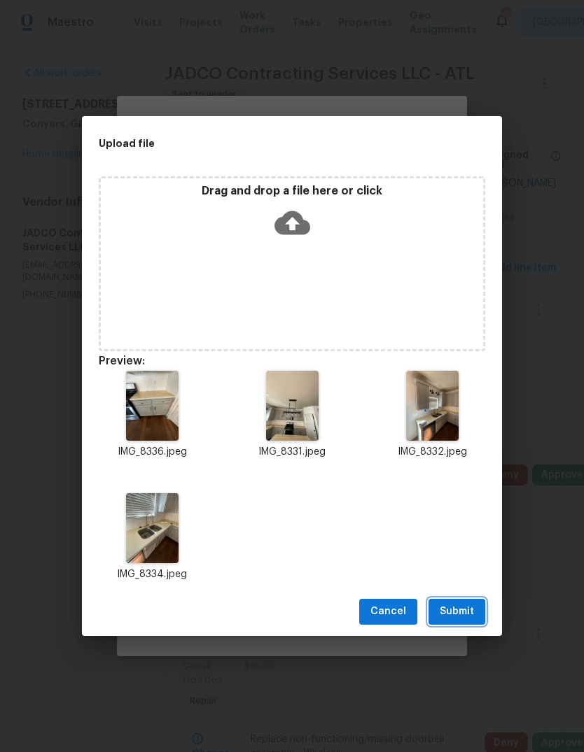
click at [464, 609] on span "Submit" at bounding box center [456, 611] width 34 height 17
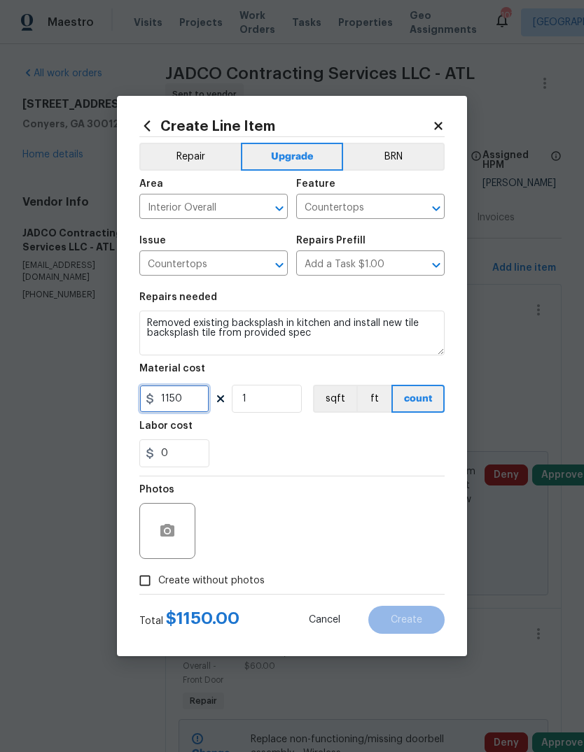
click at [190, 411] on input "1150" at bounding box center [174, 399] width 70 height 28
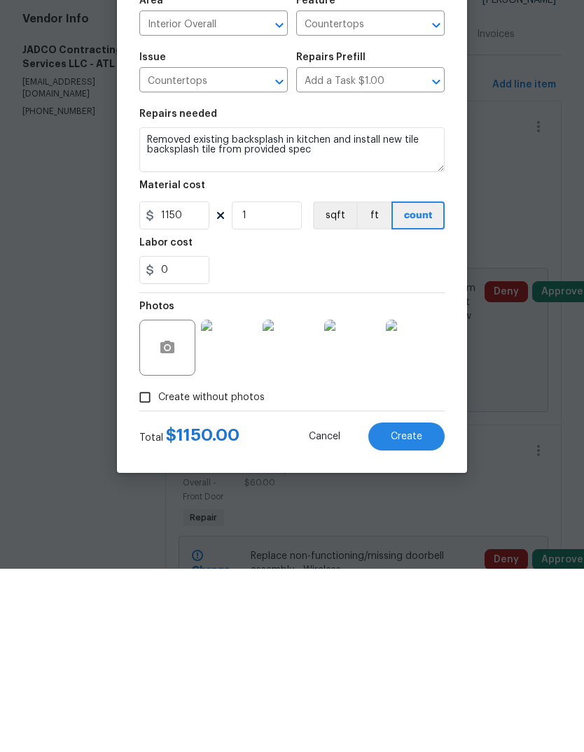
click at [416, 615] on span "Create" at bounding box center [405, 620] width 31 height 10
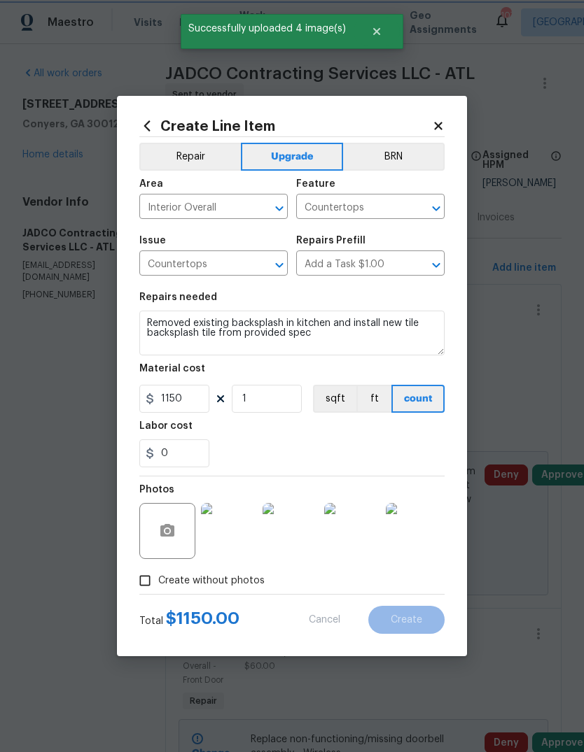
type input "0"
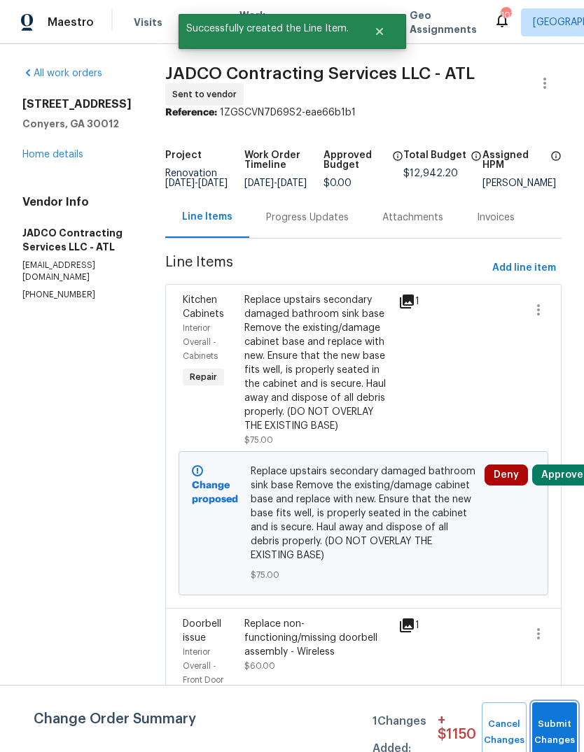
click at [558, 722] on button "Submit Changes" at bounding box center [554, 732] width 45 height 60
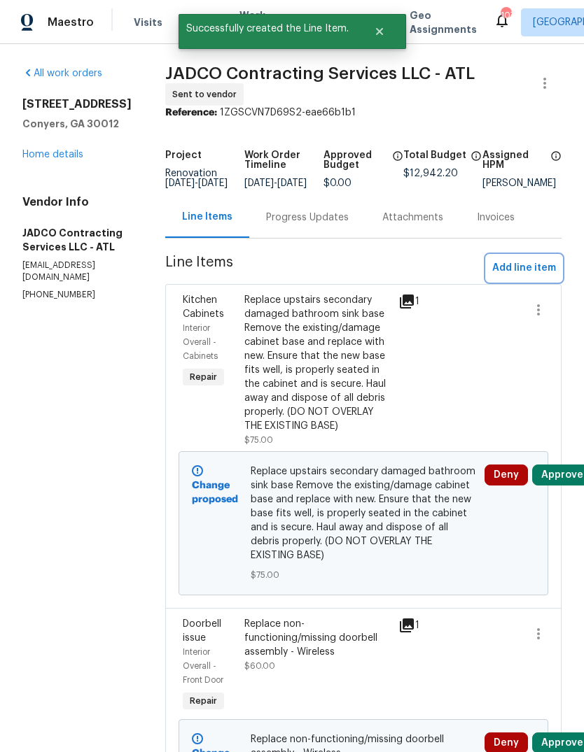
click at [525, 277] on span "Add line item" at bounding box center [524, 268] width 64 height 17
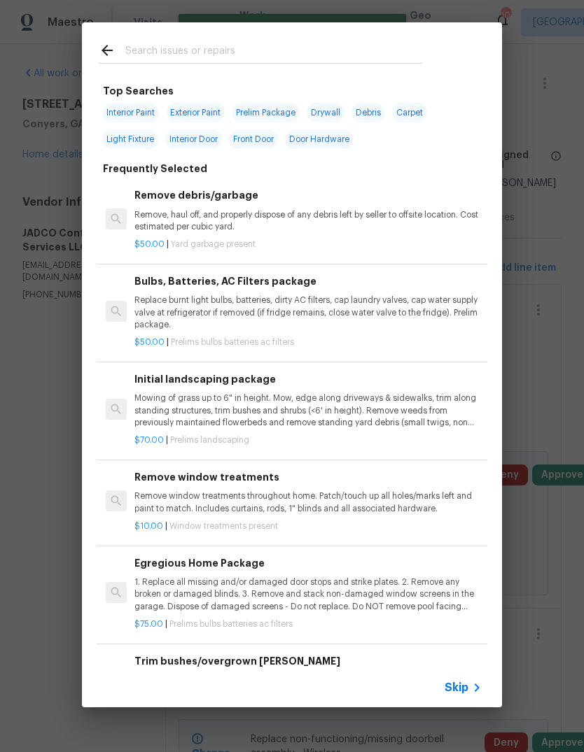
click at [344, 53] on input "text" at bounding box center [273, 52] width 297 height 21
type input "Cabinet"
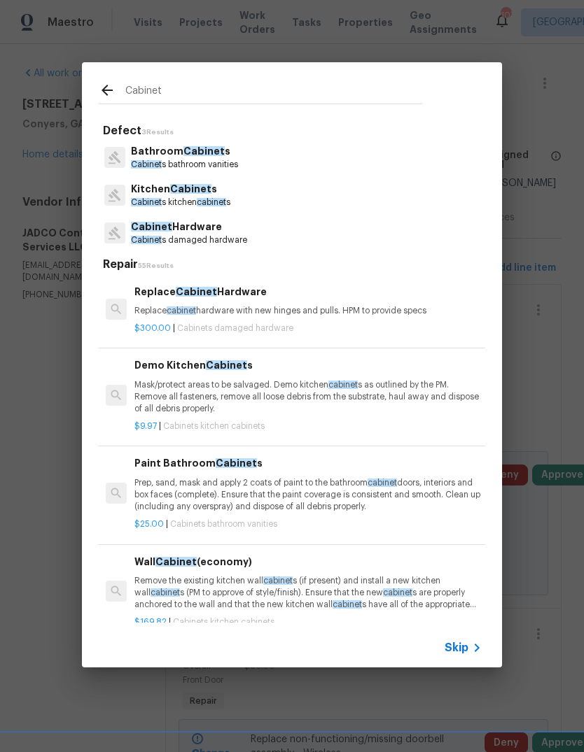
click at [214, 155] on span "Cabinet" at bounding box center [203, 151] width 41 height 10
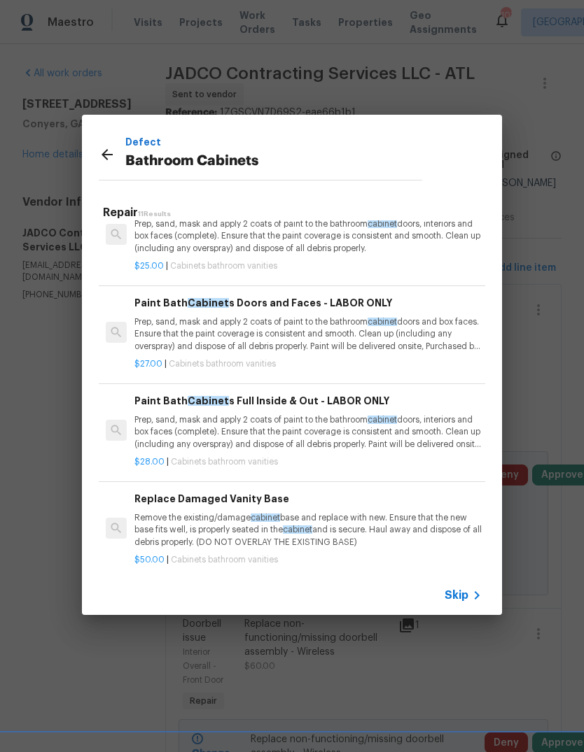
scroll to position [35, 0]
click at [264, 426] on p "Prep, sand, mask and apply 2 coats of paint to the bathroom cabinet doors, inte…" at bounding box center [307, 431] width 347 height 36
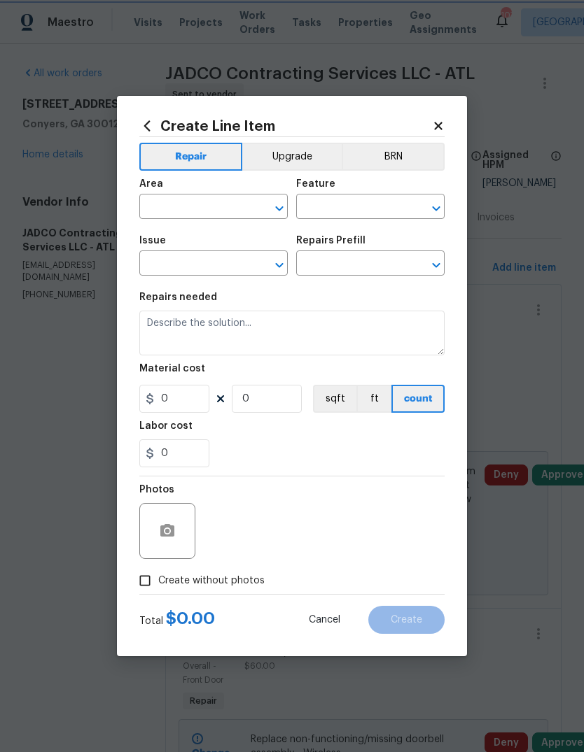
type input "Cabinets"
type input "Bathroom Cabinets"
type input "Paint Bath Cabinets Full Inside & Out - LABOR ONLY $28.00"
type textarea "Prep, sand, mask and apply 2 coats of paint to the bathroom cabinet doors, inte…"
type input "28"
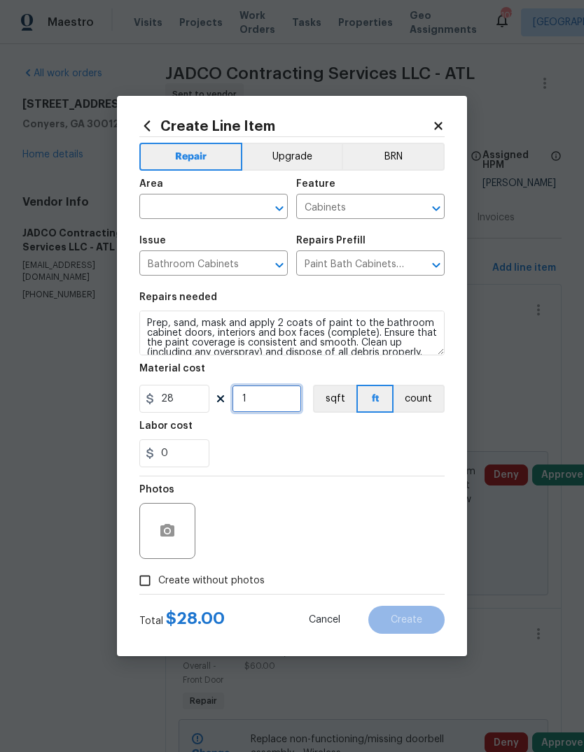
click at [287, 407] on input "1" at bounding box center [267, 399] width 70 height 28
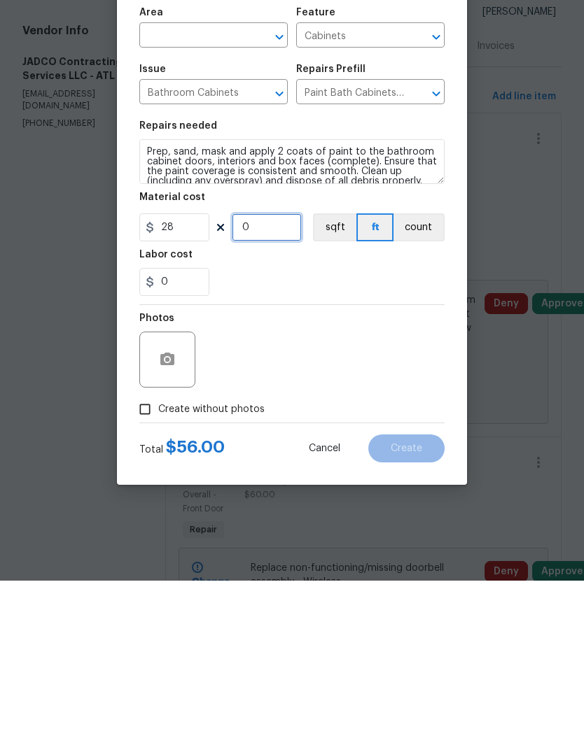
type input "0"
click at [192, 385] on input "28" at bounding box center [174, 399] width 70 height 28
type input "20"
click at [274, 385] on input "0" at bounding box center [267, 399] width 70 height 28
type input "20"
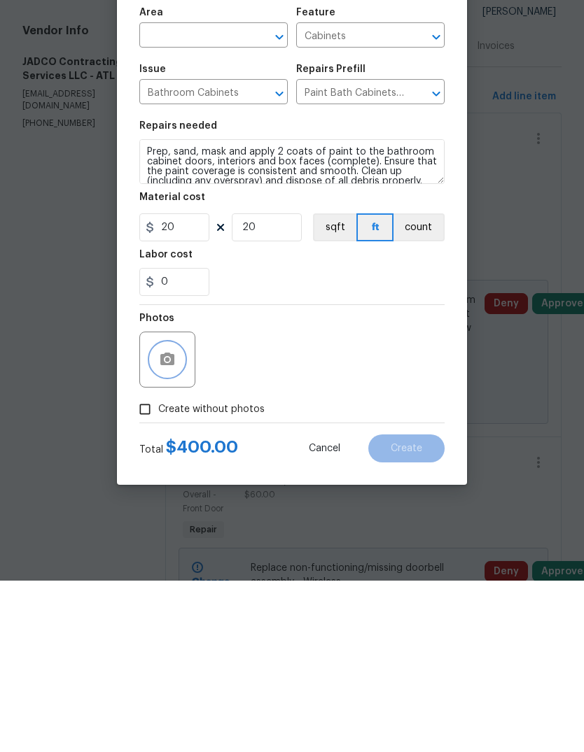
click at [164, 524] on icon "button" at bounding box center [167, 530] width 14 height 13
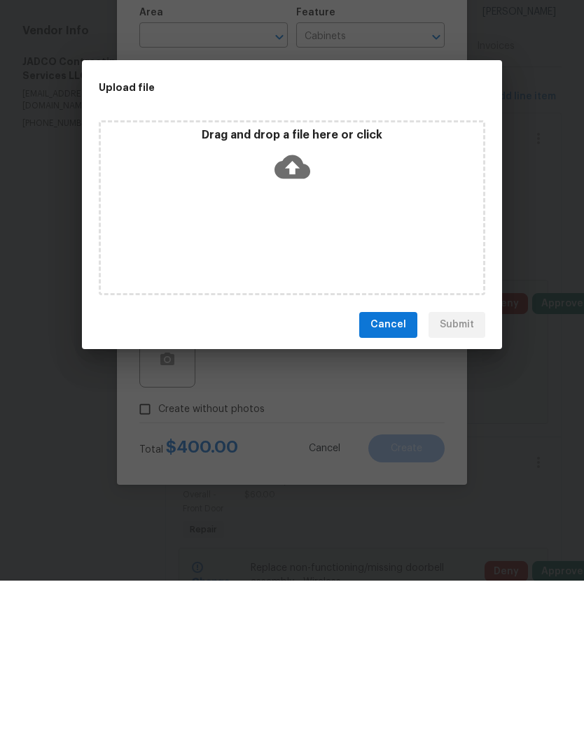
scroll to position [52, 0]
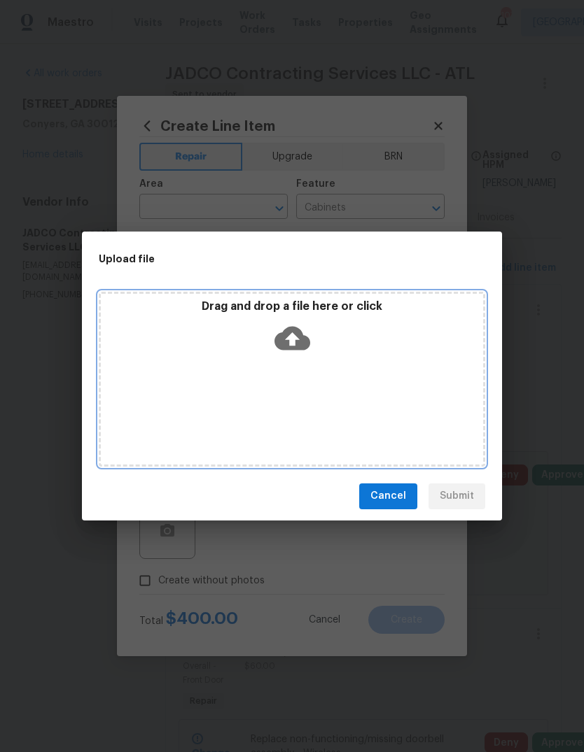
click at [296, 323] on icon at bounding box center [292, 338] width 36 height 36
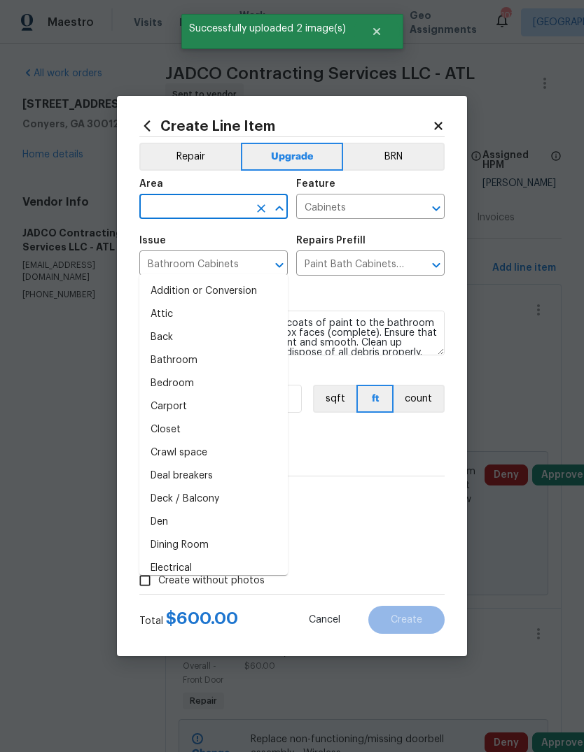
scroll to position [52, 0]
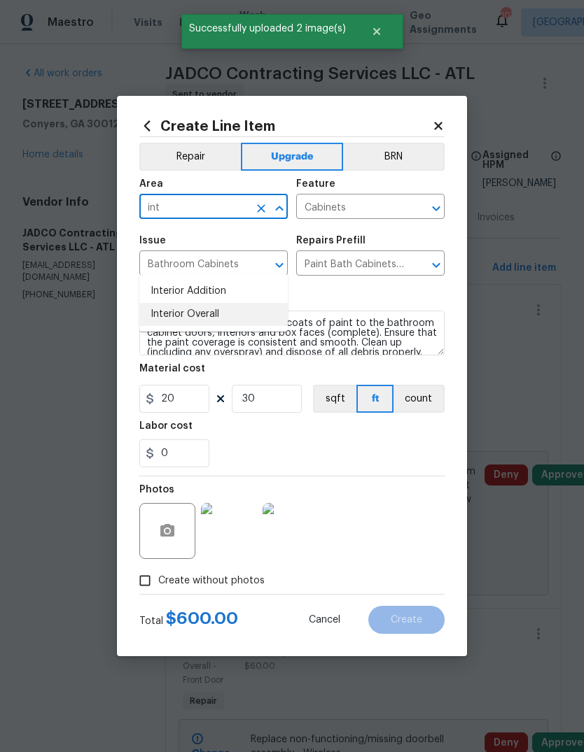
click at [215, 303] on li "Interior Overall" at bounding box center [213, 314] width 148 height 23
type input "Interior Overall"
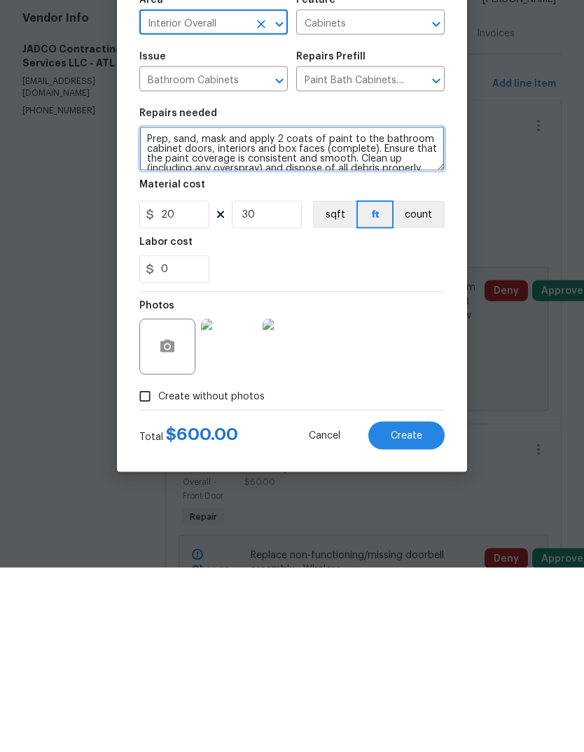
click at [145, 311] on textarea "Prep, sand, mask and apply 2 coats of paint to the bathroom cabinet doors, inte…" at bounding box center [291, 333] width 305 height 45
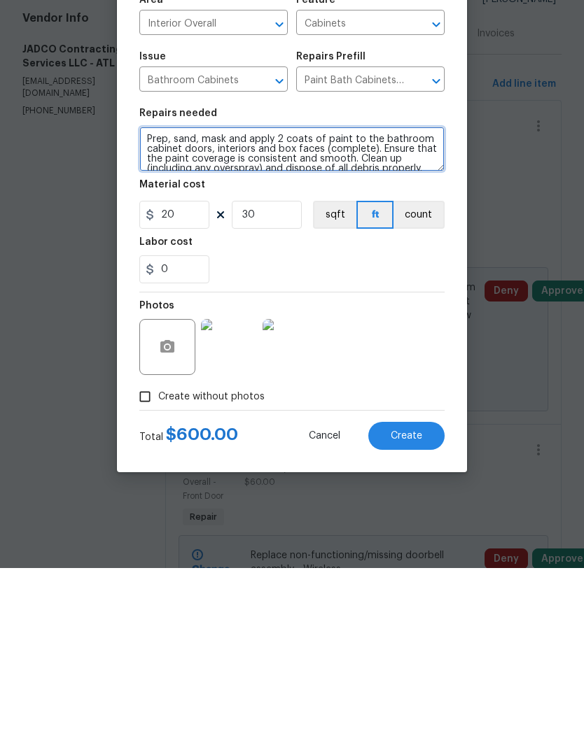
click at [395, 311] on textarea "Prep, sand, mask and apply 2 coats of paint to the bathroom cabinet doors, inte…" at bounding box center [291, 333] width 305 height 45
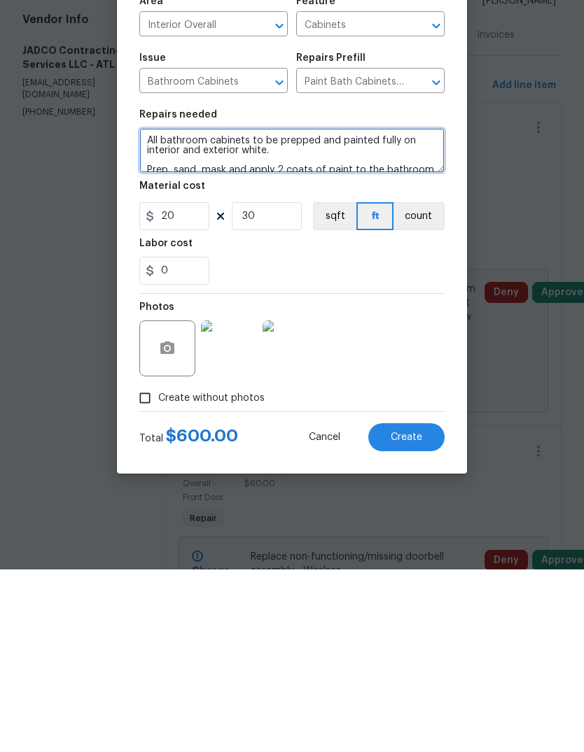
type textarea "All bathroom cabinets to be prepped and painted fully on interior and exterior …"
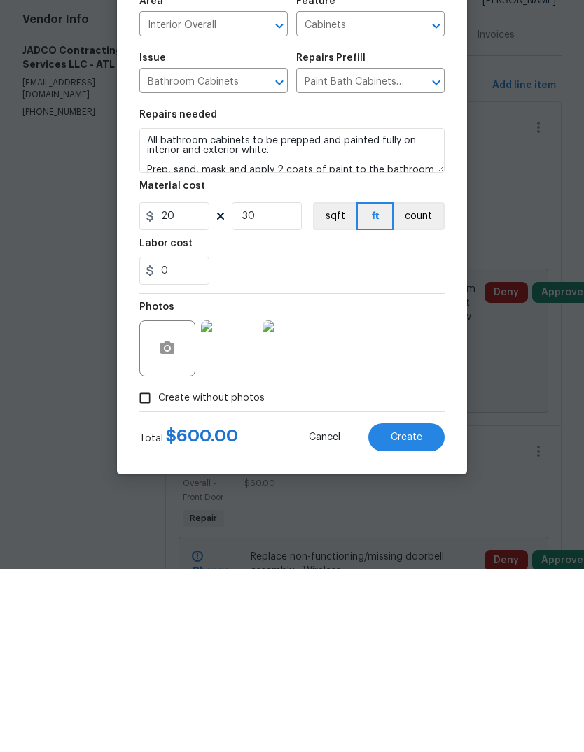
click at [429, 606] on button "Create" at bounding box center [406, 620] width 76 height 28
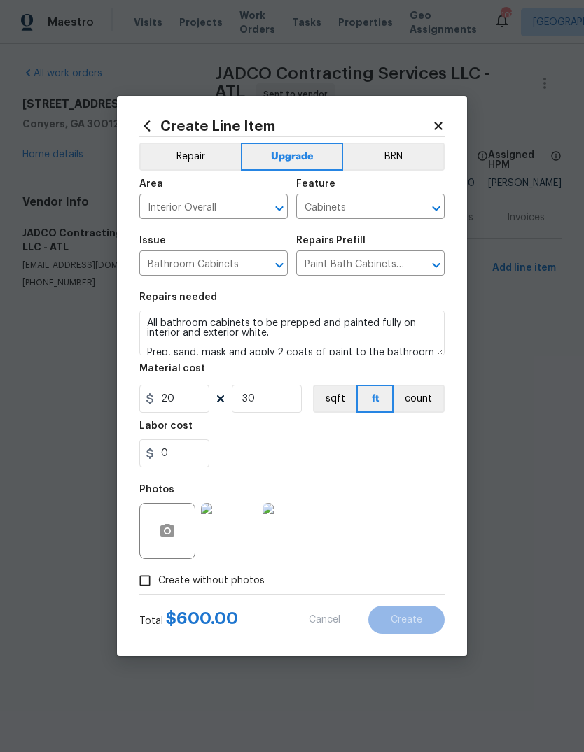
scroll to position [0, 0]
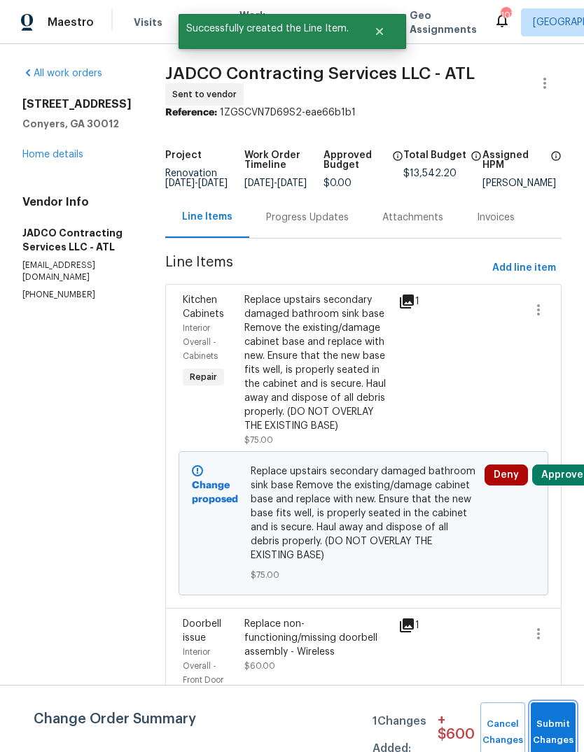
click at [555, 716] on button "Submit Changes" at bounding box center [552, 732] width 45 height 60
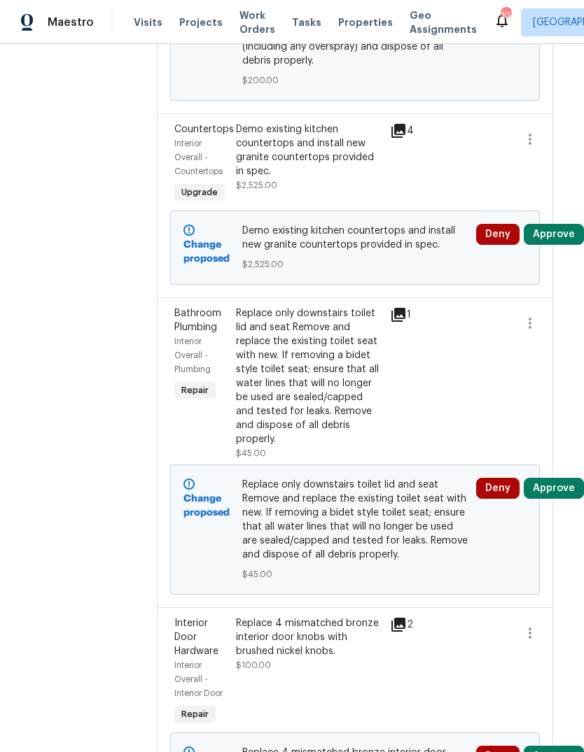
scroll to position [4761, 11]
click at [547, 181] on li "Cancel" at bounding box center [540, 180] width 54 height 23
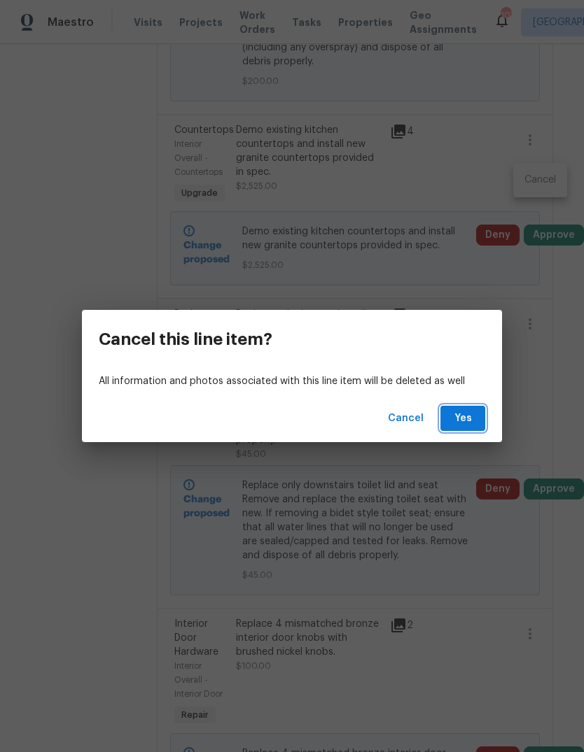
click at [476, 415] on button "Yes" at bounding box center [462, 419] width 45 height 26
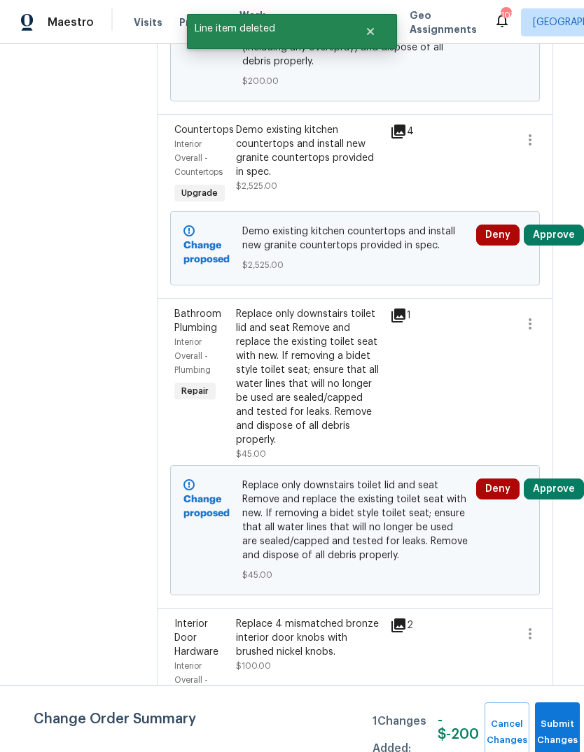
scroll to position [0, 0]
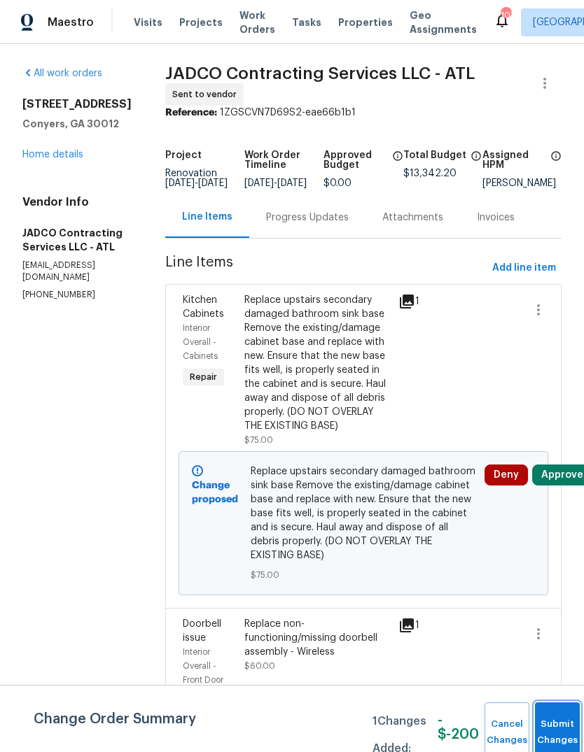
click at [557, 717] on button "Submit Changes" at bounding box center [557, 732] width 45 height 60
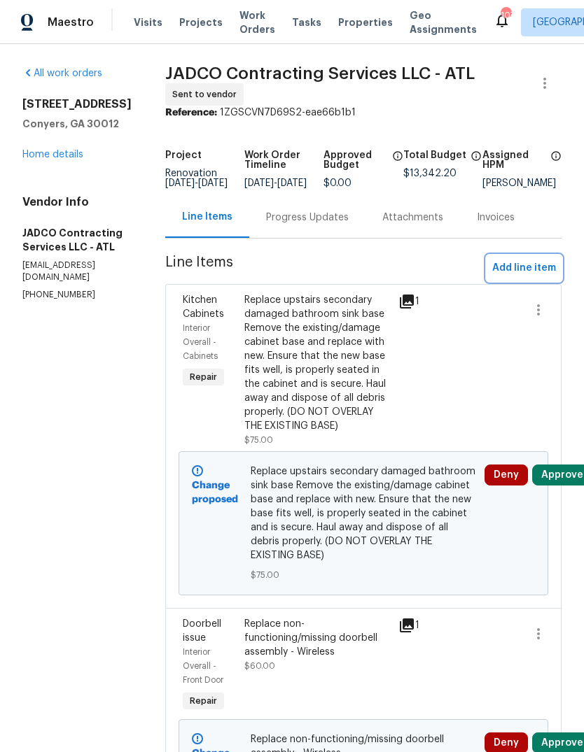
click at [534, 277] on span "Add line item" at bounding box center [524, 268] width 64 height 17
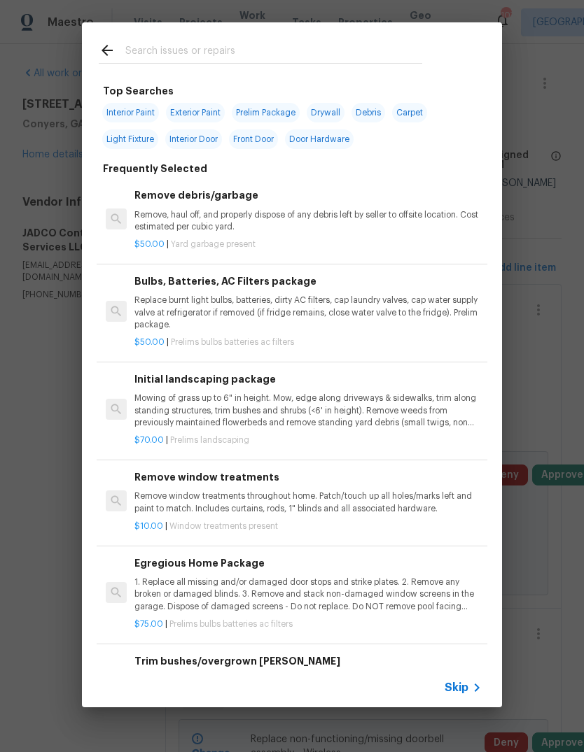
click at [372, 52] on input "text" at bounding box center [273, 52] width 297 height 21
type input "Faucet"
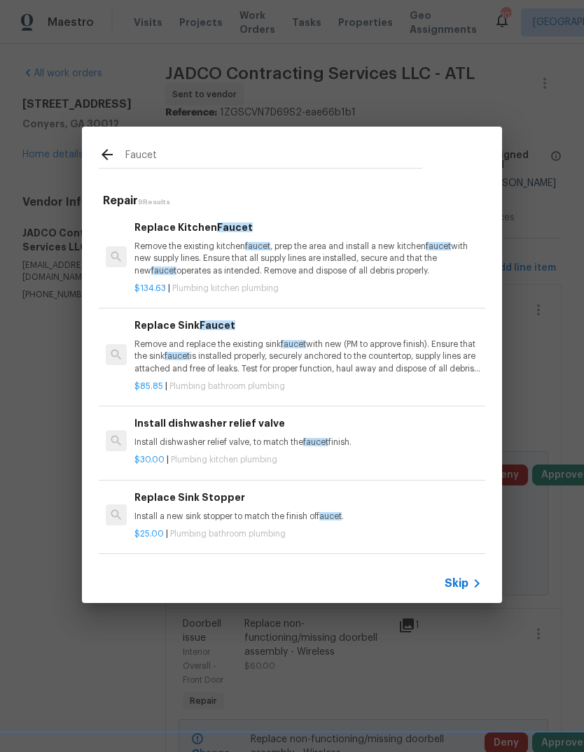
click at [232, 253] on p "Remove the existing kitchen faucet , prep the area and install a new kitchen fa…" at bounding box center [307, 259] width 347 height 36
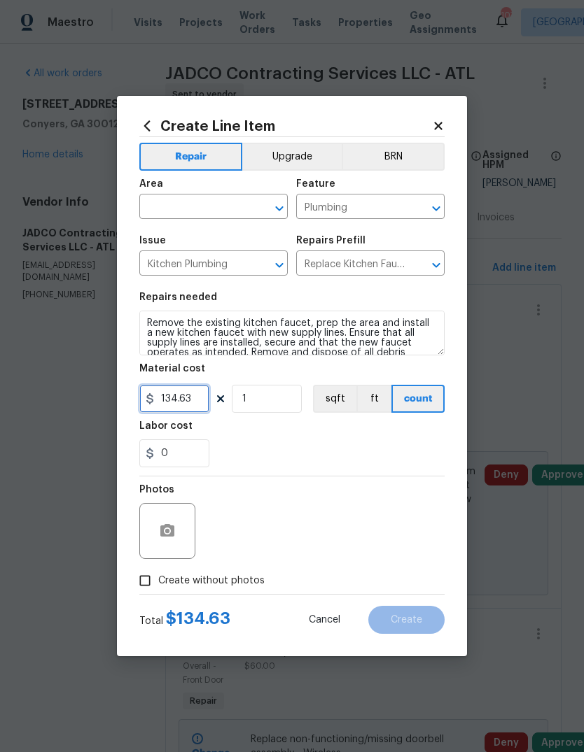
click at [207, 397] on input "134.63" at bounding box center [174, 399] width 70 height 28
type input "145"
click at [219, 202] on input "text" at bounding box center [193, 208] width 109 height 22
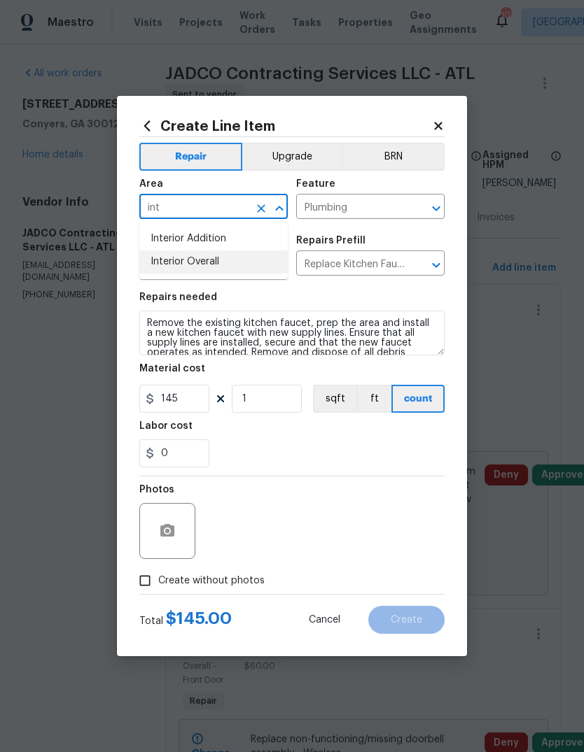
click at [212, 258] on li "Interior Overall" at bounding box center [213, 261] width 148 height 23
type input "Interior Overall"
click at [306, 143] on button "Upgrade" at bounding box center [292, 157] width 100 height 28
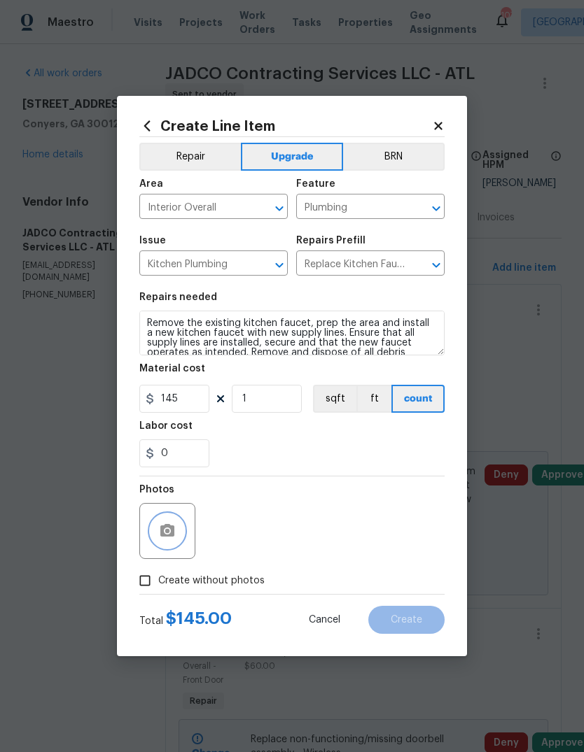
click at [165, 536] on icon "button" at bounding box center [167, 530] width 14 height 13
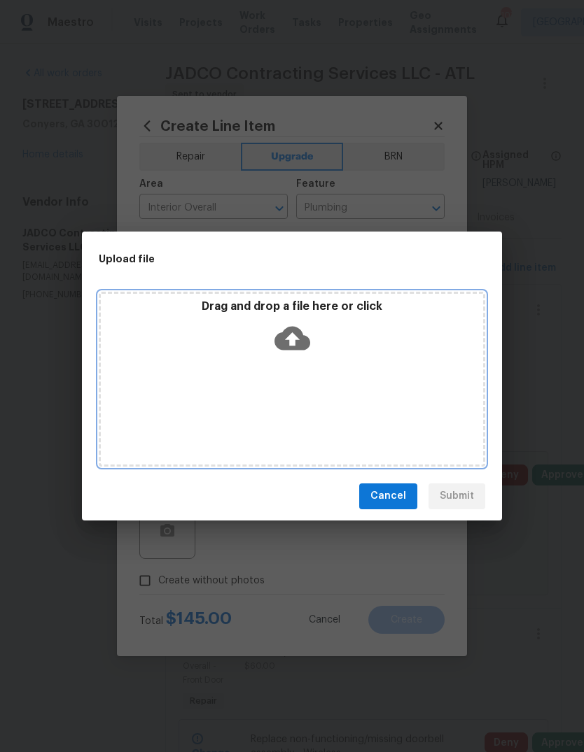
click at [304, 339] on icon at bounding box center [292, 338] width 36 height 24
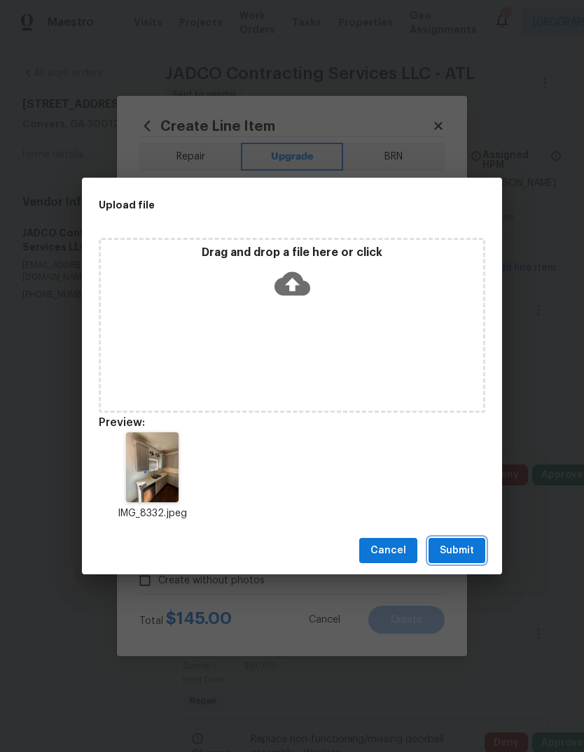
click at [472, 542] on span "Submit" at bounding box center [456, 550] width 34 height 17
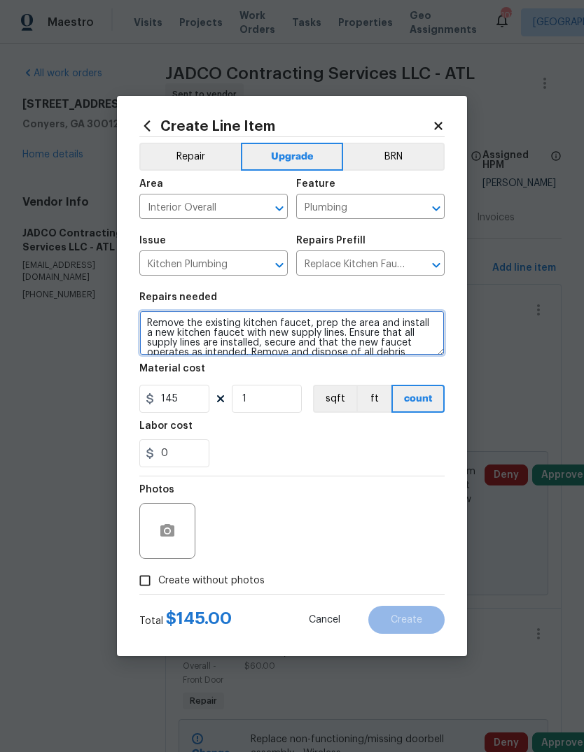
click at [156, 330] on textarea "Remove the existing kitchen faucet, prep the area and install a new kitchen fau…" at bounding box center [291, 333] width 305 height 45
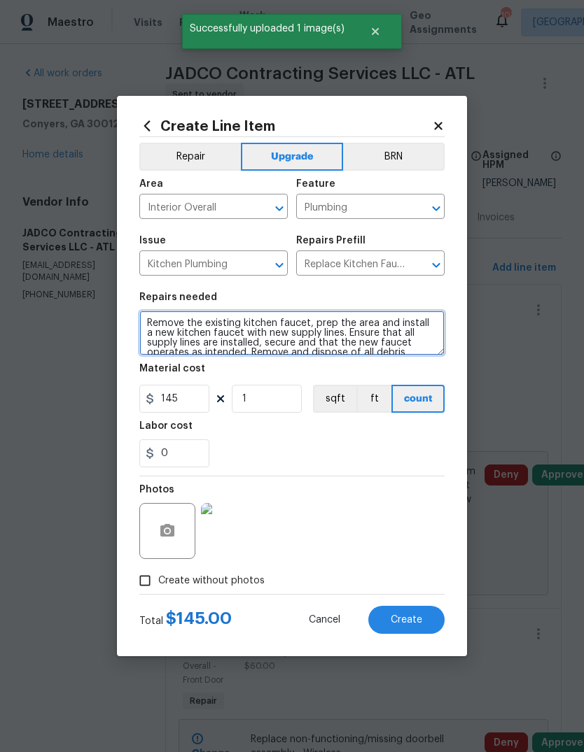
click at [157, 329] on textarea "Remove the existing kitchen faucet, prep the area and install a new kitchen fau…" at bounding box center [291, 333] width 305 height 45
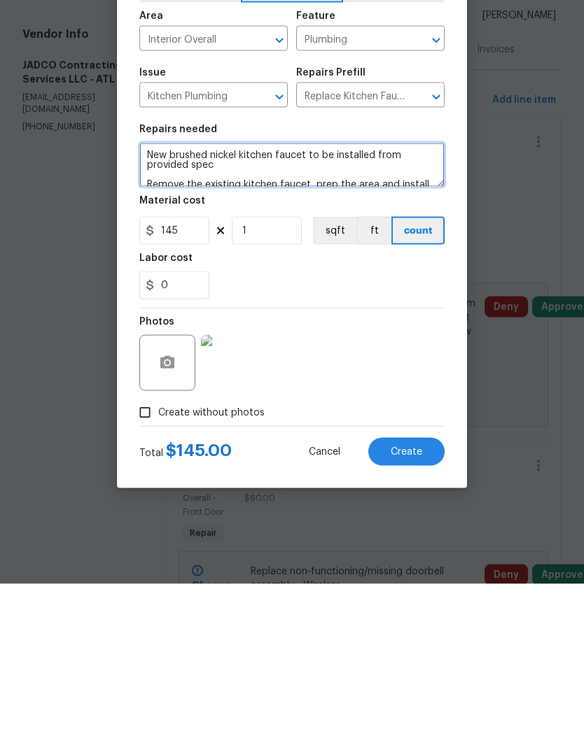
type textarea "New brushed nickel kitchen faucet to be installed from provided spec Remove the…"
click at [424, 606] on button "Create" at bounding box center [406, 620] width 76 height 28
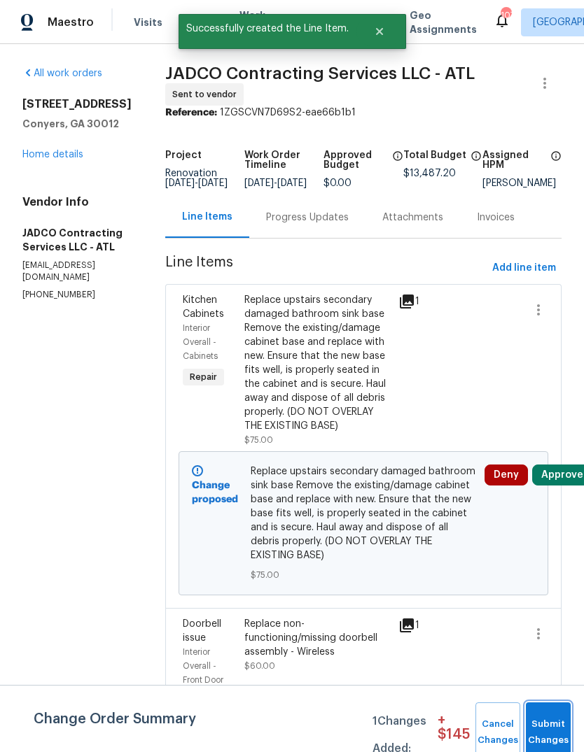
click at [553, 717] on button "Submit Changes" at bounding box center [547, 732] width 45 height 60
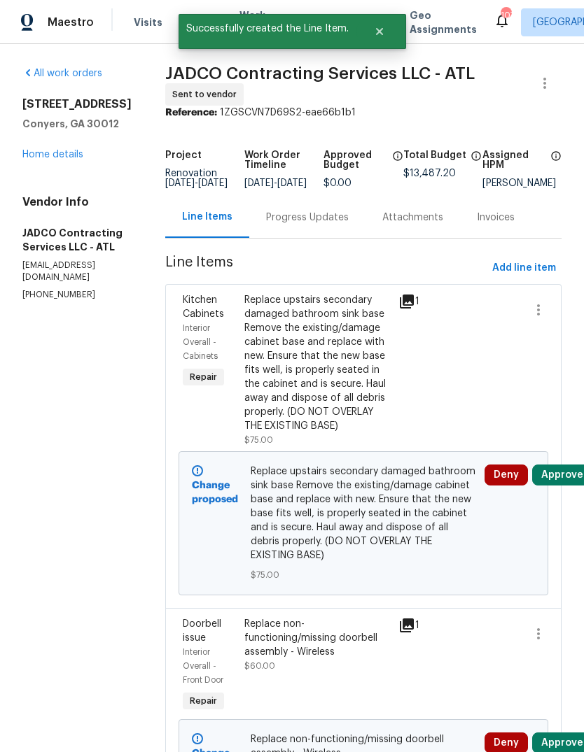
click at [73, 153] on link "Home details" at bounding box center [52, 155] width 61 height 10
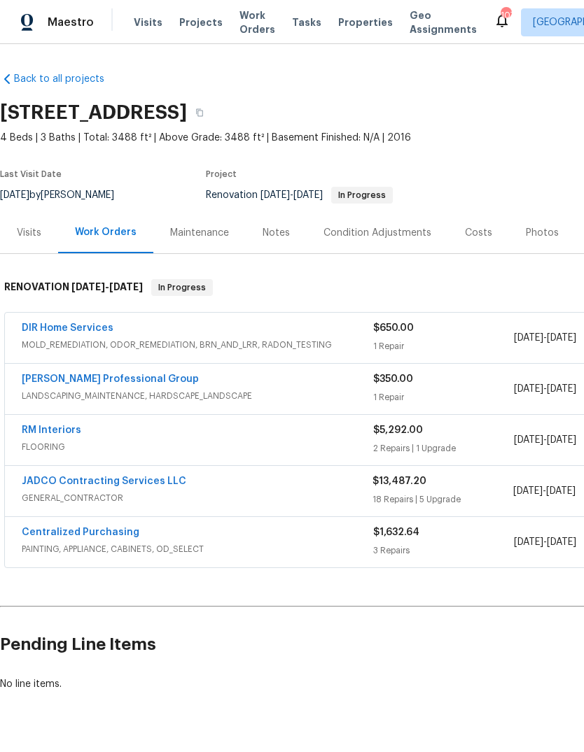
click at [60, 481] on link "JADCO Contracting Services LLC" at bounding box center [104, 481] width 164 height 10
